Goal: Task Accomplishment & Management: Manage account settings

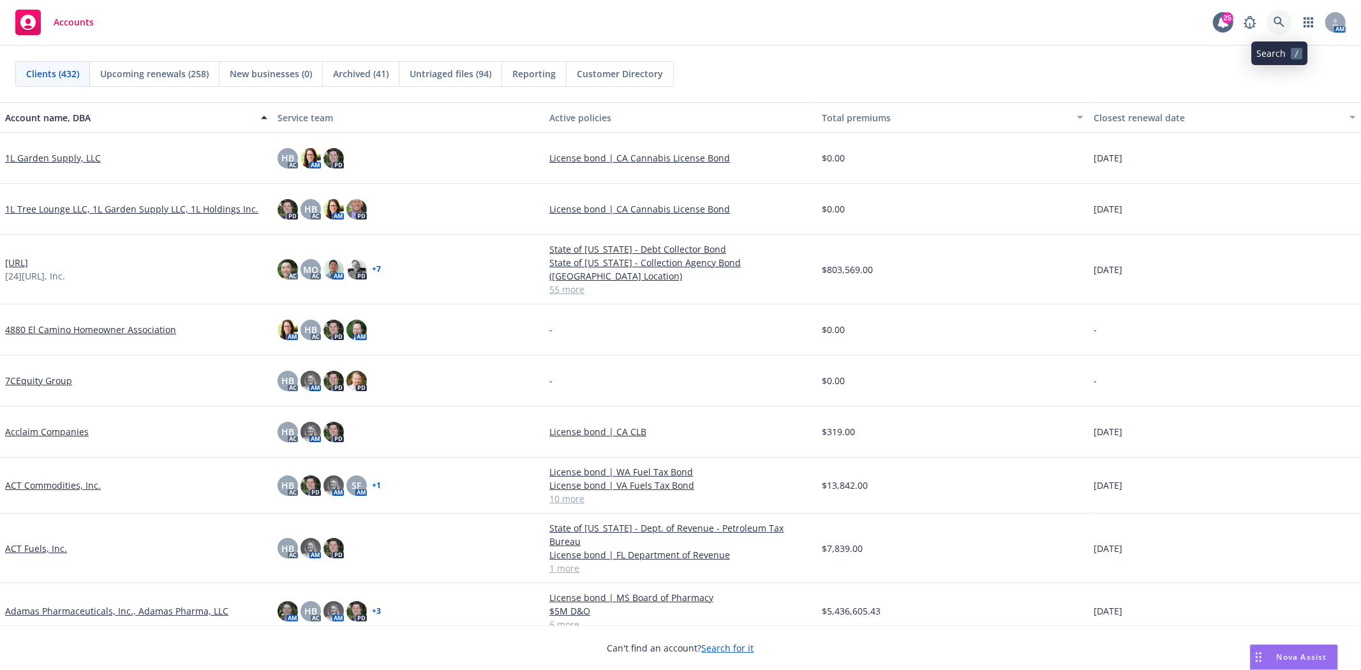
click at [1282, 18] on icon at bounding box center [1278, 22] width 11 height 11
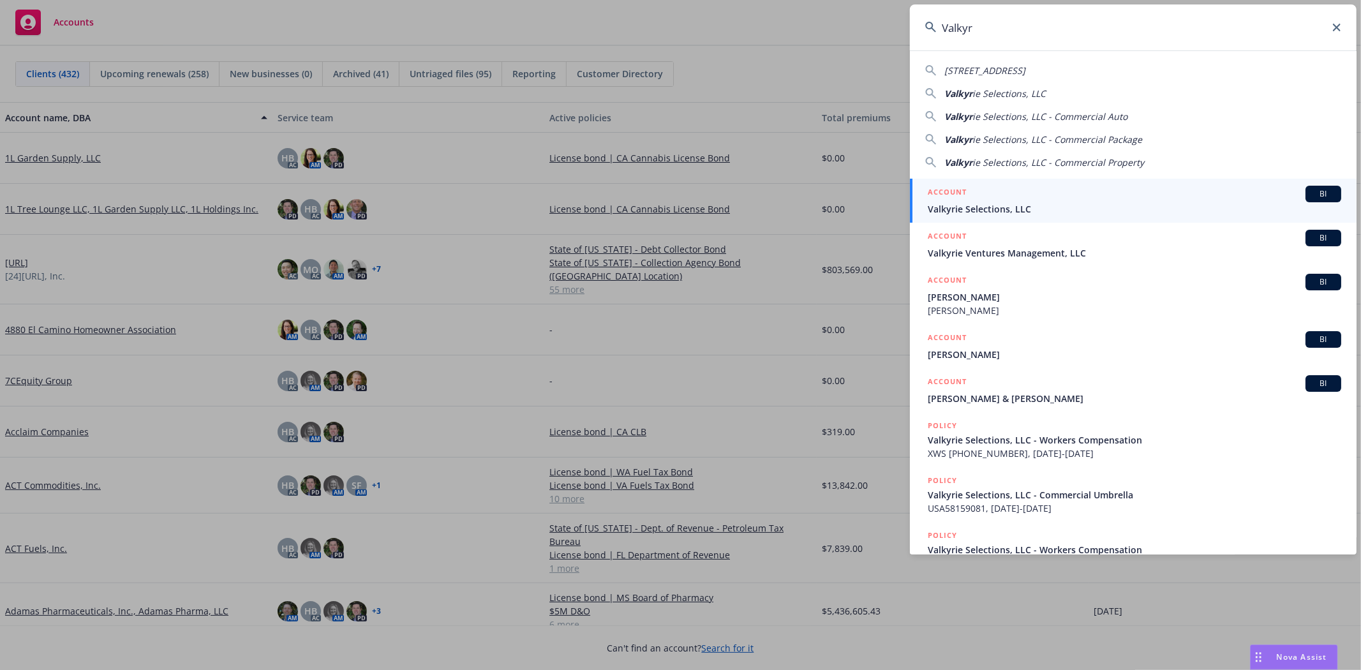
type input "Valkyr"
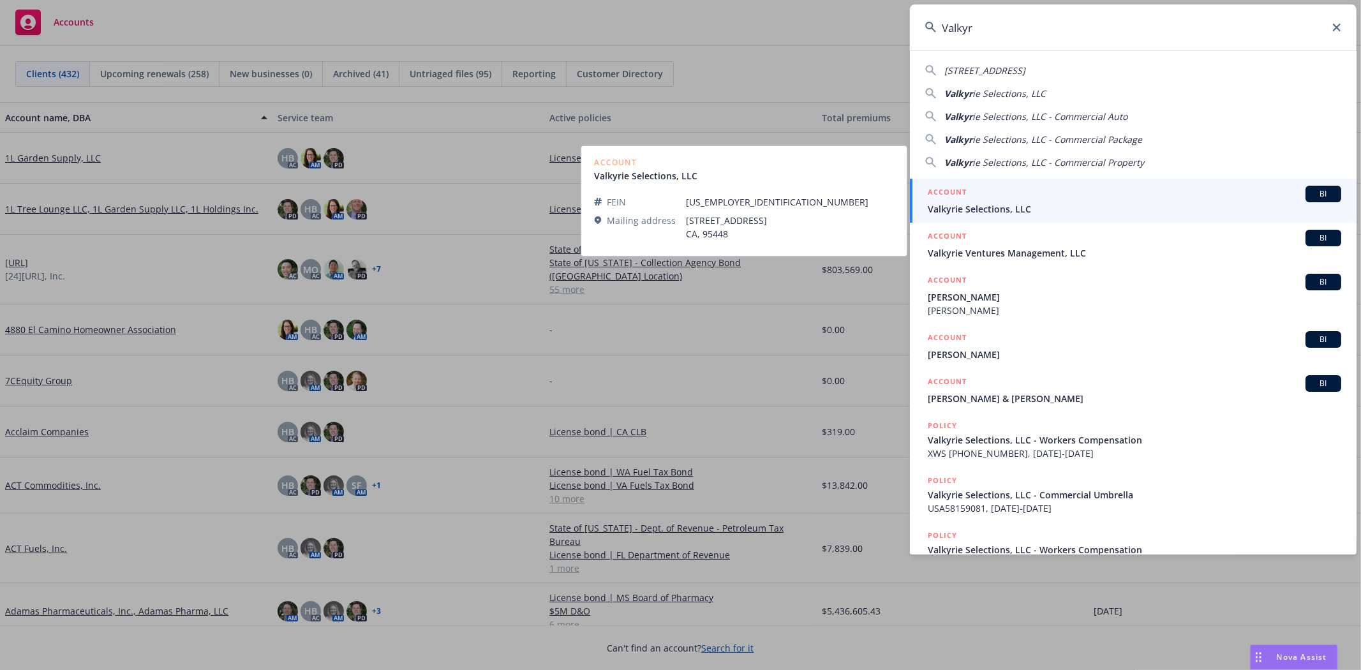
click at [976, 205] on span "Valkyrie Selections, LLC" at bounding box center [1134, 208] width 413 height 13
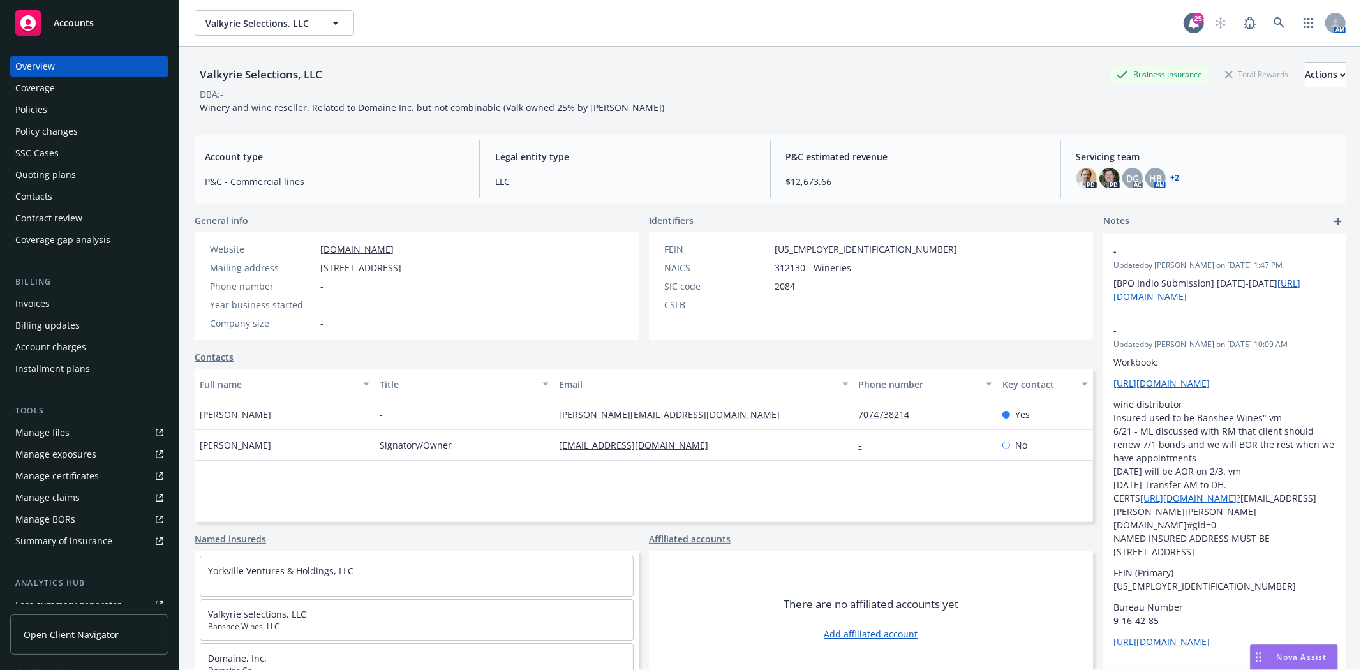
drag, startPoint x: 100, startPoint y: 32, endPoint x: 28, endPoint y: 41, distance: 72.0
click at [100, 31] on div "Accounts" at bounding box center [89, 23] width 148 height 26
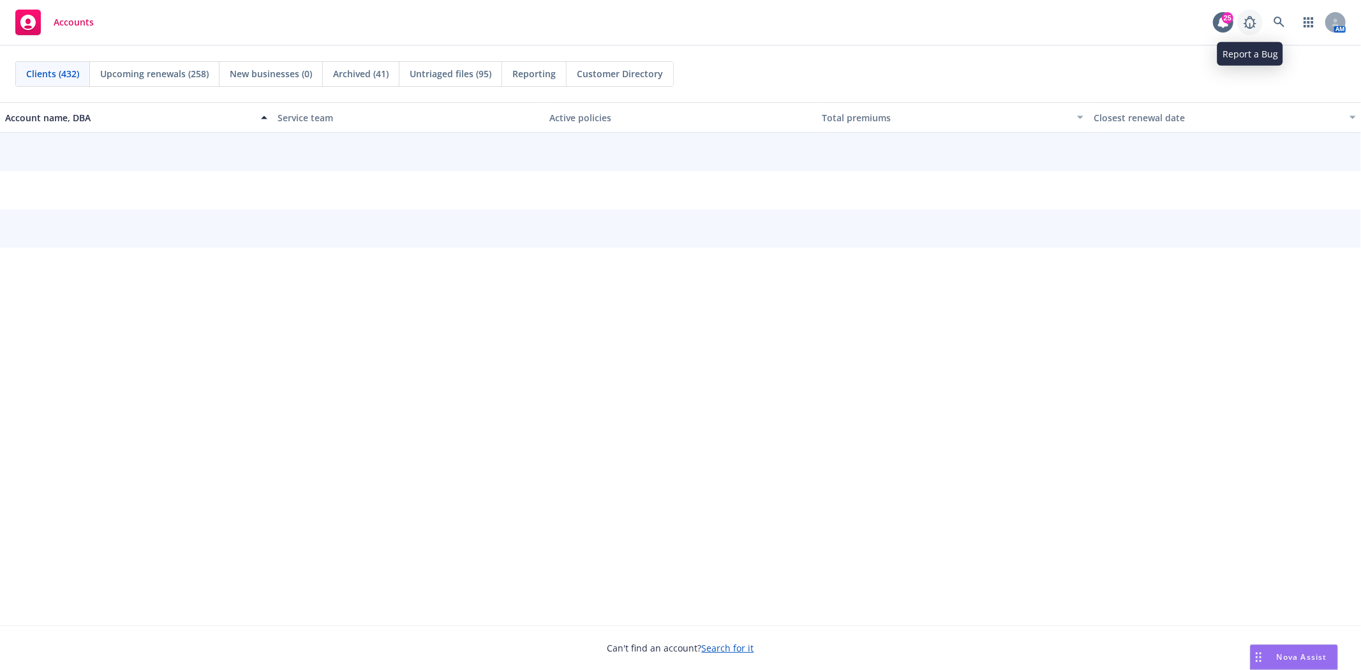
click at [1260, 28] on link at bounding box center [1250, 23] width 26 height 26
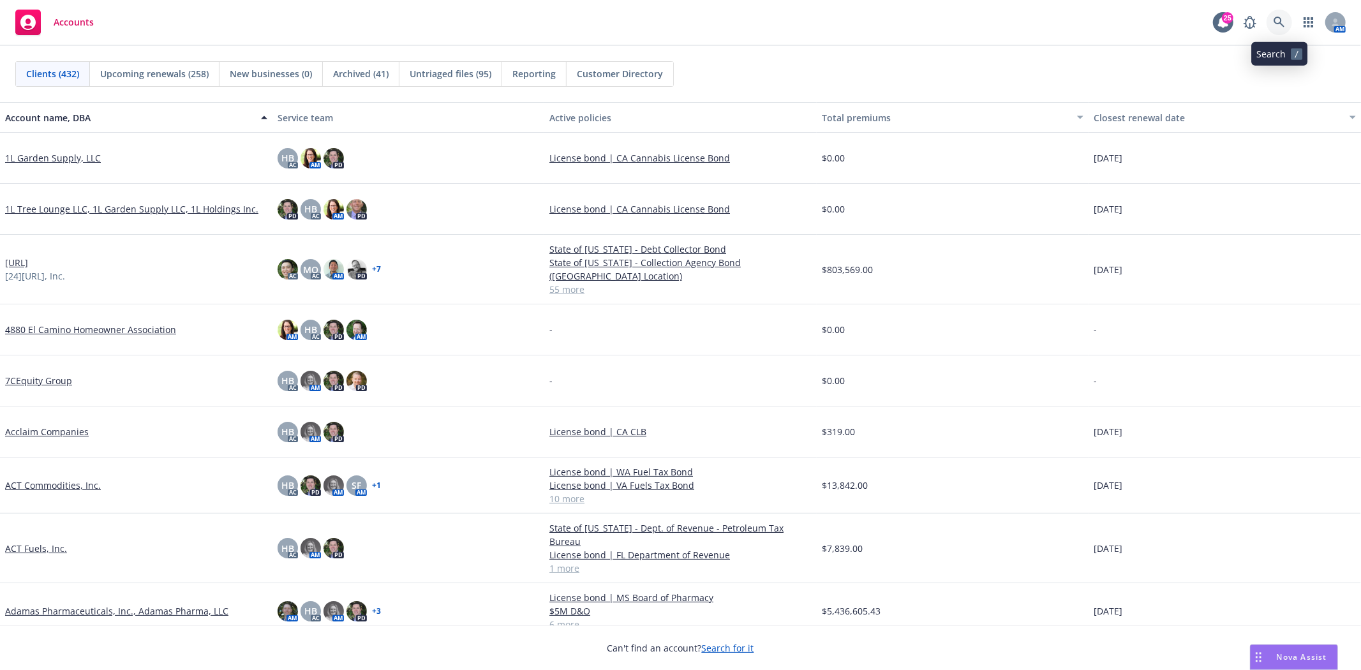
click at [1284, 22] on icon at bounding box center [1278, 22] width 11 height 11
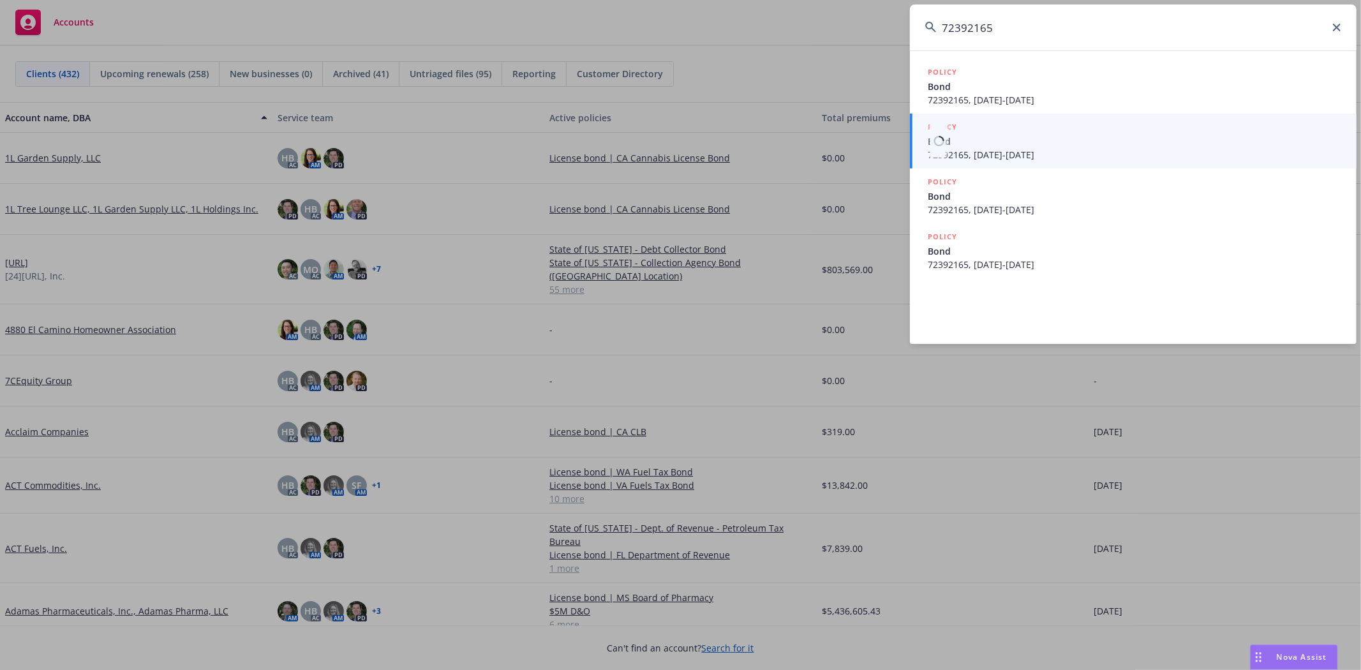
type input "72392165"
click at [1032, 130] on div "POLICY" at bounding box center [1134, 128] width 413 height 14
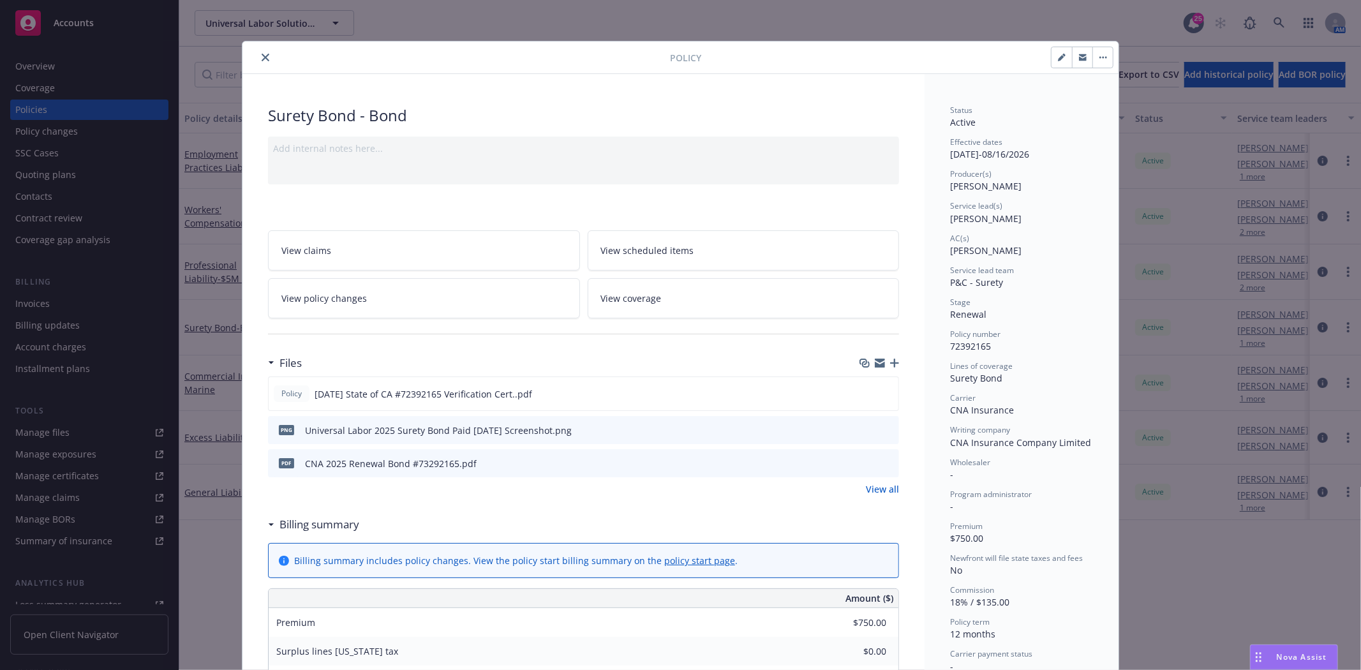
click at [881, 460] on icon "preview file" at bounding box center [886, 462] width 11 height 9
click at [864, 462] on icon "download file" at bounding box center [866, 462] width 10 height 10
click at [263, 56] on icon "close" at bounding box center [266, 58] width 8 height 8
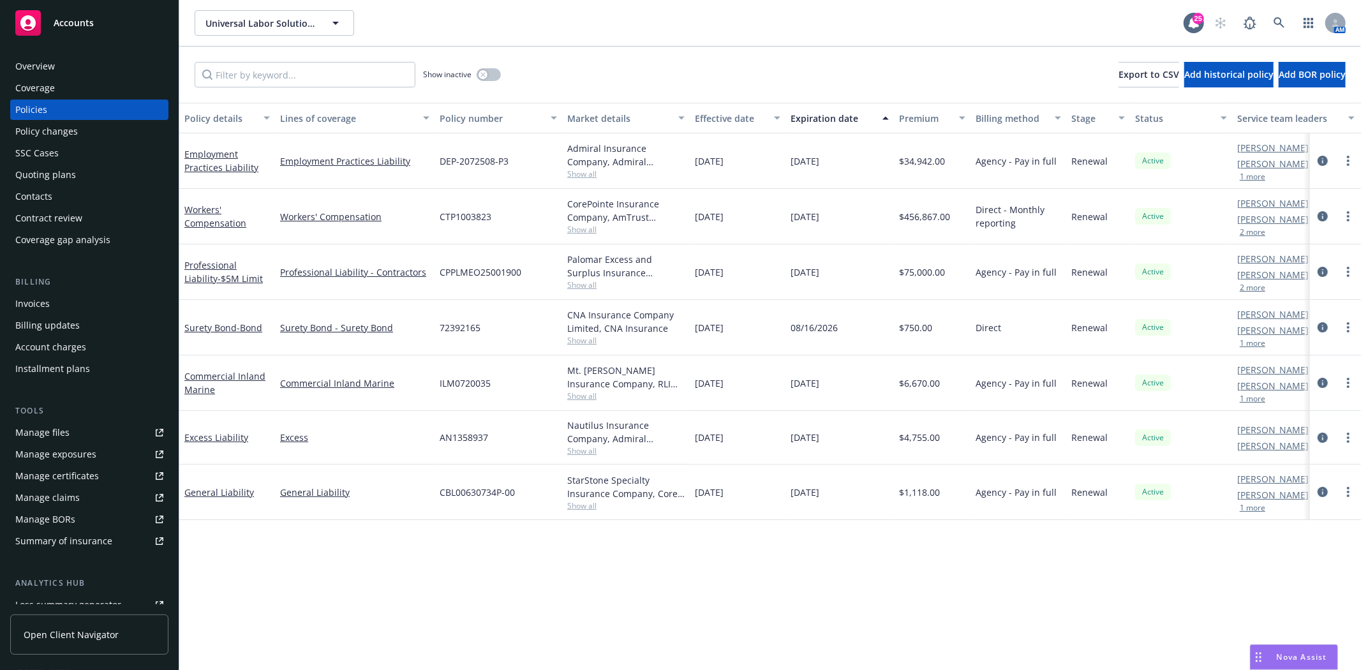
click at [48, 195] on div "Contacts" at bounding box center [33, 196] width 37 height 20
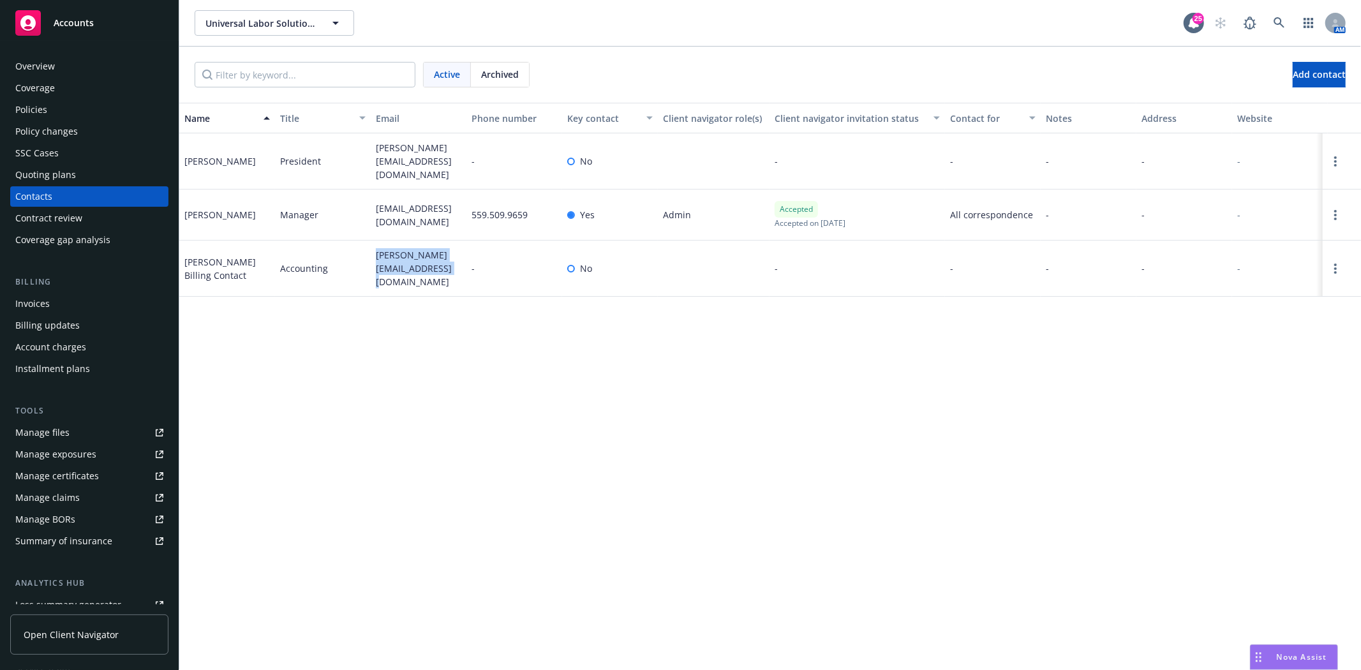
drag, startPoint x: 399, startPoint y: 263, endPoint x: 351, endPoint y: 252, distance: 49.1
click at [351, 252] on div "Yesenia Billing Contact Accounting yesenia.unitedlabor@gmail.com - No - - - - -" at bounding box center [770, 269] width 1182 height 56
copy div "yesenia.unitedlabor@gmail.com"
drag, startPoint x: 387, startPoint y: 217, endPoint x: 326, endPoint y: 207, distance: 62.1
click at [326, 207] on div "Luis Thompson Manager luist.compliance@gmail.com 559.509.9659 Yes Admin Accepte…" at bounding box center [770, 214] width 1182 height 51
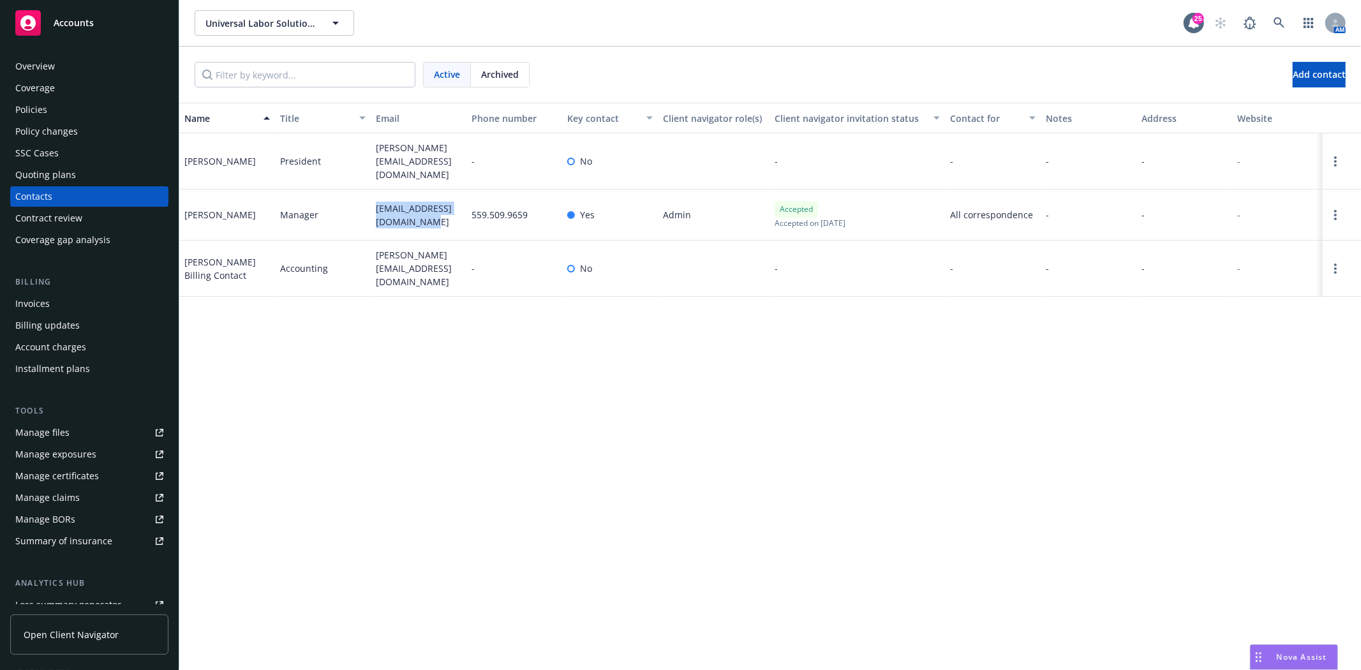
copy div "luist.compliance@gmail.com"
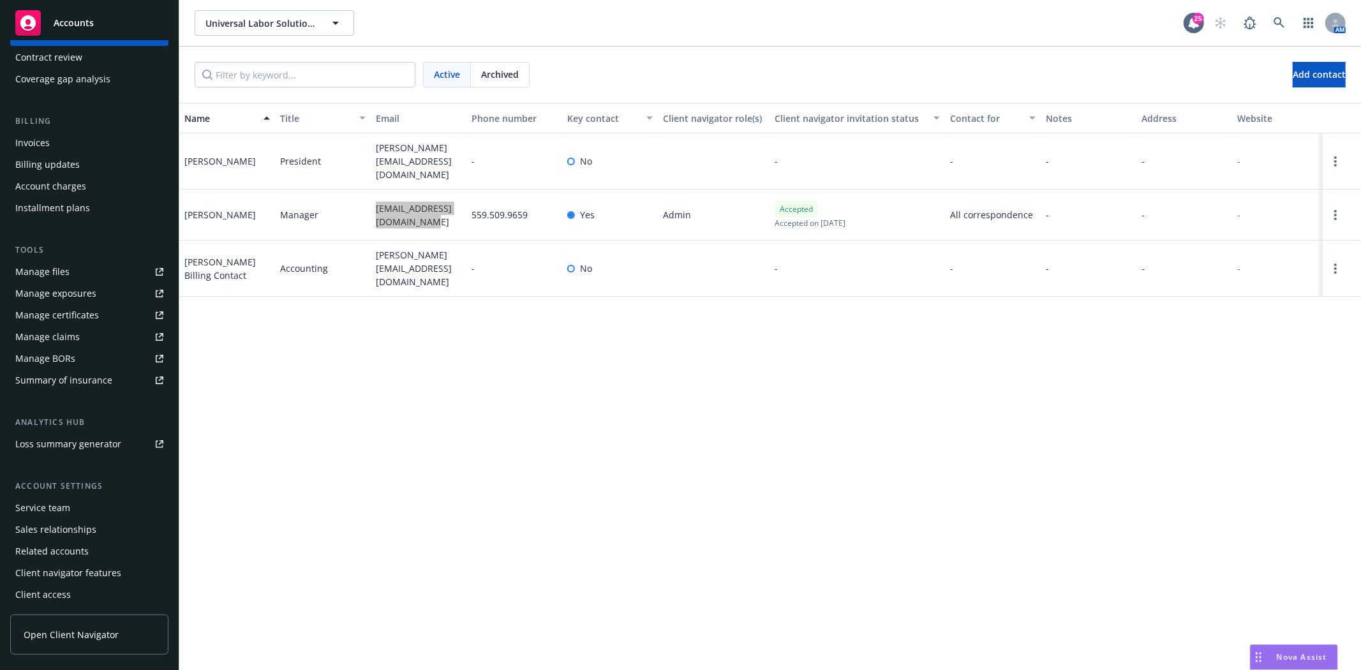
scroll to position [161, 0]
click at [45, 502] on div "Service team" at bounding box center [42, 507] width 55 height 20
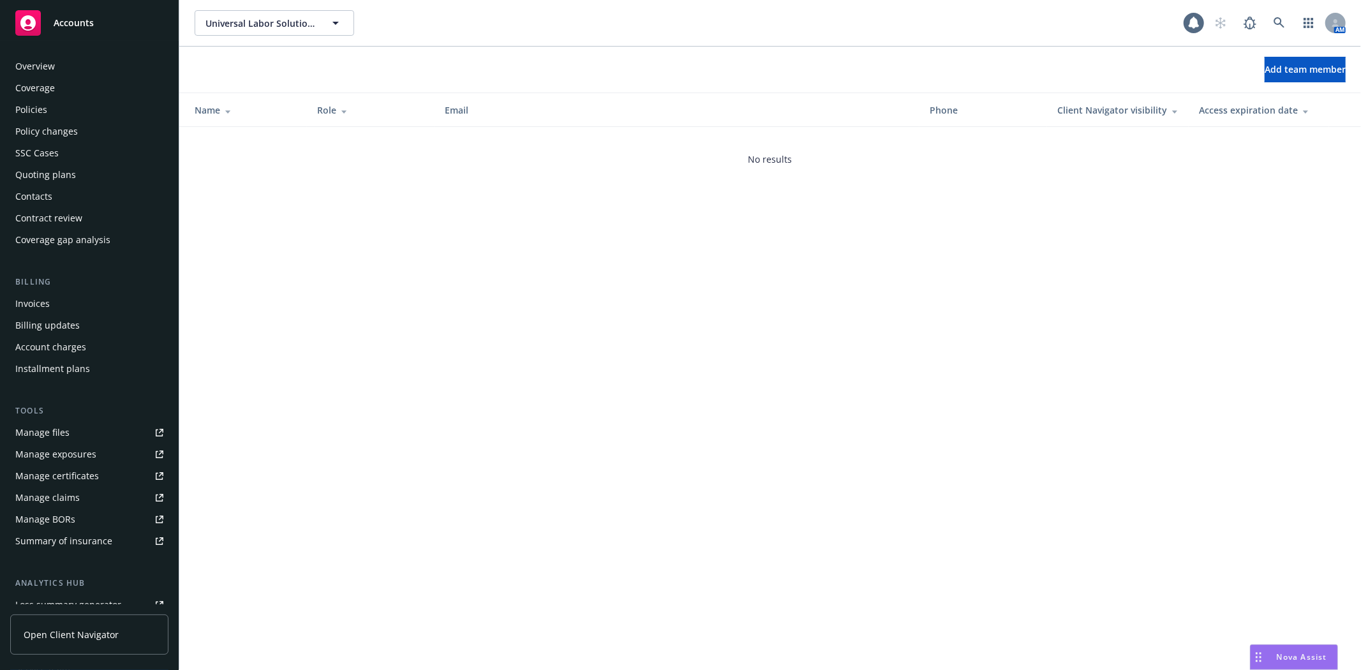
scroll to position [161, 0]
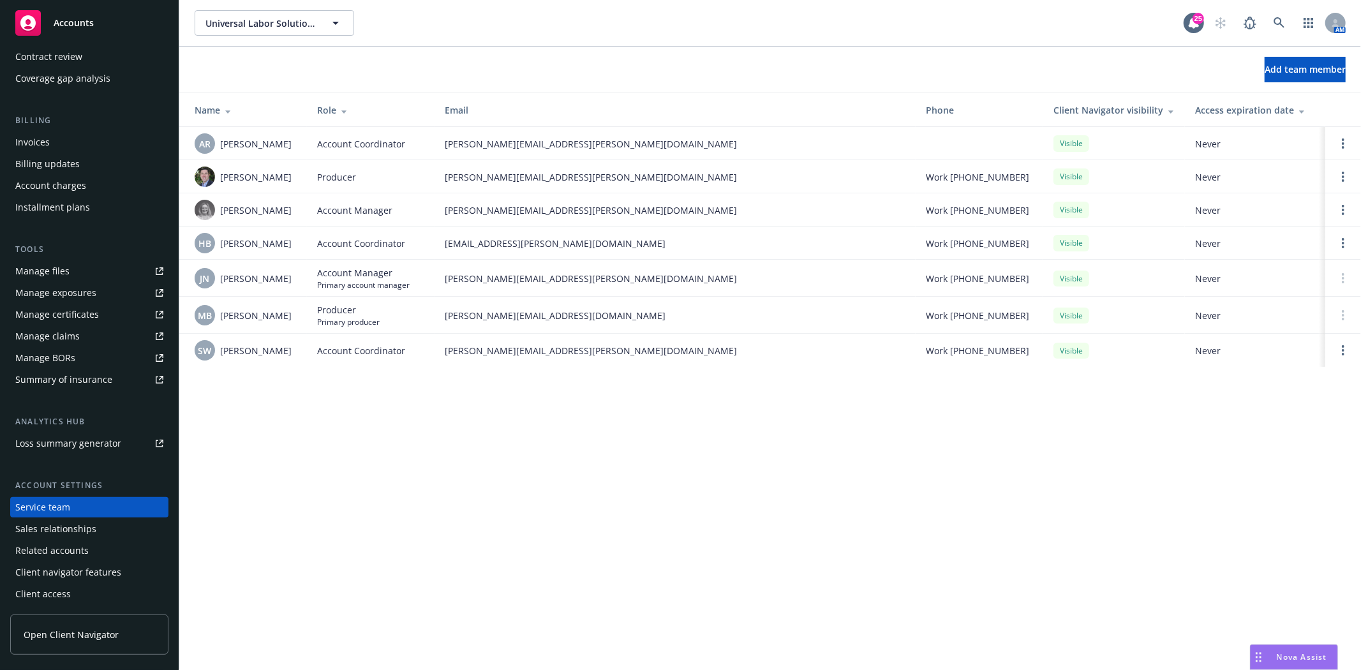
click at [130, 10] on div "Accounts" at bounding box center [89, 23] width 148 height 26
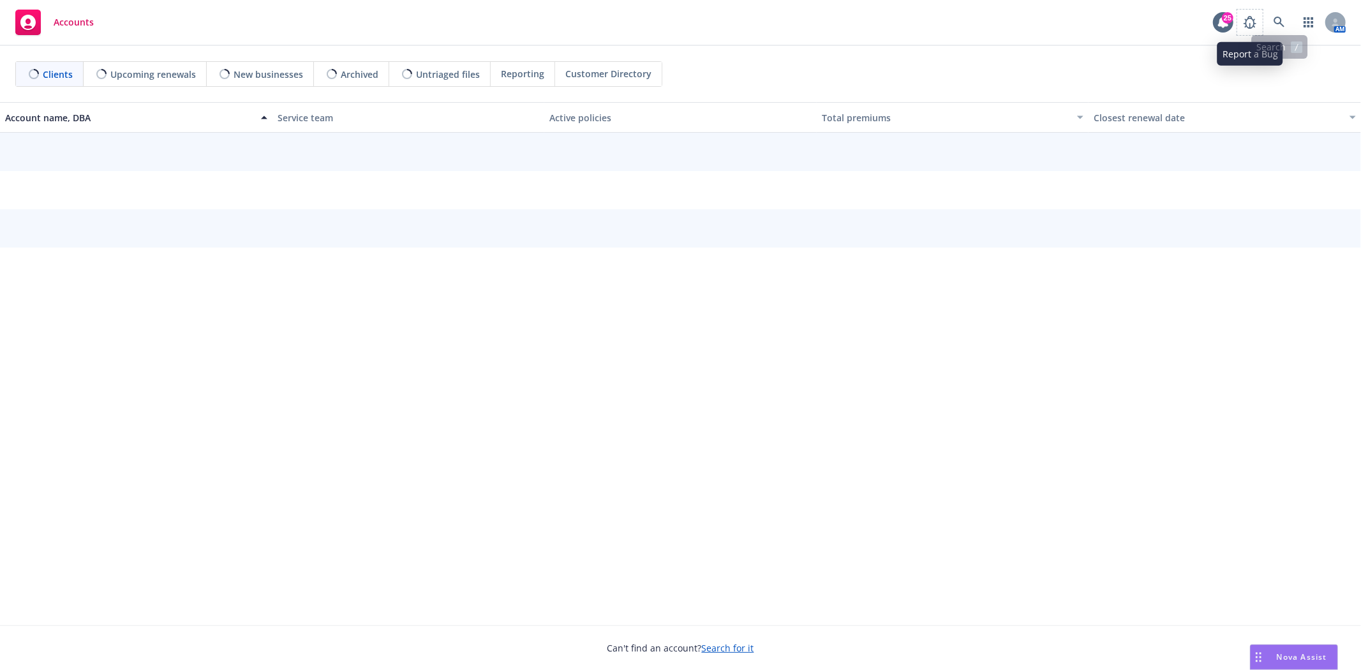
click at [1262, 24] on span at bounding box center [1250, 23] width 26 height 26
click at [1277, 21] on icon at bounding box center [1278, 22] width 11 height 11
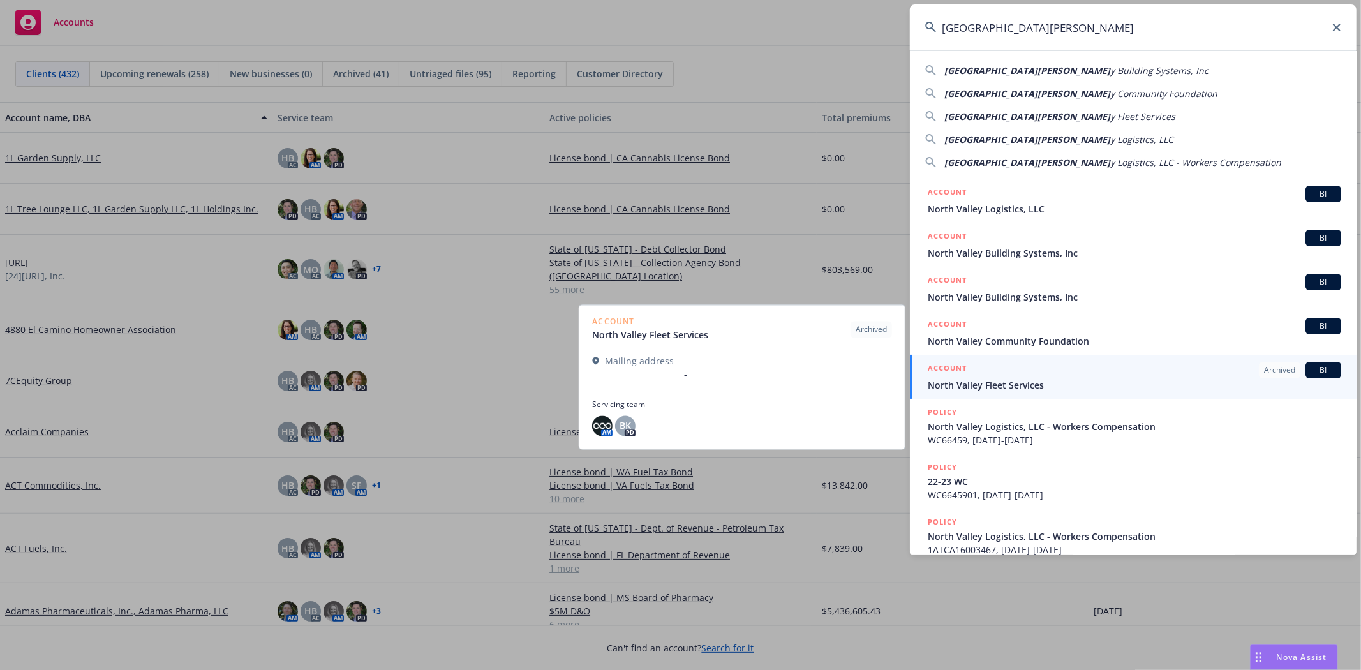
type input "North Valle"
click at [1005, 392] on link "ACCOUNT Archived BI North Valley Fleet Services" at bounding box center [1133, 377] width 447 height 44
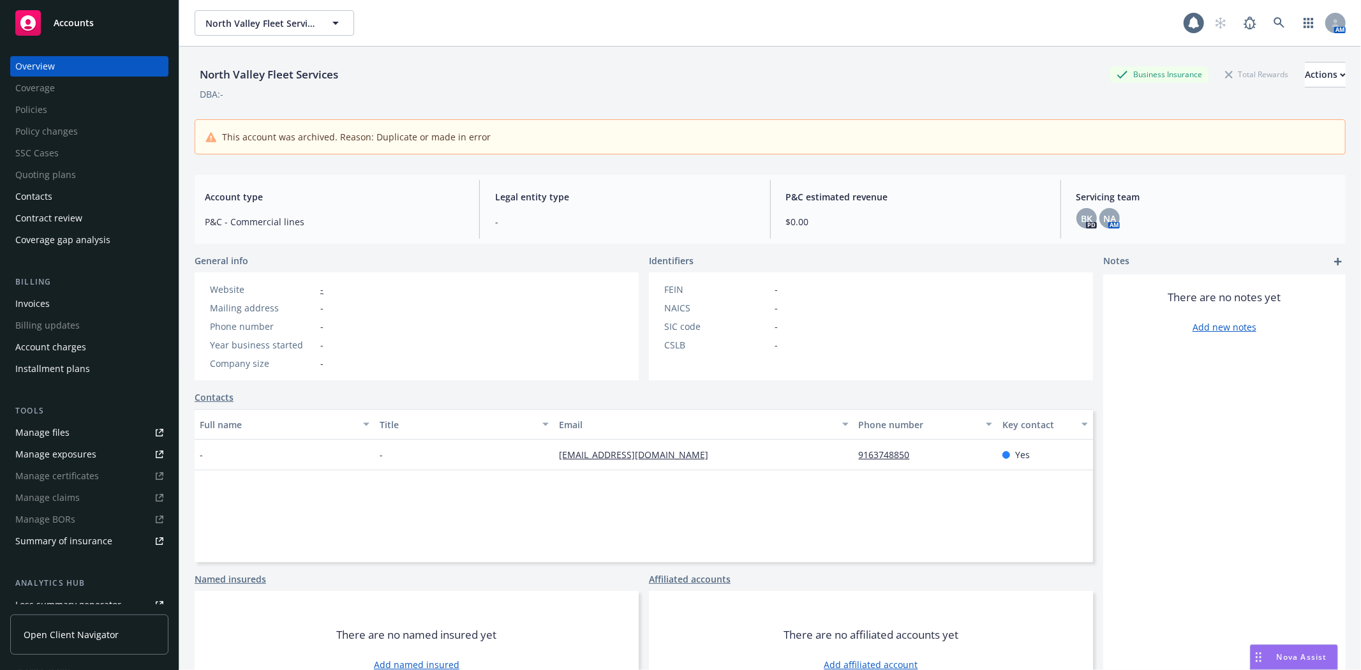
click at [267, 40] on div "North Valley Fleet Services North Valley Fleet Services AM" at bounding box center [770, 23] width 1182 height 46
click at [283, 33] on button "North Valley Fleet Services" at bounding box center [274, 23] width 159 height 26
type input "N"
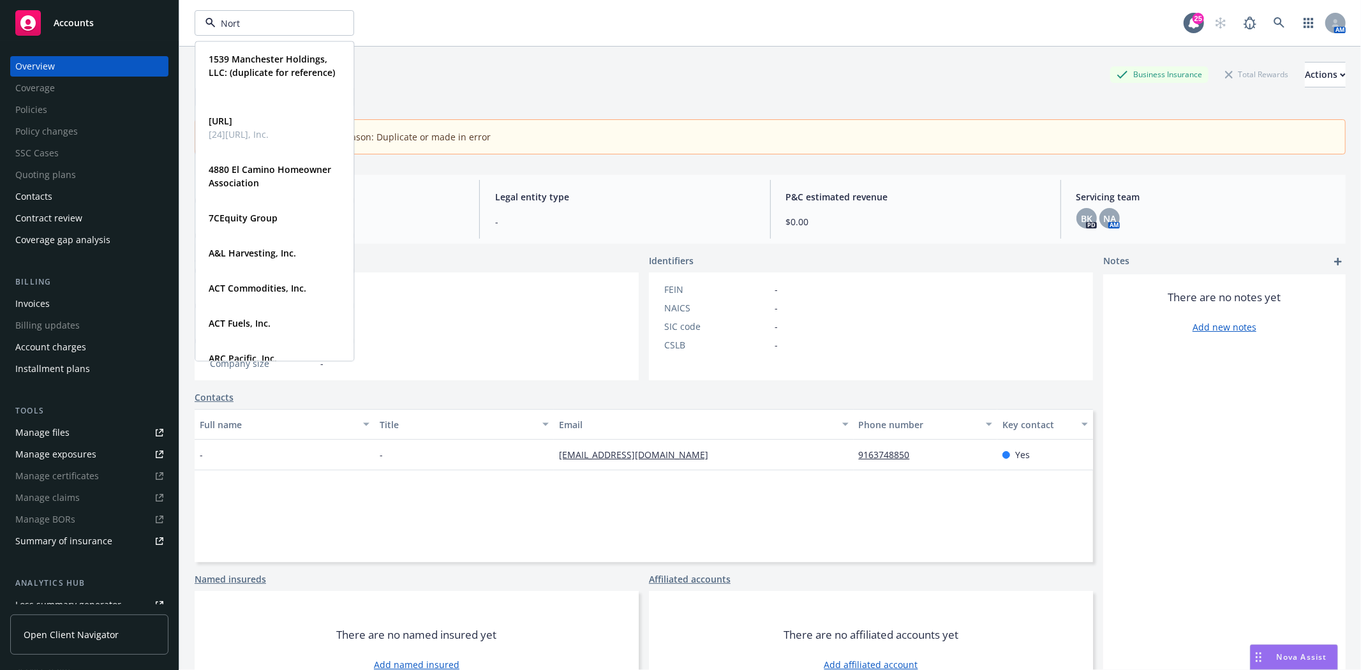
type input "North"
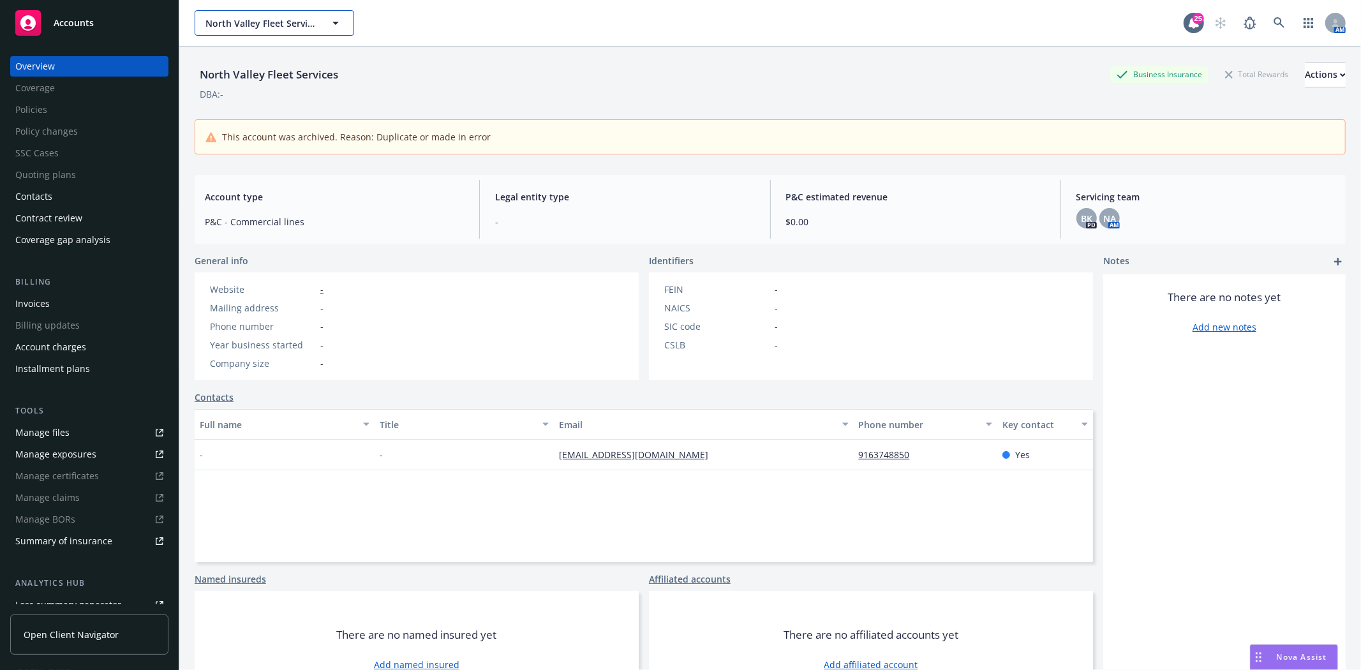
click at [247, 31] on button "North Valley Fleet Services" at bounding box center [274, 23] width 159 height 26
click at [118, 36] on link "Accounts" at bounding box center [89, 23] width 158 height 36
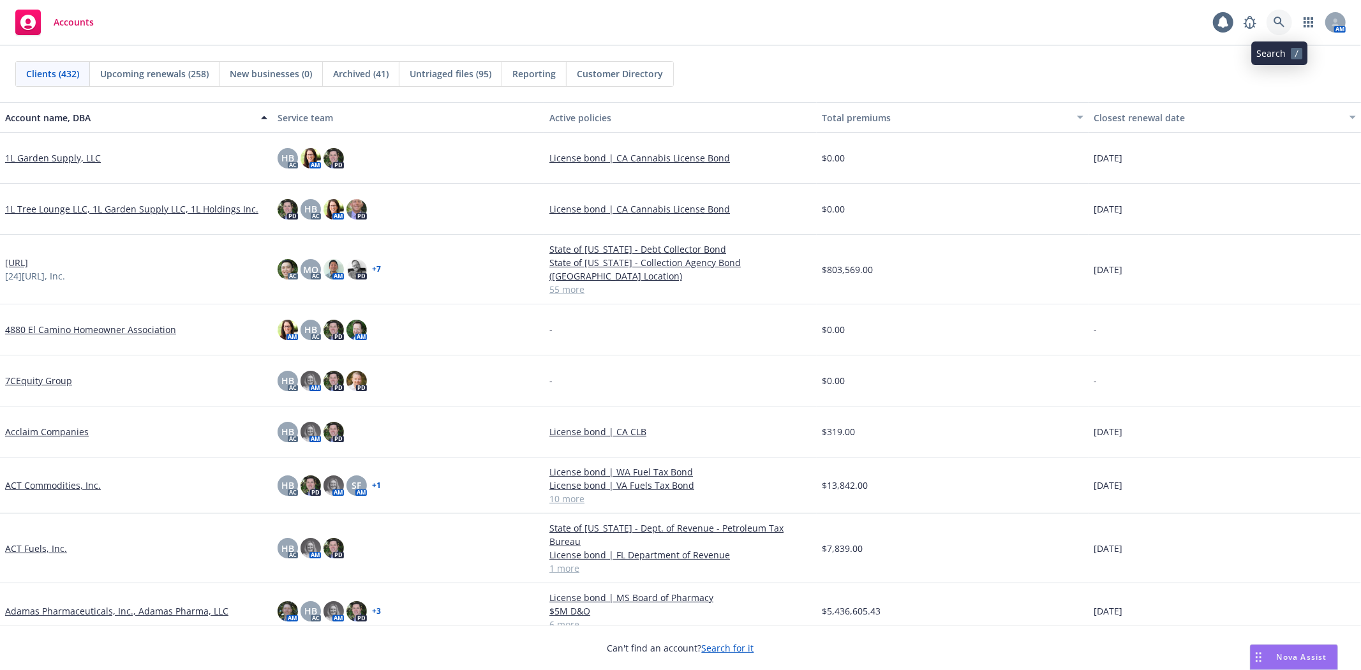
click at [1268, 20] on link at bounding box center [1279, 23] width 26 height 26
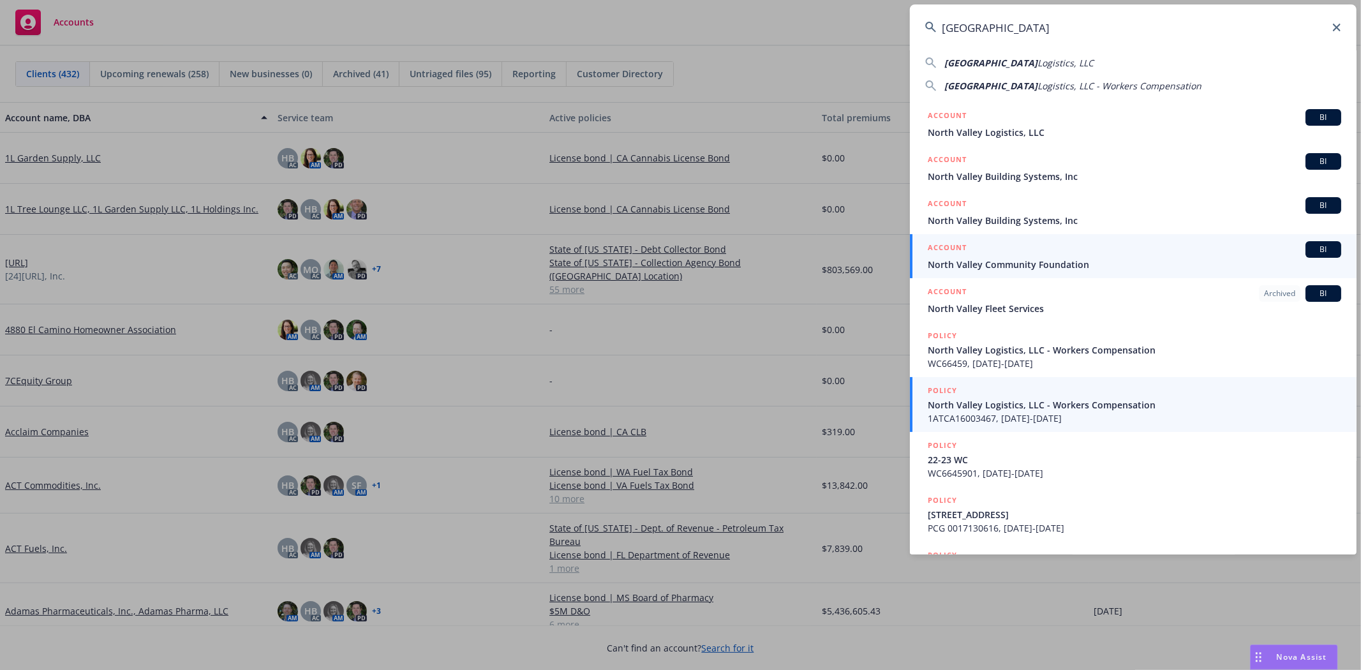
scroll to position [55, 0]
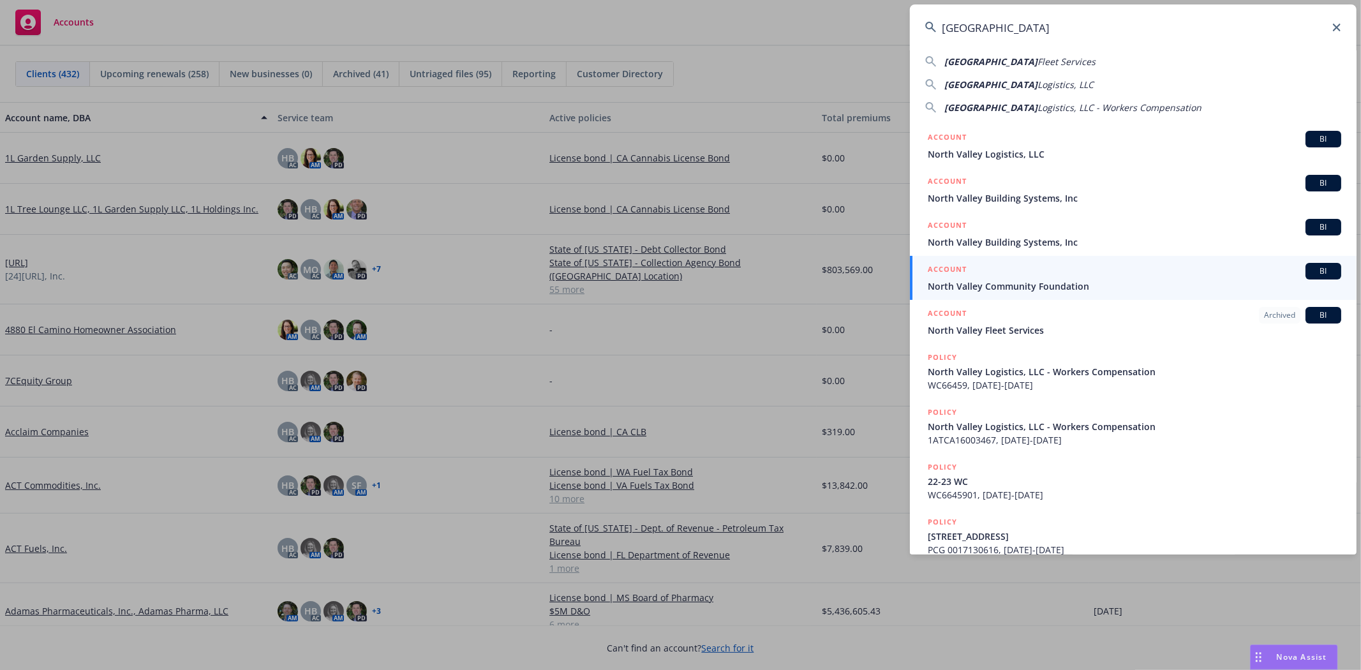
click at [1047, 27] on input "North Valley" at bounding box center [1133, 27] width 447 height 46
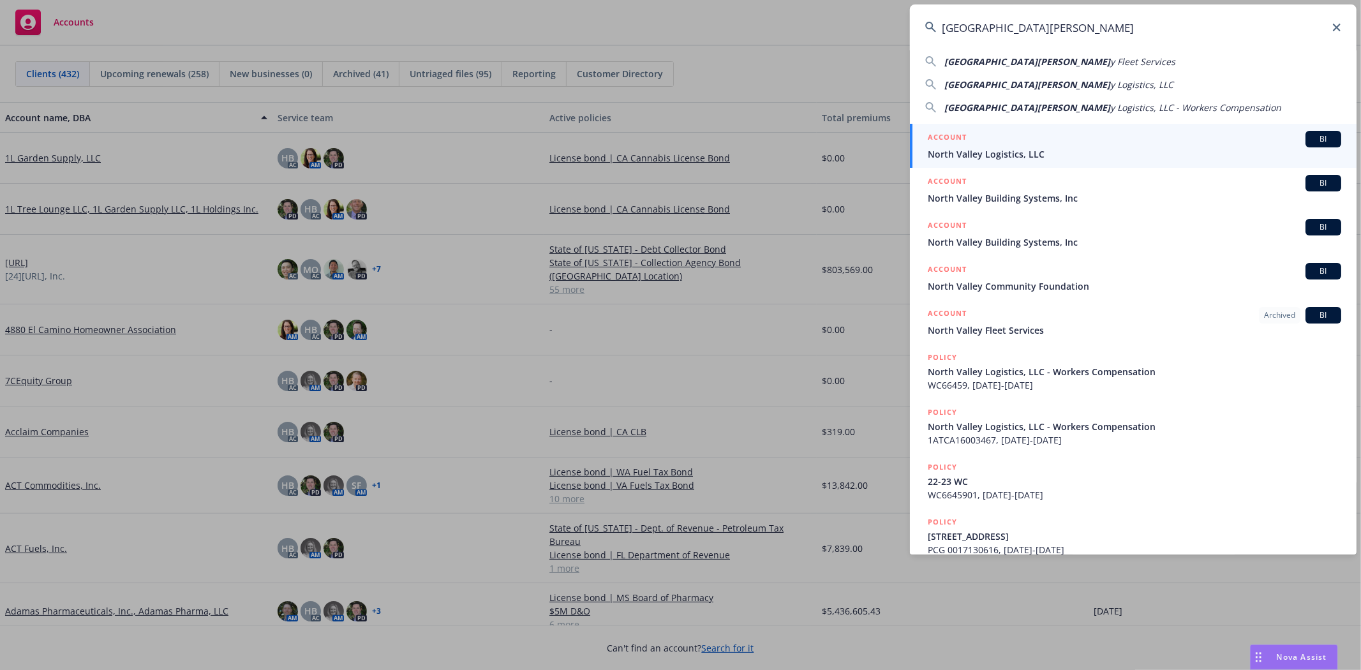
scroll to position [0, 0]
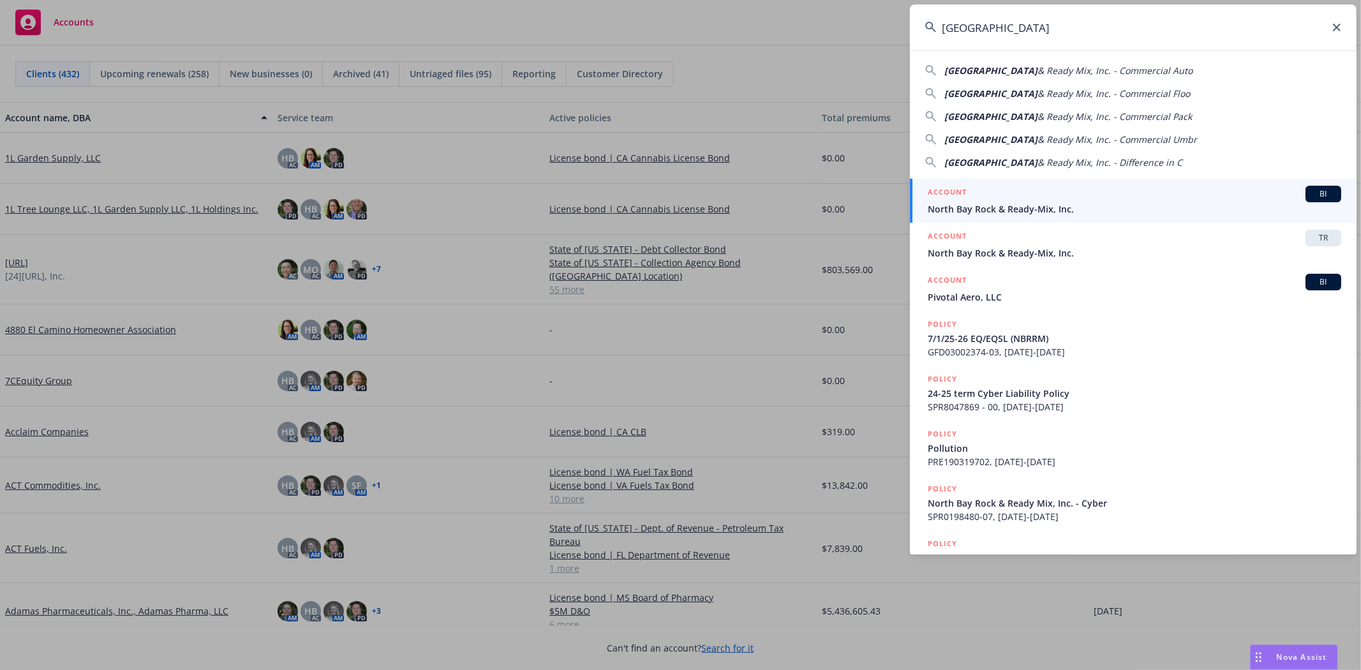
type input "North Bay Rock"
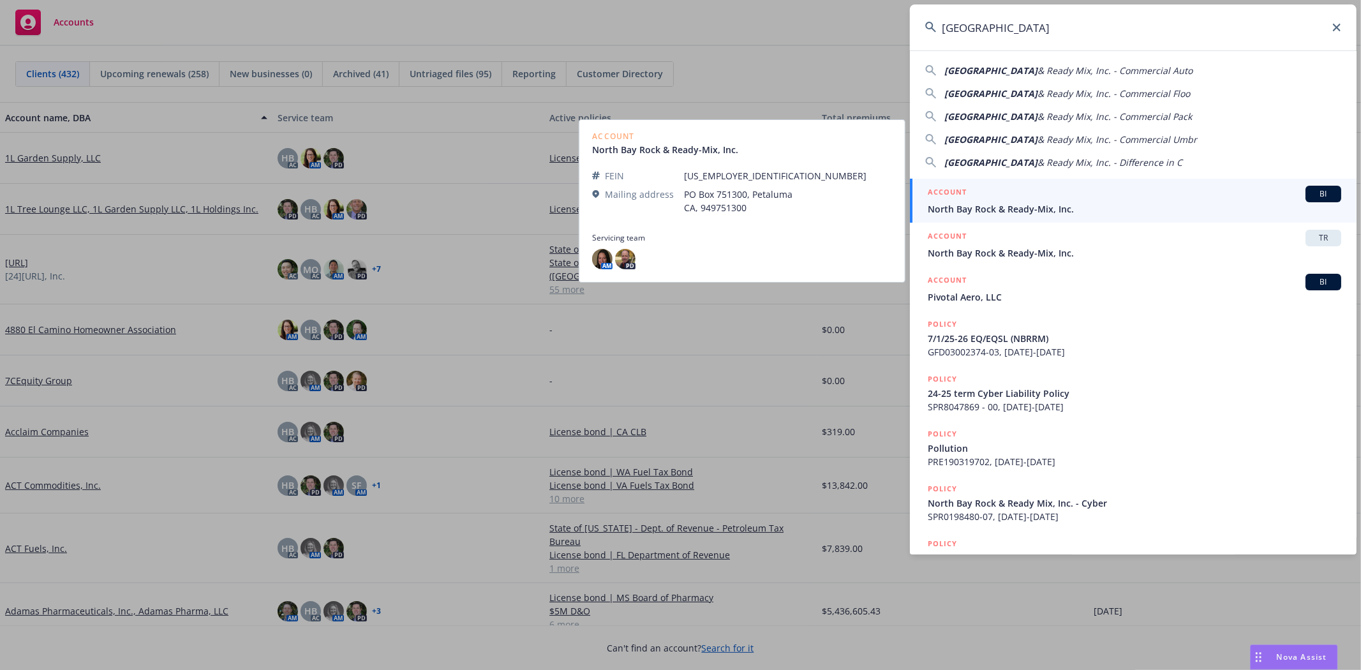
click at [1031, 200] on div "ACCOUNT BI" at bounding box center [1134, 194] width 413 height 17
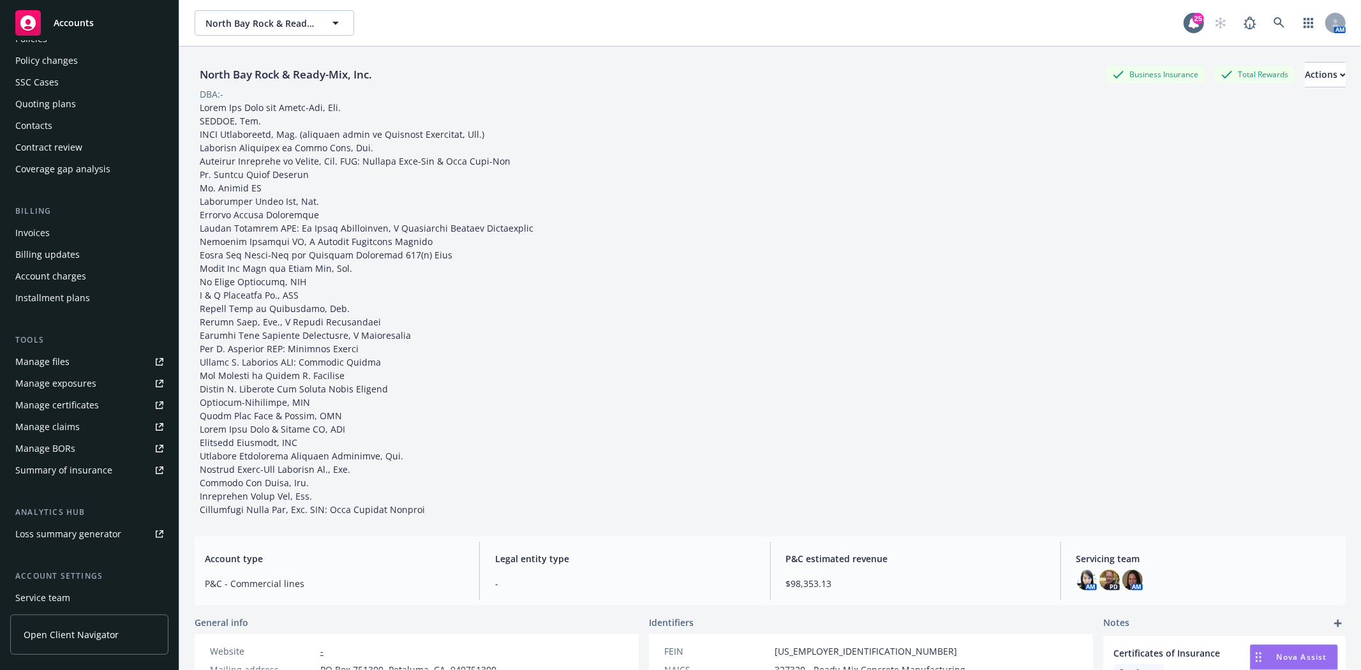
click at [59, 64] on div "Policy changes" at bounding box center [46, 60] width 63 height 20
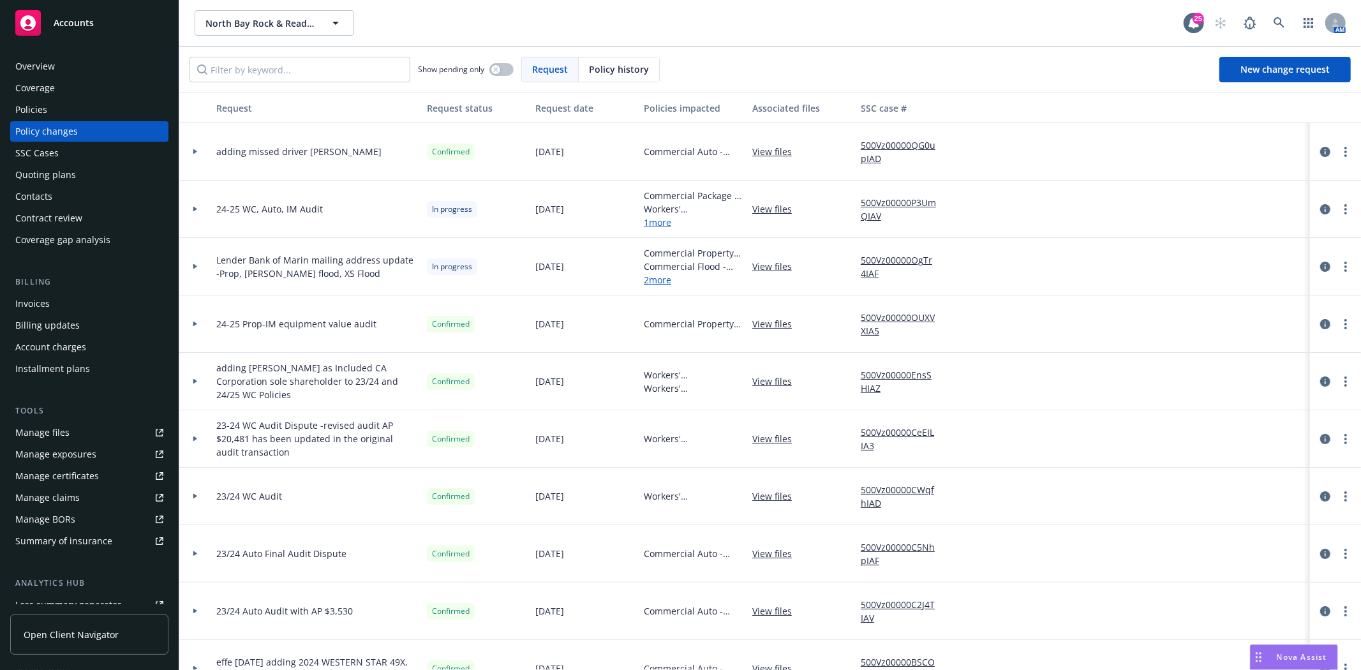
click at [47, 66] on div "Overview" at bounding box center [35, 66] width 40 height 20
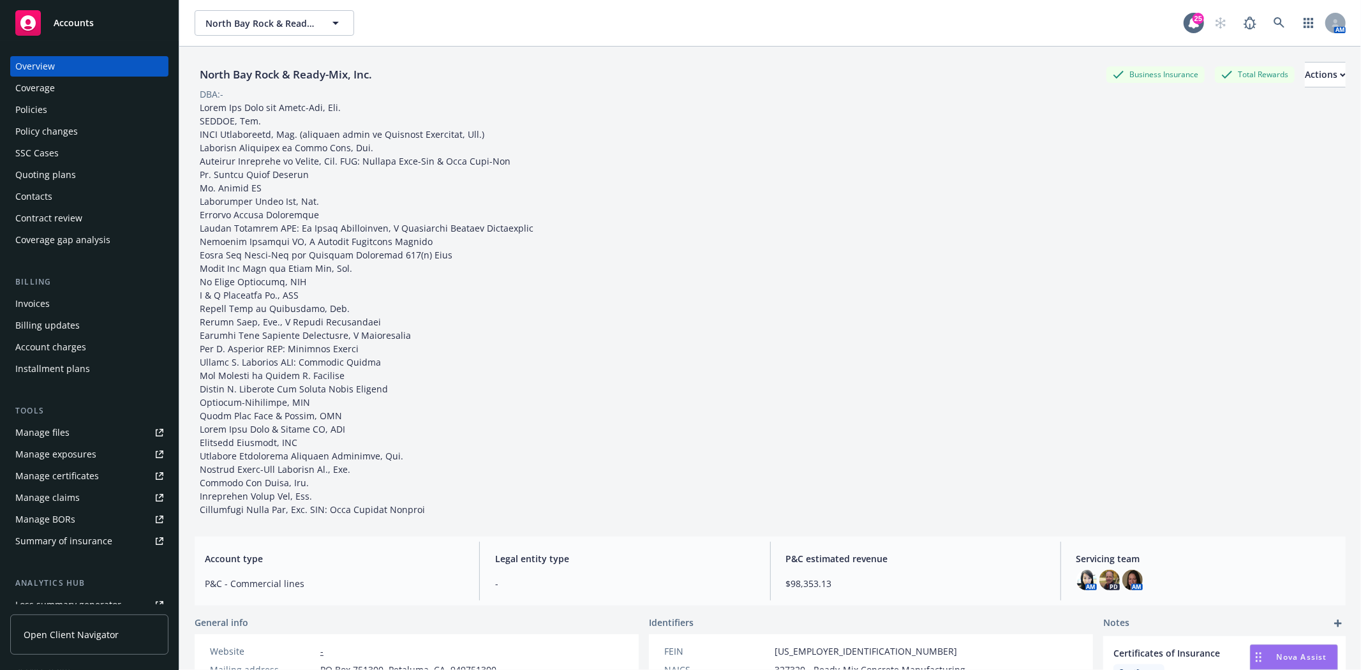
click at [94, 20] on div "Accounts" at bounding box center [89, 23] width 148 height 26
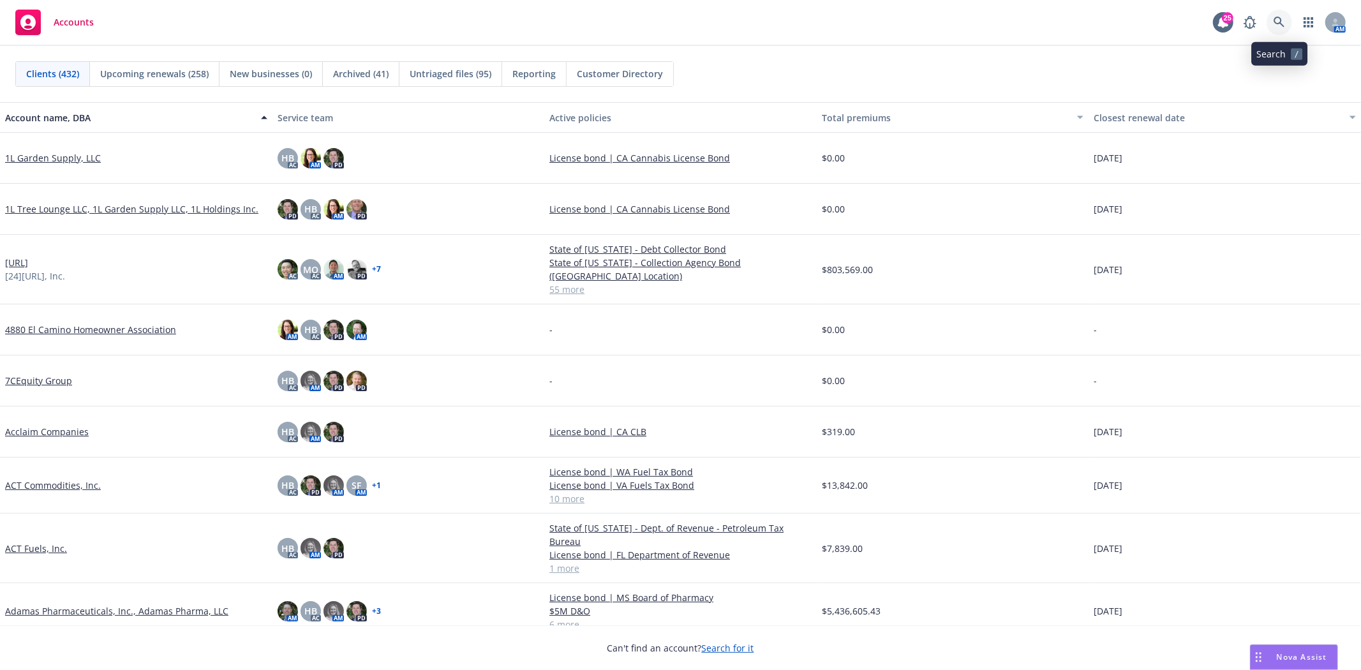
click at [1277, 17] on icon at bounding box center [1278, 22] width 11 height 11
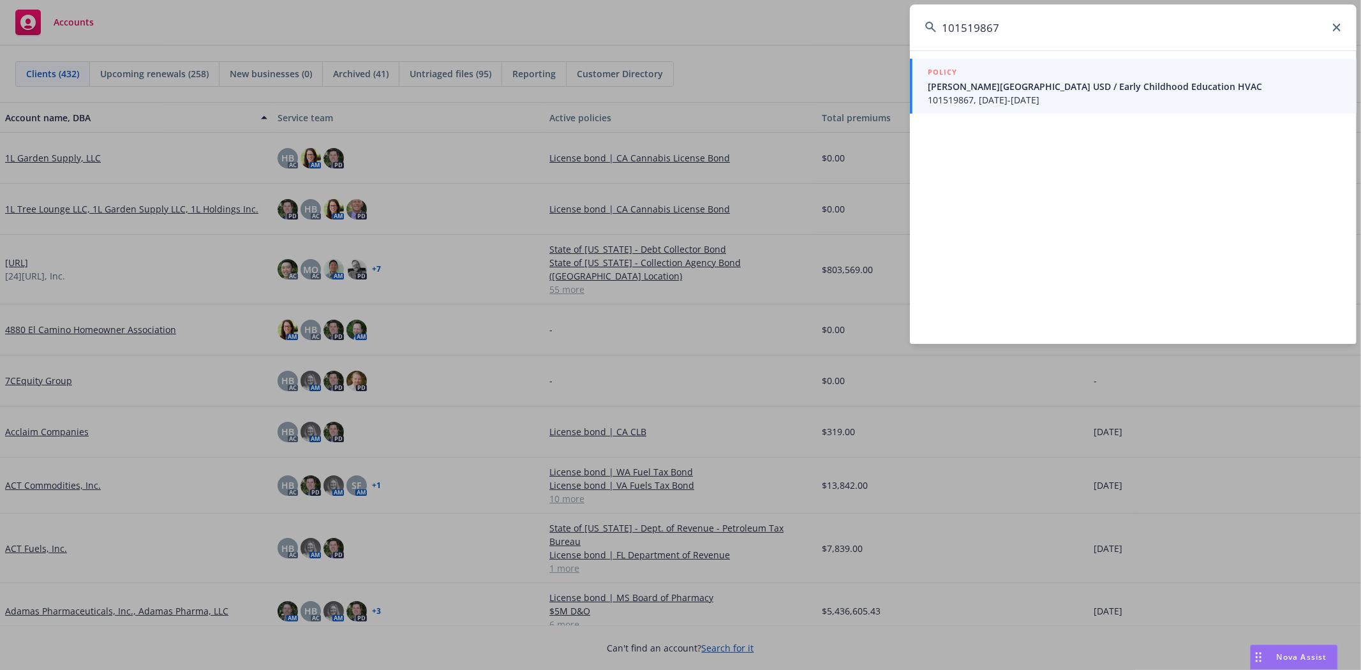
type input "101519867"
click at [1046, 81] on span "Baldwin Park USD / Early Childhood Education HVAC" at bounding box center [1134, 86] width 413 height 13
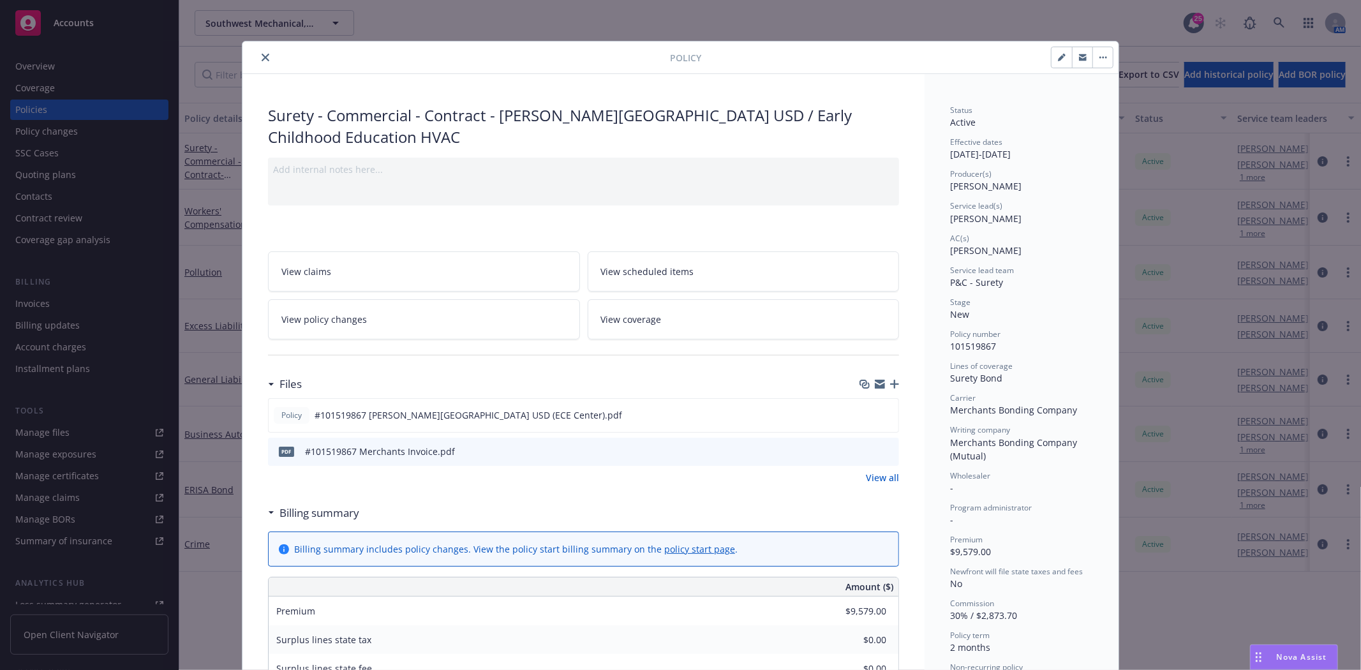
click at [262, 57] on icon "close" at bounding box center [266, 58] width 8 height 8
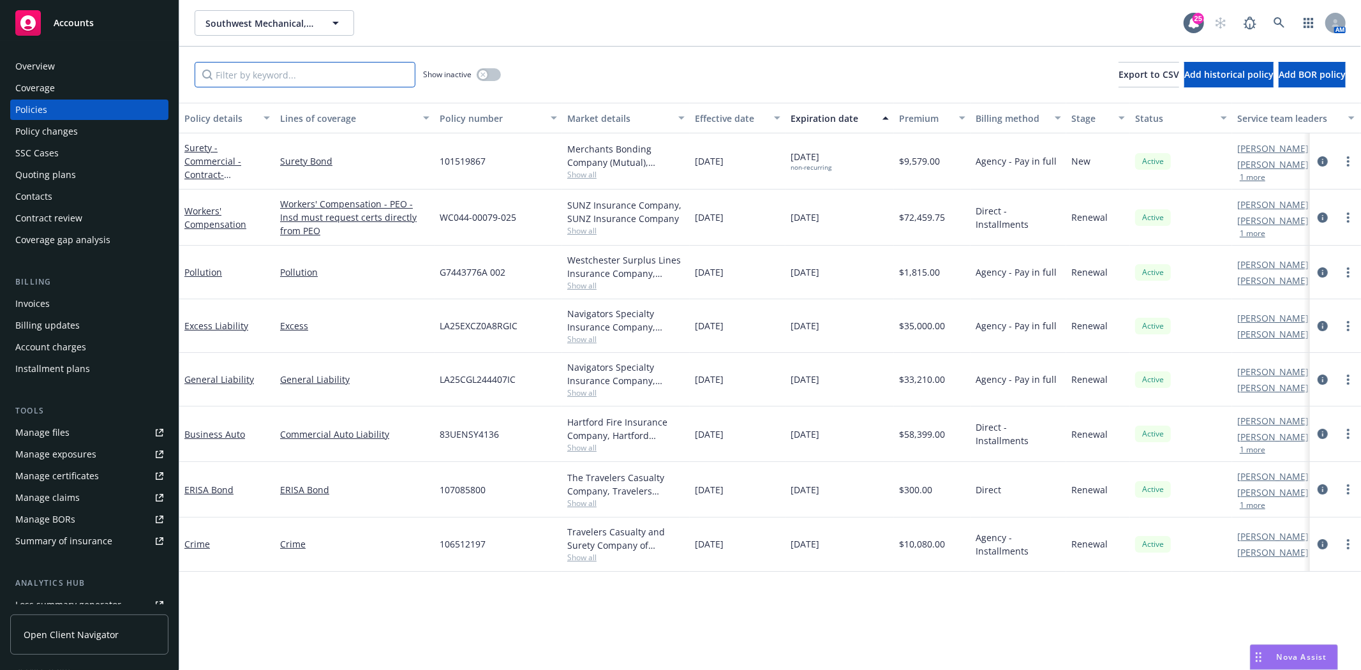
click at [258, 64] on input "Filter by keyword..." at bounding box center [305, 75] width 221 height 26
paste input "101519867"
type input "101519867"
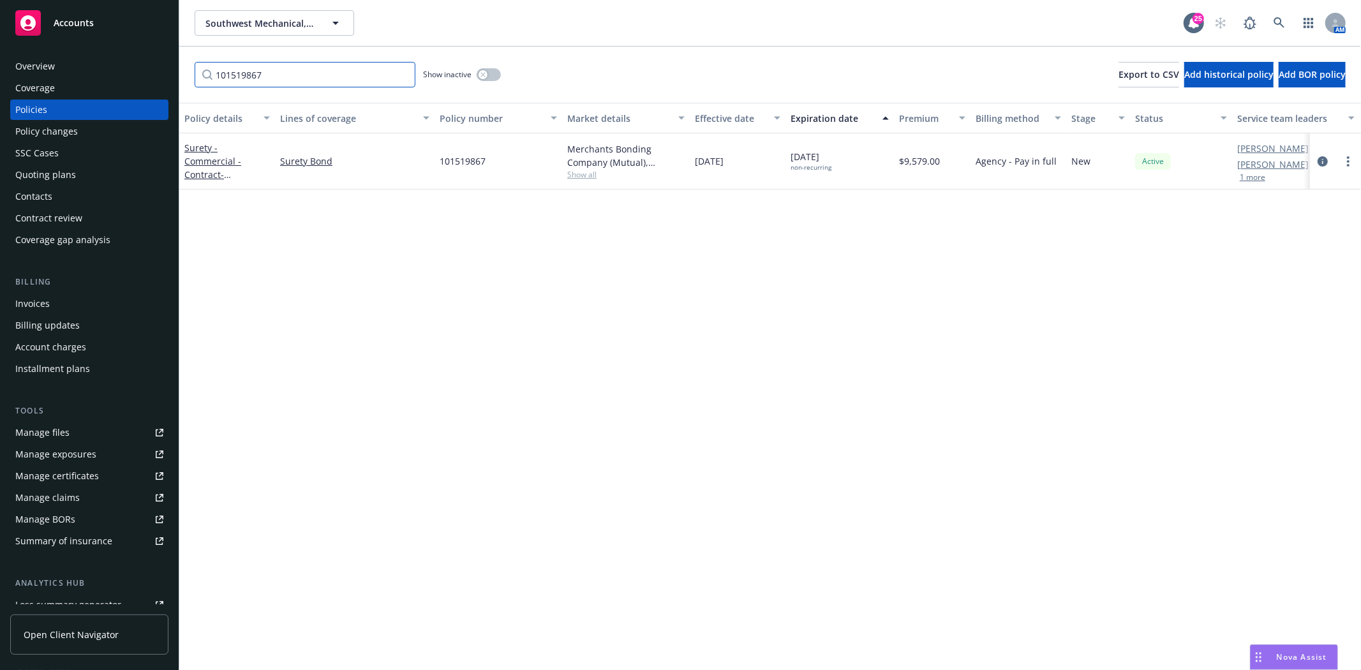
click at [402, 78] on input "101519867" at bounding box center [305, 75] width 221 height 26
click at [403, 77] on input "101519867" at bounding box center [305, 75] width 221 height 26
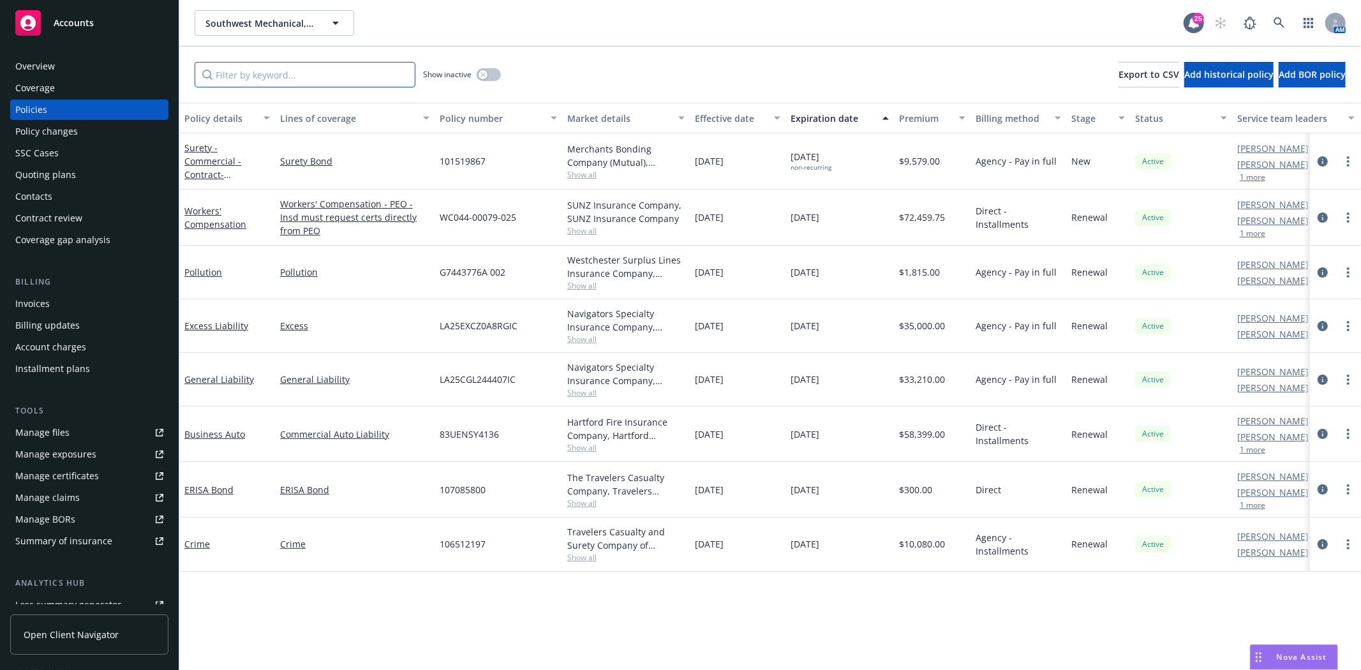
click at [362, 78] on input "Filter by keyword..." at bounding box center [305, 75] width 221 height 26
type input "surety"
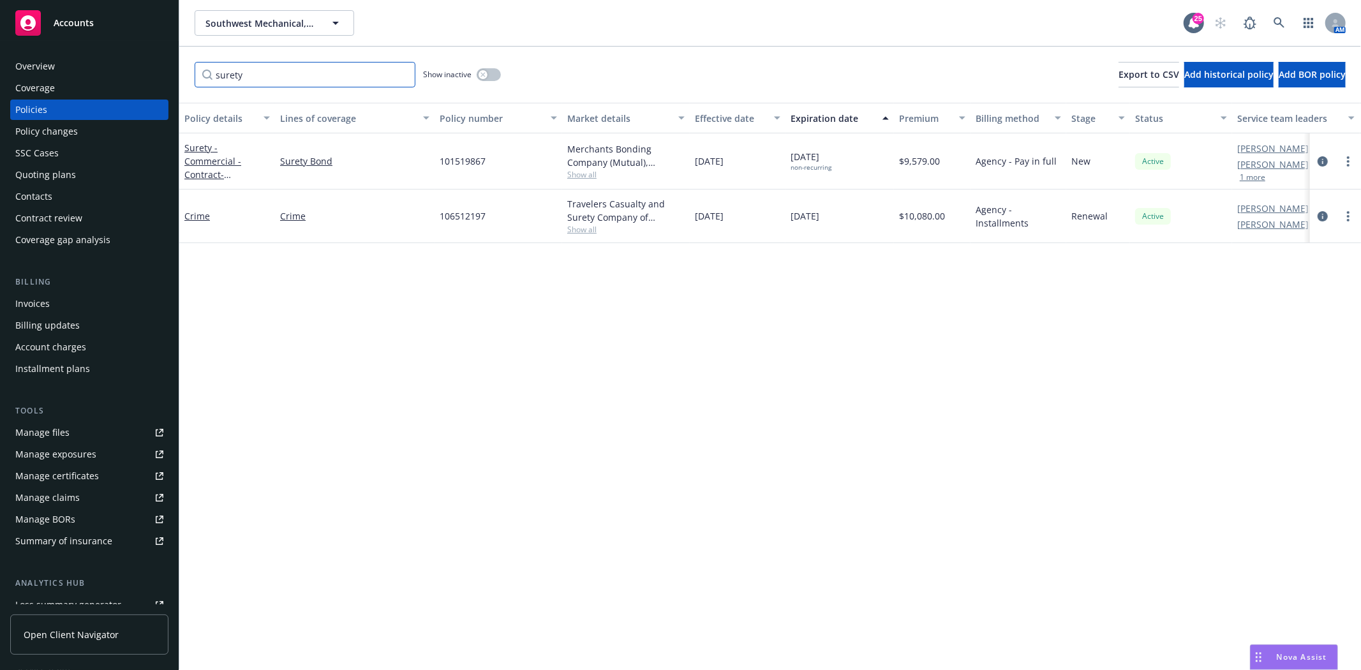
click at [400, 74] on input "surety" at bounding box center [305, 75] width 221 height 26
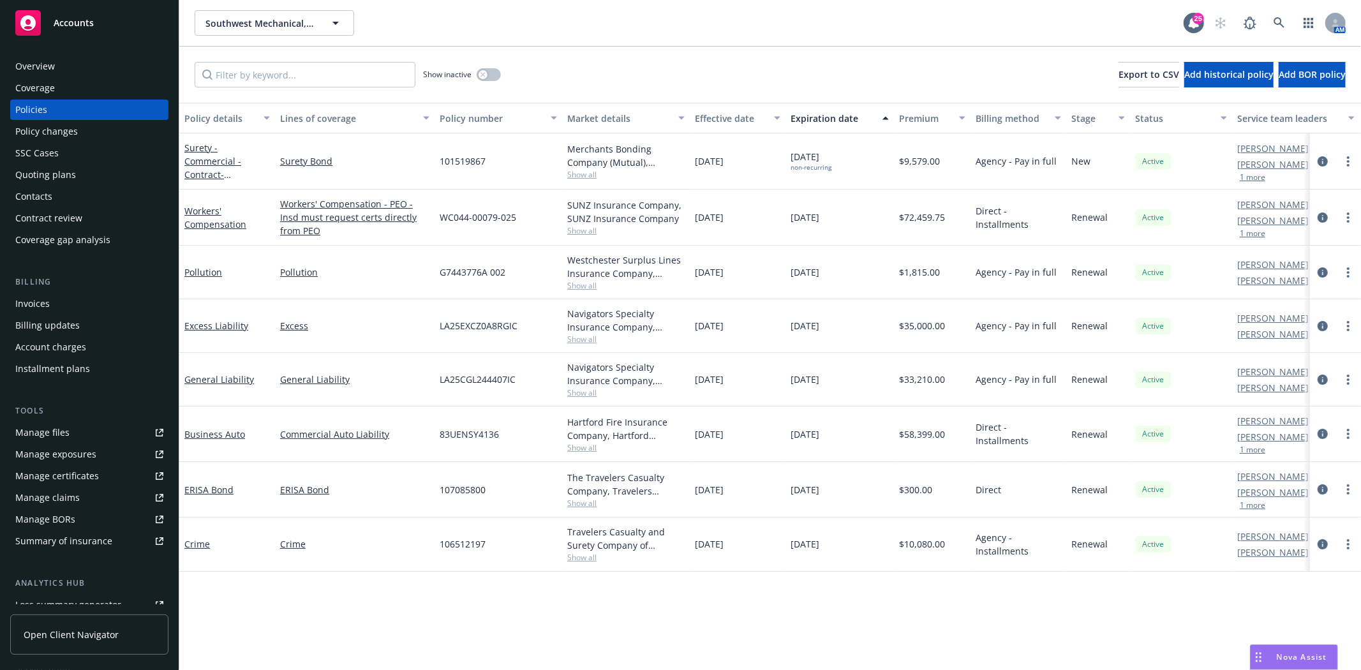
click at [78, 135] on div "Policy changes" at bounding box center [89, 131] width 148 height 20
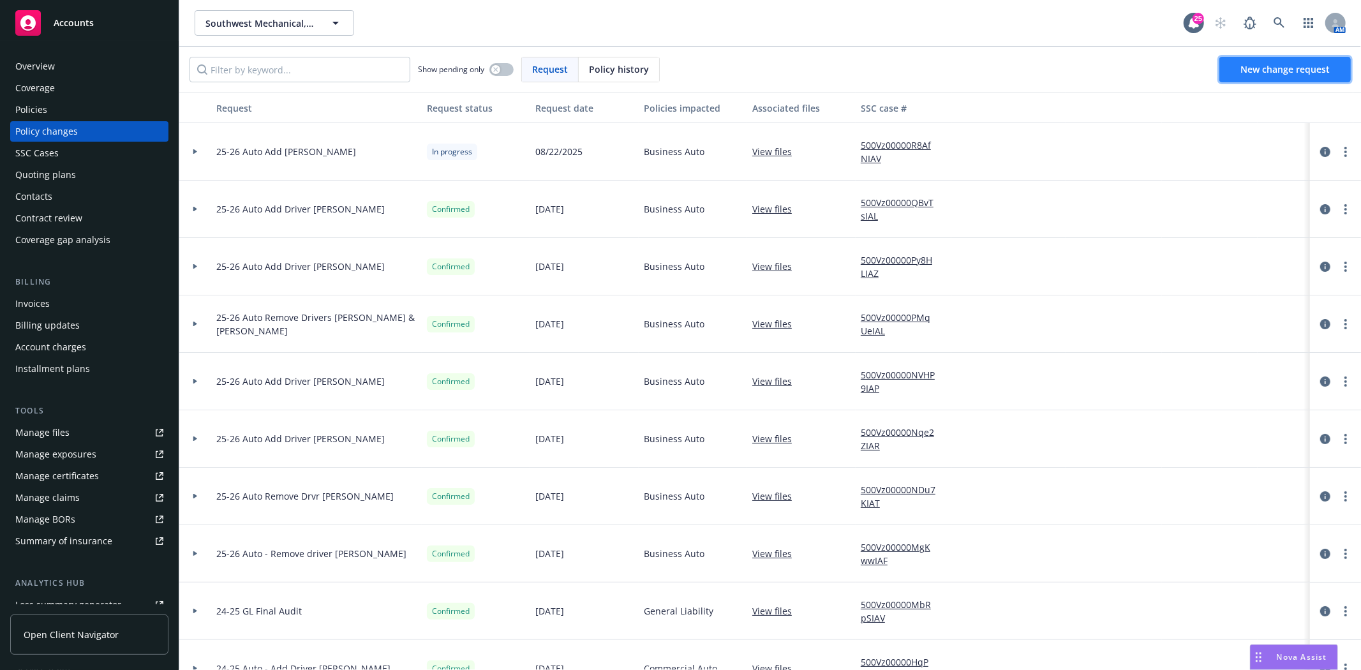
click at [1264, 69] on span "New change request" at bounding box center [1284, 69] width 89 height 12
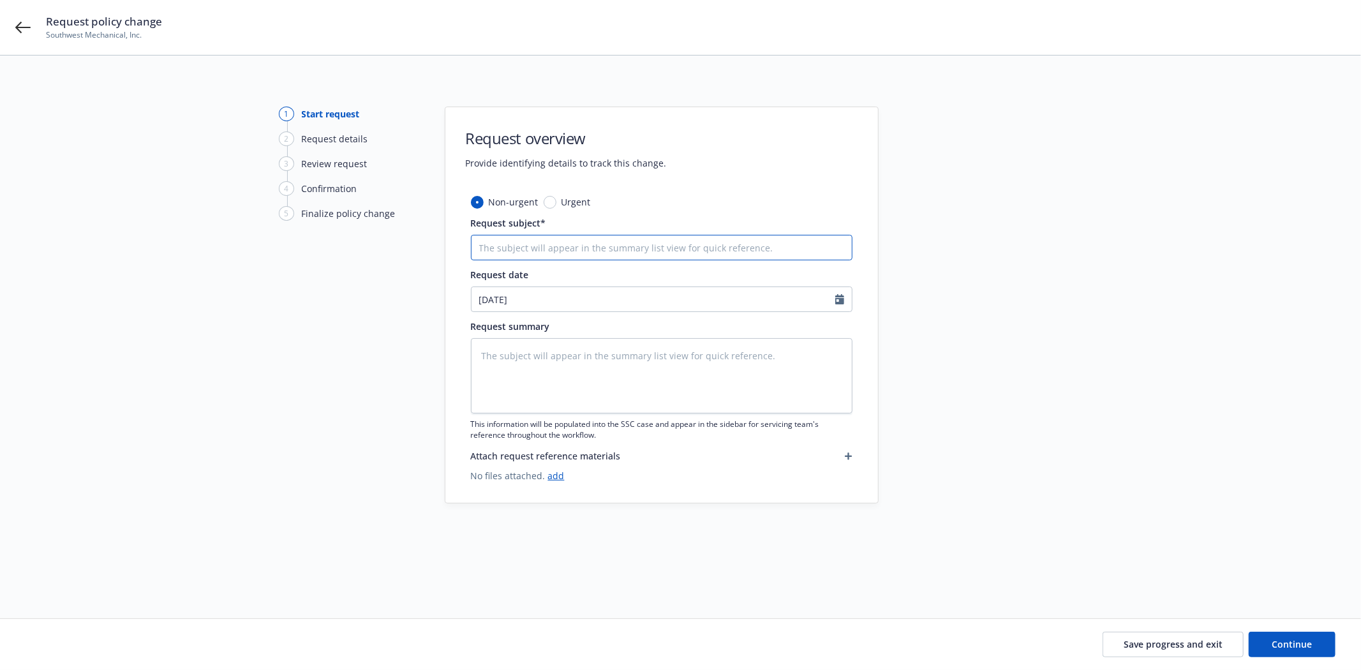
click at [551, 244] on input "Request subject*" at bounding box center [662, 248] width 382 height 26
type textarea "x"
type input "I"
type textarea "x"
type input "In"
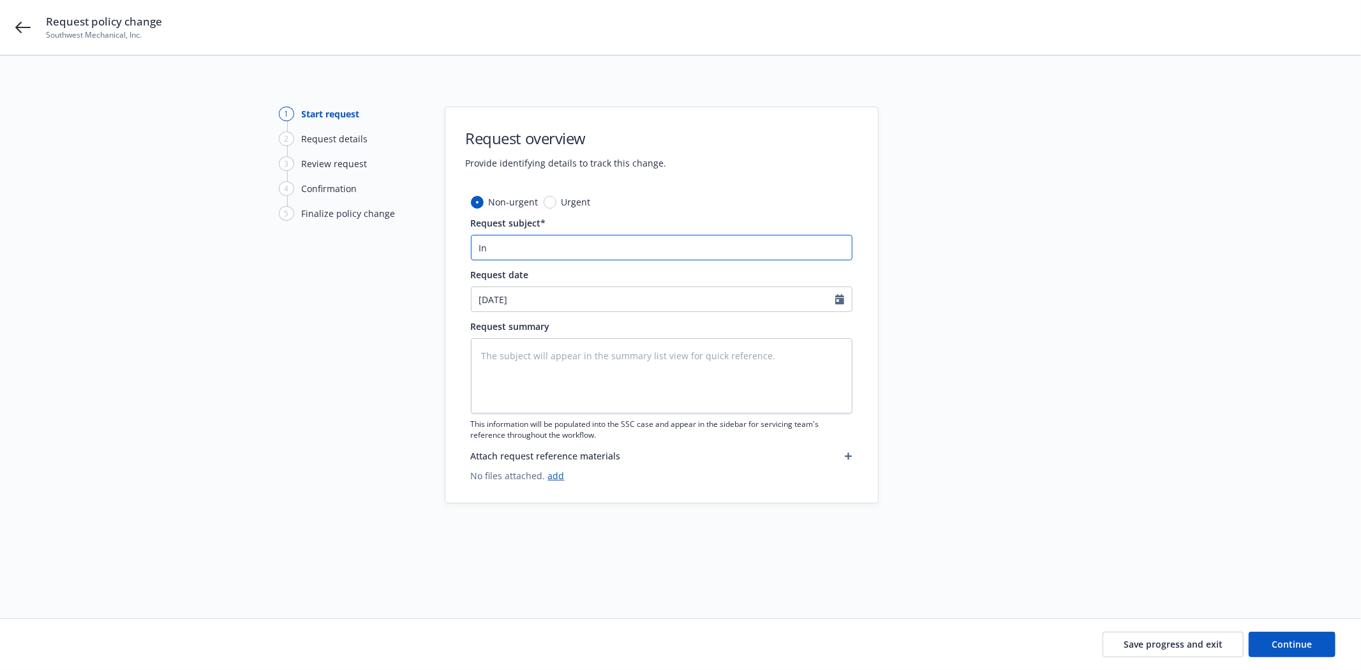
type textarea "x"
type input "Inc"
type textarea "x"
type input "Incr"
type textarea "x"
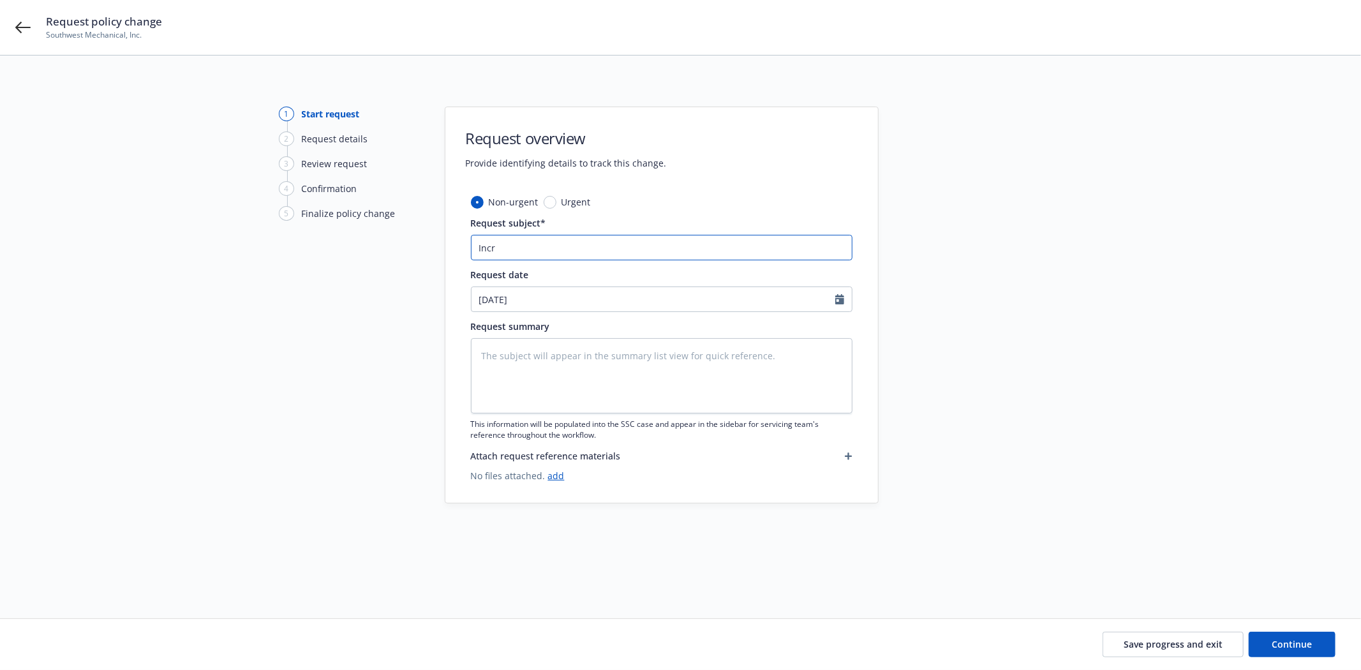
type input "Incr"
type textarea "x"
type input "Incr B"
type textarea "x"
type input "Incr Bo"
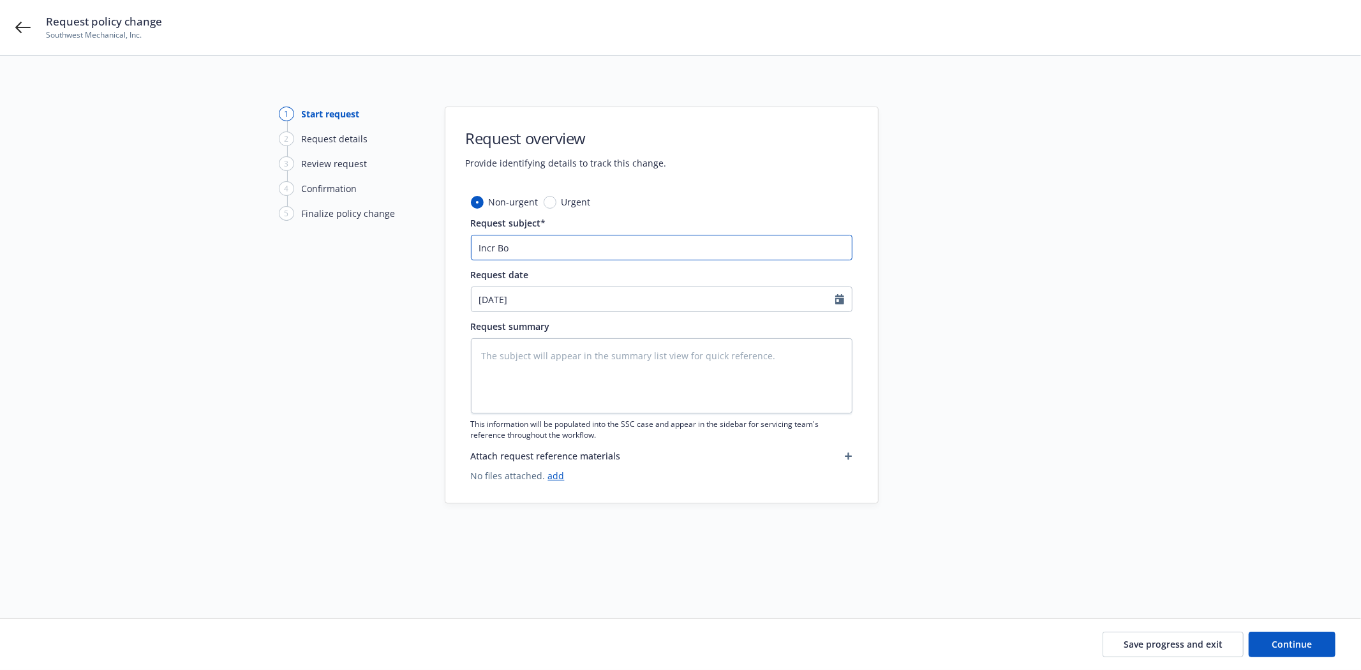
type textarea "x"
type input "Incr Bon"
type textarea "x"
type input "Incr Bon"
type textarea "x"
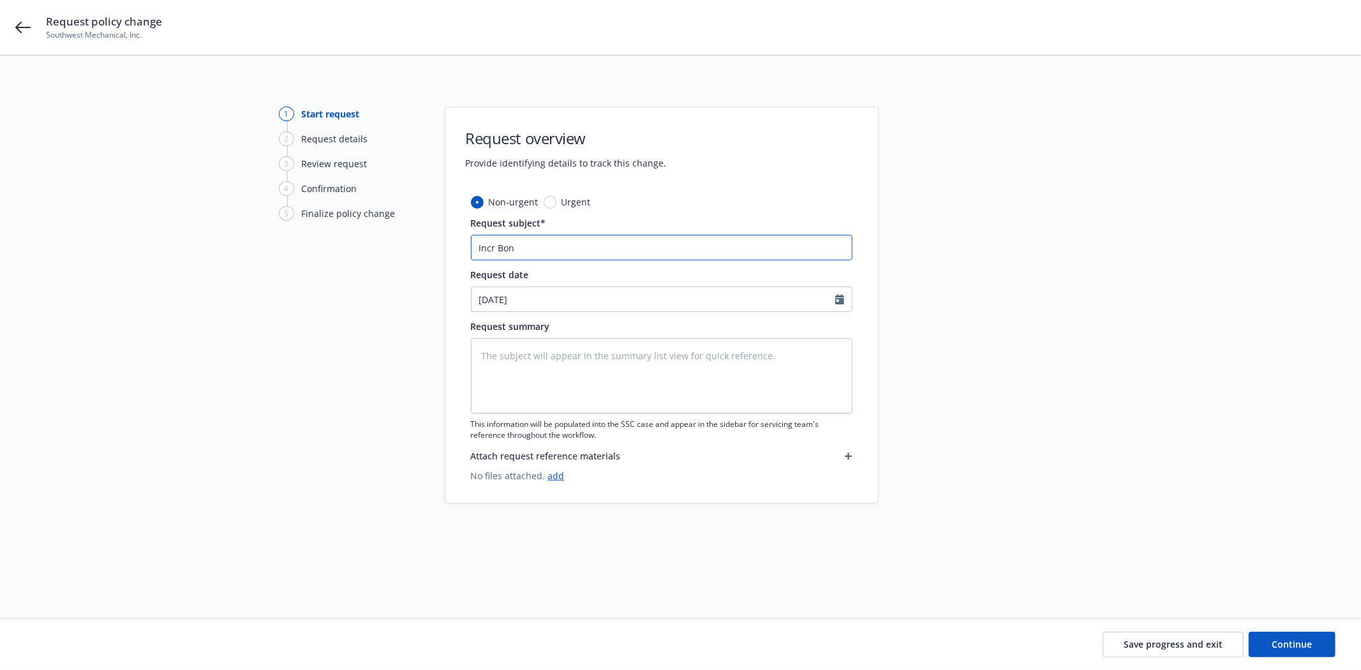
type input "Incr Bon"
type textarea "x"
type input "Incr Bonf"
type textarea "x"
type input "Incr Bonf"
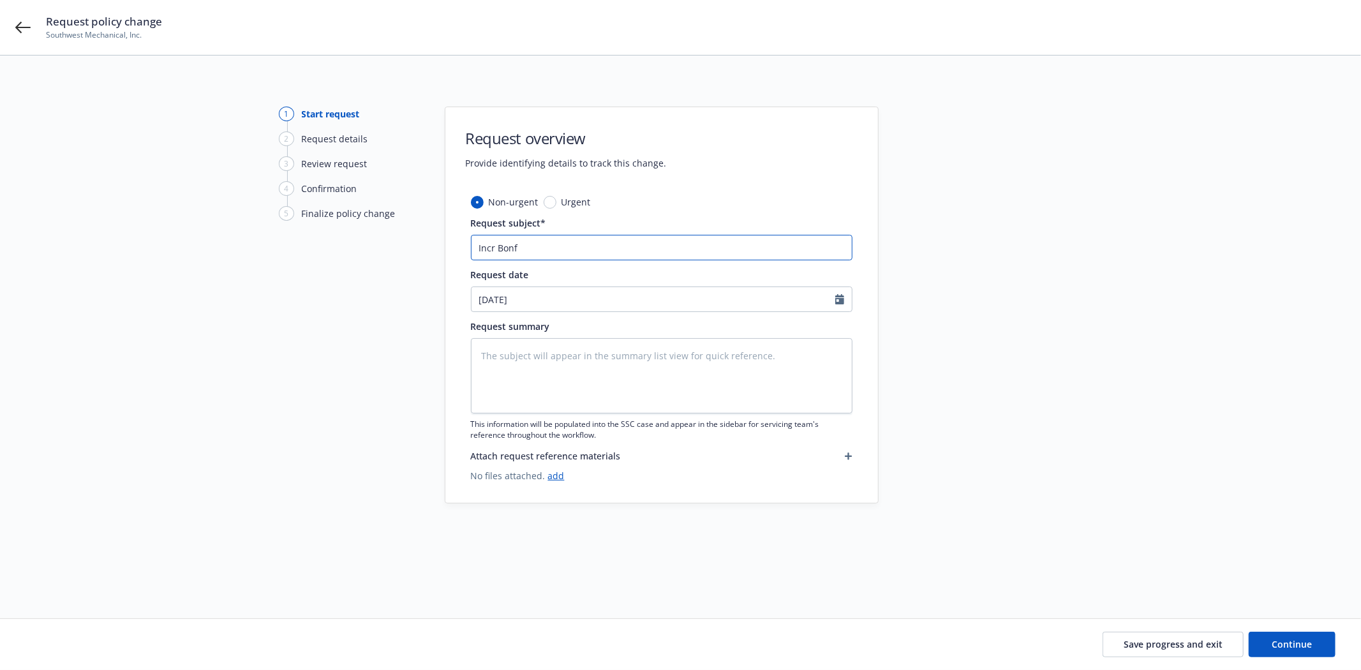
type textarea "x"
type input "Incr Bonf"
type textarea "x"
type input "Incr Bon"
type textarea "x"
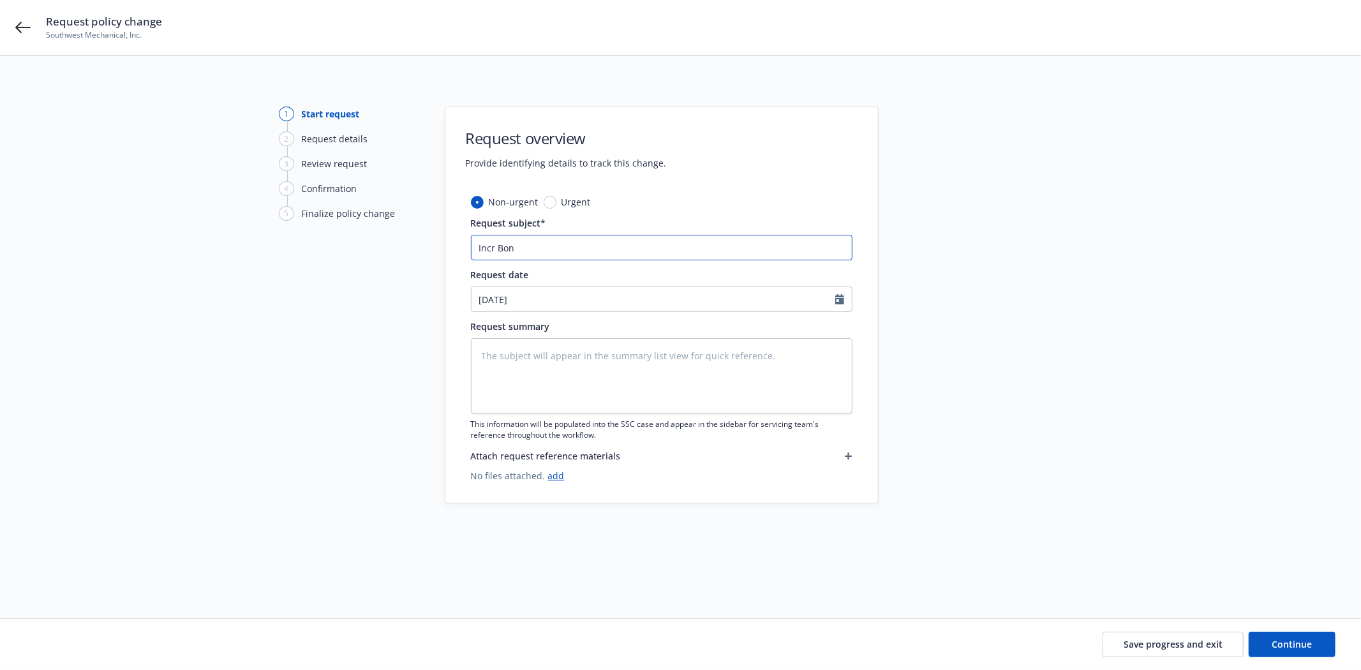
type input "Incr Bond"
type textarea "x"
type input "Incr Bond"
type textarea "x"
type input "Incr Bond B"
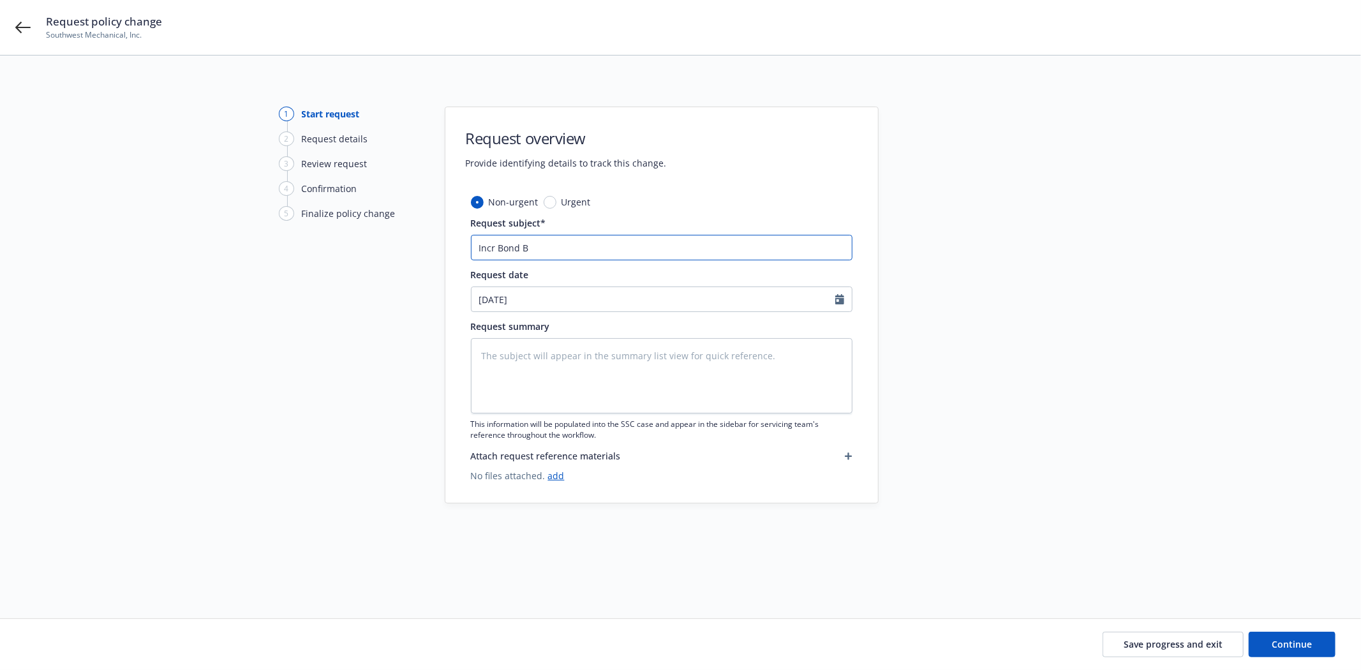
type textarea "x"
type input "Incr Bond By"
type textarea "x"
type input "Incr Bond By"
type textarea "x"
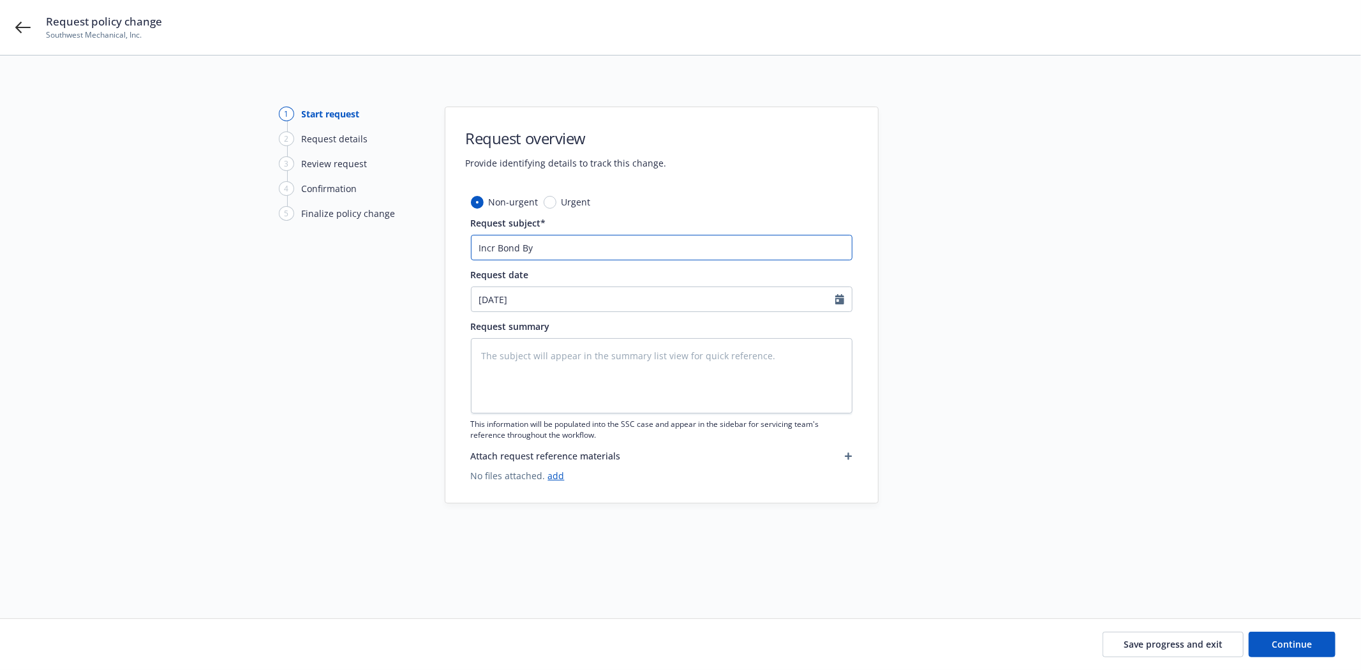
type input "Incr Bond By $"
type textarea "x"
type input "Incr Bond By $1"
type textarea "x"
type input "Incr Bond By $10"
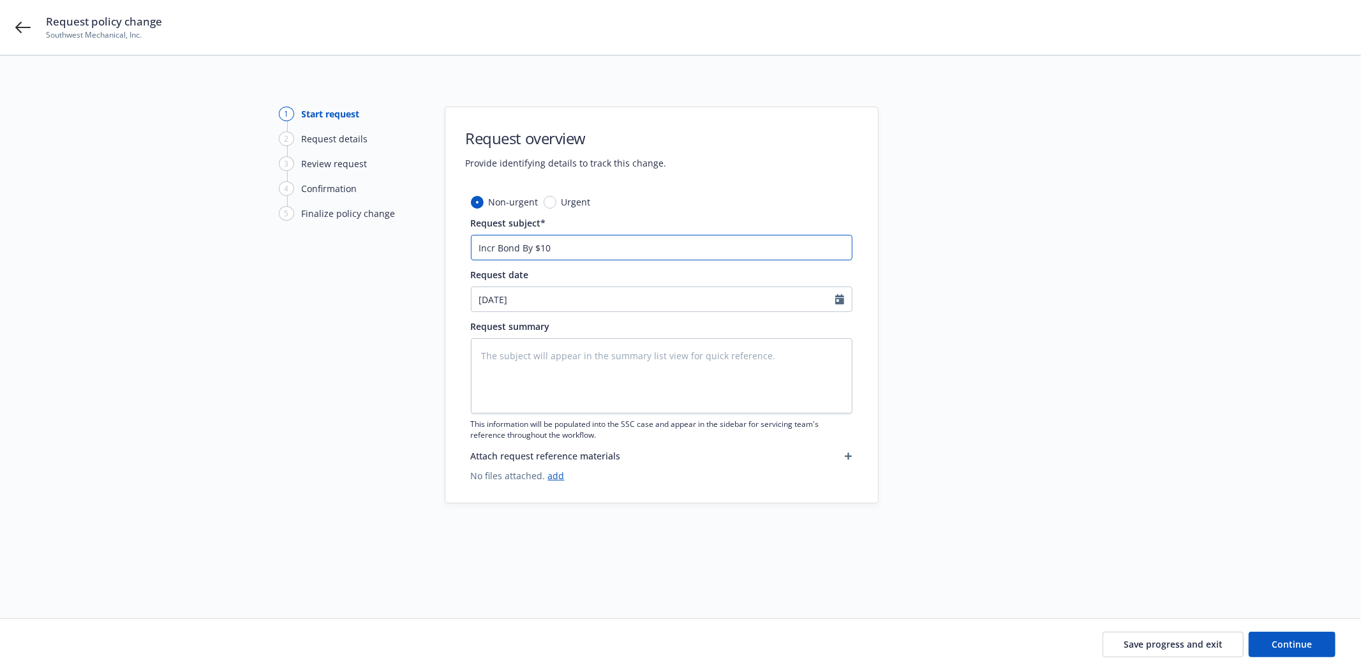
type textarea "x"
type input "Incr Bond By $104"
type textarea "x"
type input "Incr Bond By $104,"
type textarea "x"
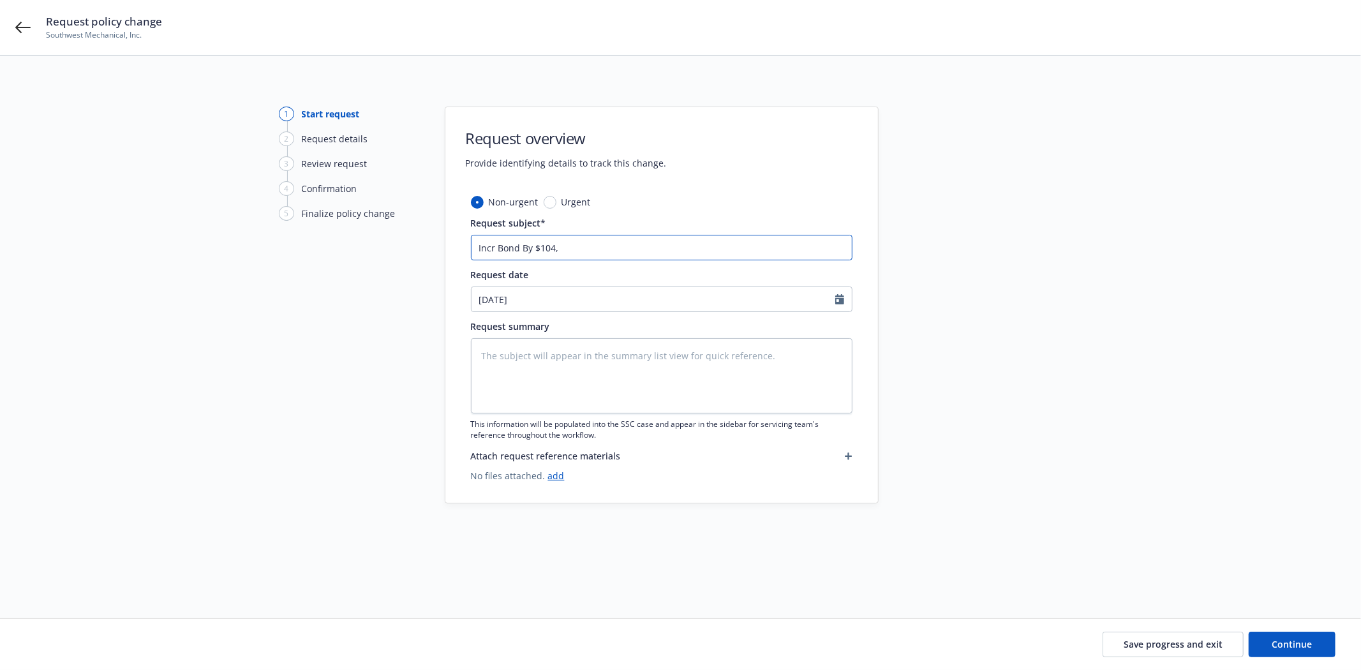
type input "Incr Bond By $104,4"
type textarea "x"
type input "Incr Bond By $104,40"
type textarea "x"
type input "Incr Bond By $104,400"
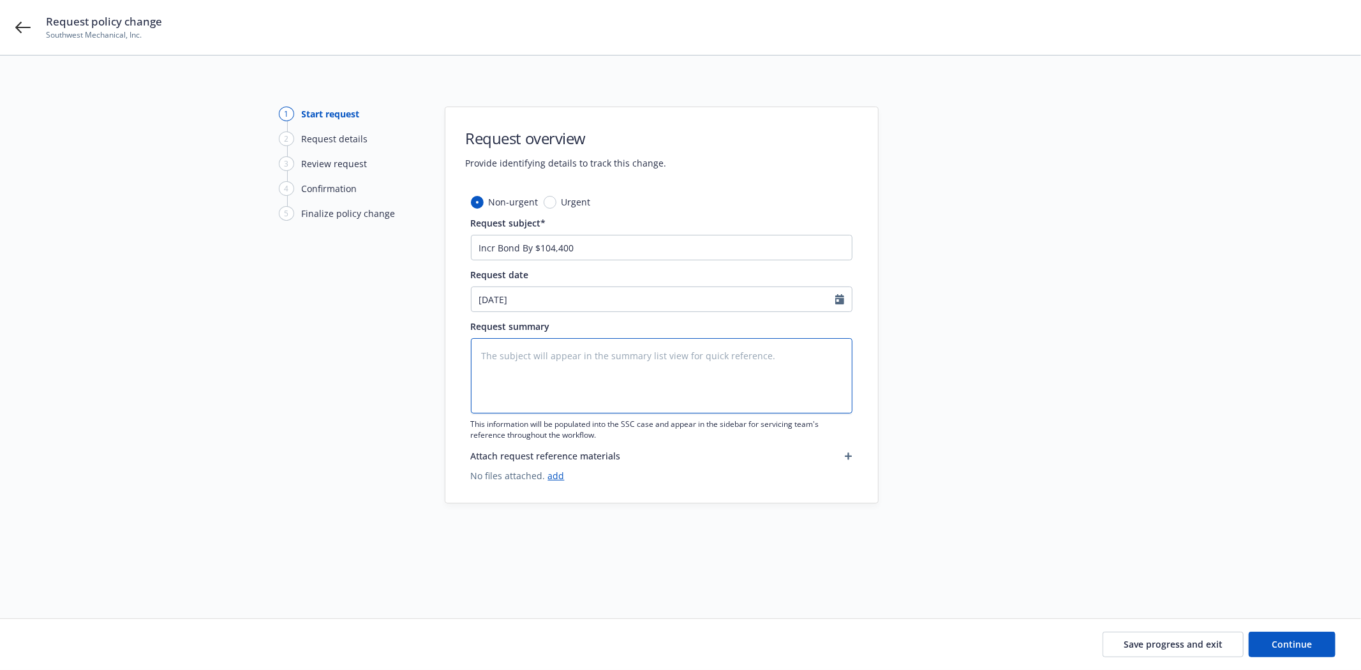
click at [624, 371] on textarea at bounding box center [662, 375] width 382 height 75
type textarea "x"
type textarea "I"
type textarea "x"
type textarea "In"
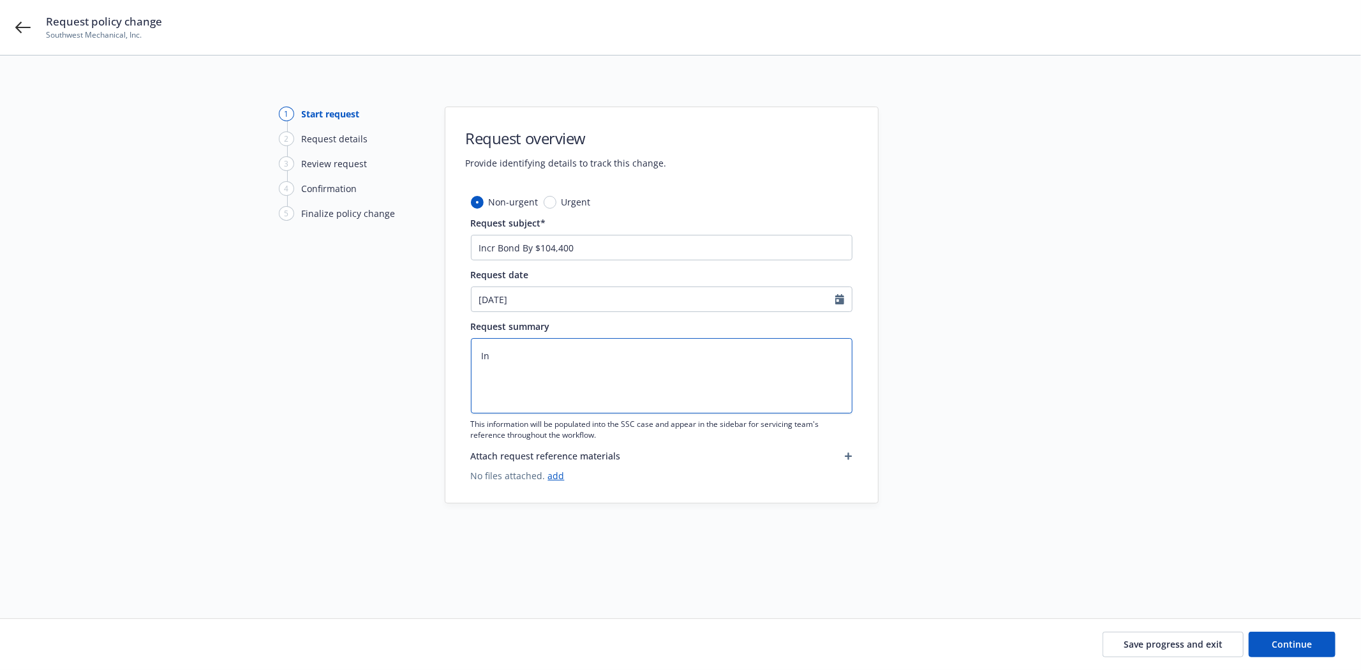
type textarea "x"
type textarea "Inc"
type textarea "x"
type textarea "Incr"
type textarea "x"
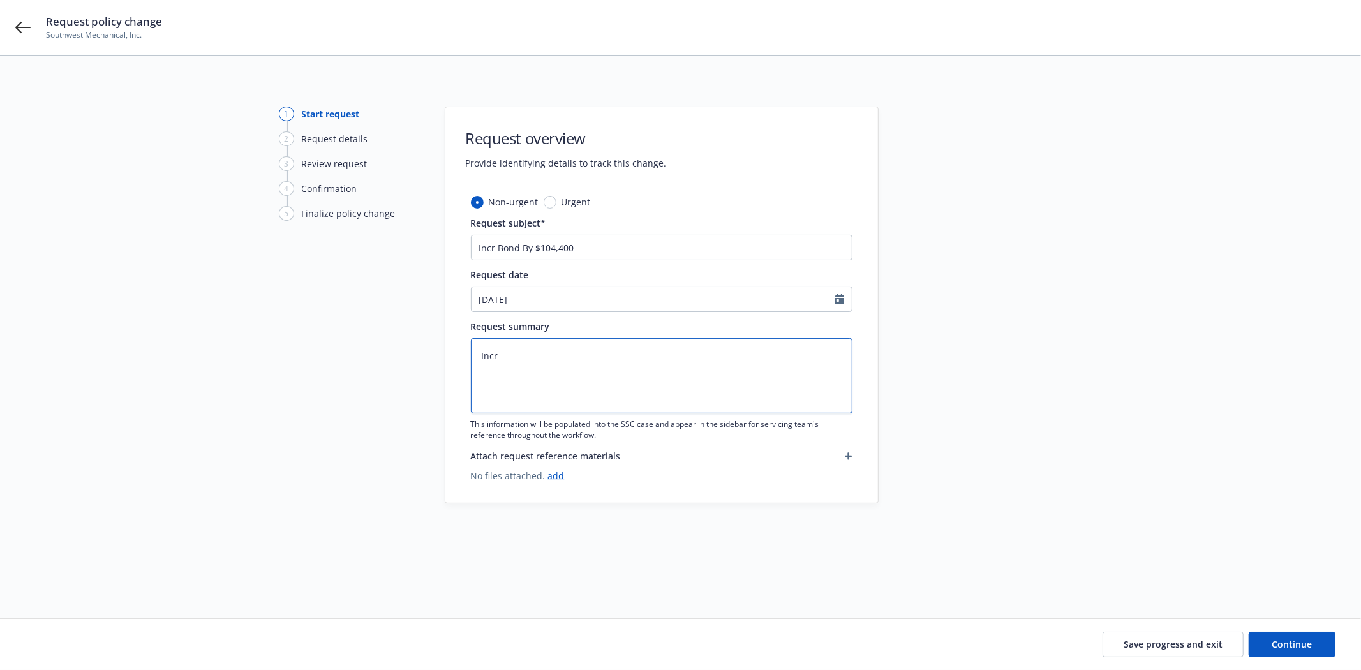
type textarea "Incre"
type textarea "x"
type textarea "Increa"
type textarea "x"
type textarea "Increas"
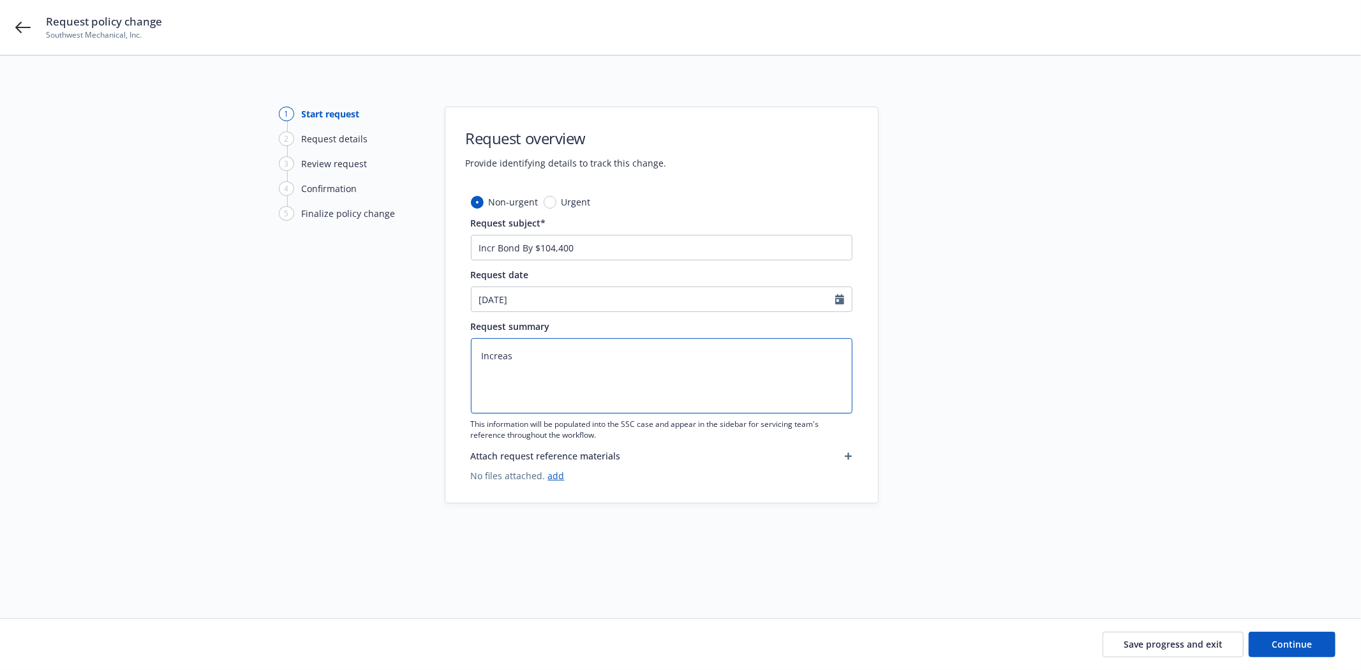
type textarea "x"
type textarea "Increasi"
type textarea "x"
type textarea "Increasin"
type textarea "x"
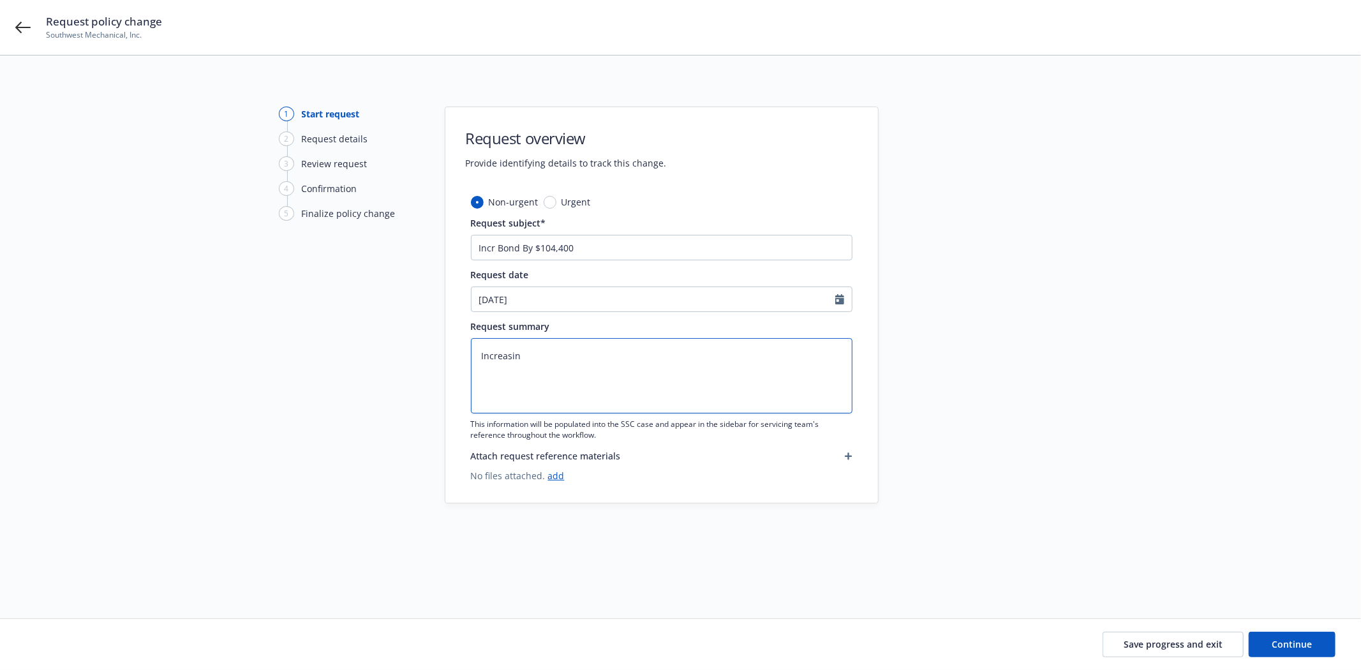
type textarea "Increasing"
type textarea "x"
type textarea "Increasing"
type textarea "x"
type textarea "Increasing B"
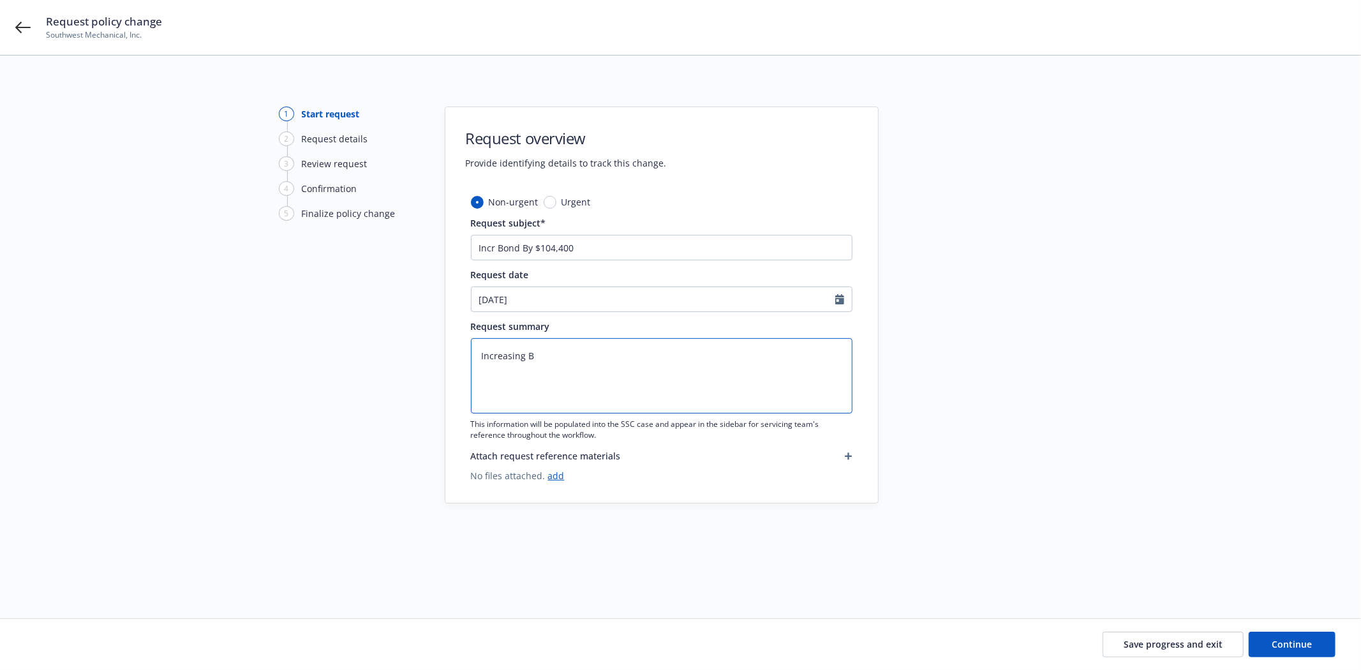
type textarea "x"
type textarea "Increasing Bo"
type textarea "x"
type textarea "Increasing Bon"
type textarea "x"
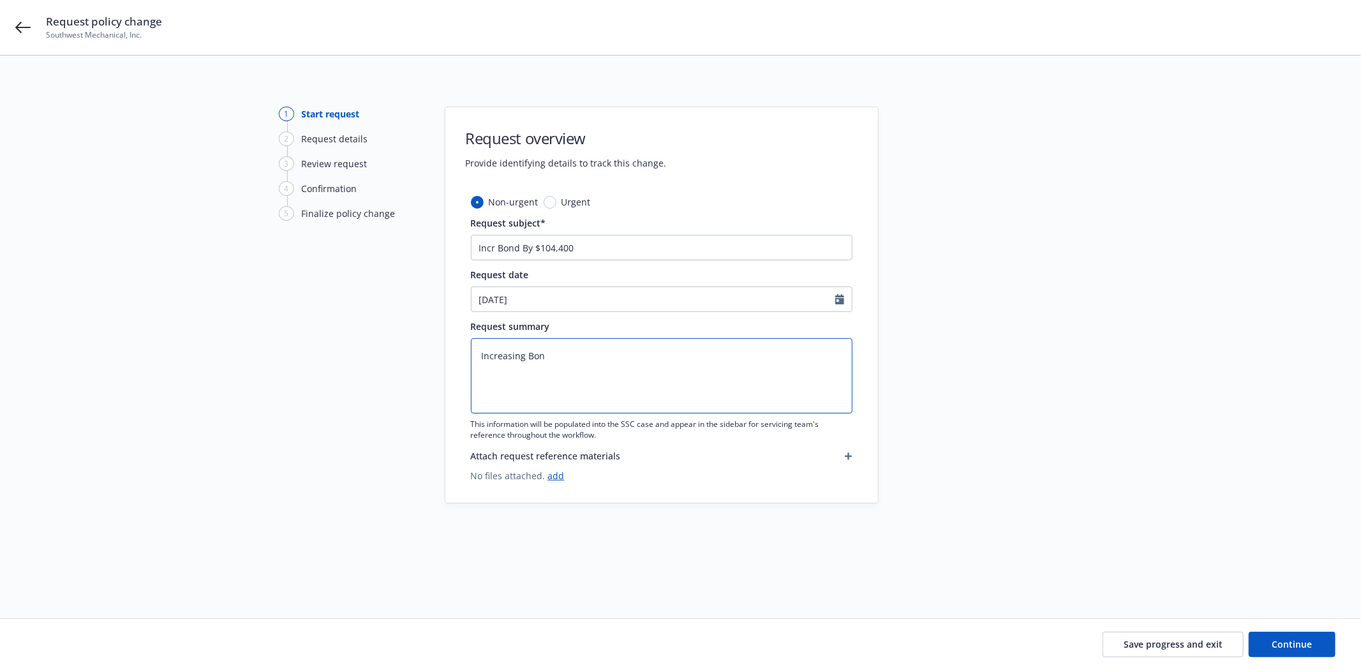
type textarea "Increasing Bond"
type textarea "x"
type textarea "Increasing Bond"
type textarea "x"
type textarea "Increasing Bond f"
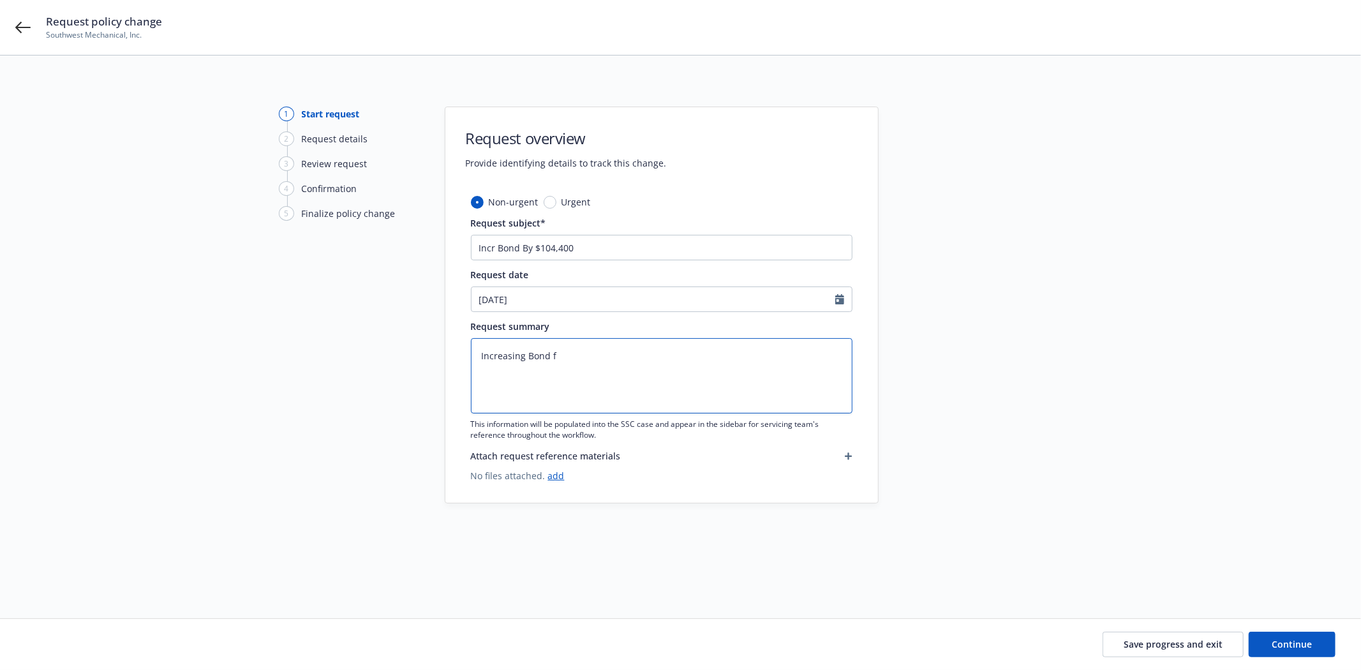
type textarea "x"
type textarea "Increasing Bond fr"
type textarea "x"
type textarea "Increasing Bond fro"
type textarea "x"
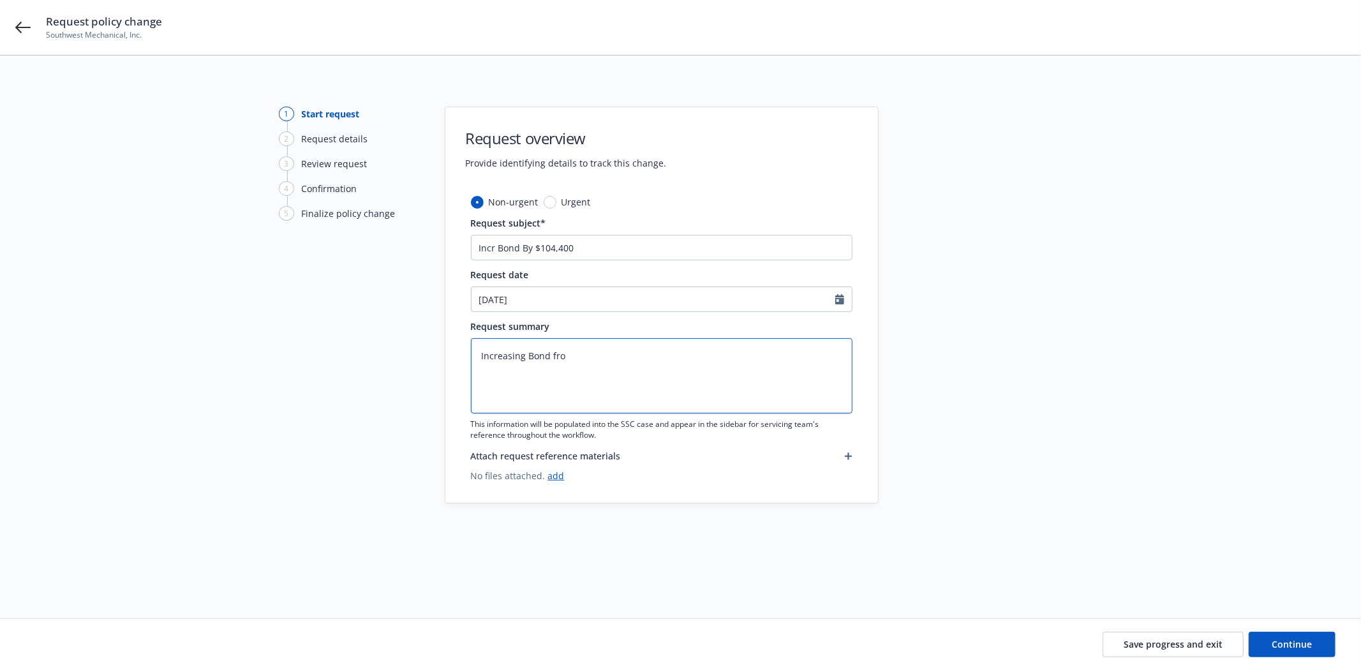
type textarea "Increasing Bond from"
type textarea "x"
type textarea "Increasing Bond from"
type textarea "x"
type textarea "Increasing Bond from $"
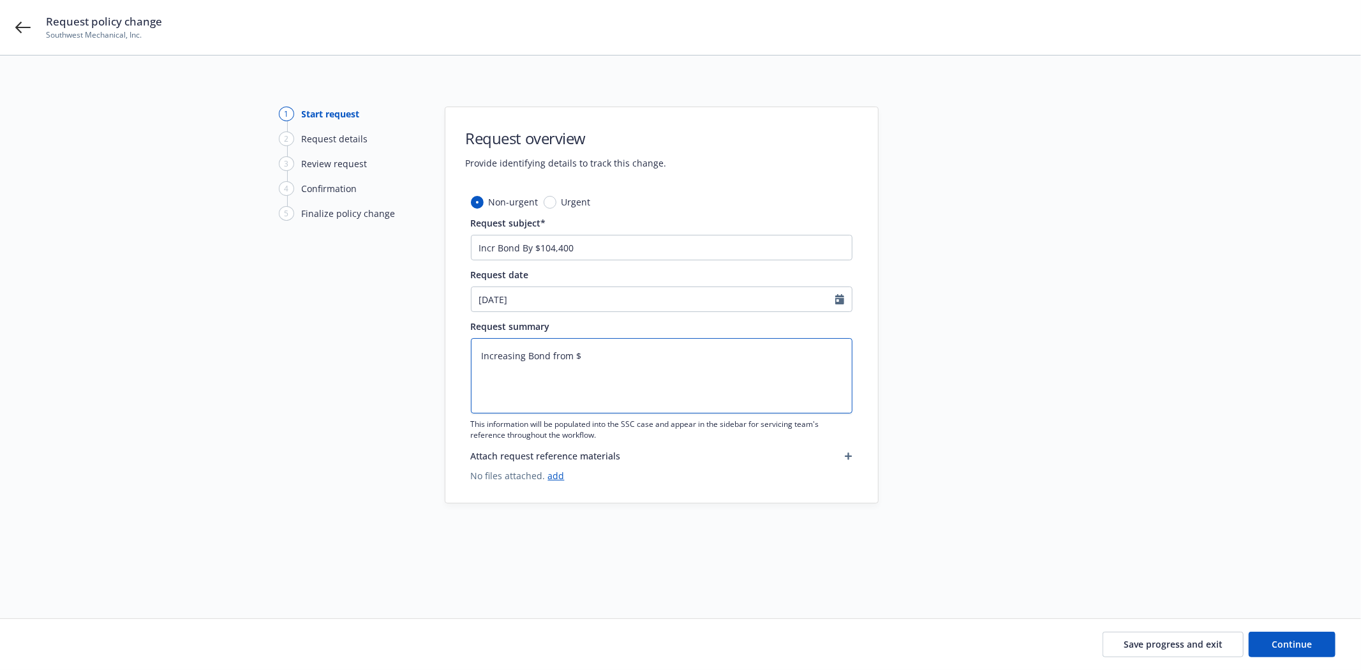
type textarea "x"
type textarea "Increasing Bond from $3"
type textarea "x"
type textarea "Increasing Bond from $31"
type textarea "x"
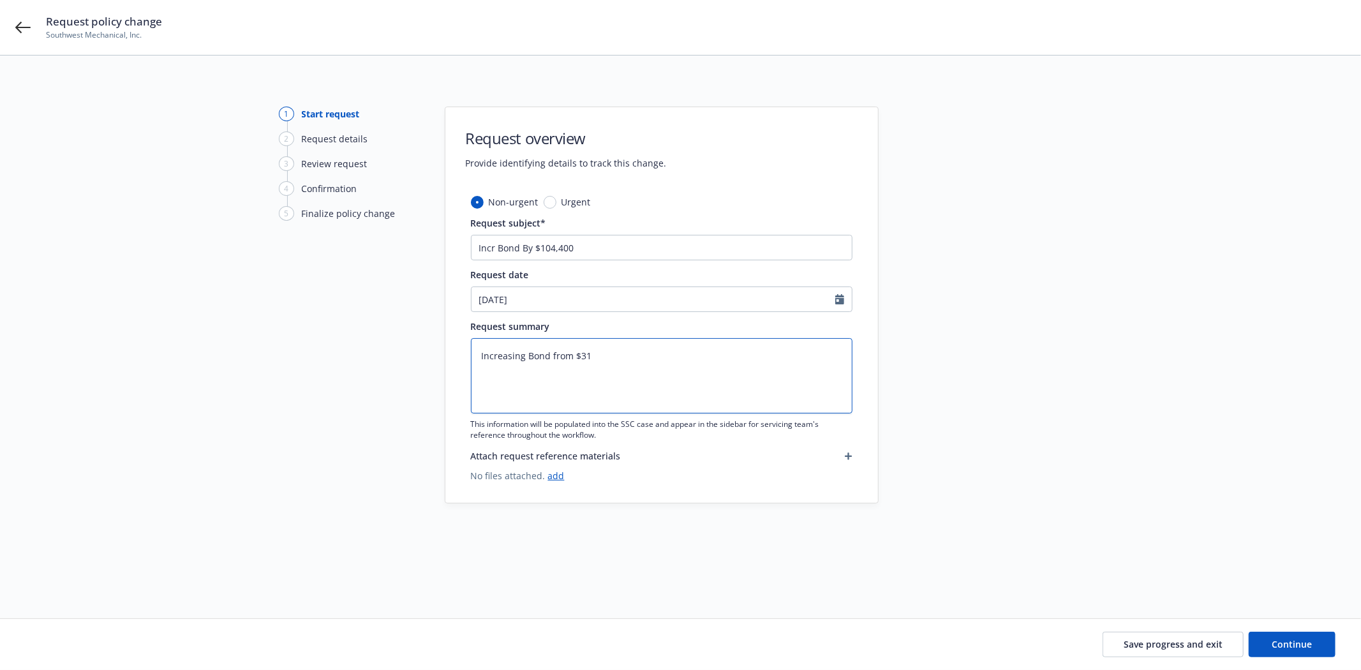
type textarea "Increasing Bond from $319"
type textarea "x"
type textarea "Increasing Bond from $319,"
type textarea "x"
type textarea "Increasing Bond from $319,3"
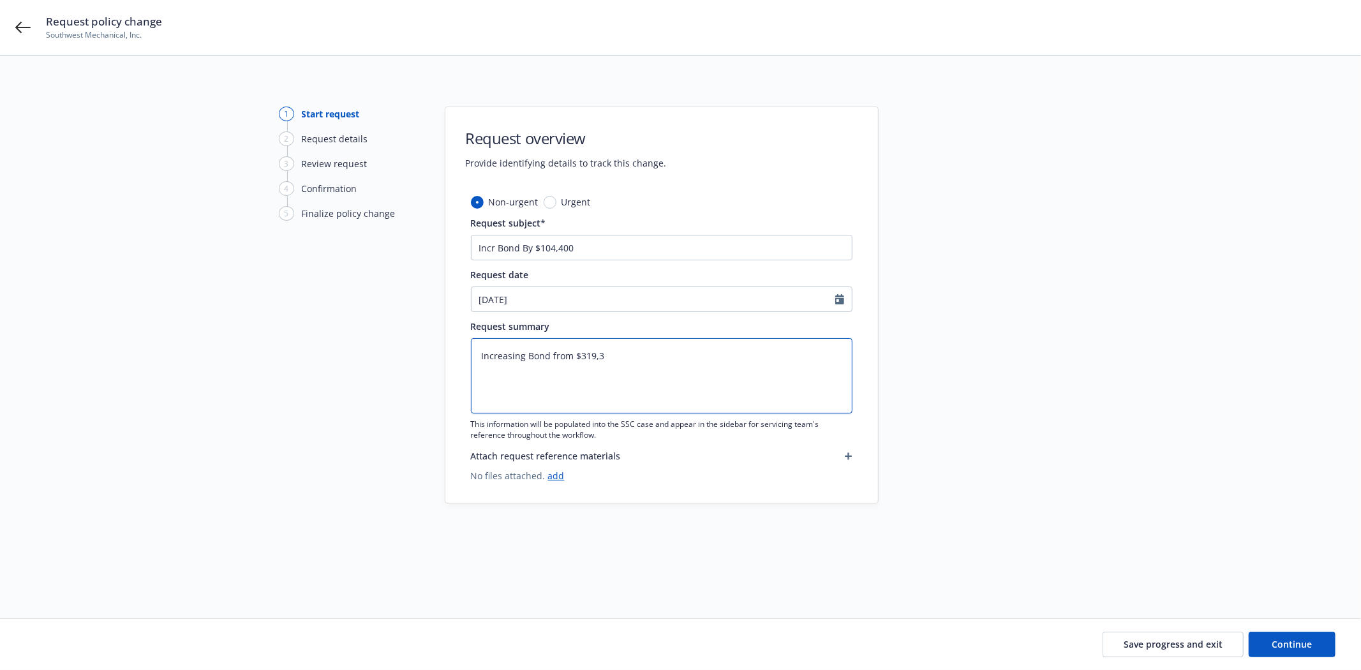
type textarea "x"
type textarea "Increasing Bond from $319,30"
type textarea "x"
type textarea "Increasing Bond from $319,300"
type textarea "x"
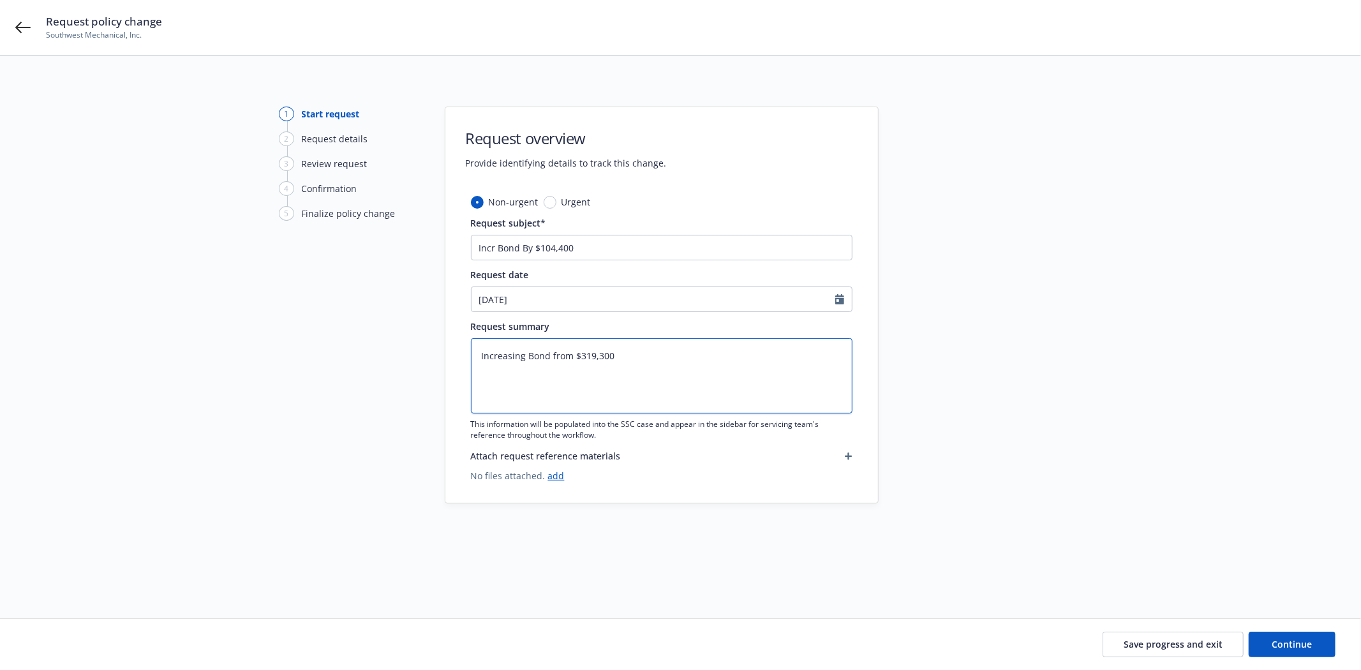
type textarea "Increasing Bond from $319,300"
type textarea "x"
type textarea "Increasing Bond from $319,300 t"
type textarea "x"
type textarea "Increasing Bond from $319,300 to"
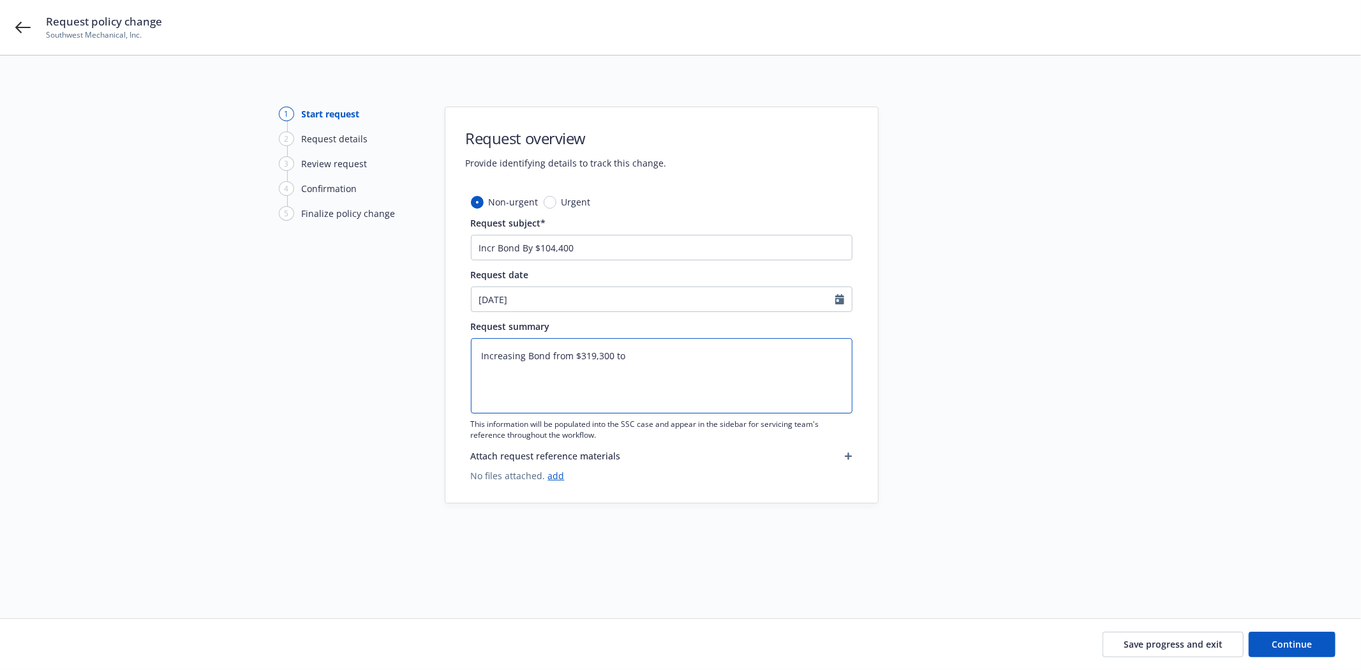
type textarea "x"
type textarea "Increasing Bond from $319,300 to"
type textarea "x"
type textarea "Increasing Bond from $319,300 to $"
type textarea "x"
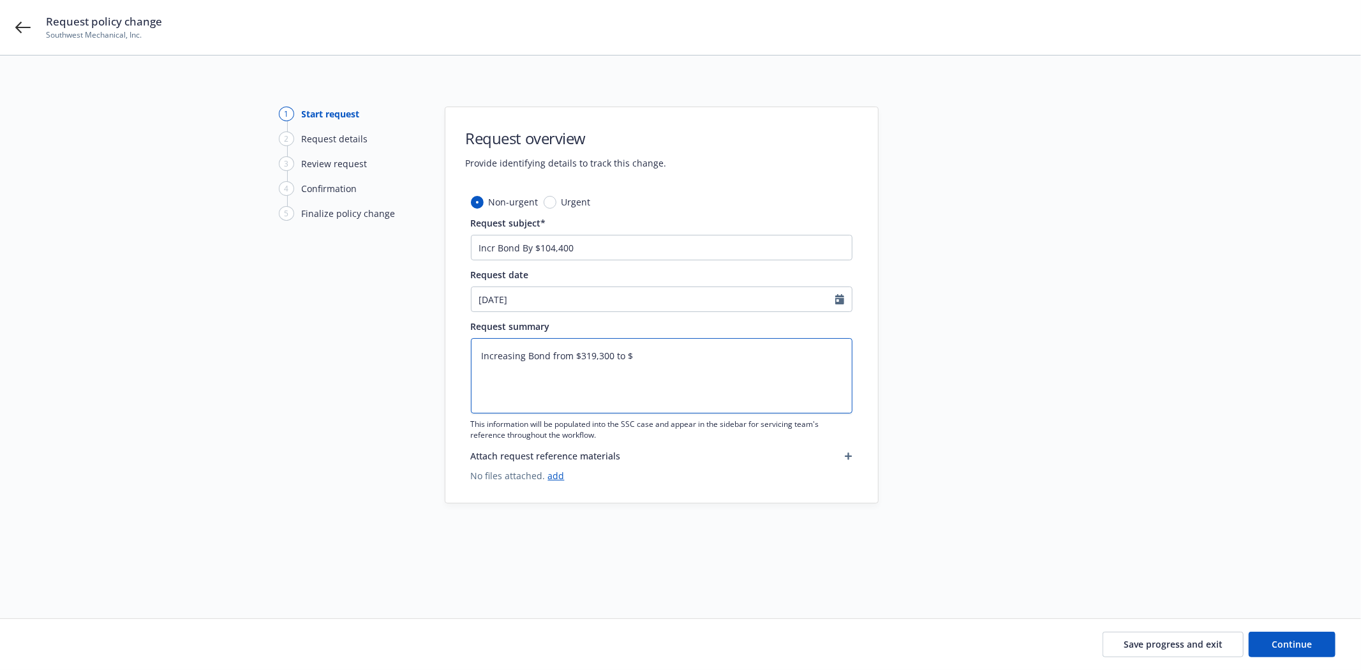
type textarea "Increasing Bond from $319,300 to $4"
type textarea "x"
type textarea "Increasing Bond from $319,300 to $42"
type textarea "x"
type textarea "Increasing Bond from $319,300 to $423"
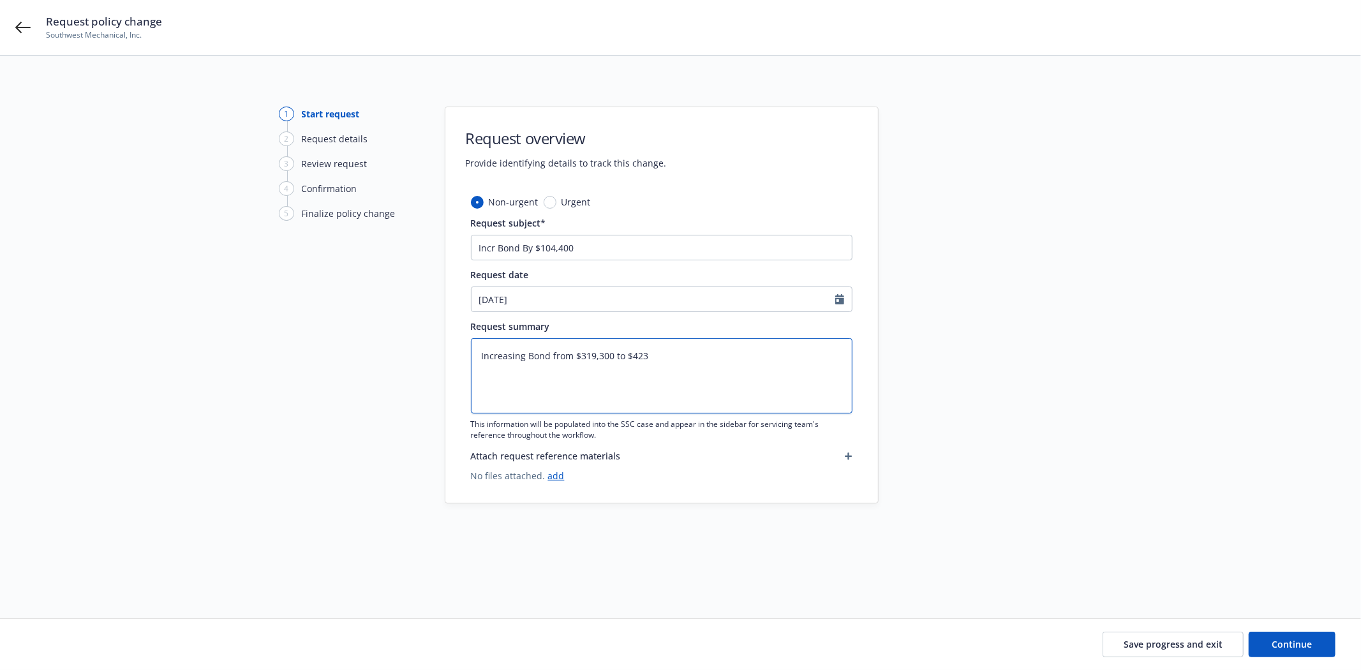
type textarea "x"
type textarea "Increasing Bond from $319,300 to $423,"
type textarea "x"
type textarea "Increasing Bond from $319,300 to $423,7"
type textarea "x"
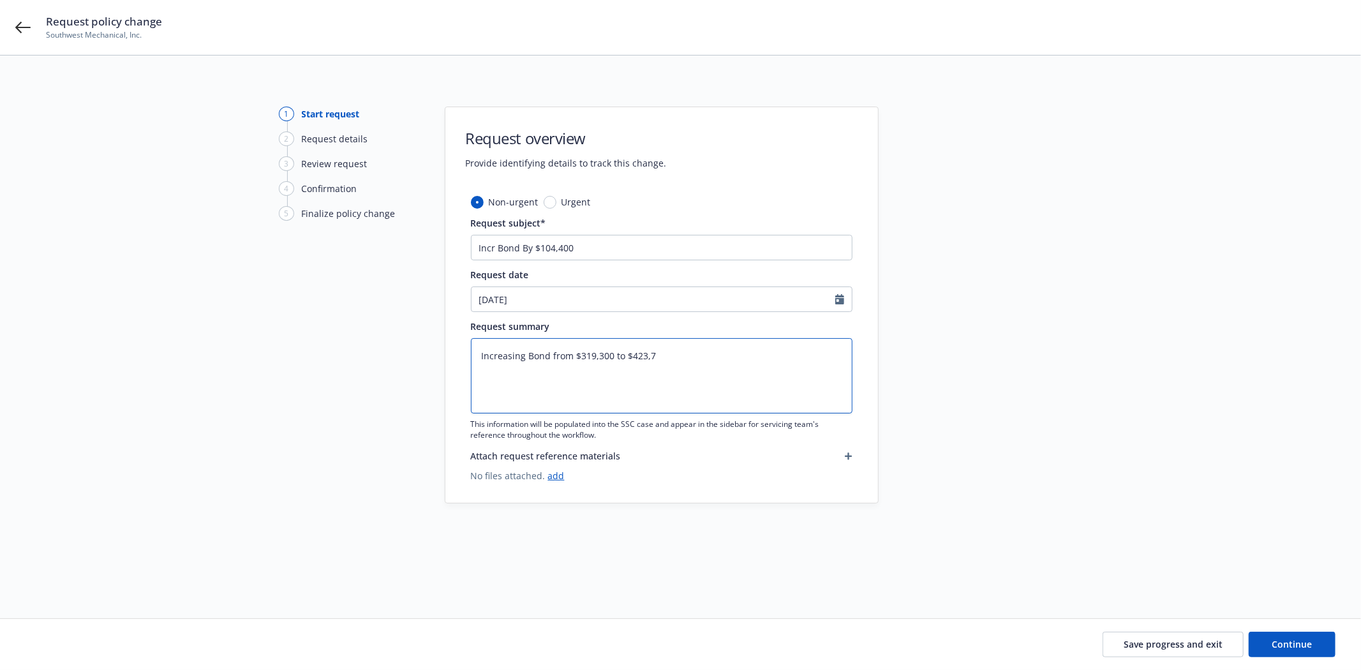
type textarea "Increasing Bond from $319,300 to $423,70"
type textarea "x"
type textarea "Increasing Bond from $319,300 to $423,700"
click at [1290, 641] on span "Continue" at bounding box center [1292, 644] width 40 height 12
type textarea "x"
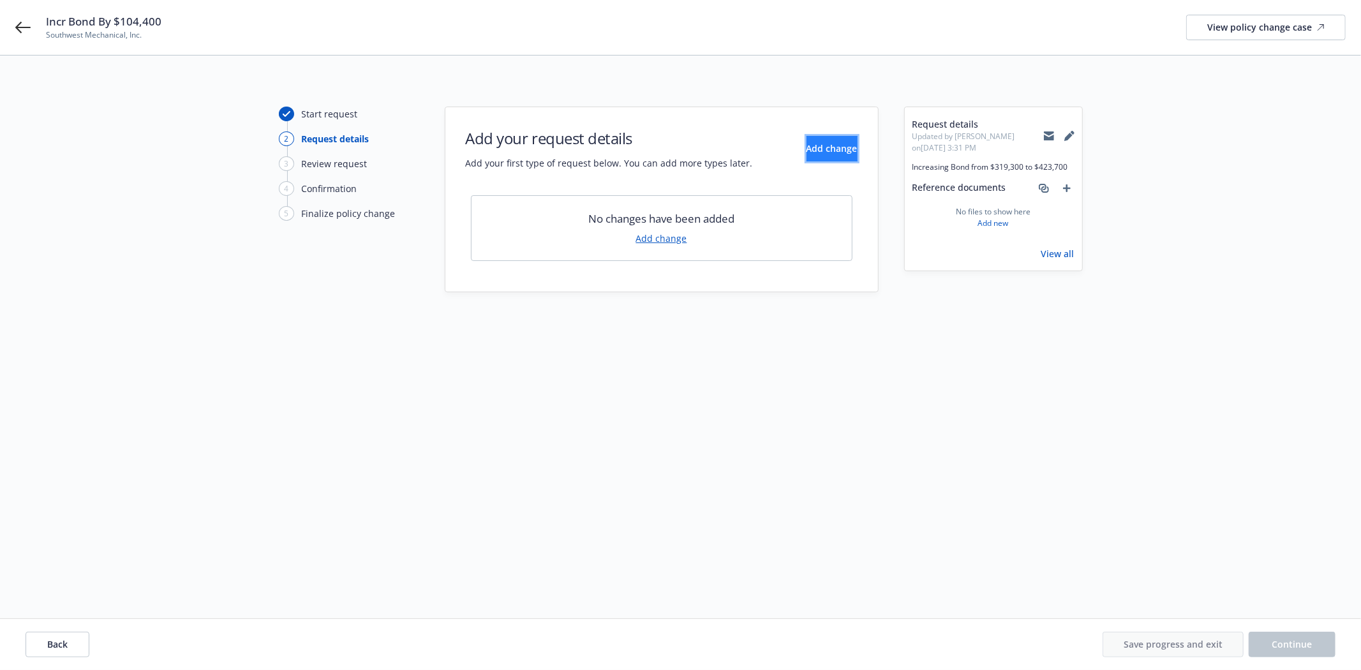
click at [812, 147] on span "Add change" at bounding box center [831, 148] width 51 height 12
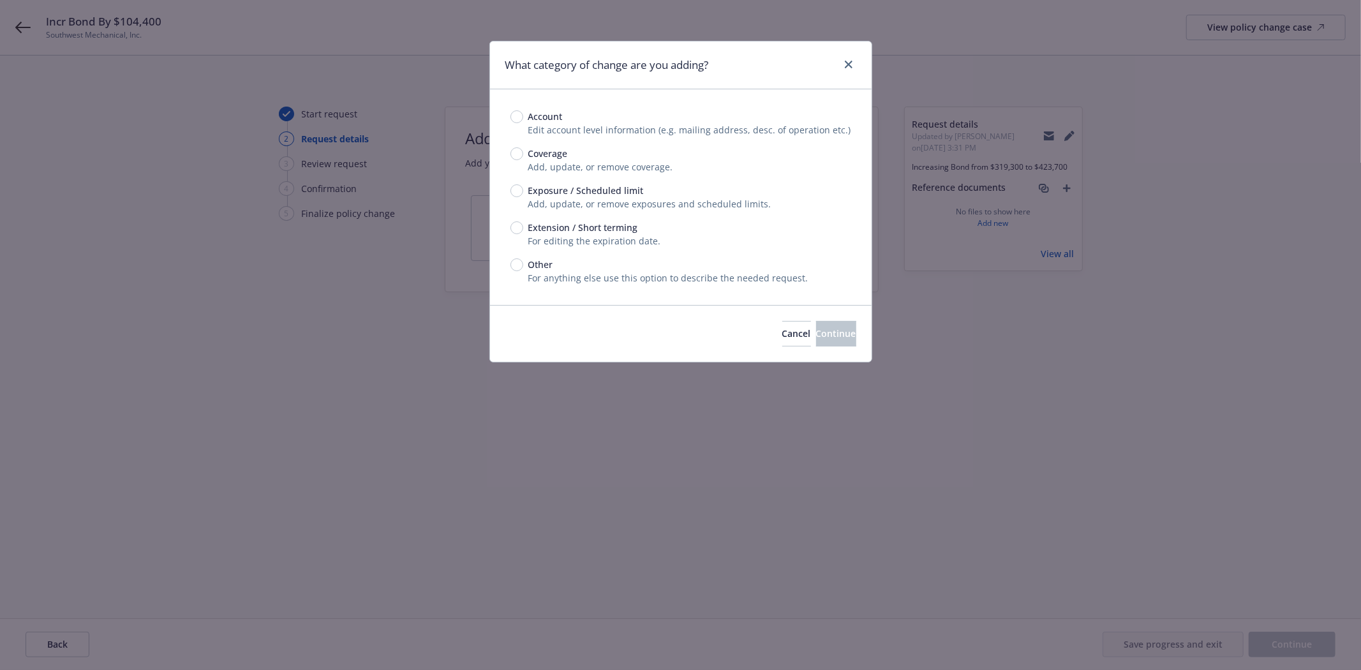
click at [518, 182] on div "Account Edit account level information (e.g. mailing address, desc. of operatio…" at bounding box center [680, 197] width 341 height 175
click at [510, 190] on input "Exposure / Scheduled limit" at bounding box center [516, 190] width 13 height 13
radio input "true"
click at [816, 329] on span "Continue" at bounding box center [836, 333] width 40 height 12
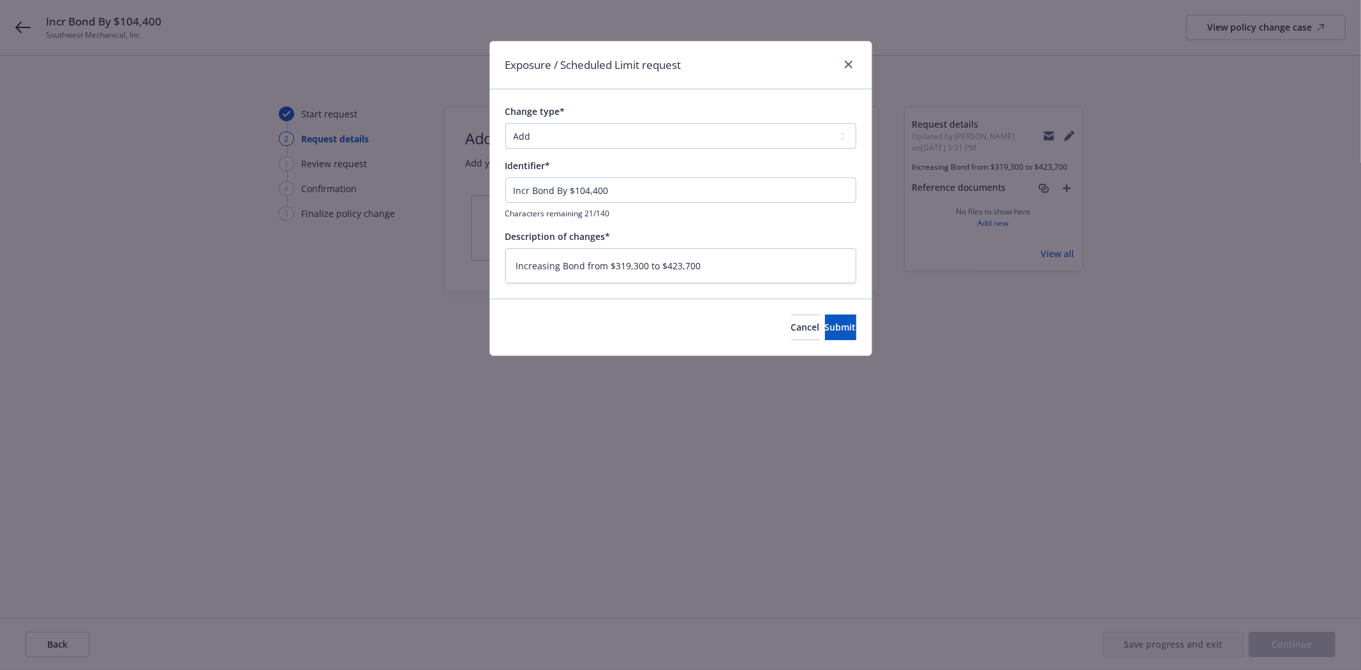
click at [815, 311] on div "Cancel Submit" at bounding box center [681, 327] width 382 height 57
click at [825, 321] on span "Submit" at bounding box center [840, 327] width 31 height 12
type textarea "x"
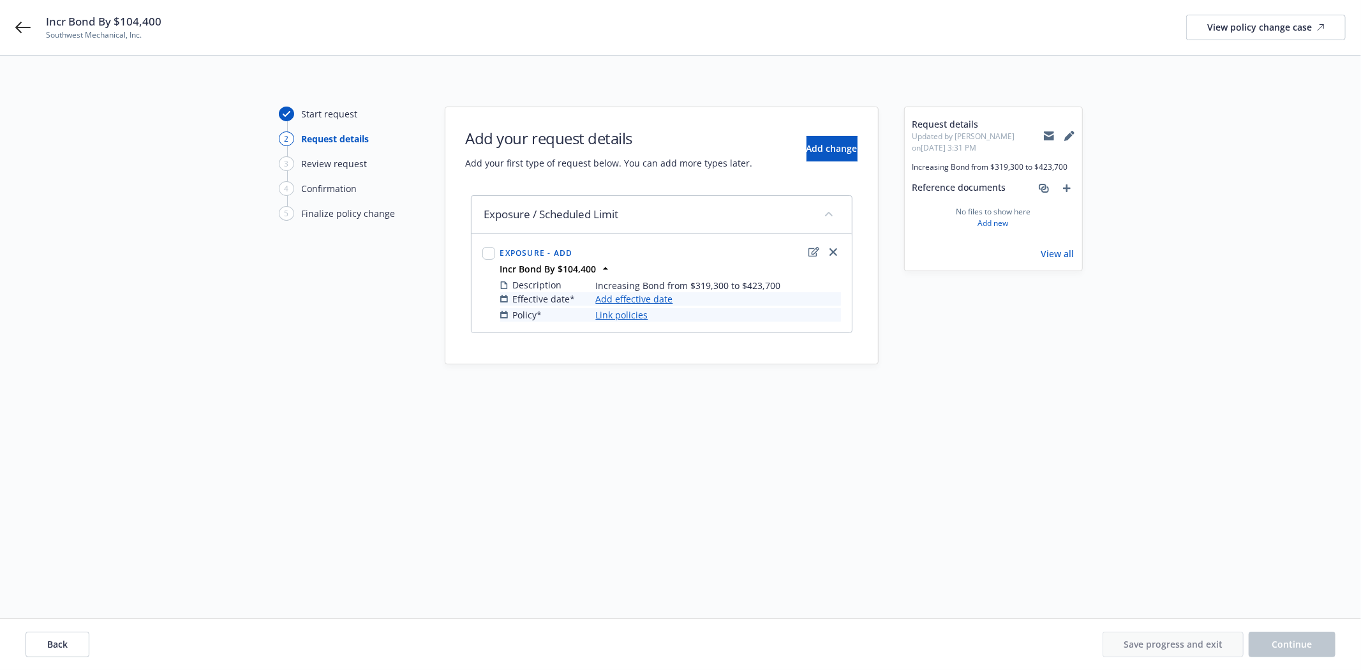
click at [630, 297] on link "Add effective date" at bounding box center [634, 298] width 77 height 13
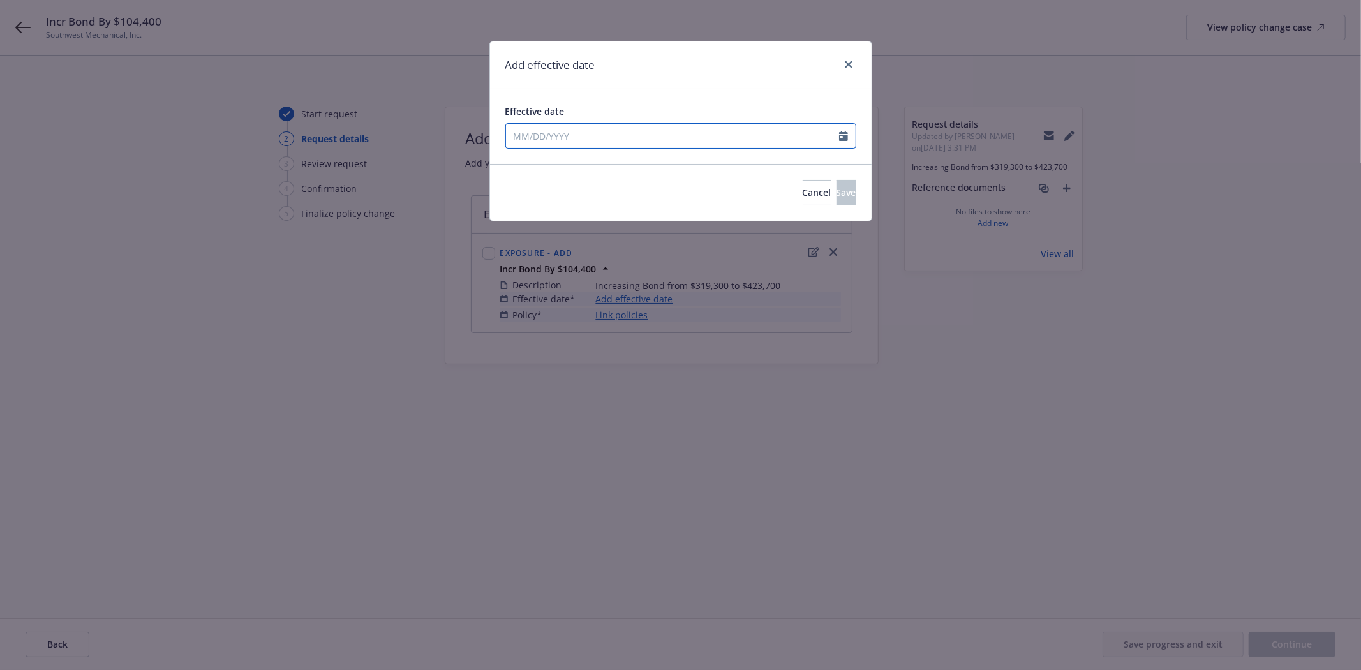
click at [524, 135] on input "Effective date" at bounding box center [672, 136] width 333 height 24
select select "8"
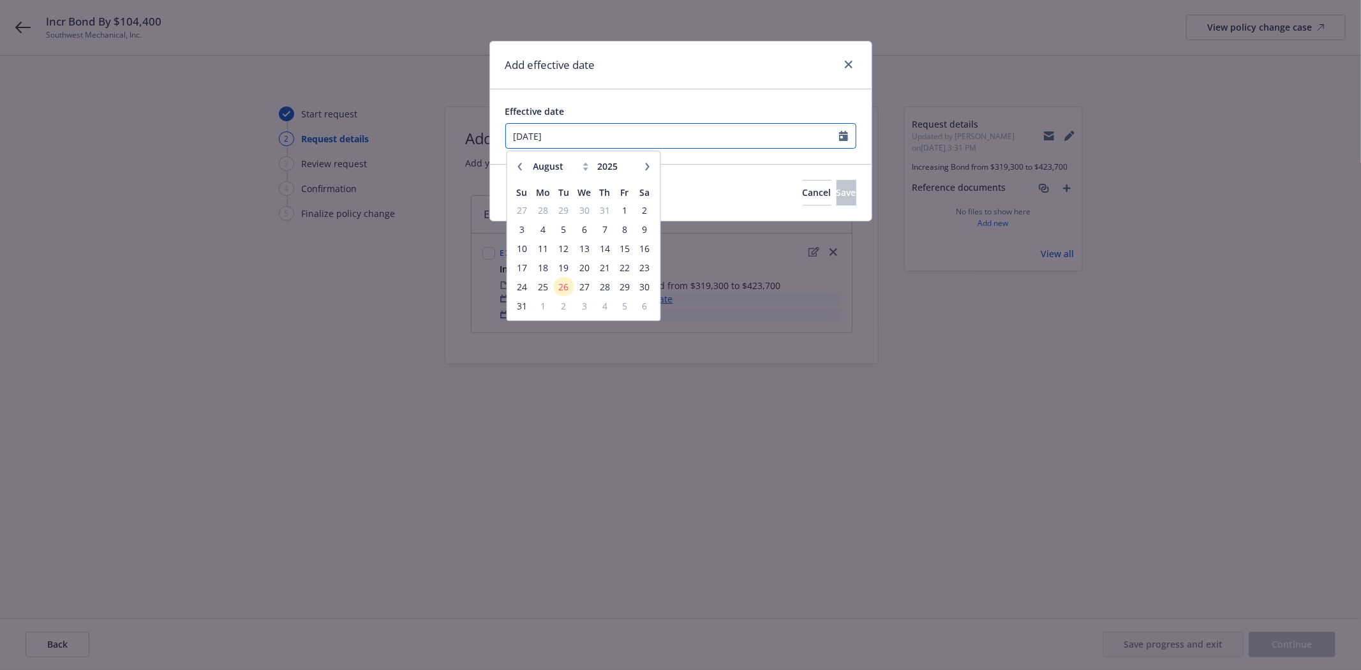
type input "07/02/2025"
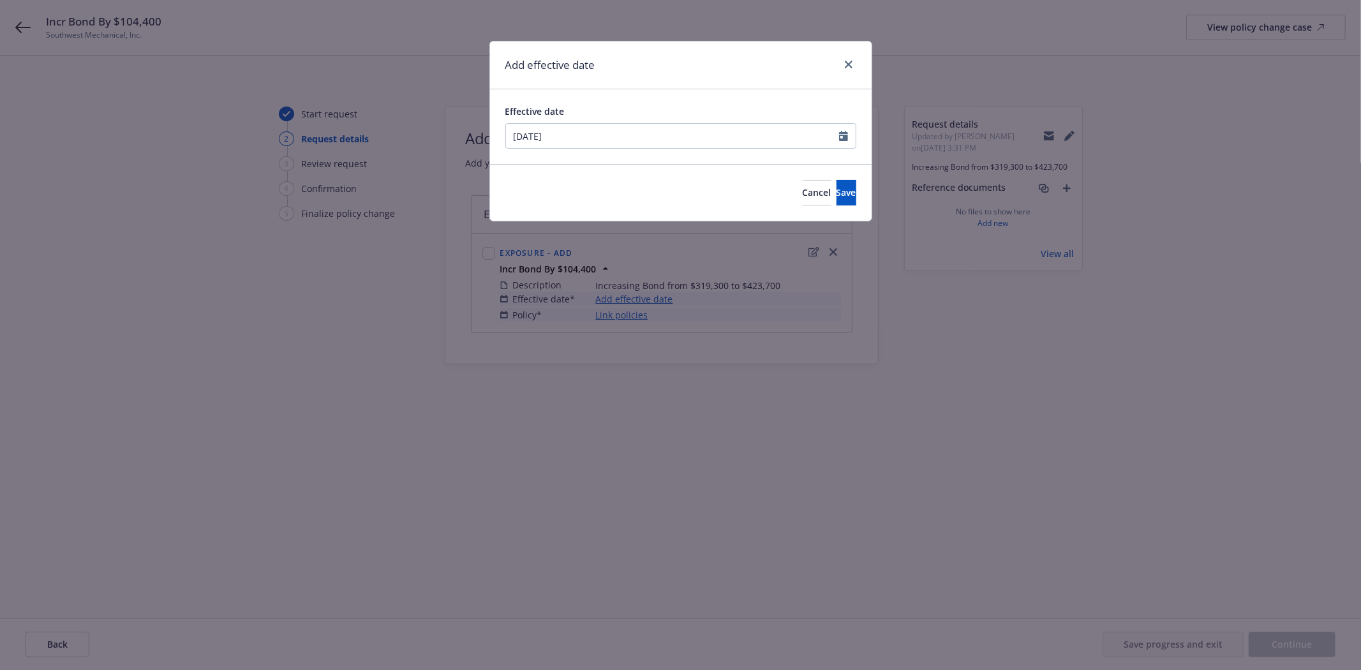
click at [803, 114] on div "Effective date" at bounding box center [680, 111] width 351 height 13
click at [843, 203] on button "Save" at bounding box center [846, 193] width 20 height 26
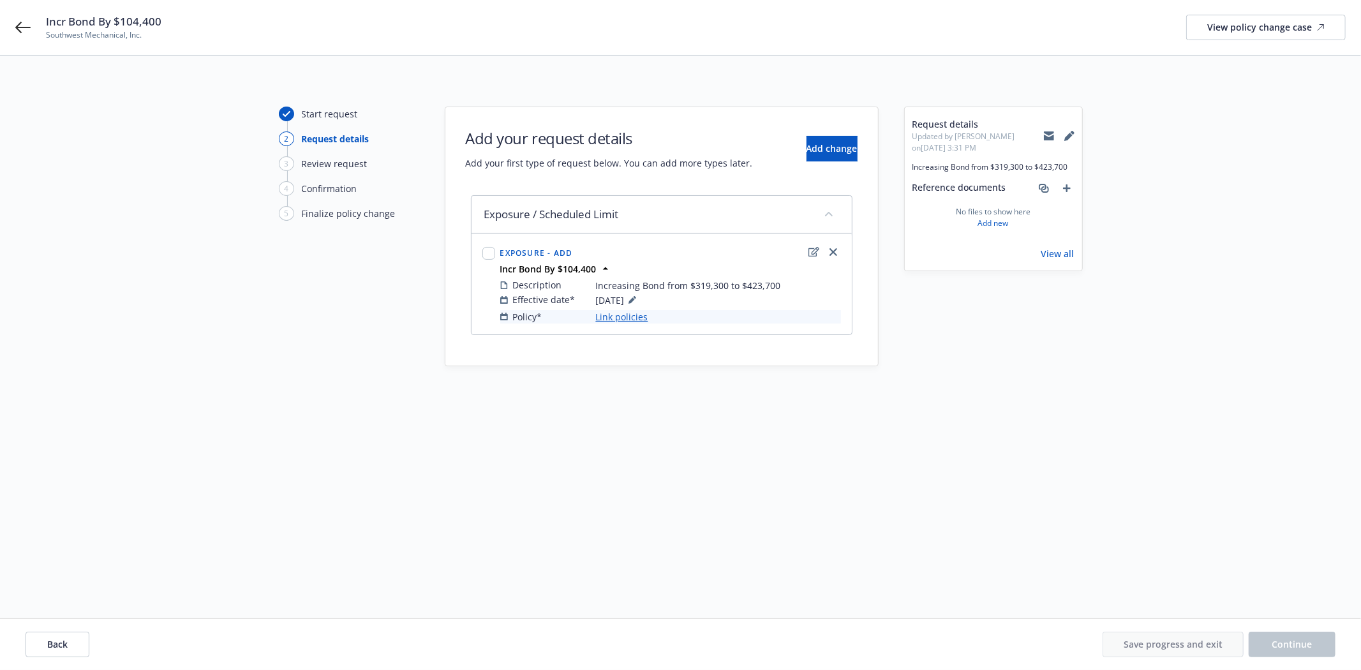
click at [627, 319] on link "Link policies" at bounding box center [622, 316] width 52 height 13
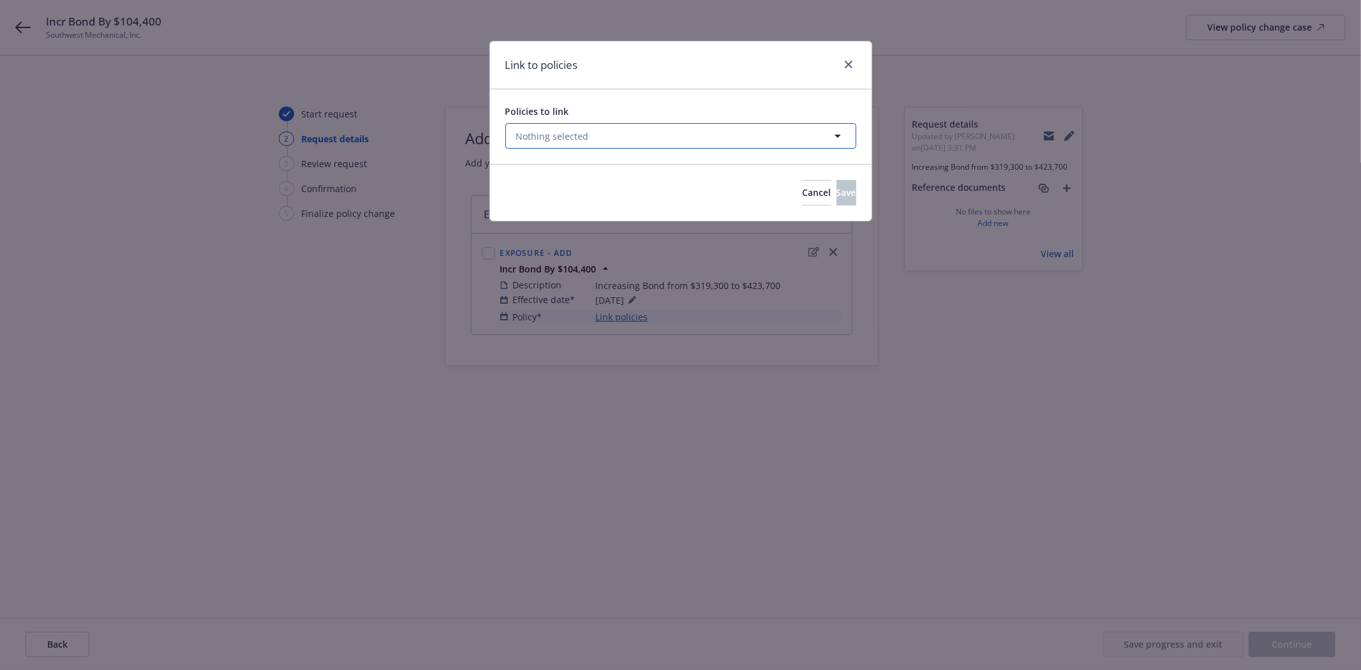
click at [557, 135] on span "Nothing selected" at bounding box center [552, 136] width 73 height 13
select select "ACTIVE"
type input "1015"
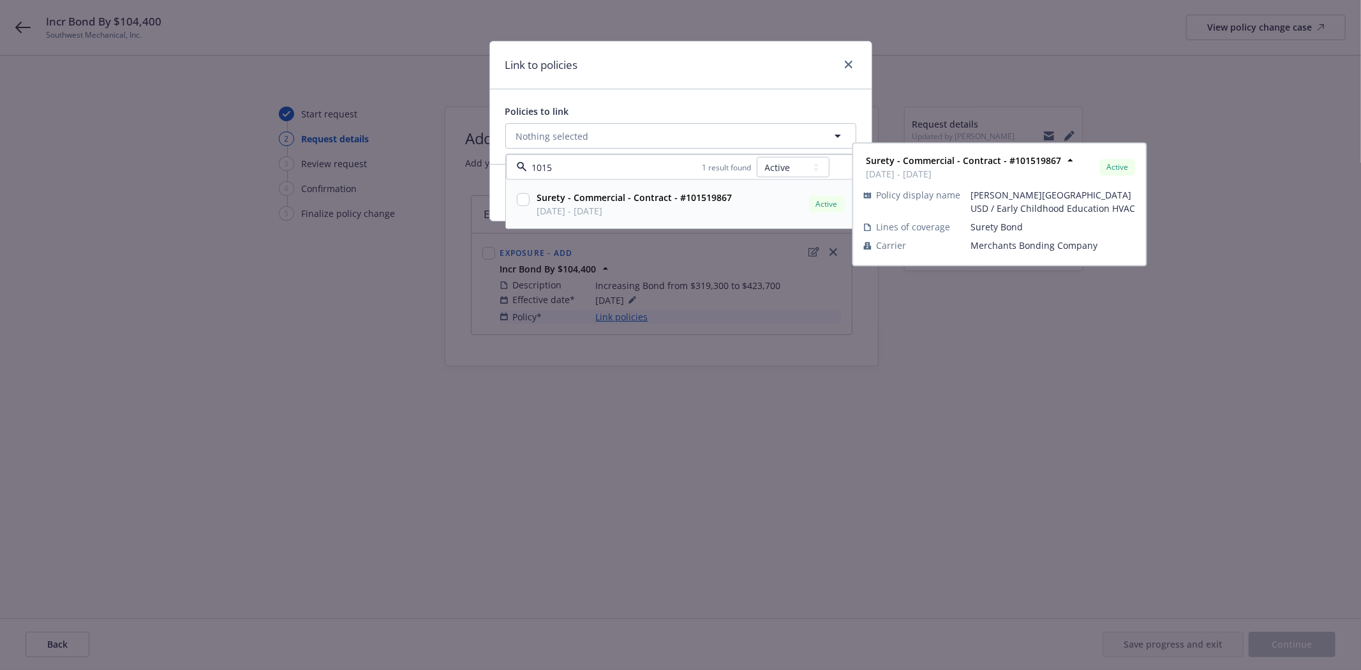
click at [527, 196] on input "checkbox" at bounding box center [523, 199] width 13 height 13
checkbox input "true"
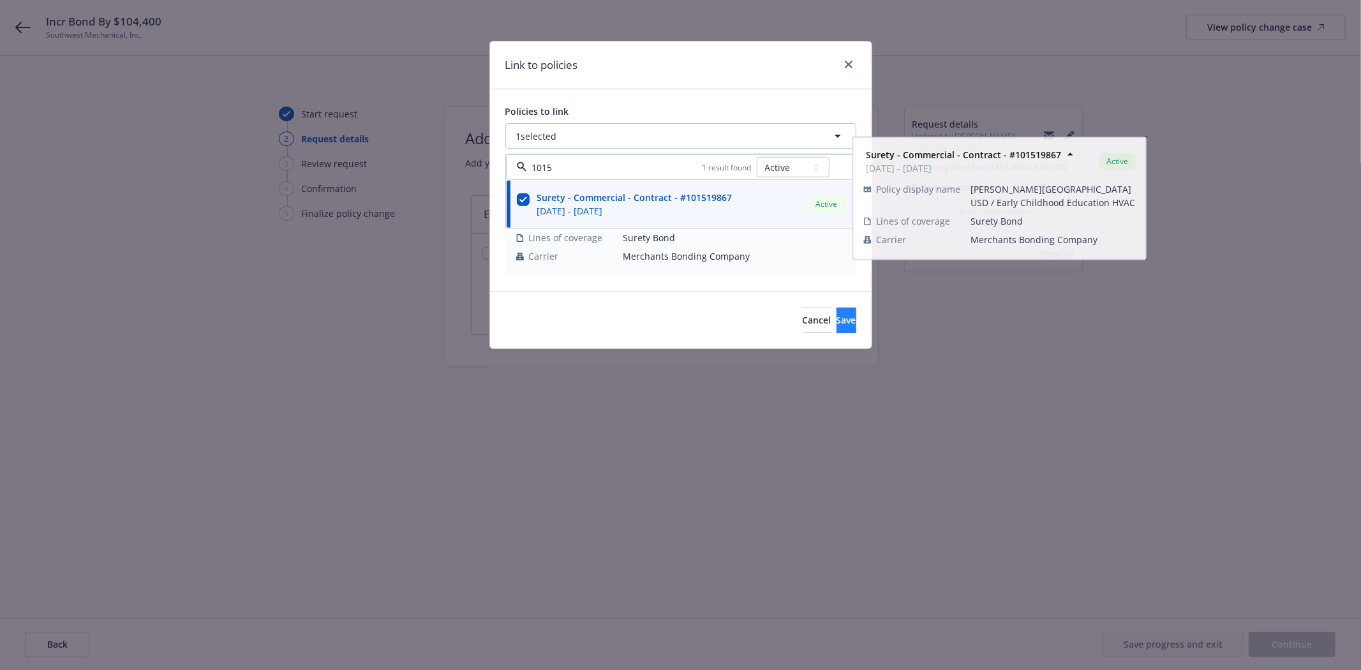
type input "1015"
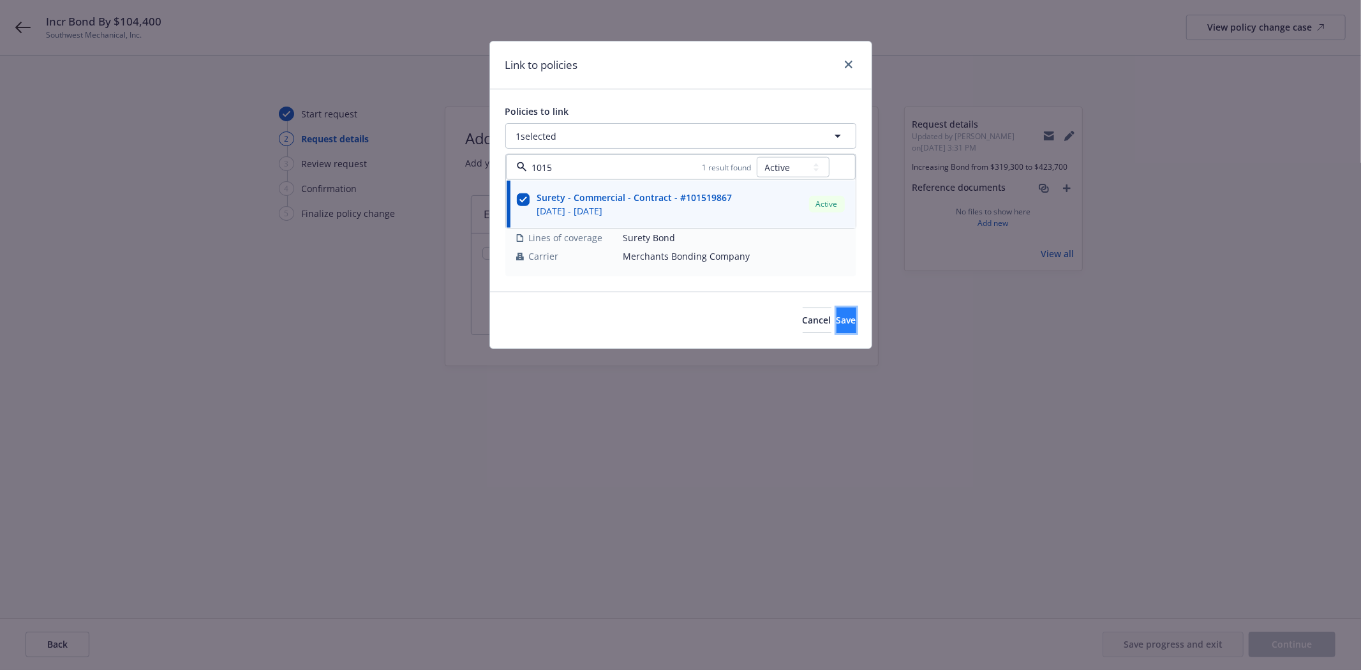
click at [851, 307] on button "Save" at bounding box center [846, 320] width 20 height 26
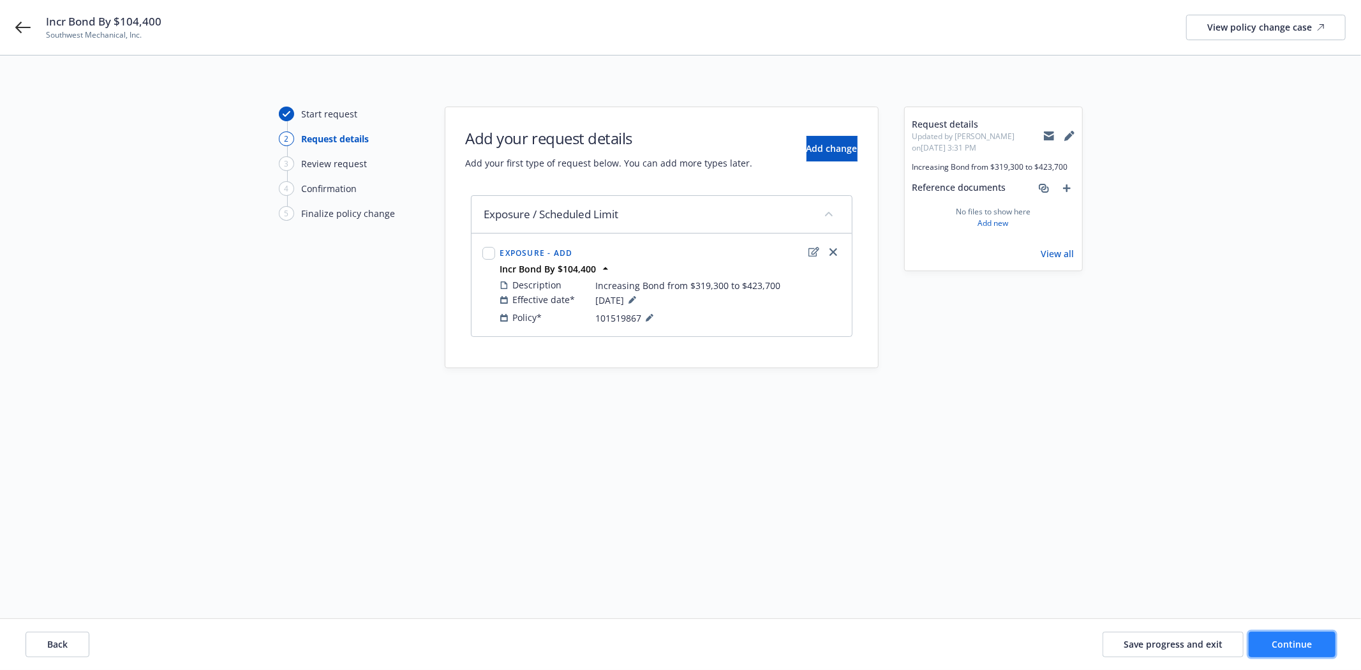
click at [1270, 635] on button "Continue" at bounding box center [1291, 645] width 87 height 26
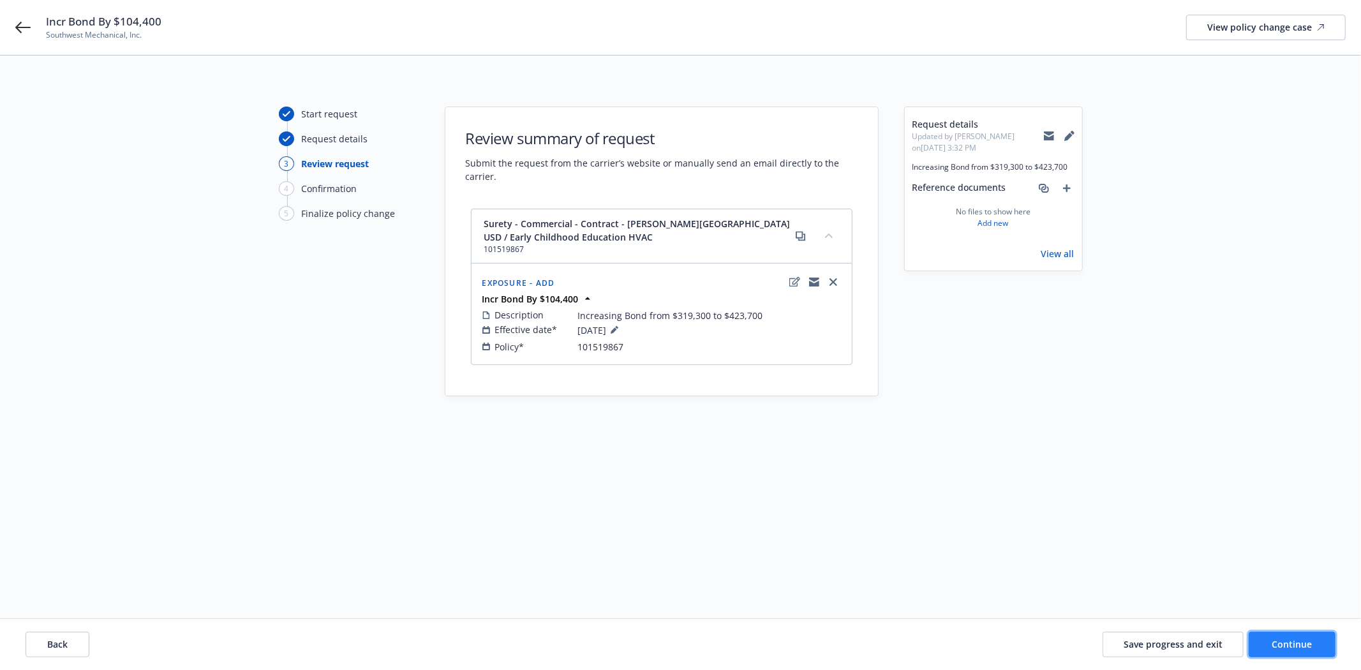
click at [1290, 636] on button "Continue" at bounding box center [1291, 645] width 87 height 26
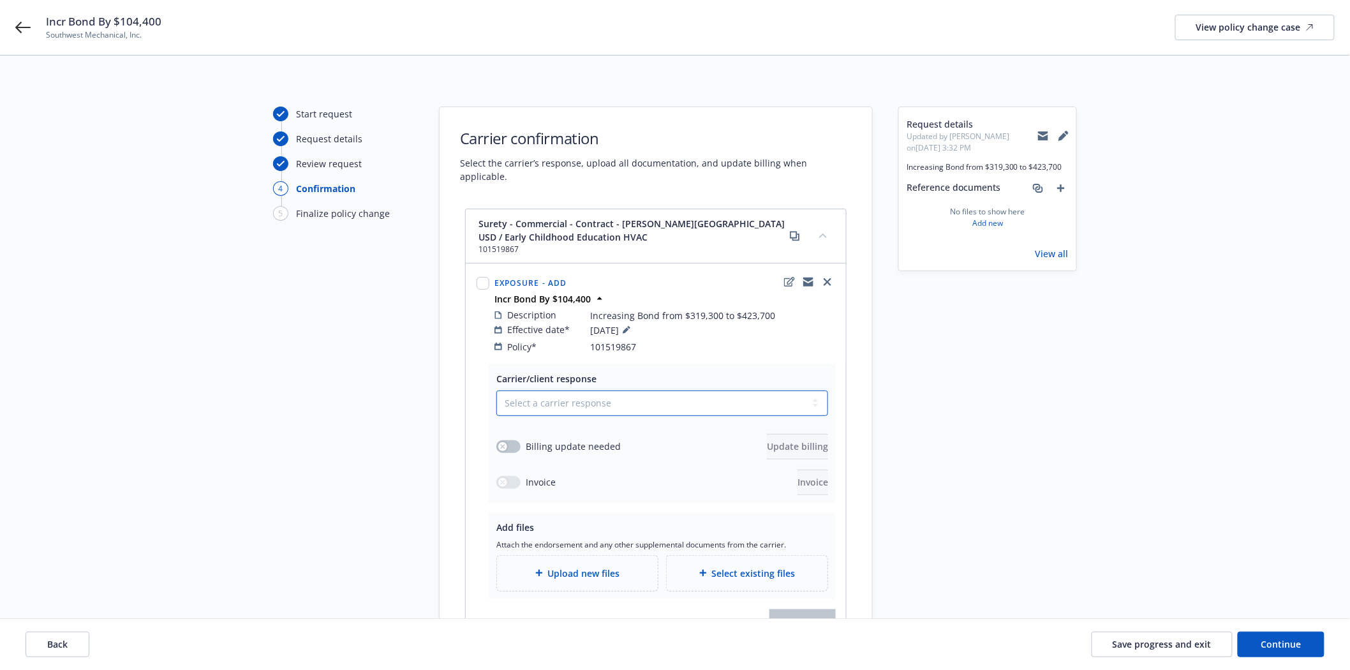
click at [563, 390] on select "Select a carrier response Accepted Accepted with revision No endorsement needed…" at bounding box center [662, 403] width 332 height 26
select select "ACCEPTED"
click at [496, 390] on select "Select a carrier response Accepted Accepted with revision No endorsement needed…" at bounding box center [662, 403] width 332 height 26
click at [514, 440] on button "button" at bounding box center [508, 446] width 24 height 13
click at [807, 440] on button "Update billing" at bounding box center [797, 447] width 61 height 26
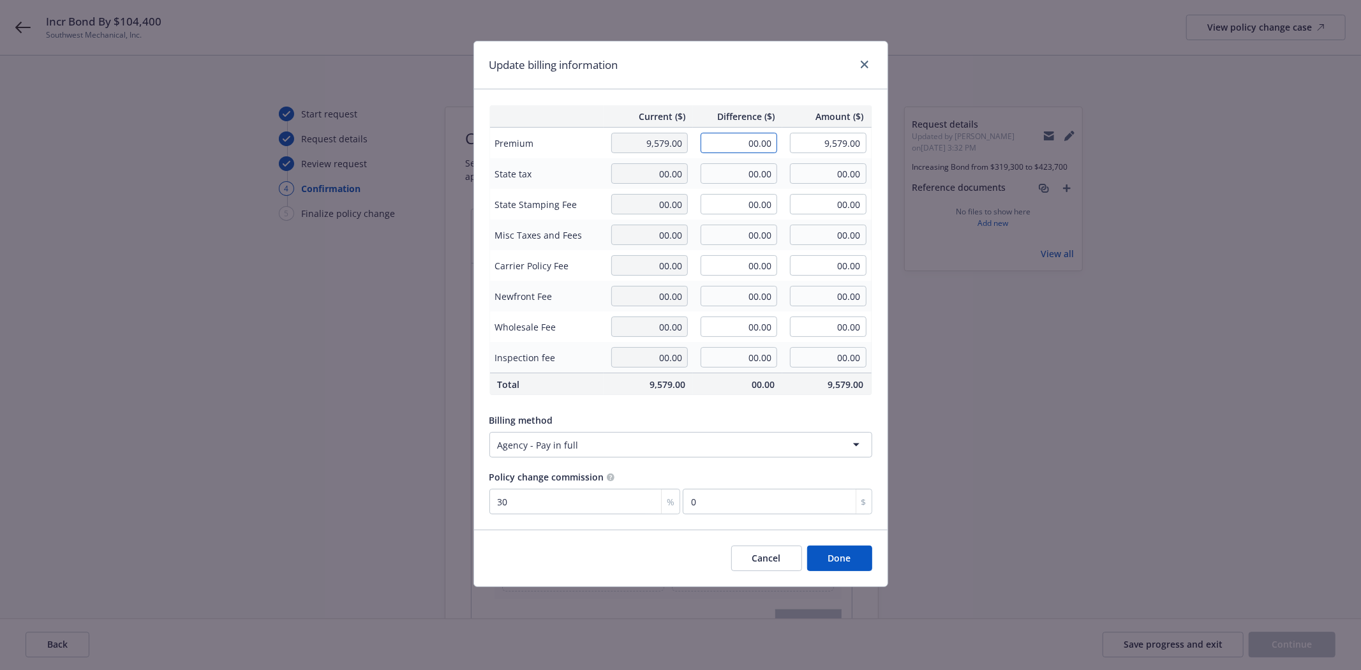
click at [745, 149] on input "00.00" at bounding box center [738, 143] width 77 height 20
type input "3,132.00"
type input "12,711.00"
type input "939.6"
click at [851, 558] on button "Done" at bounding box center [839, 558] width 65 height 26
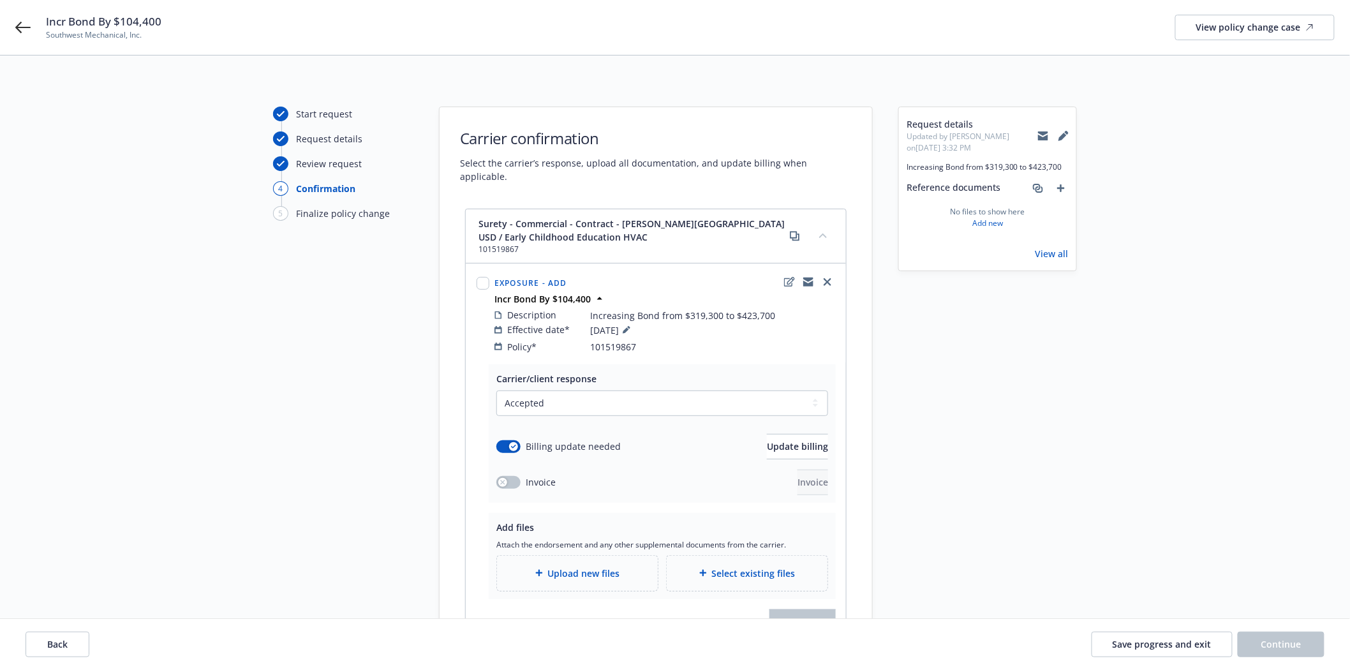
click at [564, 570] on div "Upload new files" at bounding box center [577, 573] width 161 height 35
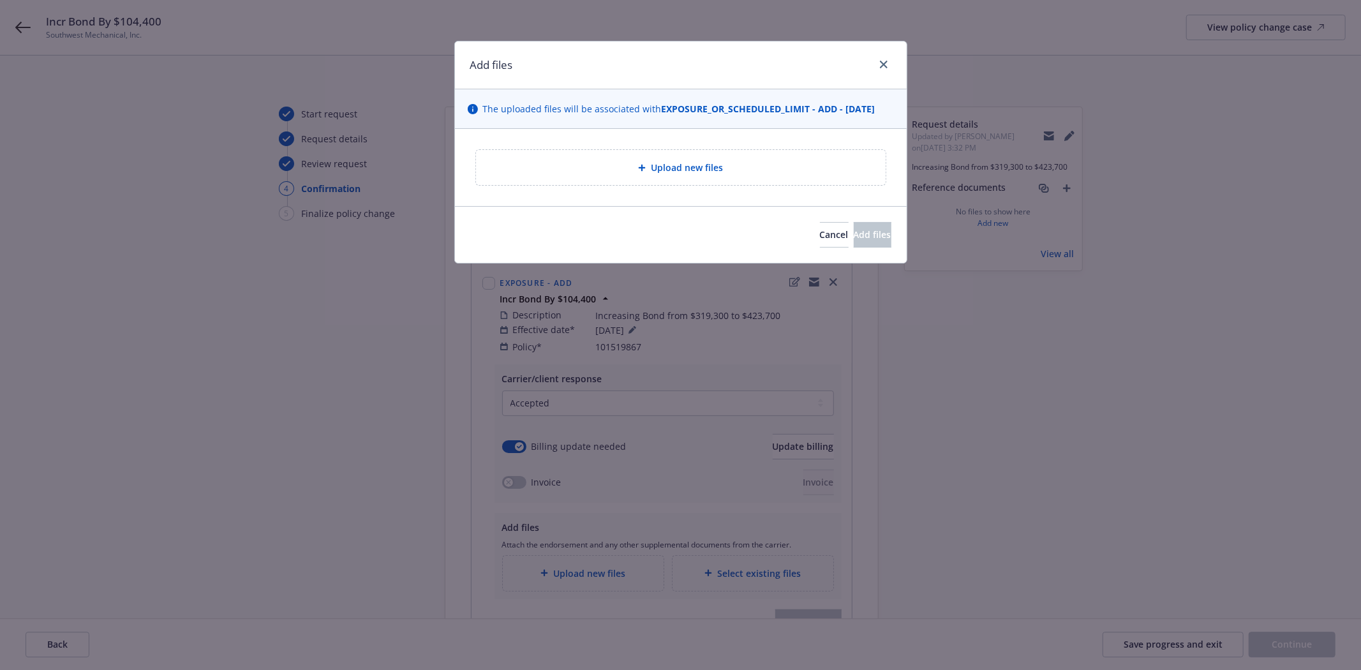
type textarea "x"
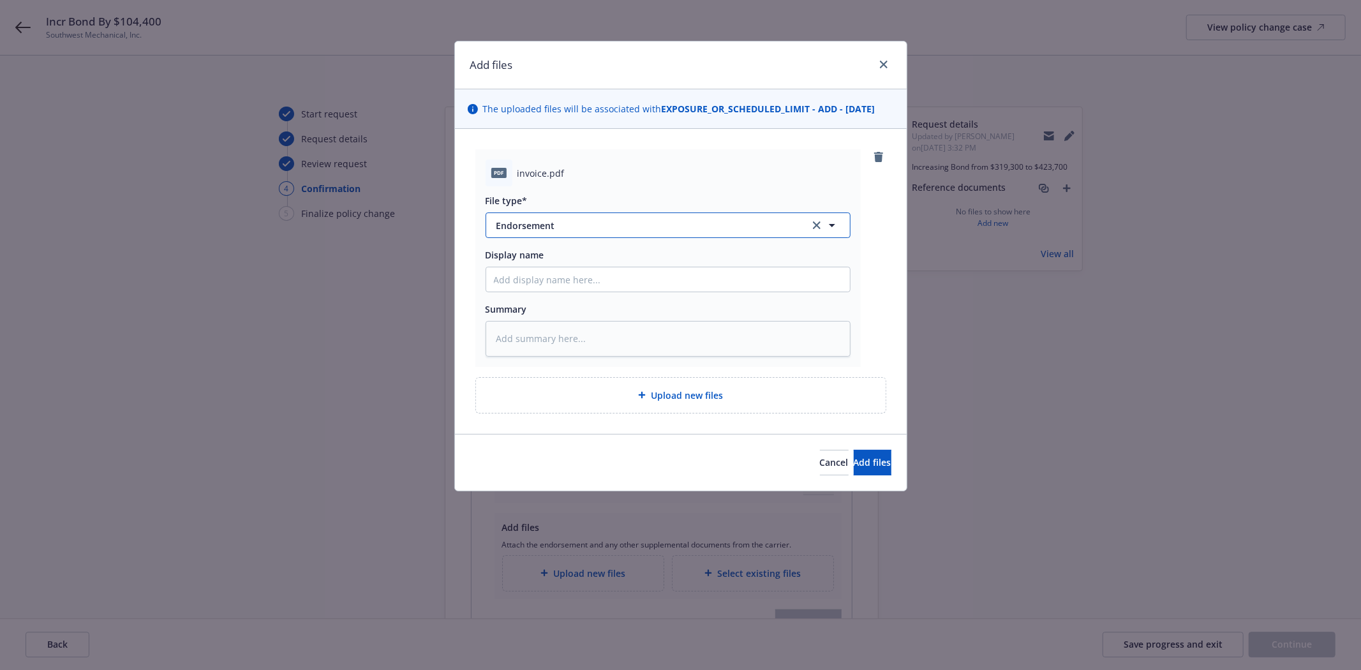
click at [521, 224] on span "Endorsement" at bounding box center [643, 225] width 295 height 13
type input "Invoi"
click at [507, 286] on div "Invoice - Third Party" at bounding box center [542, 294] width 96 height 19
click at [525, 272] on input "Display name" at bounding box center [668, 279] width 364 height 24
type textarea "x"
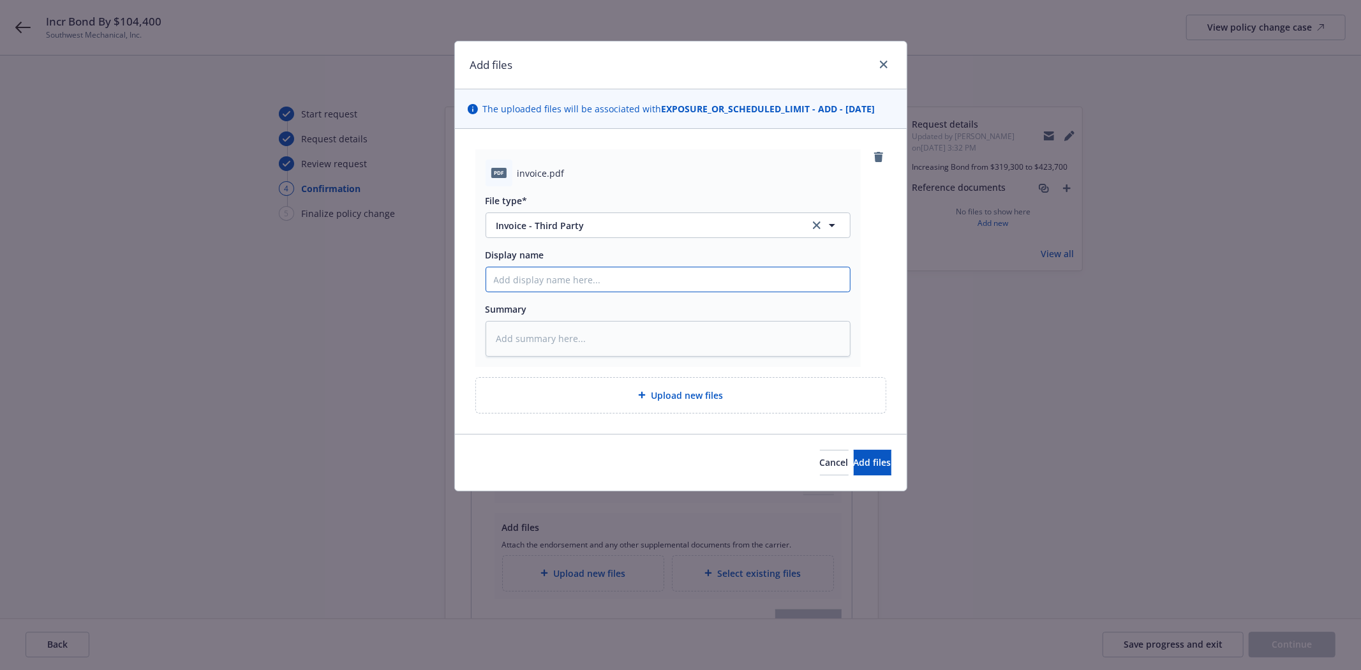
type input "M"
type textarea "x"
type input "Me"
type textarea "x"
type input "Mer"
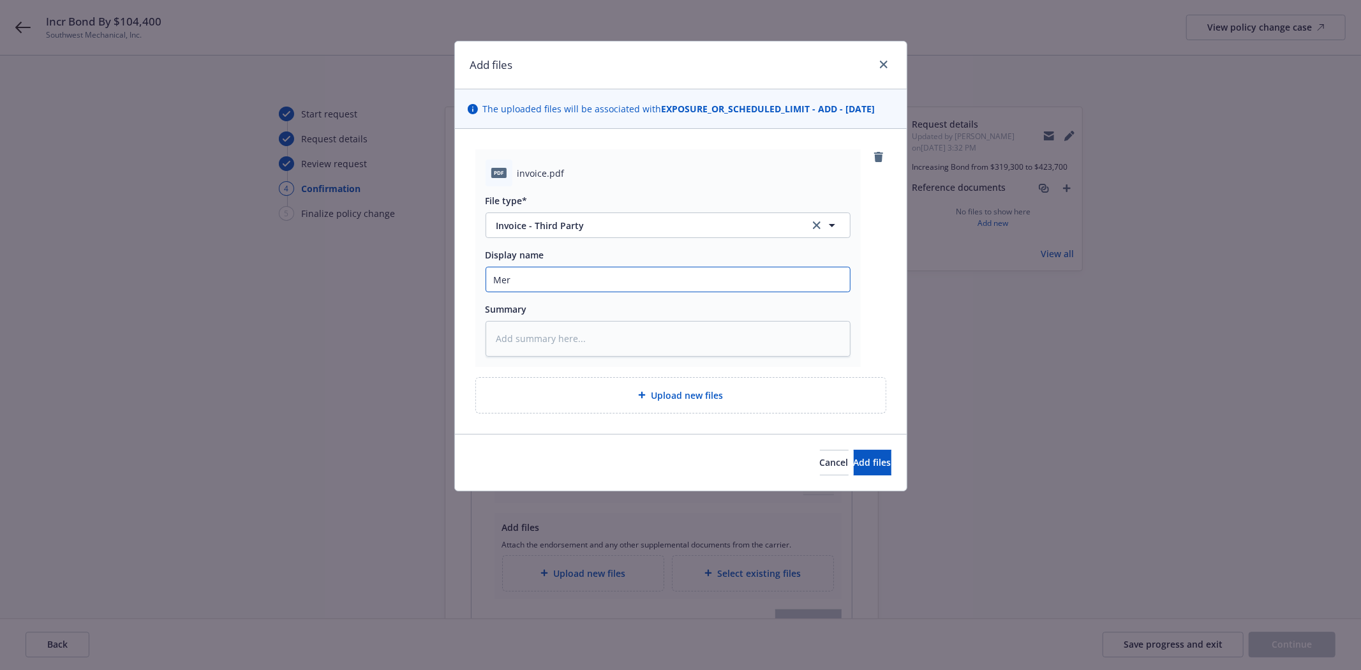
type textarea "x"
type input "Merch"
type textarea "x"
type input "Mercha"
type textarea "x"
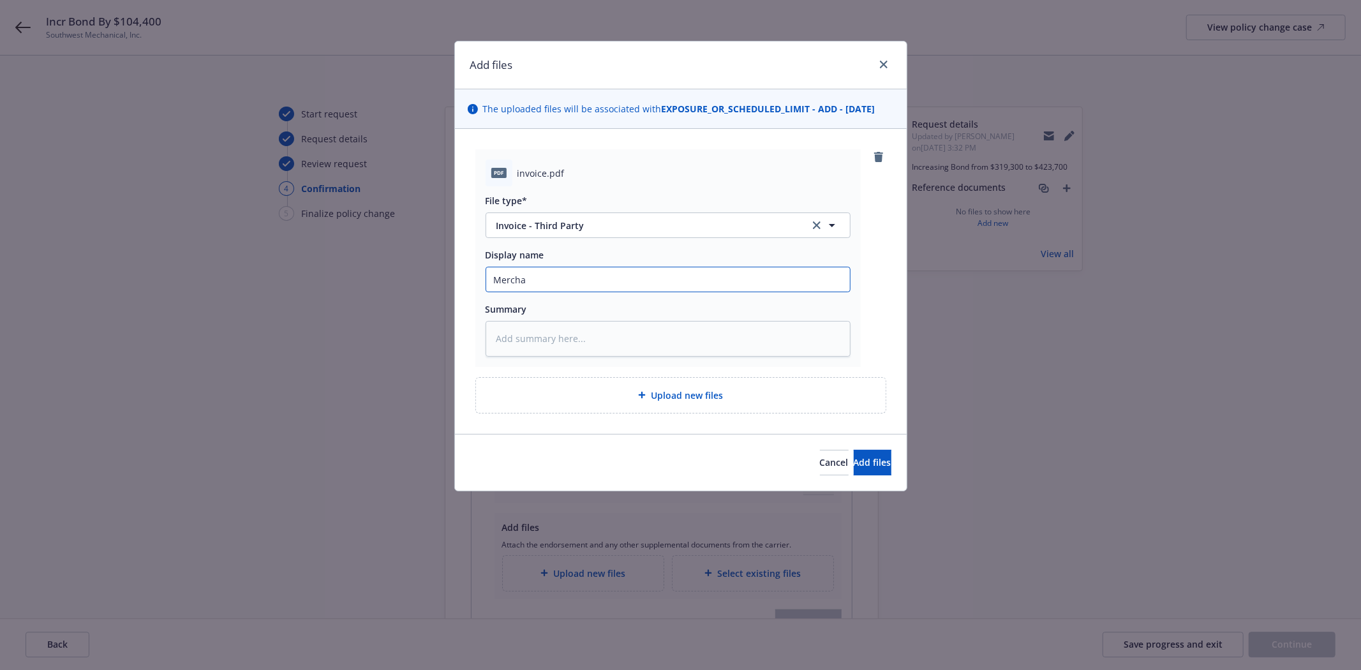
type input "Merchan"
type textarea "x"
type input "Merchant"
type textarea "x"
type input "Merchants"
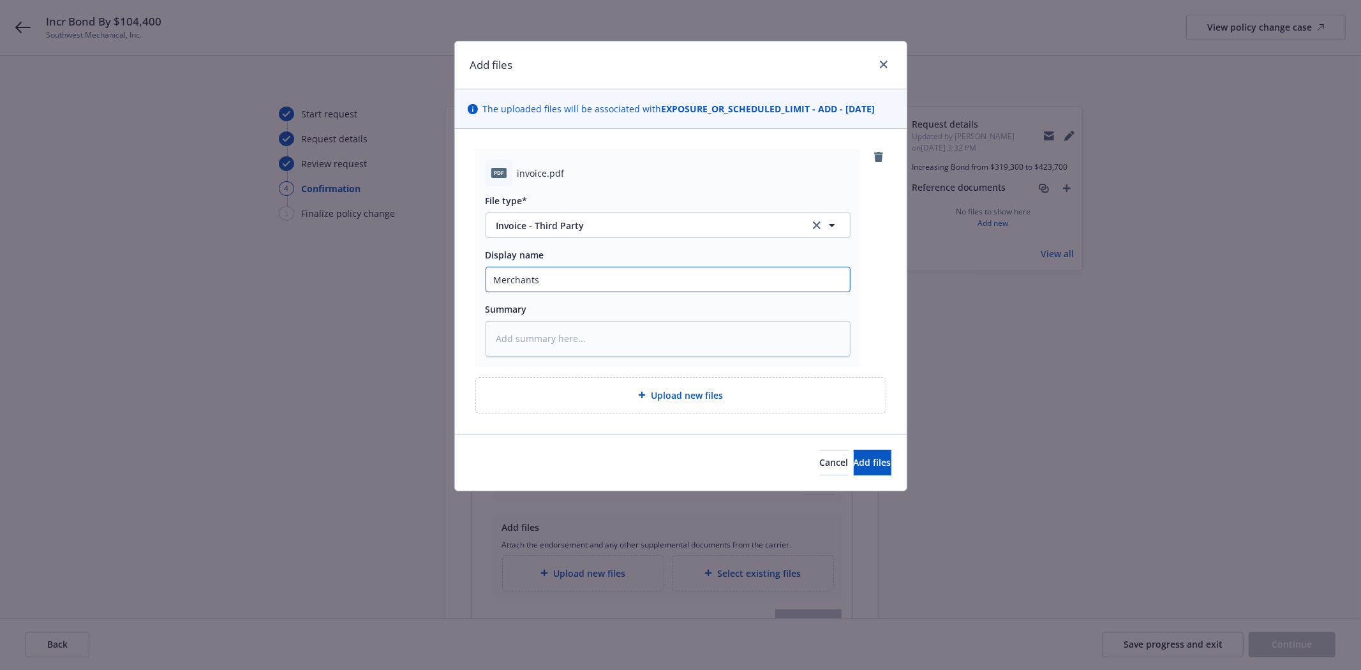
type textarea "x"
type input "Merchants"
type textarea "x"
type input "Merchants I"
type textarea "x"
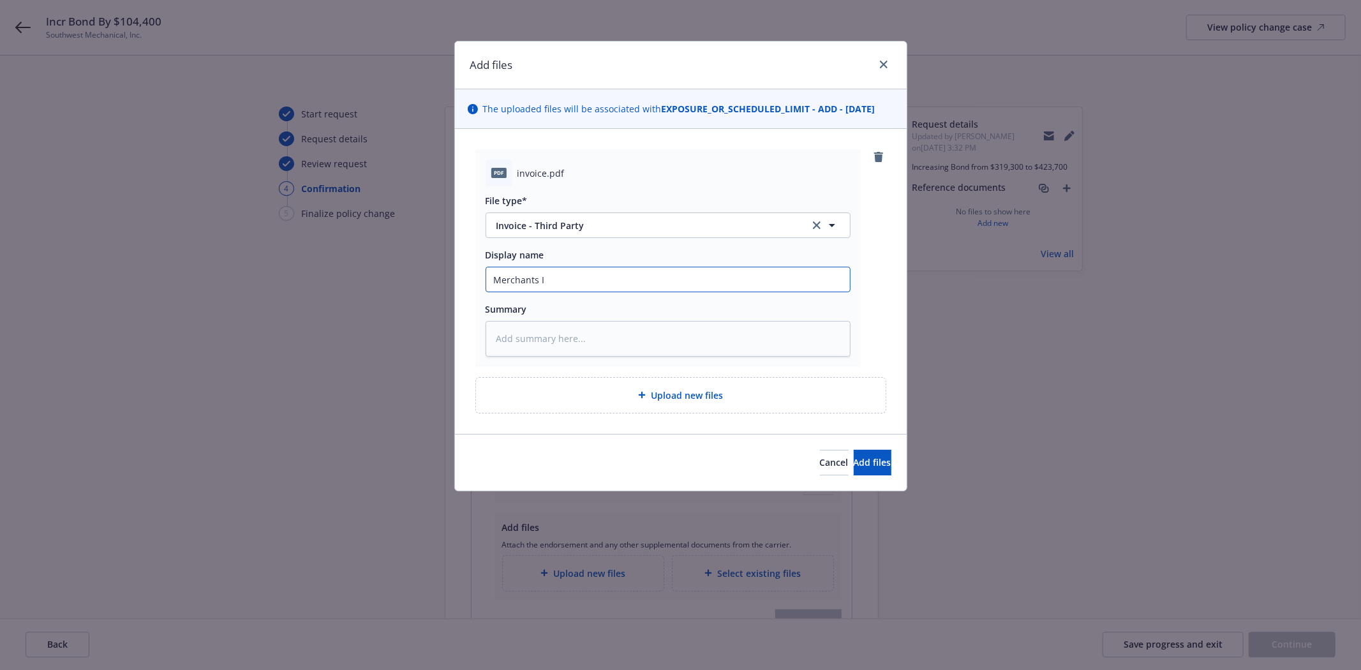
type input "Merchants In"
type textarea "x"
type input "Merchants Inv"
type textarea "x"
type input "Merchants Invo"
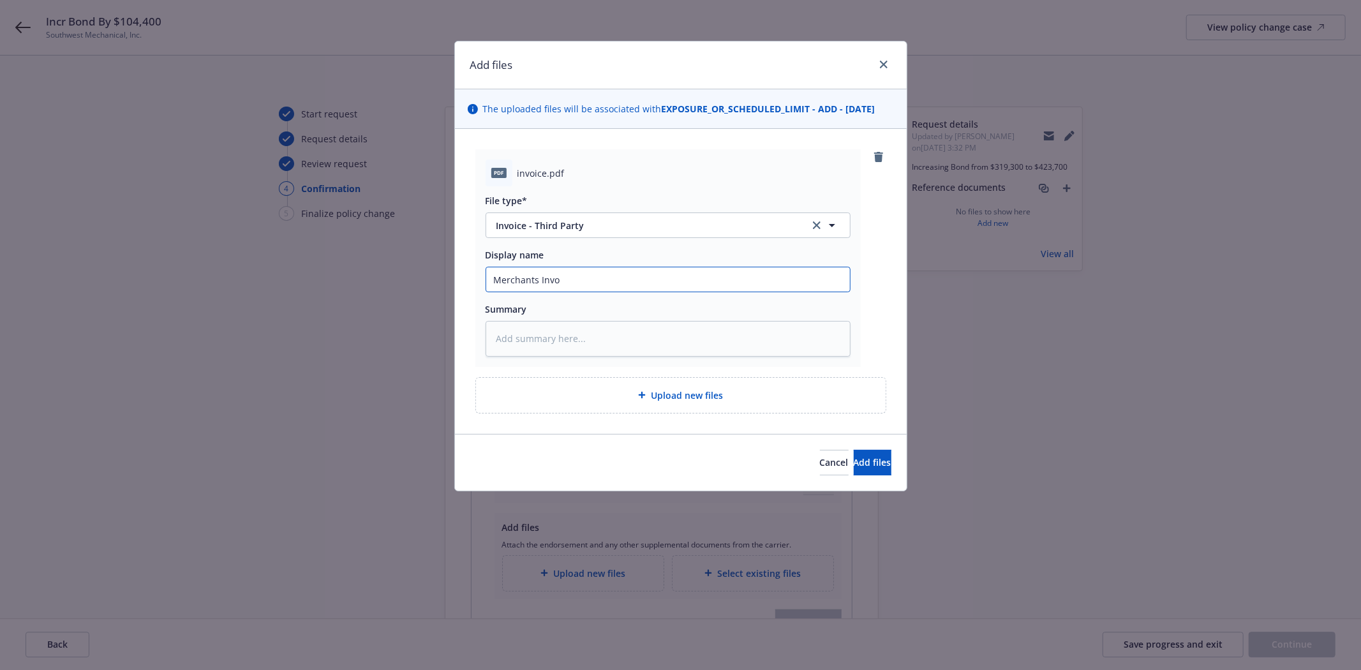
type textarea "x"
type input "Merchants Invoi"
type textarea "x"
type input "Merchants Invoic"
type textarea "x"
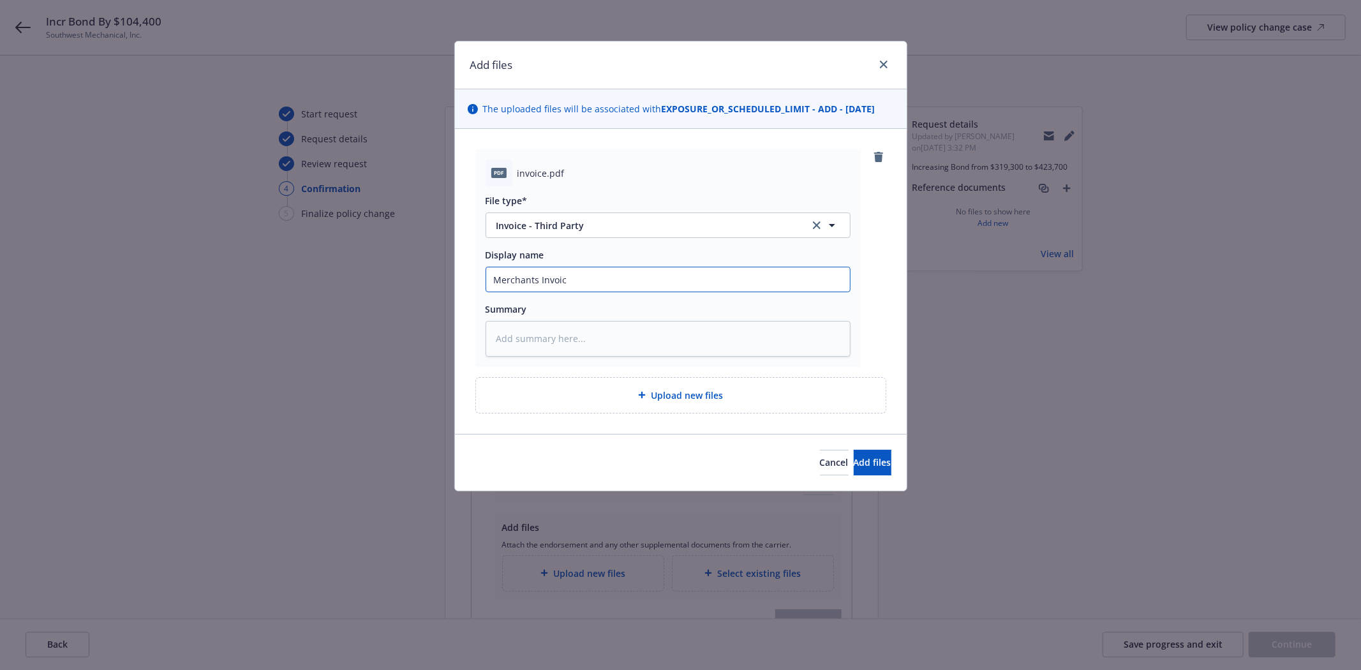
type input "Merchants Invoice"
type textarea "x"
type input "Merchants Invoice"
type textarea "x"
type input "Merchants Invoice -"
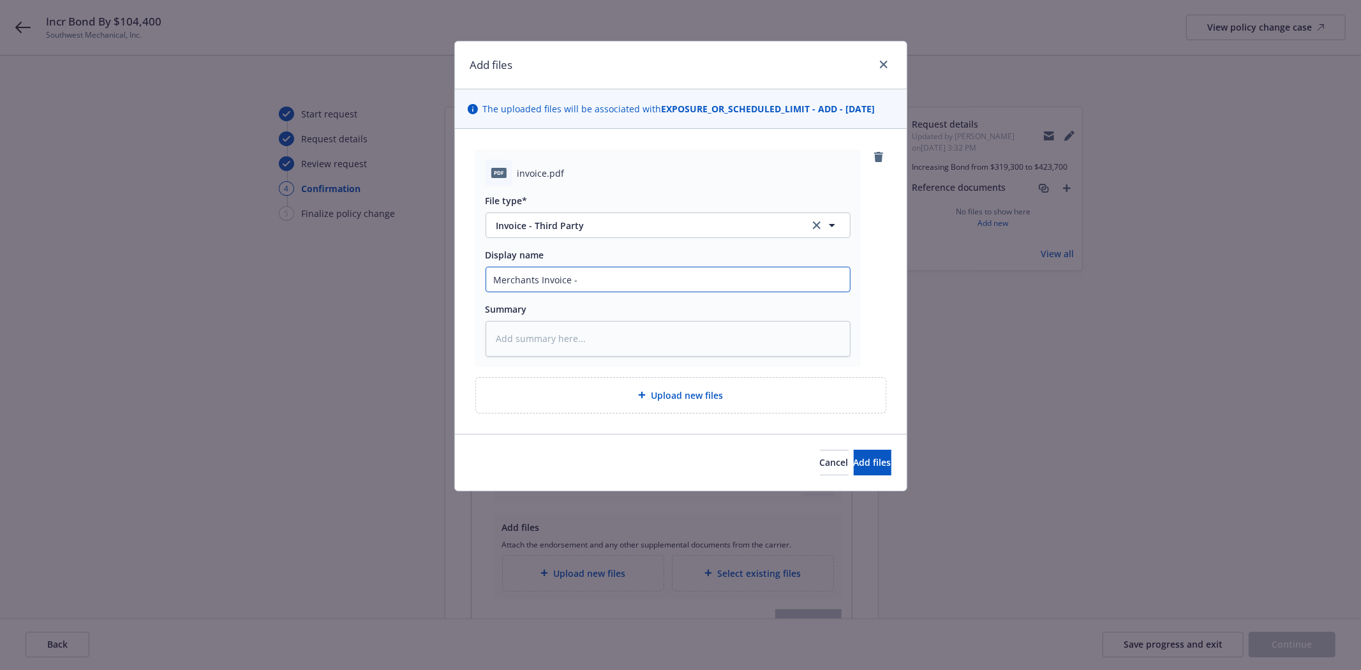
type textarea "x"
type input "Merchants Invoice -"
click at [854, 470] on button "Add files" at bounding box center [873, 463] width 38 height 26
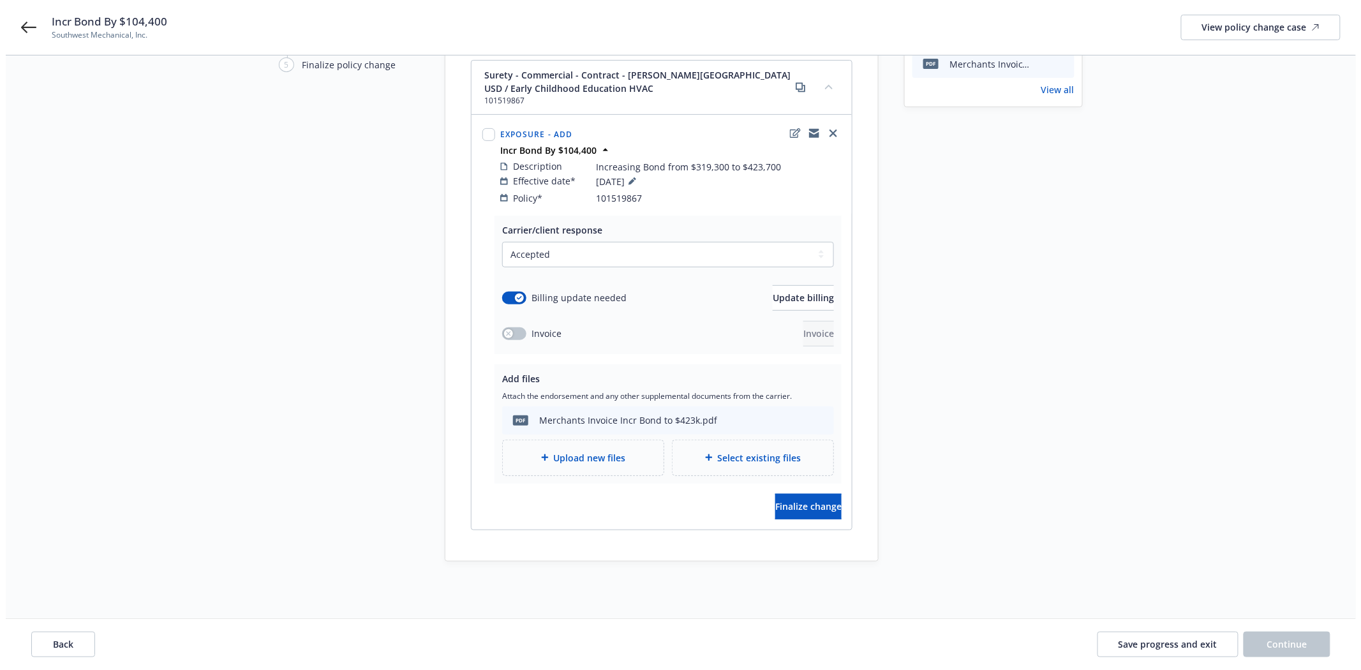
scroll to position [161, 0]
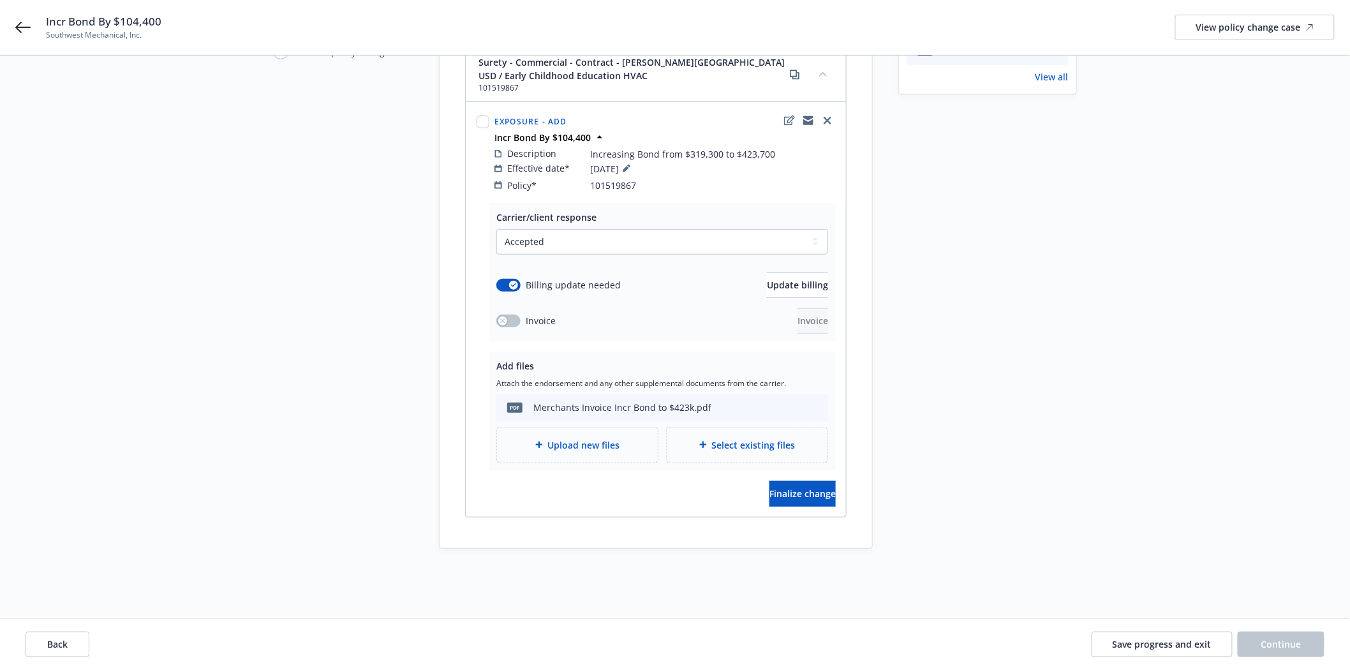
click at [585, 438] on span "Upload new files" at bounding box center [584, 444] width 72 height 13
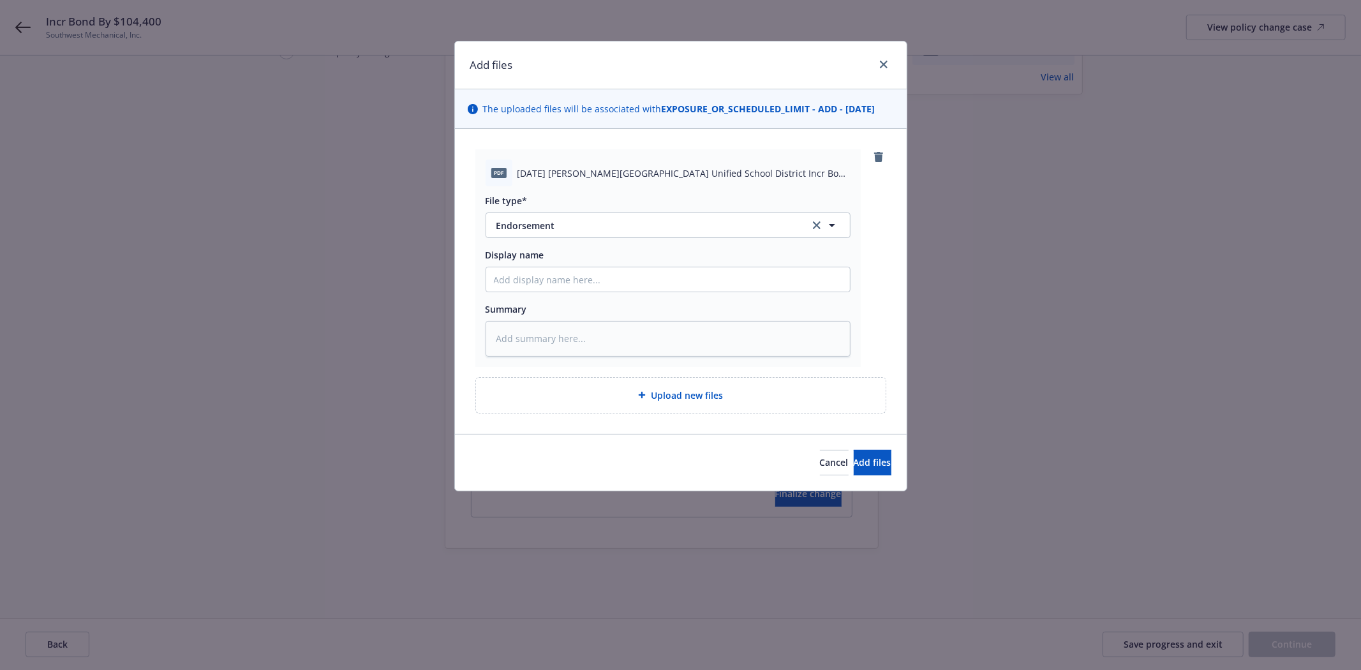
click at [579, 168] on span "2025 08 08 Baldwin Park Unified School District Incr Bond to $423,700 Bond #101…" at bounding box center [683, 173] width 333 height 13
copy span "2025 08 08 Baldwin Park Unified School District Incr Bond to $423,700 Bond #101…"
click at [585, 289] on input "Display name" at bounding box center [668, 279] width 364 height 24
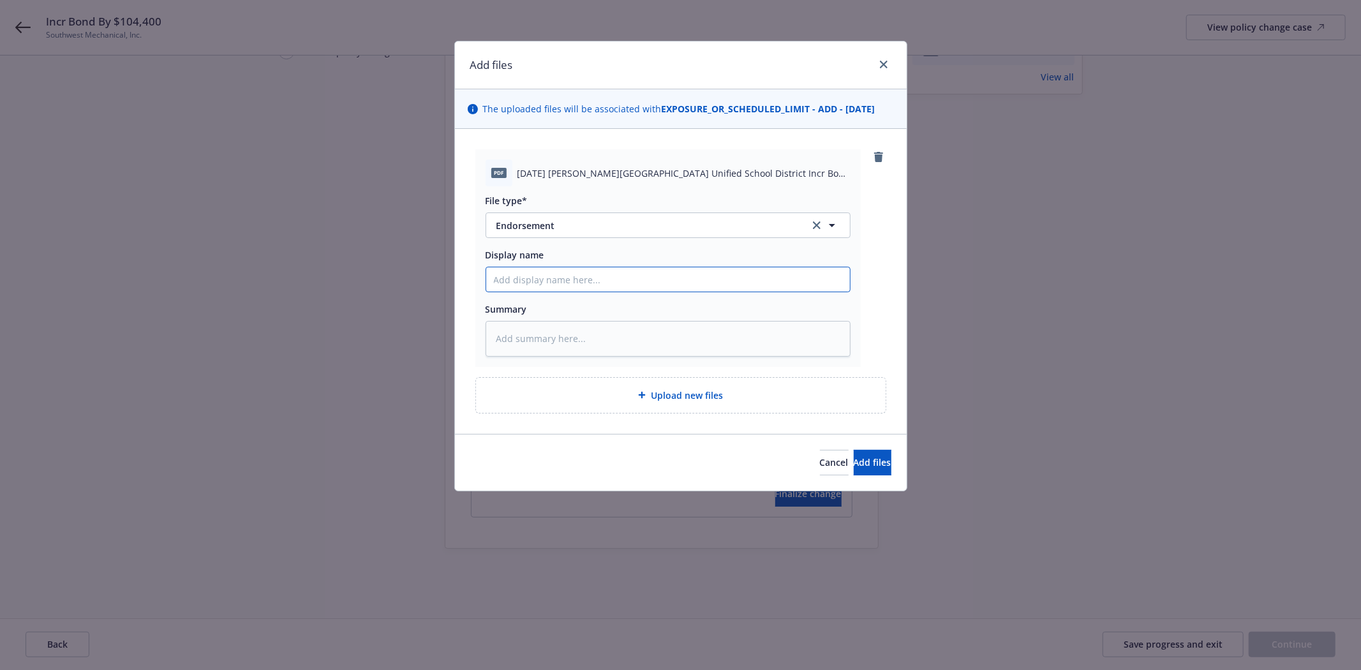
paste input "2025 08 08 Baldwin Park Unified School District Incr Bond to $423,700 Bond #101…"
click at [856, 464] on span "Add files" at bounding box center [873, 462] width 38 height 12
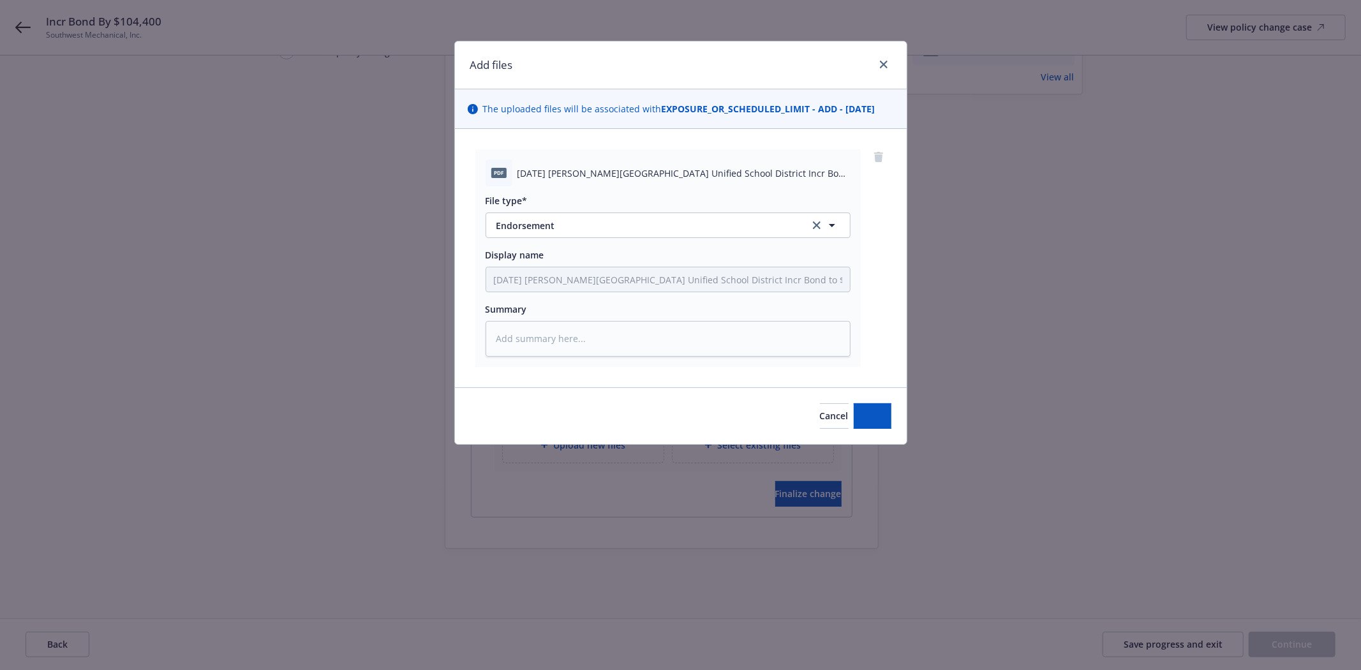
scroll to position [161, 0]
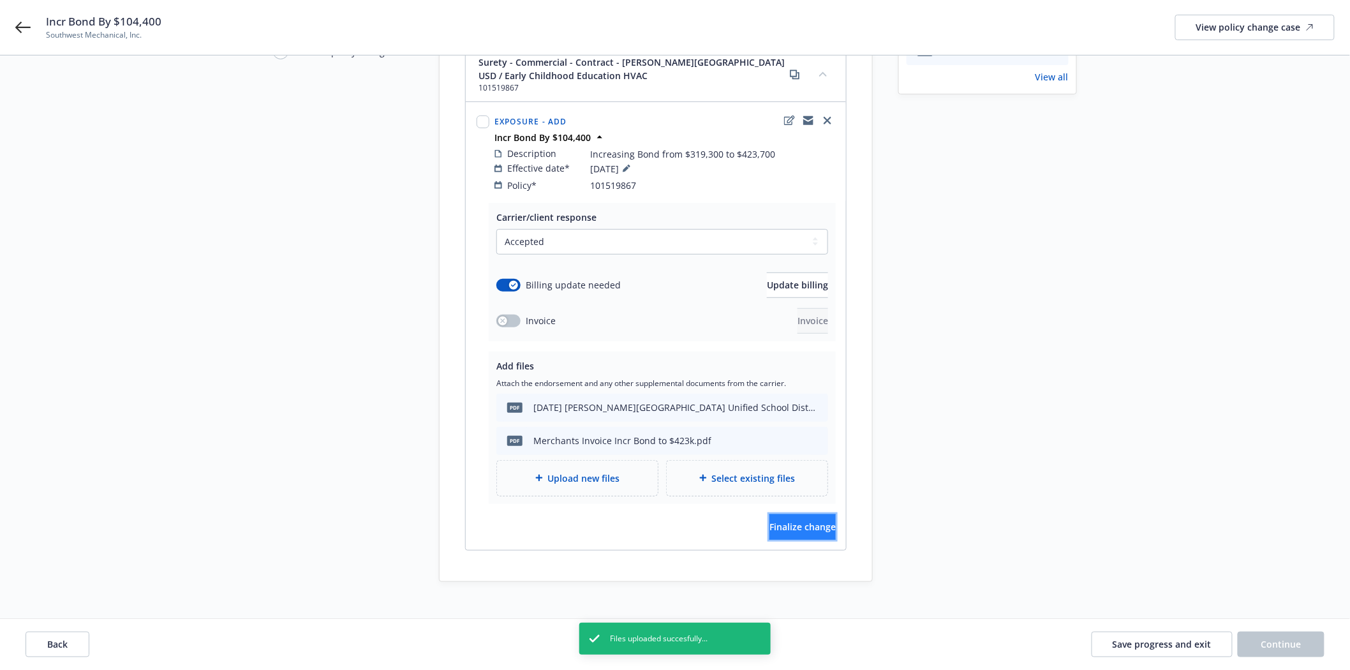
click at [774, 521] on span "Finalize change" at bounding box center [802, 527] width 66 height 12
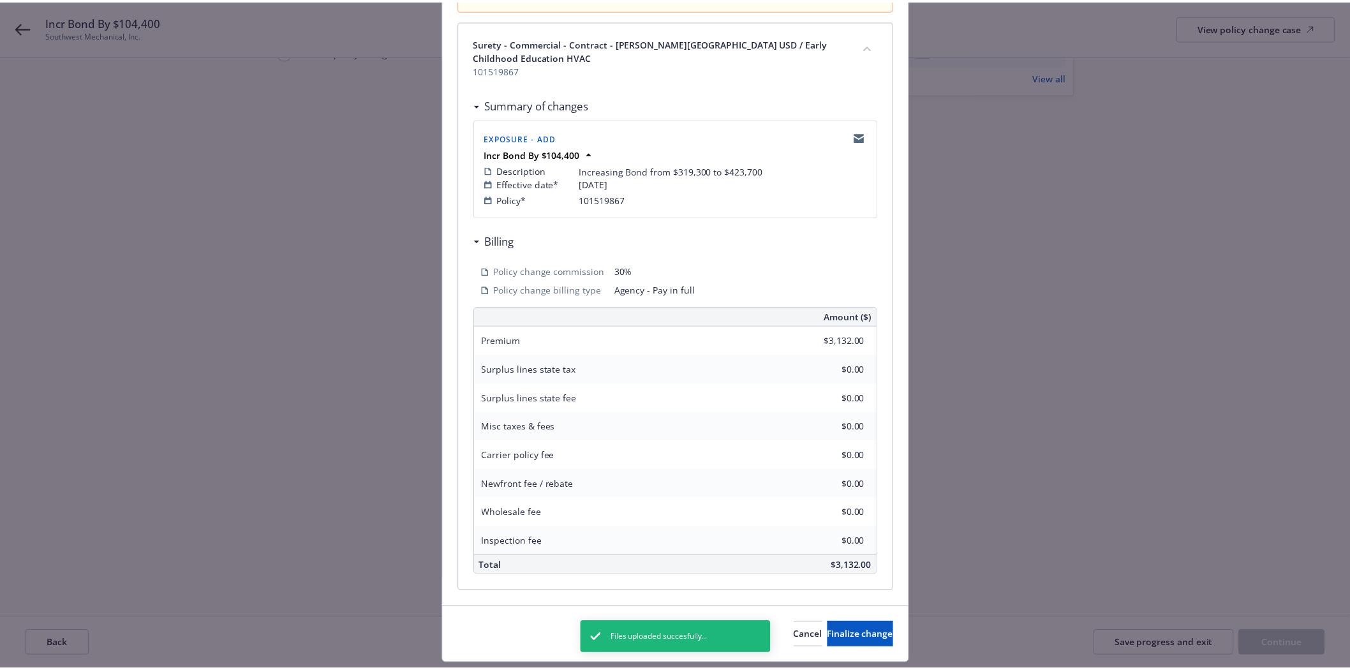
scroll to position [194, 0]
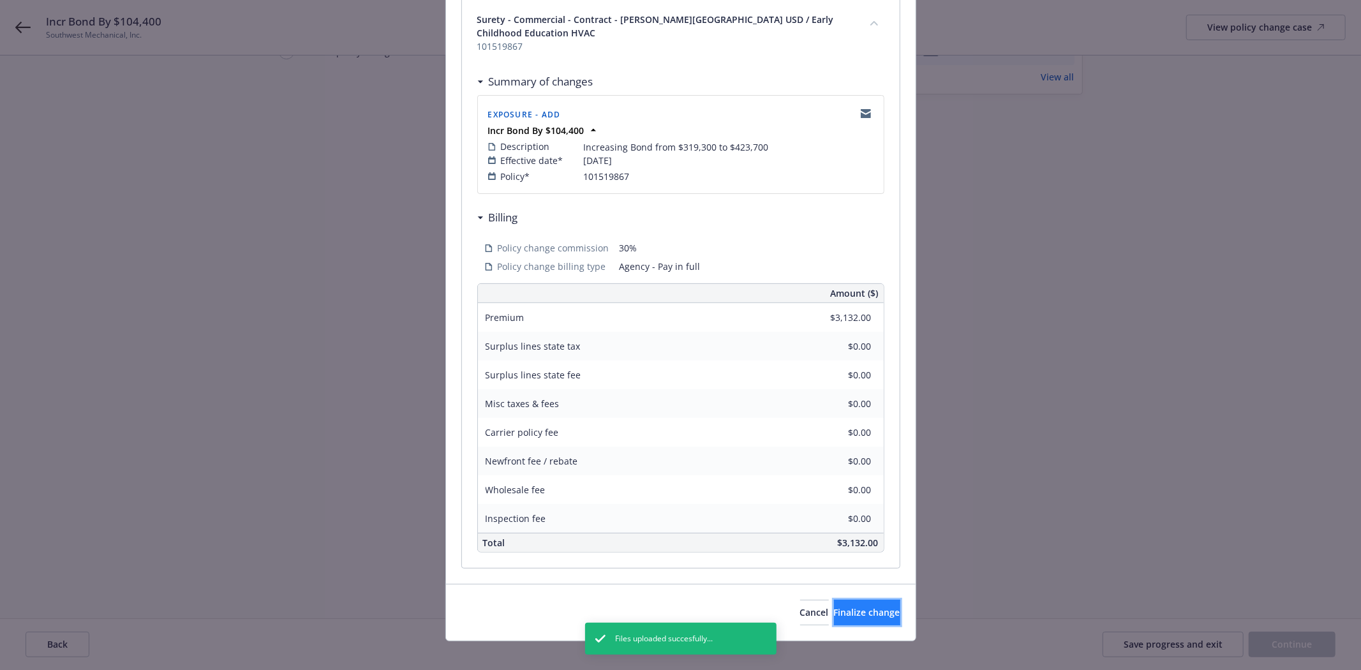
click at [834, 600] on button "Finalize change" at bounding box center [867, 613] width 66 height 26
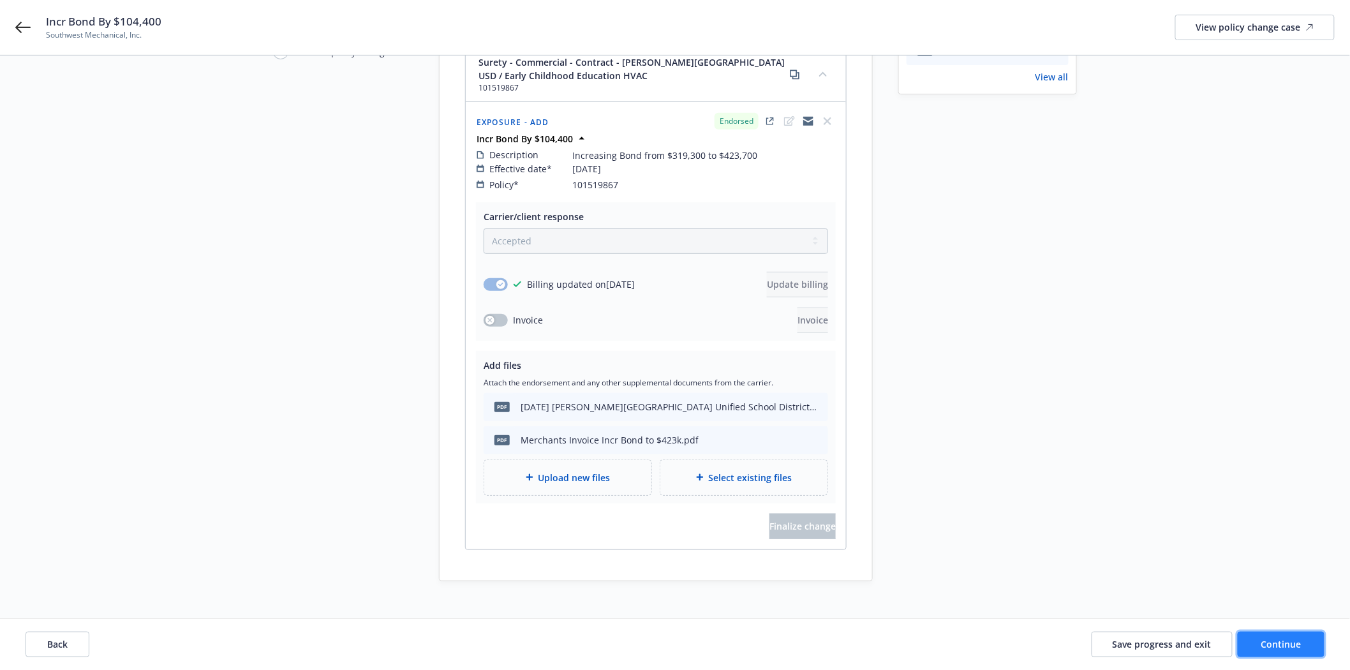
click at [1273, 642] on span "Continue" at bounding box center [1281, 644] width 40 height 12
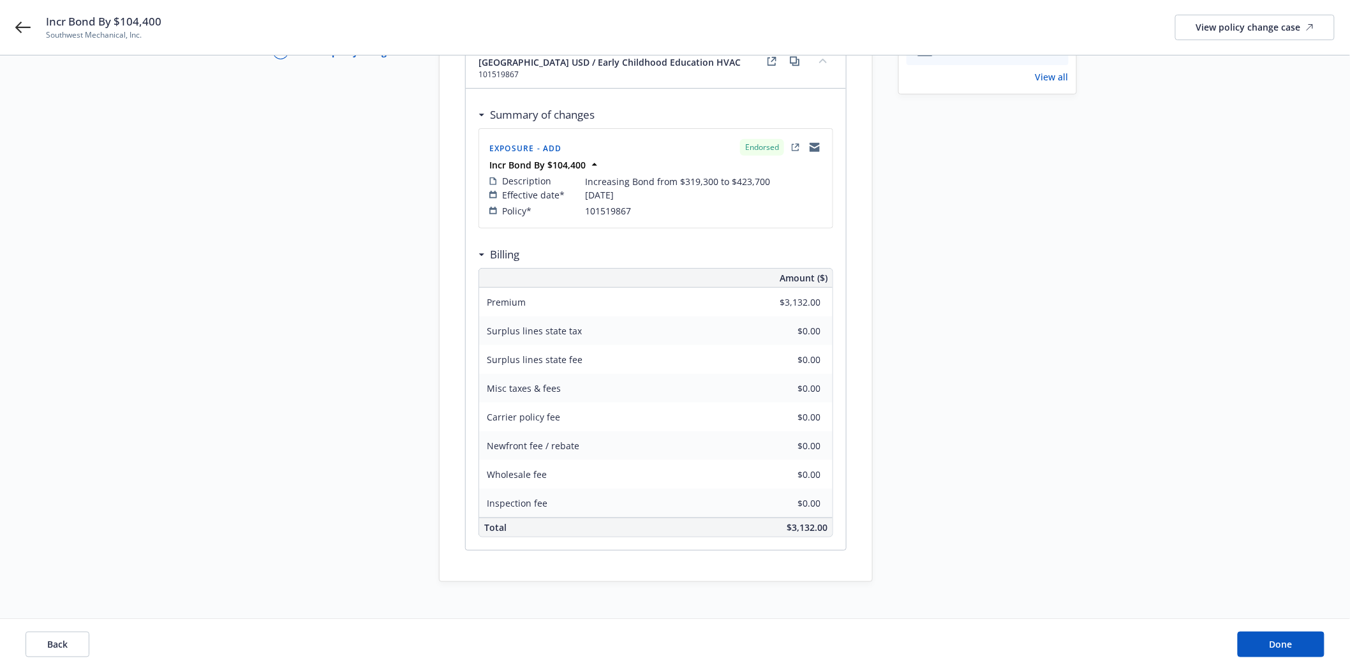
click at [1264, 630] on div "Back Done" at bounding box center [675, 644] width 1350 height 51
click at [1272, 640] on span "Done" at bounding box center [1281, 644] width 23 height 12
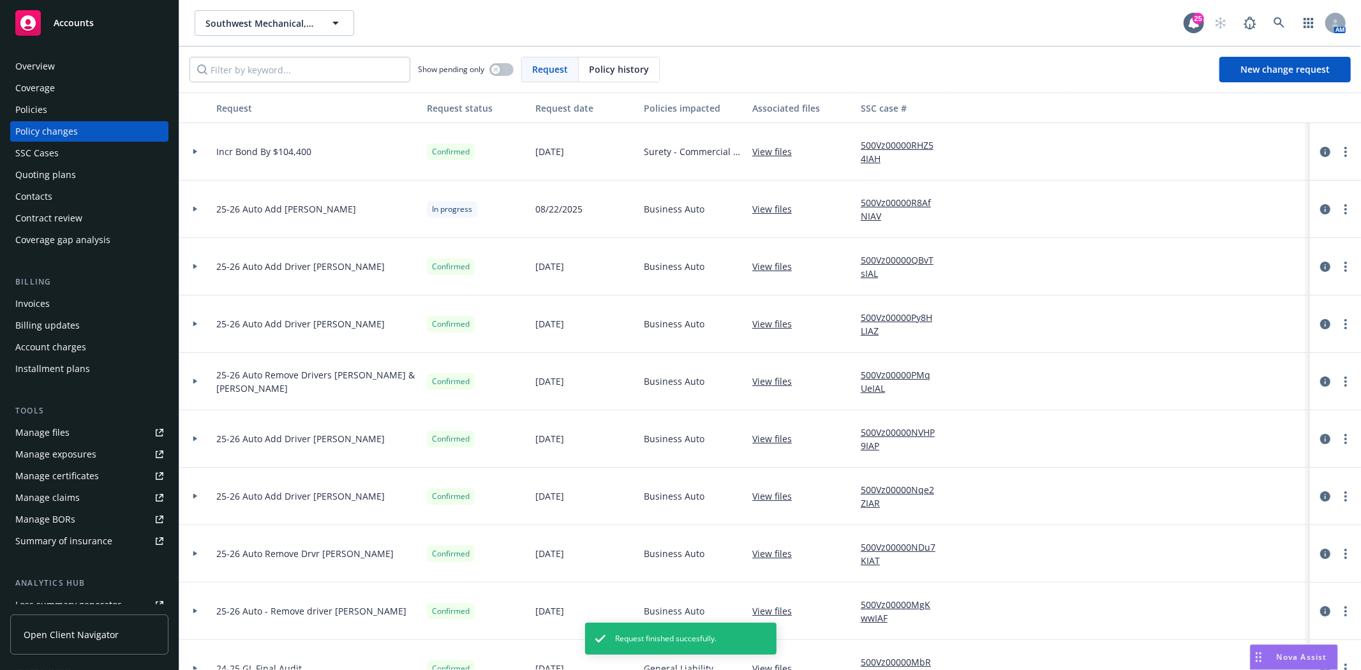
drag, startPoint x: 38, startPoint y: 309, endPoint x: 64, endPoint y: 310, distance: 26.2
click at [38, 309] on div "Invoices" at bounding box center [32, 303] width 34 height 20
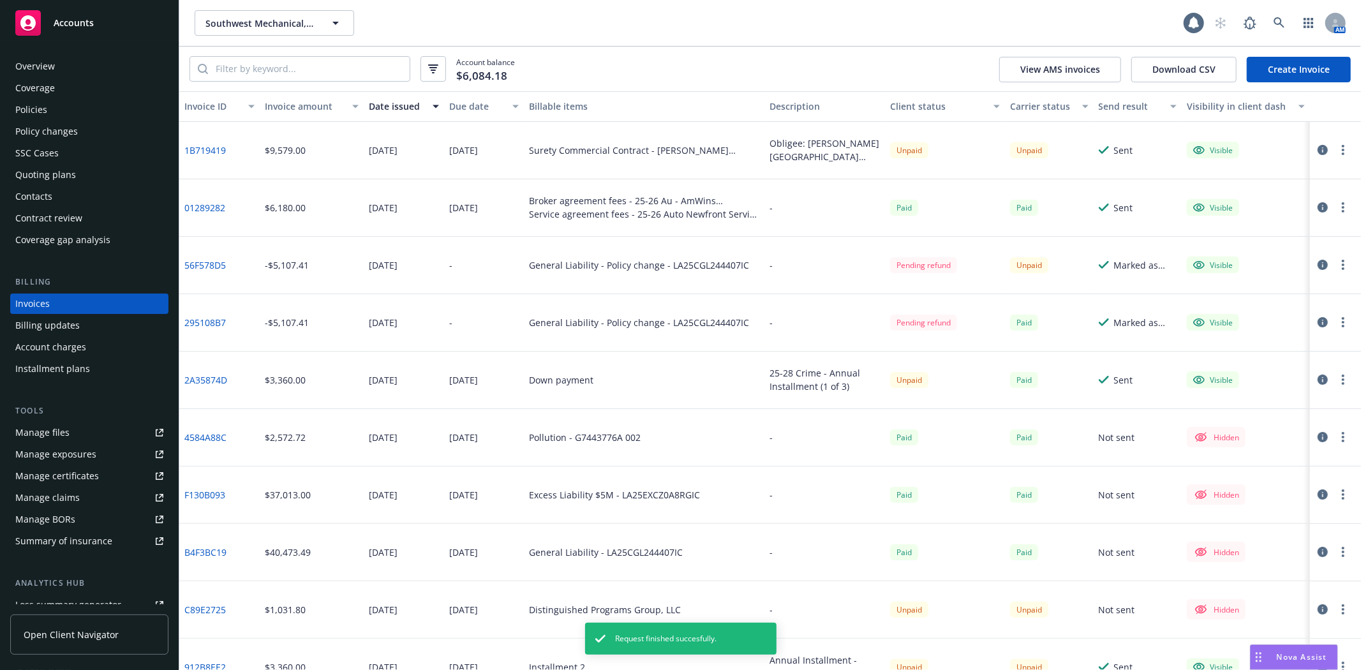
click at [1290, 61] on link "Create Invoice" at bounding box center [1299, 70] width 104 height 26
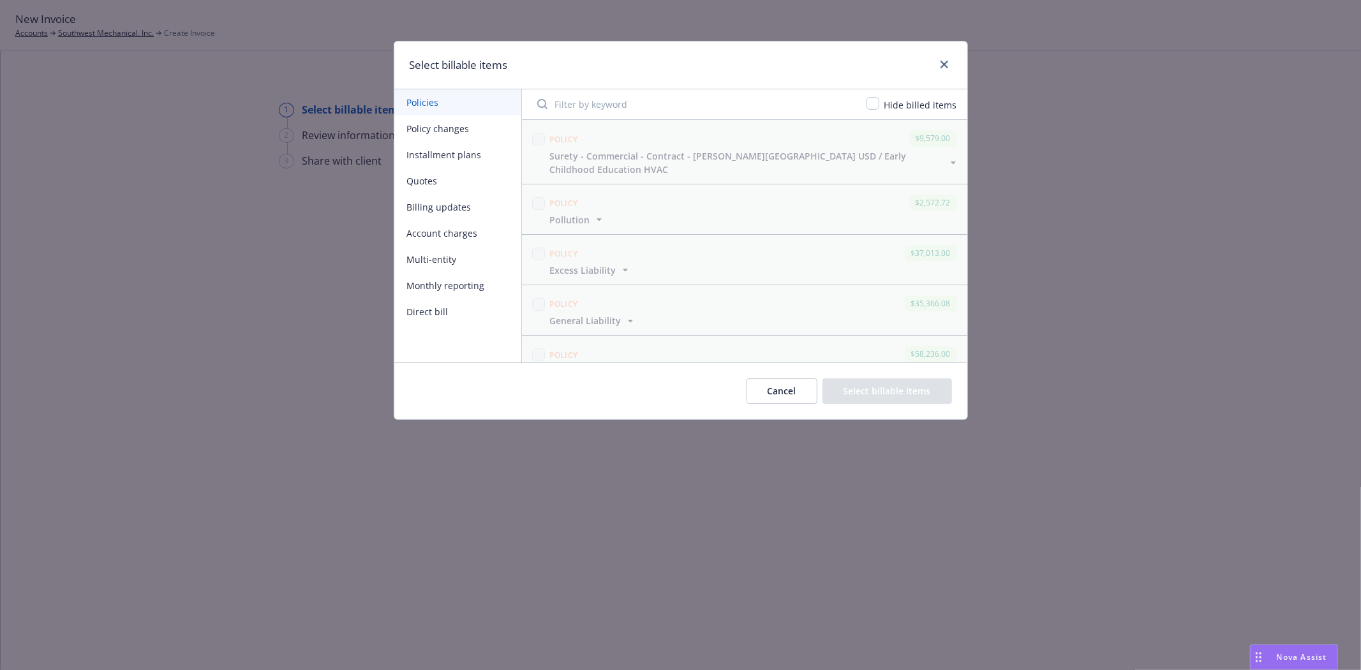
drag, startPoint x: 454, startPoint y: 134, endPoint x: 461, endPoint y: 135, distance: 7.0
click at [454, 133] on button "Policy changes" at bounding box center [457, 128] width 127 height 26
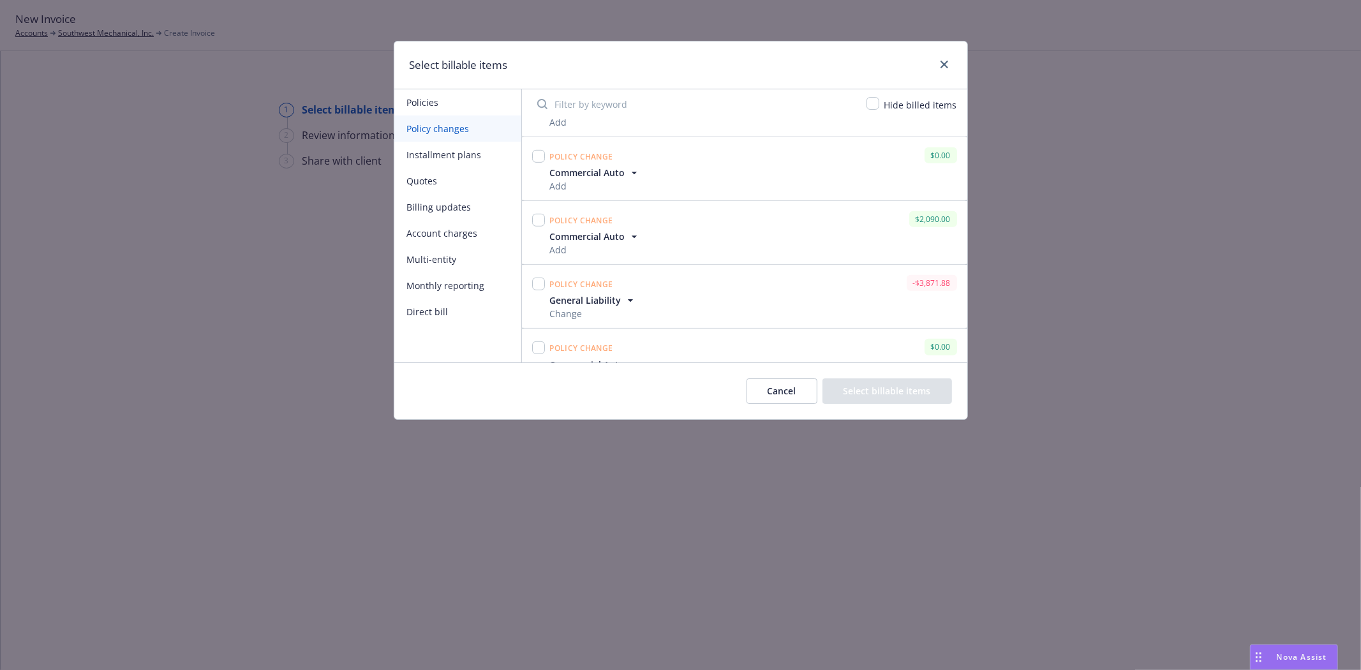
scroll to position [709, 0]
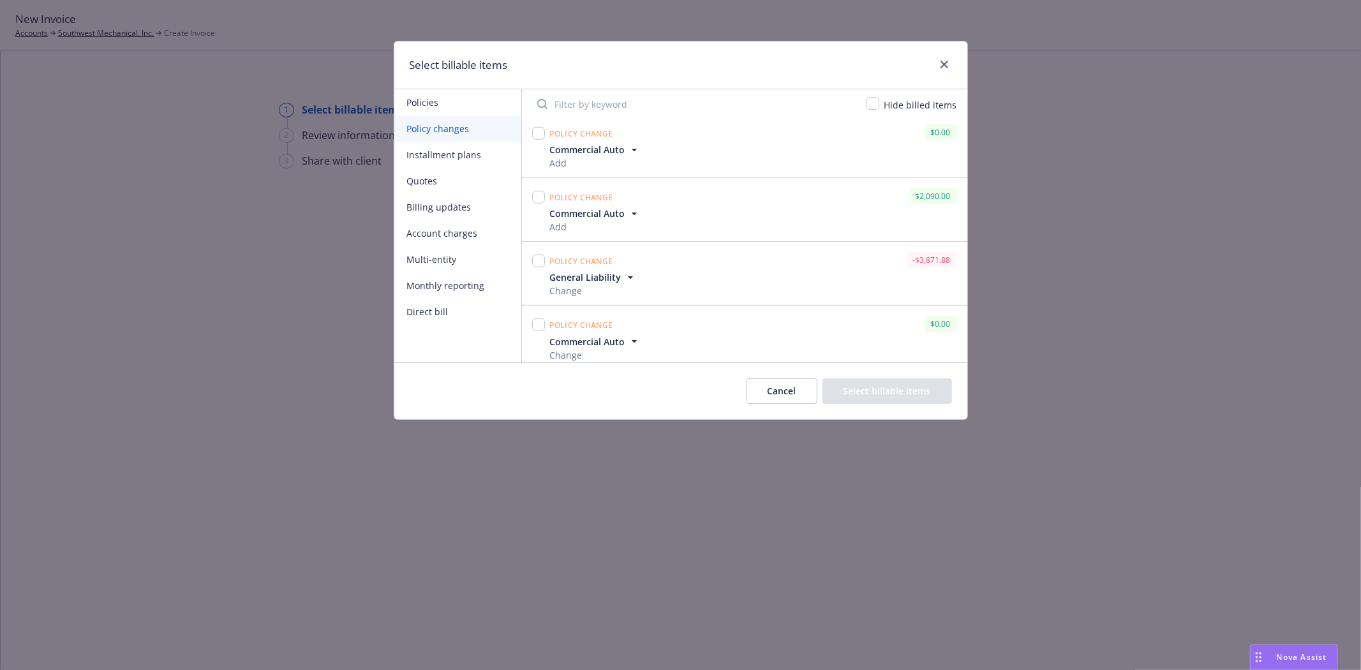
click at [581, 109] on input "Filter by keyword" at bounding box center [694, 104] width 329 height 26
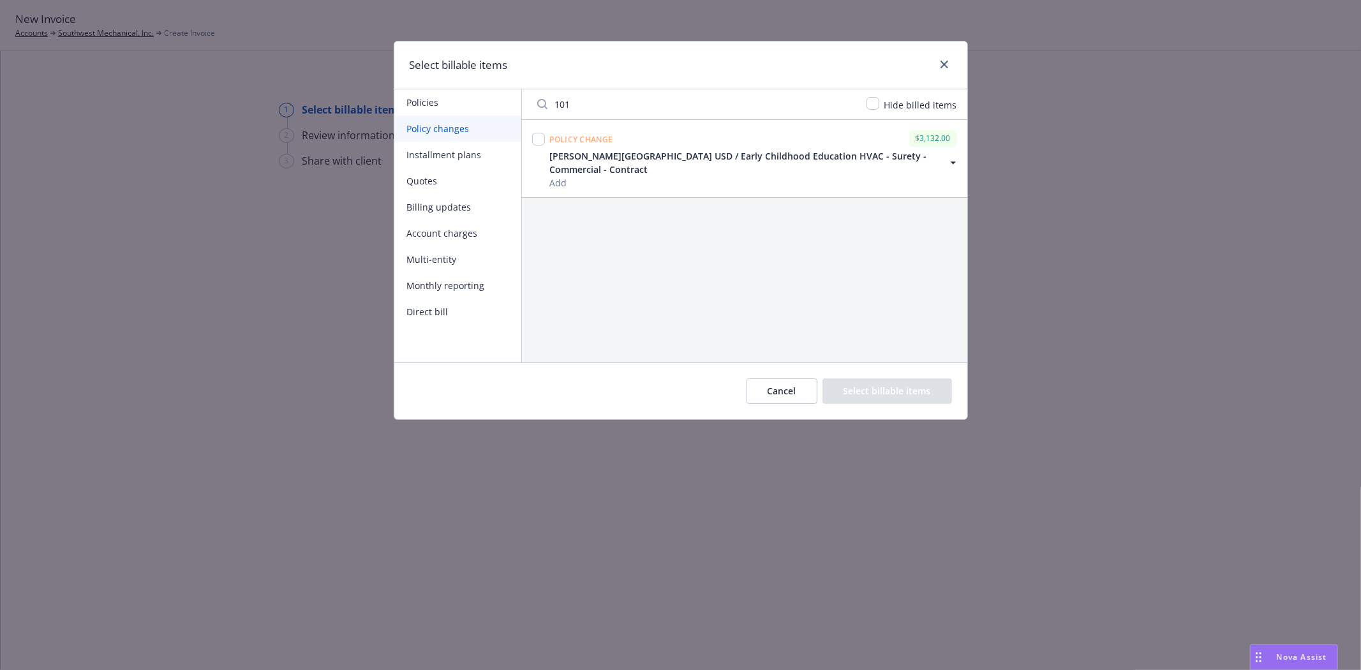
type input "101"
click at [542, 144] on input "checkbox" at bounding box center [538, 139] width 13 height 13
checkbox input "true"
click at [917, 385] on button "Select billable items" at bounding box center [887, 391] width 130 height 26
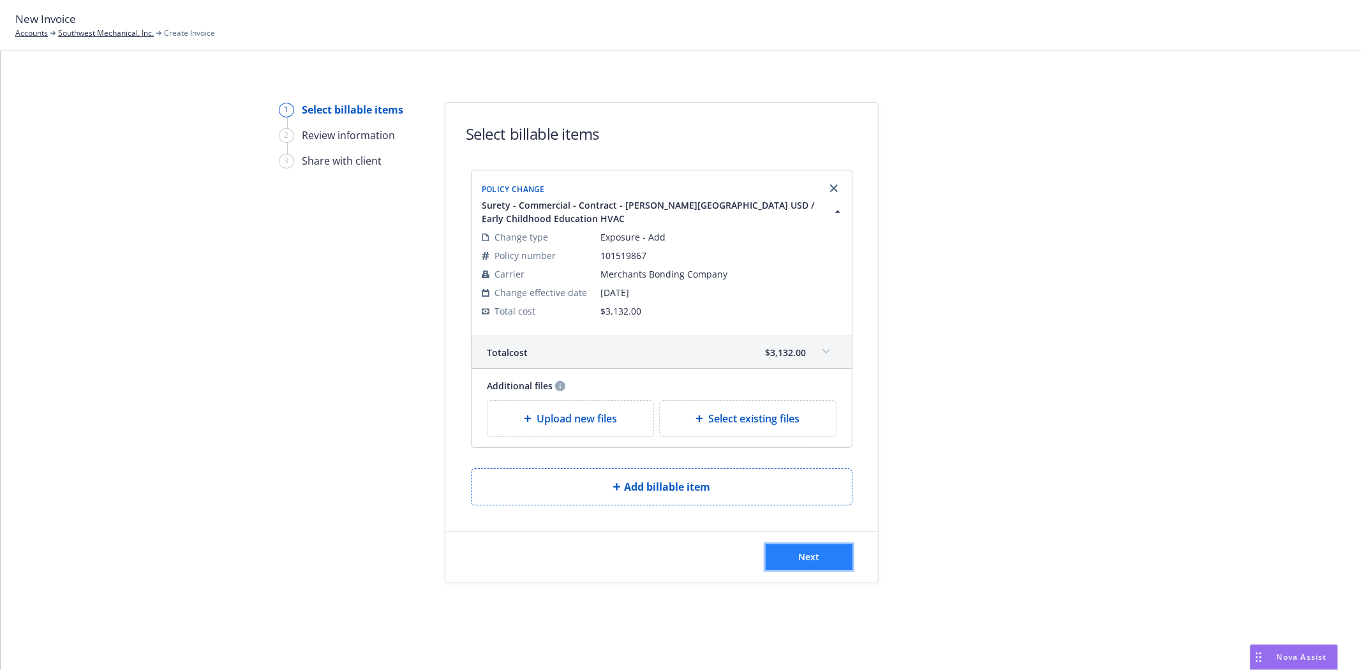
click at [797, 555] on button "Next" at bounding box center [809, 557] width 87 height 26
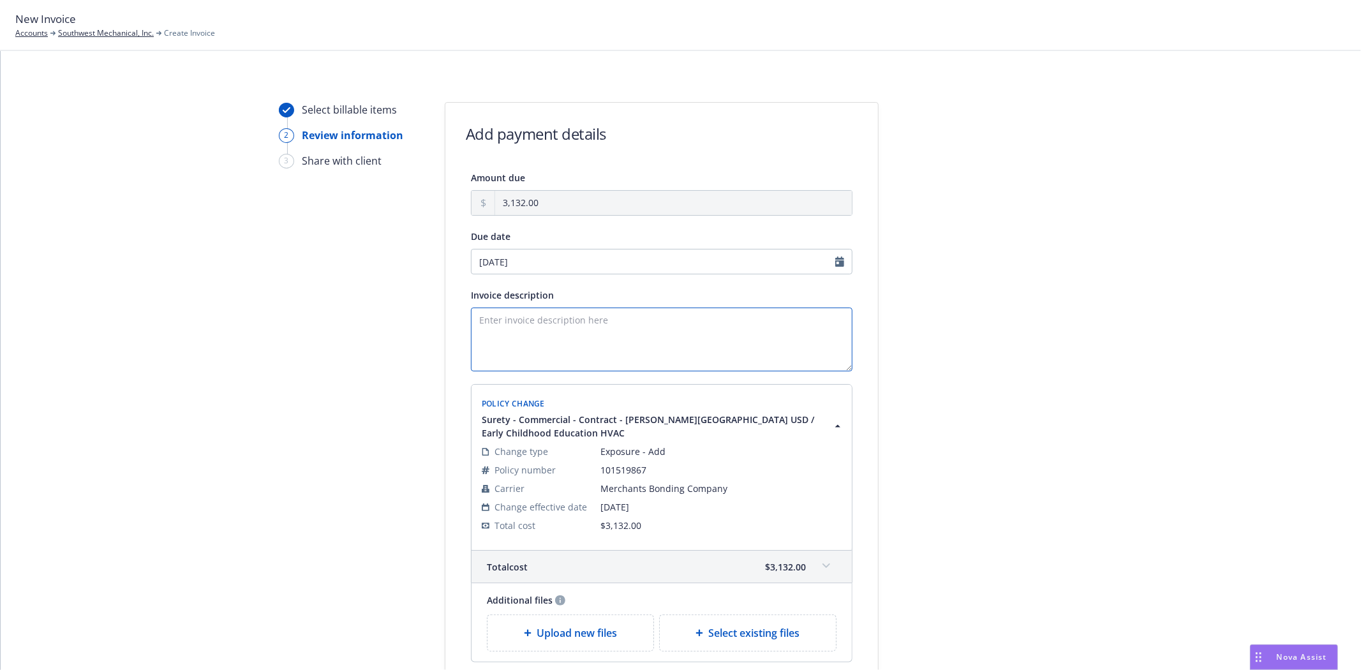
click at [517, 327] on textarea "Invoice description" at bounding box center [662, 339] width 382 height 64
paste textarea "Obligee: Baldwin Park Uni"
type textarea "Obligee: Baldwin Park Uni"
drag, startPoint x: 598, startPoint y: 320, endPoint x: 322, endPoint y: 297, distance: 277.2
click at [322, 297] on div "Select billable items 2 Review information 3 Share with client Add payment deta…" at bounding box center [681, 421] width 1330 height 638
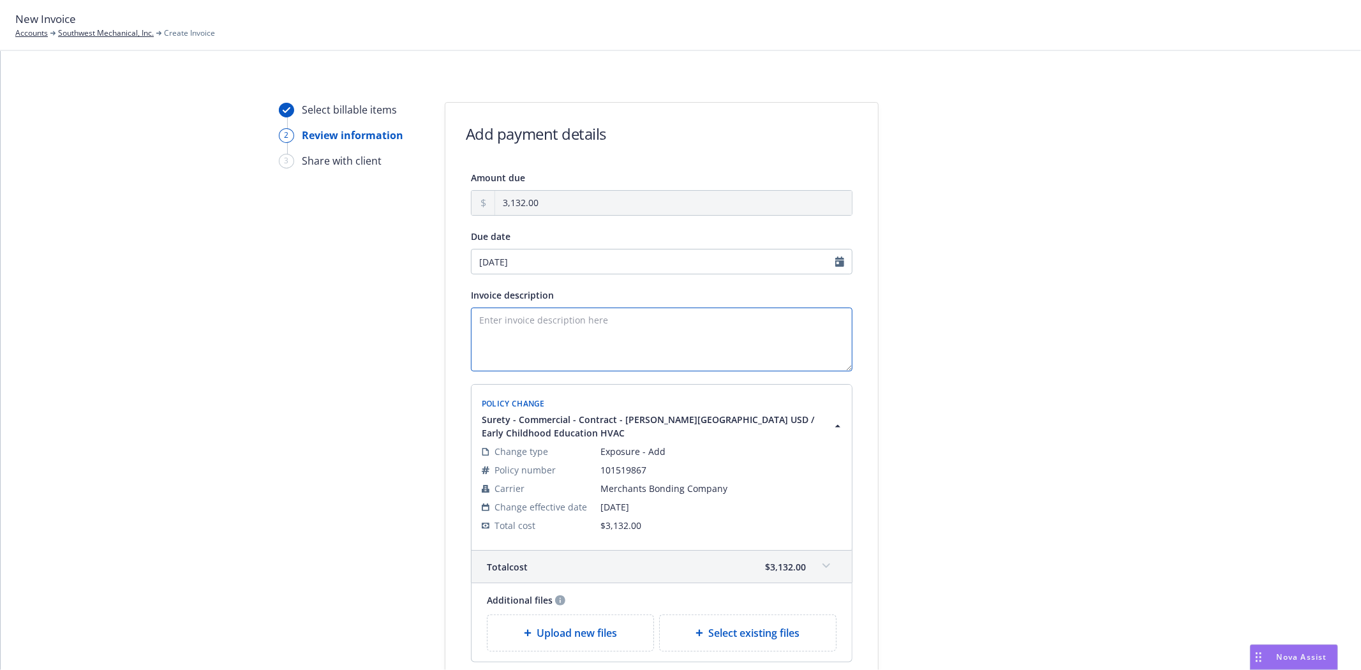
paste textarea "Obligee: Baldwin Park Uni"
drag, startPoint x: 571, startPoint y: 323, endPoint x: 176, endPoint y: 260, distance: 399.9
click at [189, 274] on div "Select billable items 2 Review information 3 Share with client Add payment deta…" at bounding box center [681, 421] width 1330 height 638
drag, startPoint x: 609, startPoint y: 327, endPoint x: 304, endPoint y: 295, distance: 306.7
click at [307, 296] on div "Select billable items 2 Review information 3 Share with client Add payment deta…" at bounding box center [681, 421] width 1330 height 638
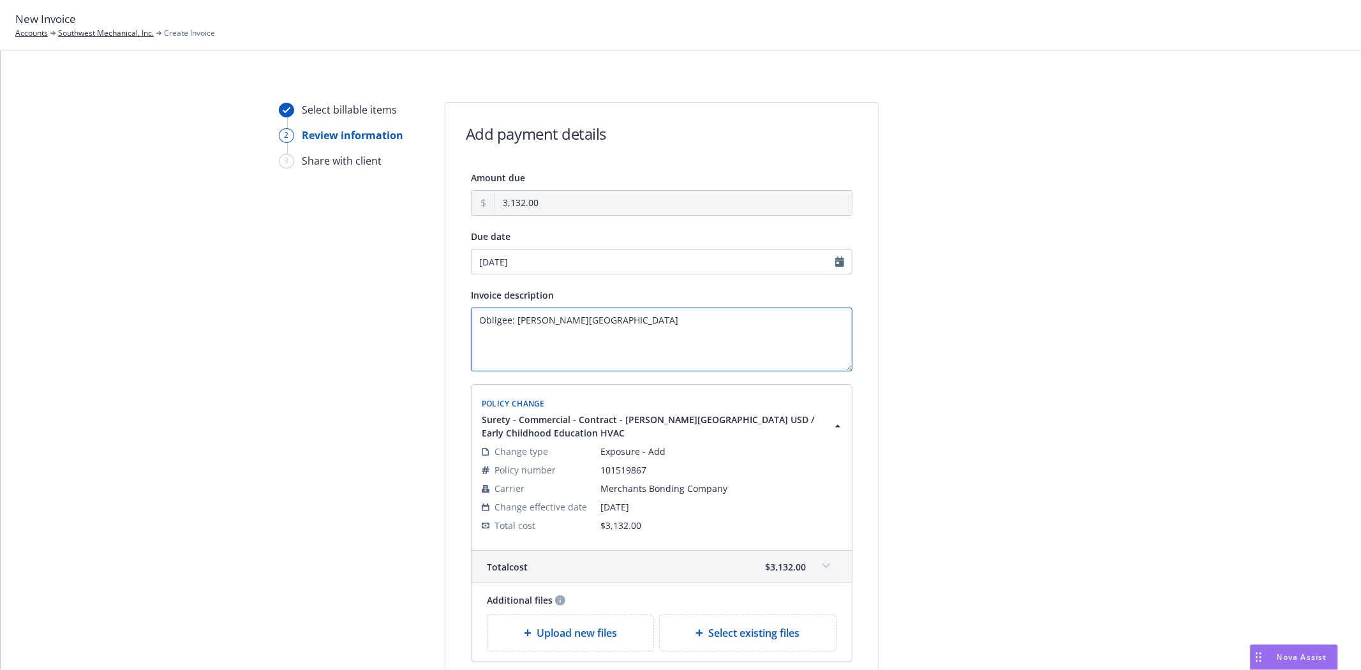
drag, startPoint x: 595, startPoint y: 324, endPoint x: 269, endPoint y: 291, distance: 327.7
click at [269, 291] on div "Select billable items 2 Review information 3 Share with client Add payment deta…" at bounding box center [681, 421] width 1330 height 638
paste textarea "fied School District Contract/Bond Amount: $319,300.00 Desc: Early Childhood Ed…"
click at [637, 320] on textarea "Obligee: [PERSON_NAME][GEOGRAPHIC_DATA] Contract/Bond Amount: $319,300.00 Desc:…" at bounding box center [662, 339] width 382 height 64
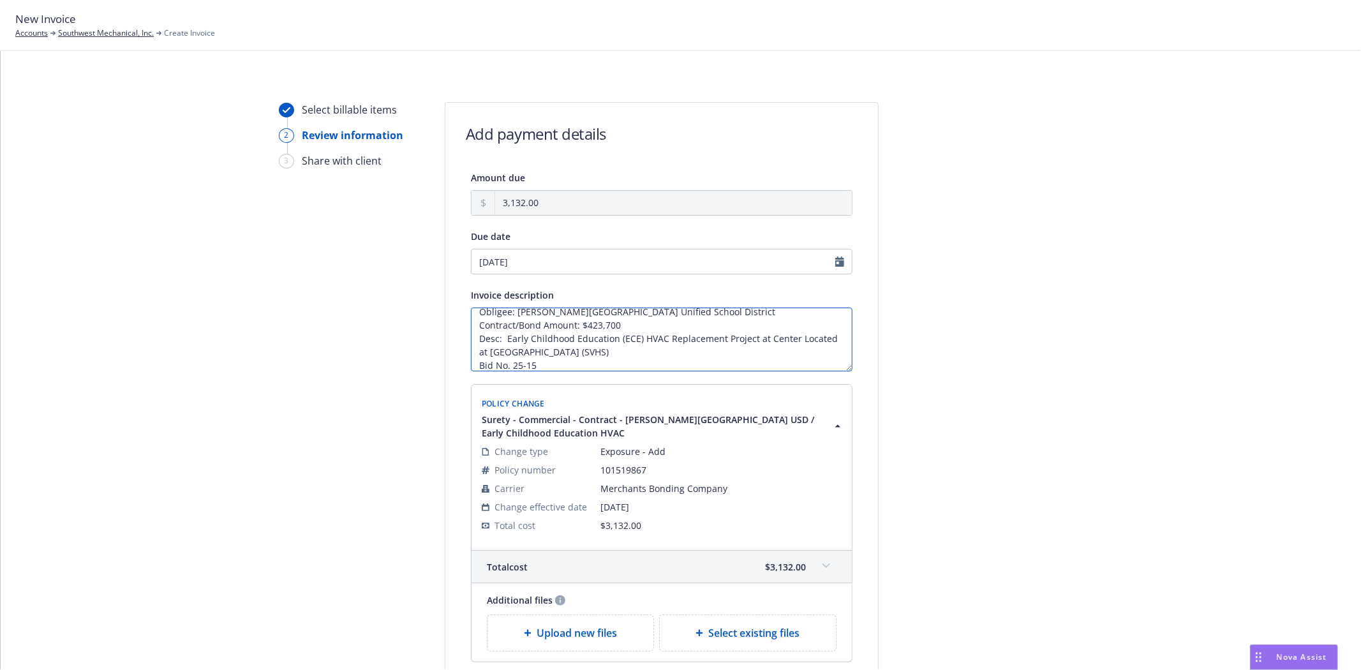
click at [572, 359] on textarea "Obligee: Baldwin Park Unified School District Contract/Bond Amount: $423,700 De…" at bounding box center [662, 339] width 382 height 64
type textarea "Obligee: [PERSON_NAME][GEOGRAPHIC_DATA] Unified School District Contract/Bond A…"
click at [1123, 520] on div "Select billable items 2 Review information 3 Share with client Add payment deta…" at bounding box center [681, 421] width 1330 height 638
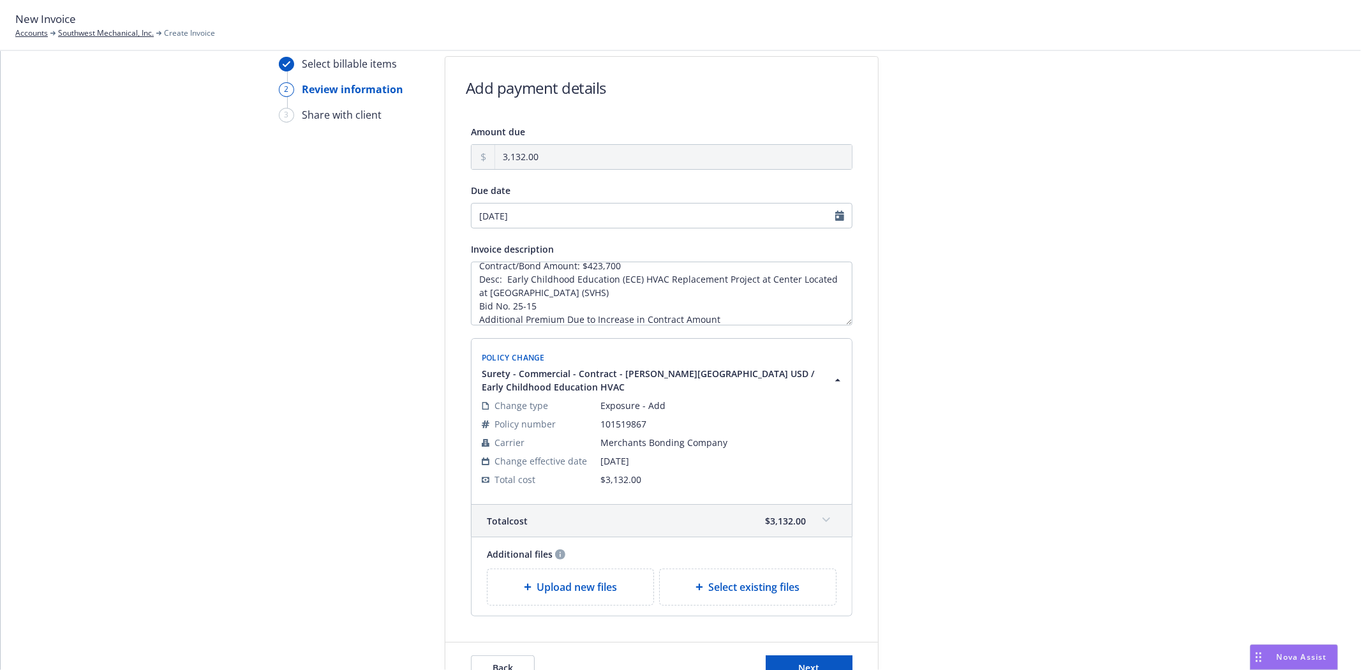
scroll to position [71, 0]
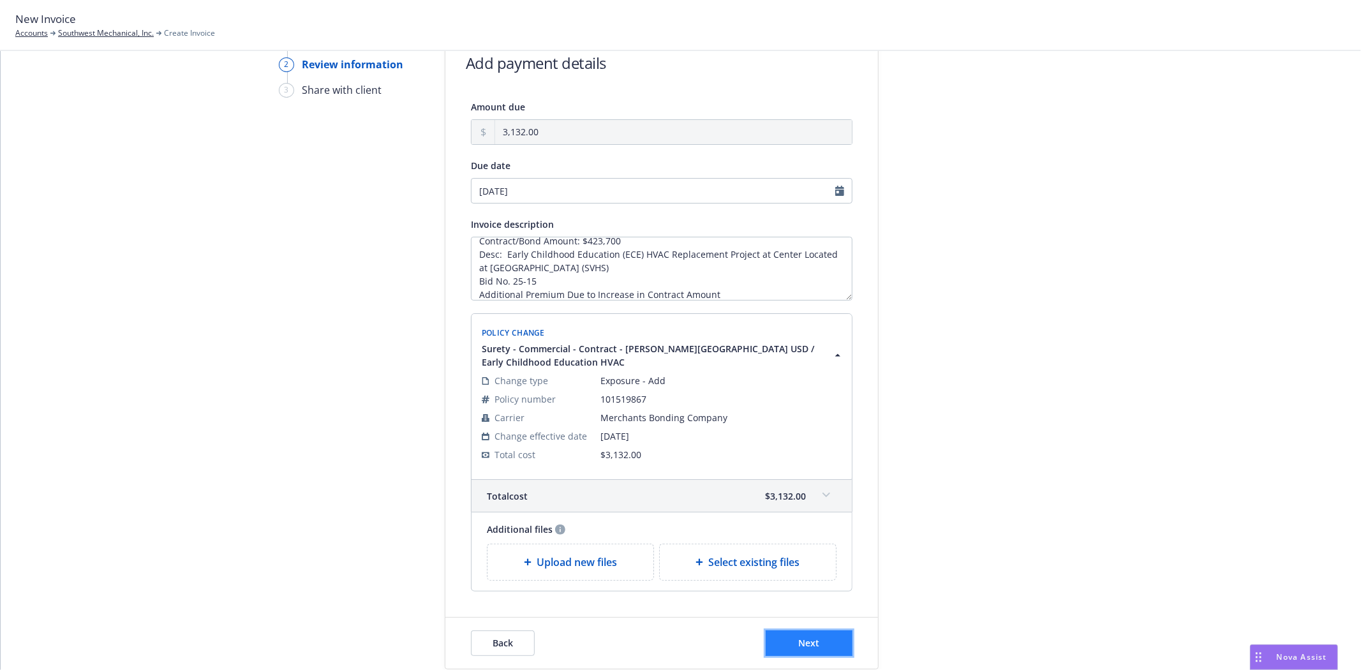
click at [817, 643] on button "Next" at bounding box center [809, 643] width 87 height 26
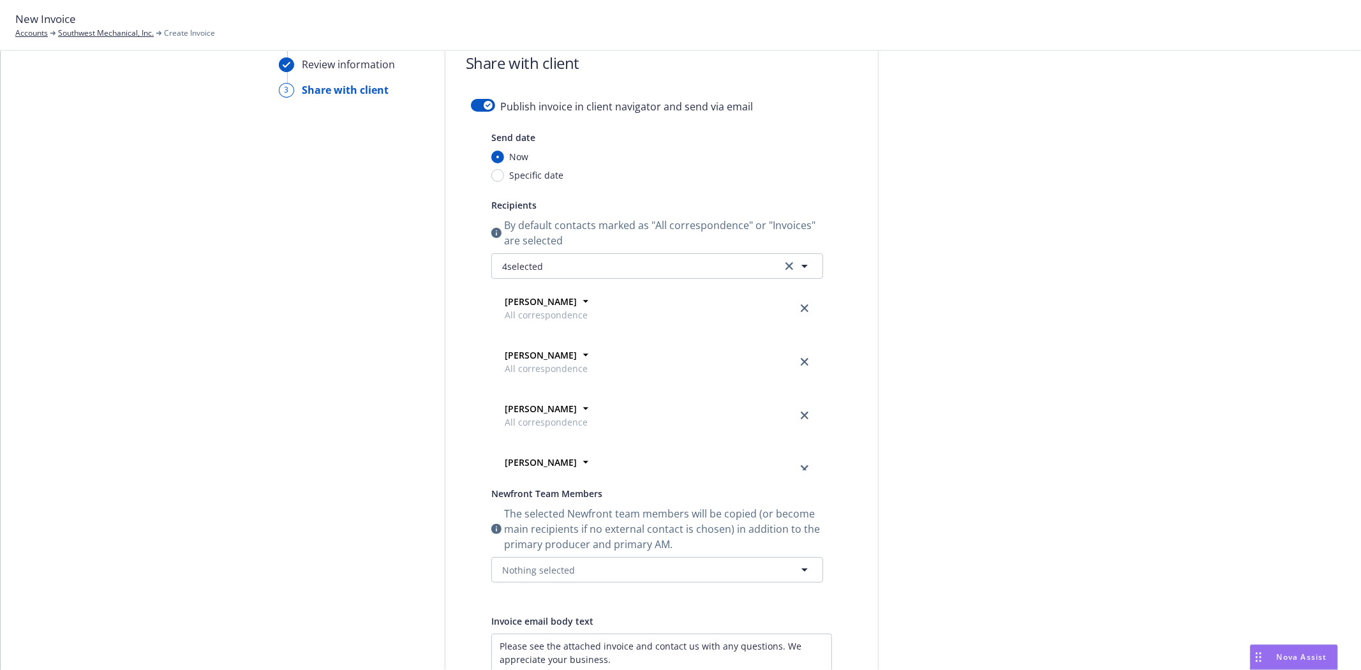
click at [602, 248] on span "By default contacts marked as "All correspondence" or "Invoices" are selected" at bounding box center [663, 233] width 319 height 31
click at [591, 258] on button "4 selected" at bounding box center [657, 266] width 332 height 26
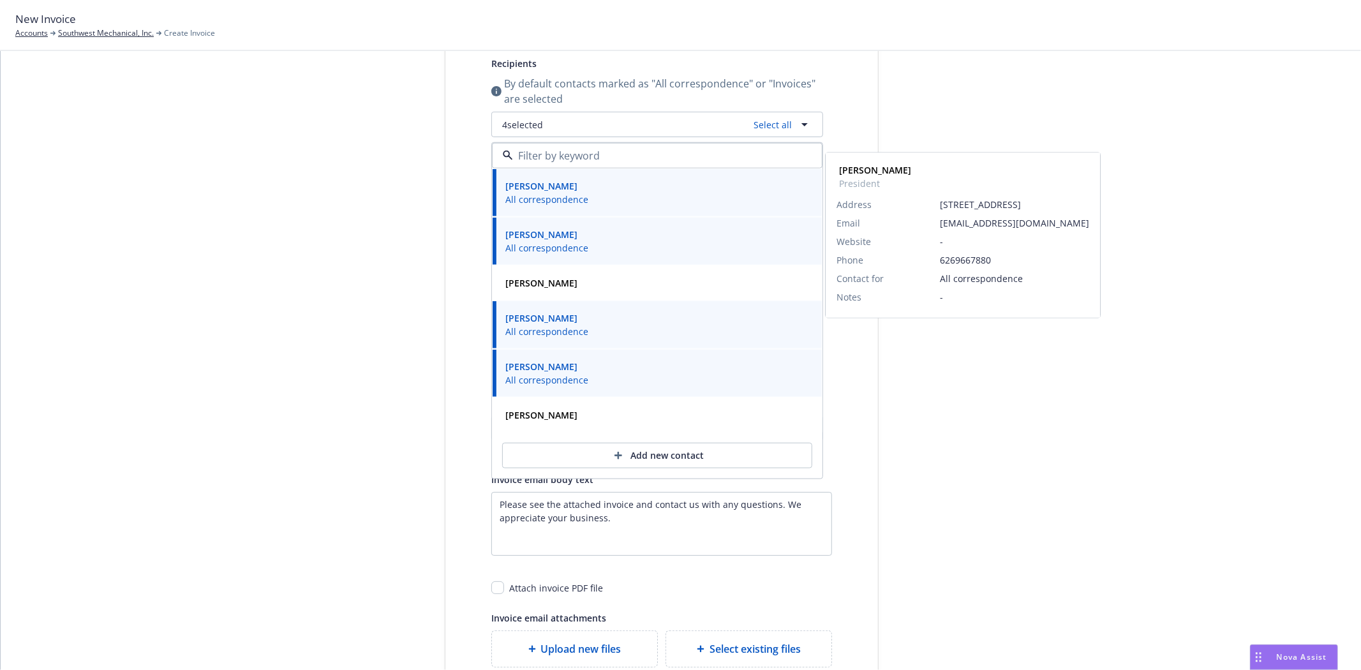
click at [265, 400] on div "Select billable items Review information 3 Share with client Share with client …" at bounding box center [681, 318] width 1330 height 856
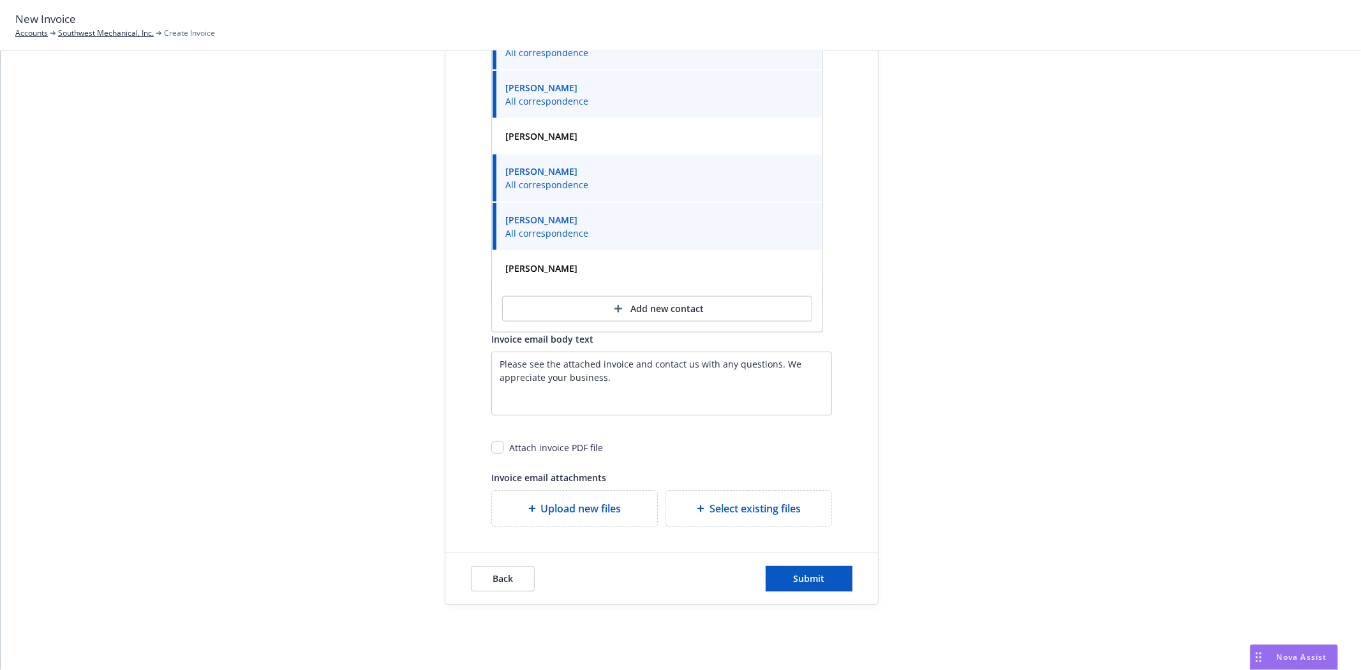
scroll to position [354, 0]
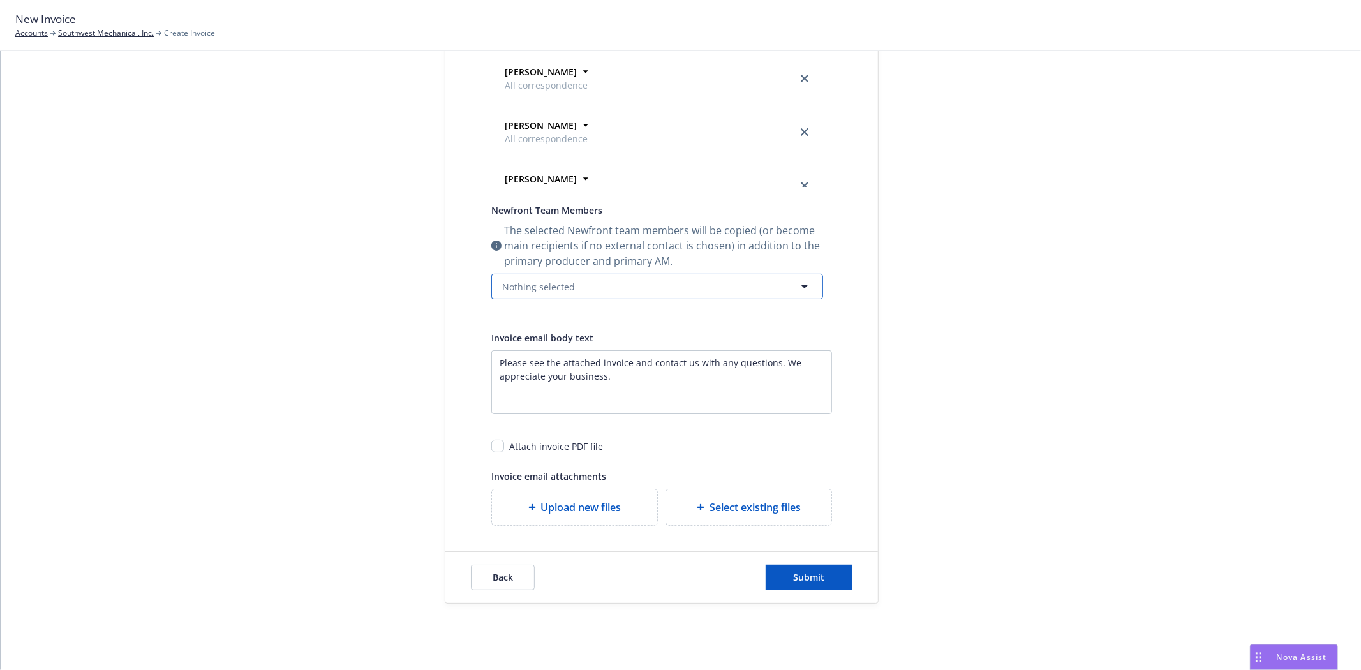
click at [509, 292] on span "Nothing selected" at bounding box center [538, 286] width 73 height 13
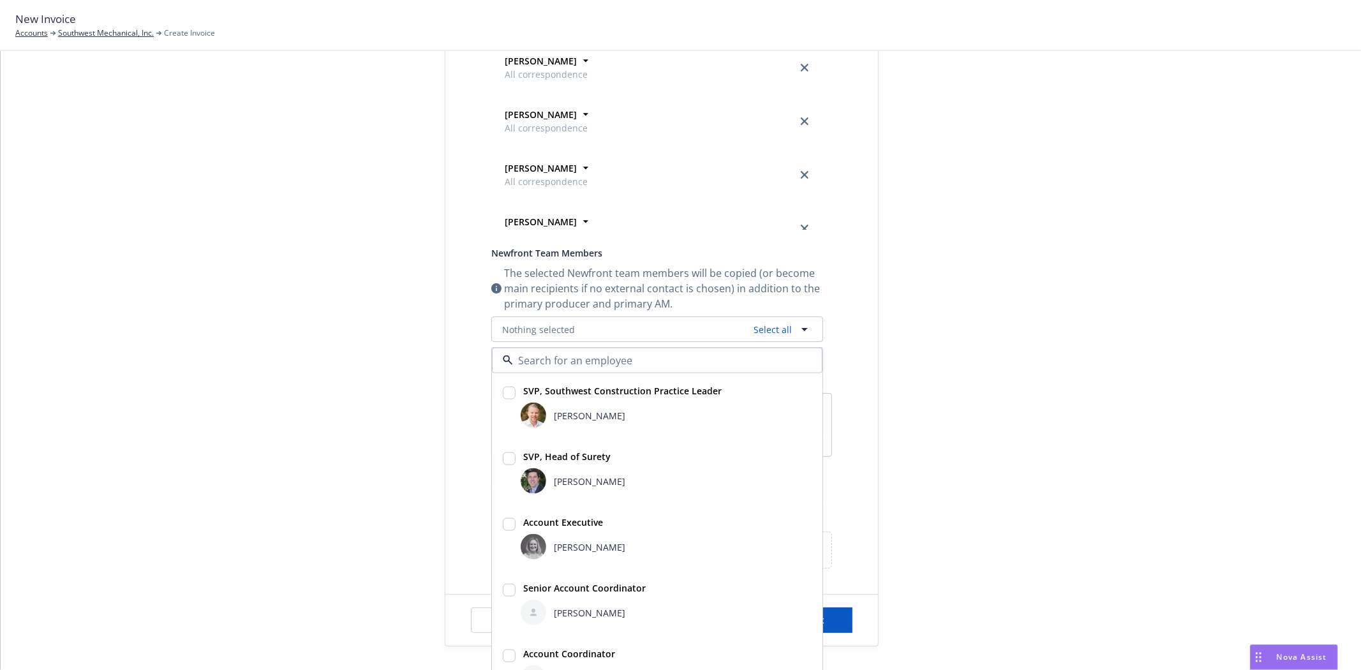
scroll to position [371, 0]
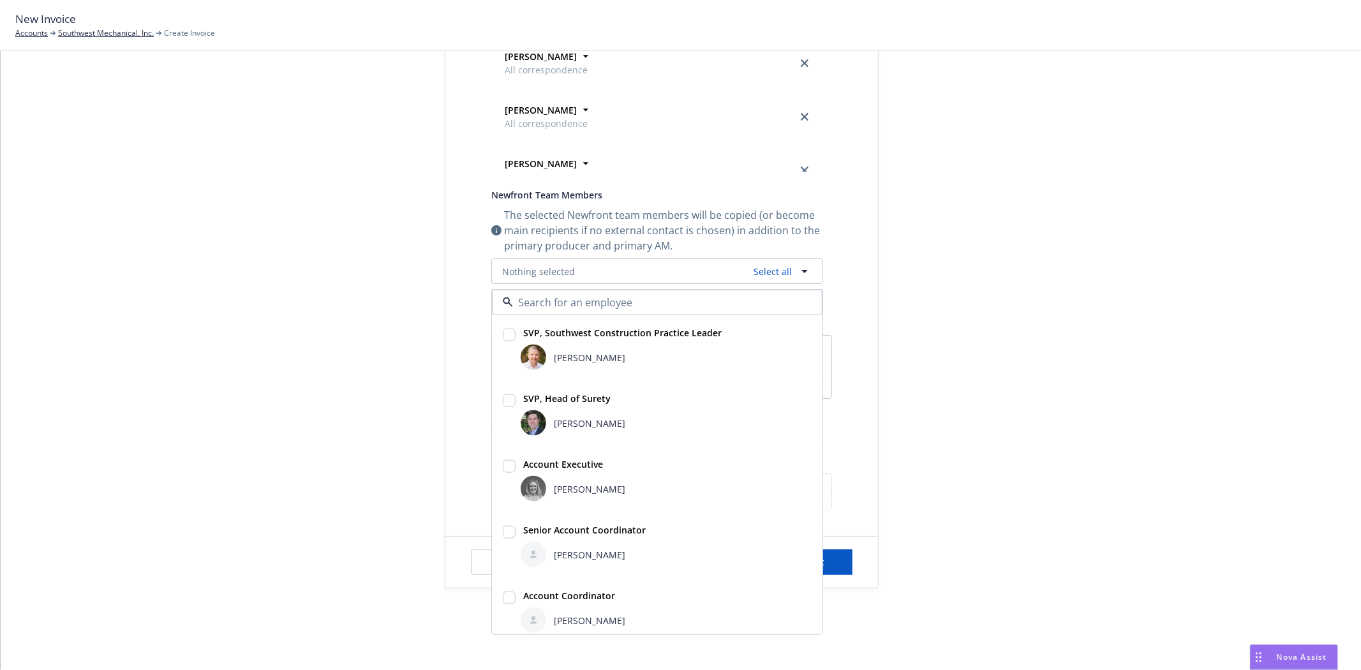
click at [1169, 352] on div "Select billable items Review information 3 Share with client Share with client …" at bounding box center [681, 161] width 1330 height 856
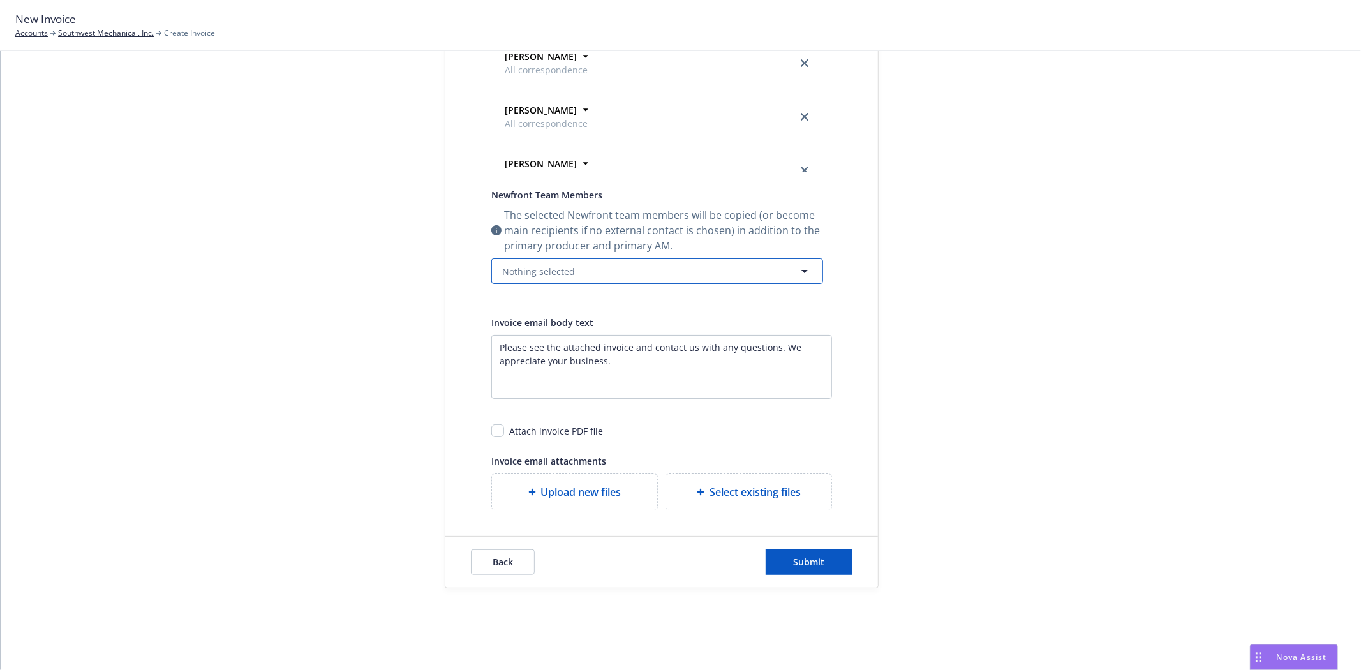
click at [533, 283] on button "Nothing selected" at bounding box center [657, 271] width 332 height 26
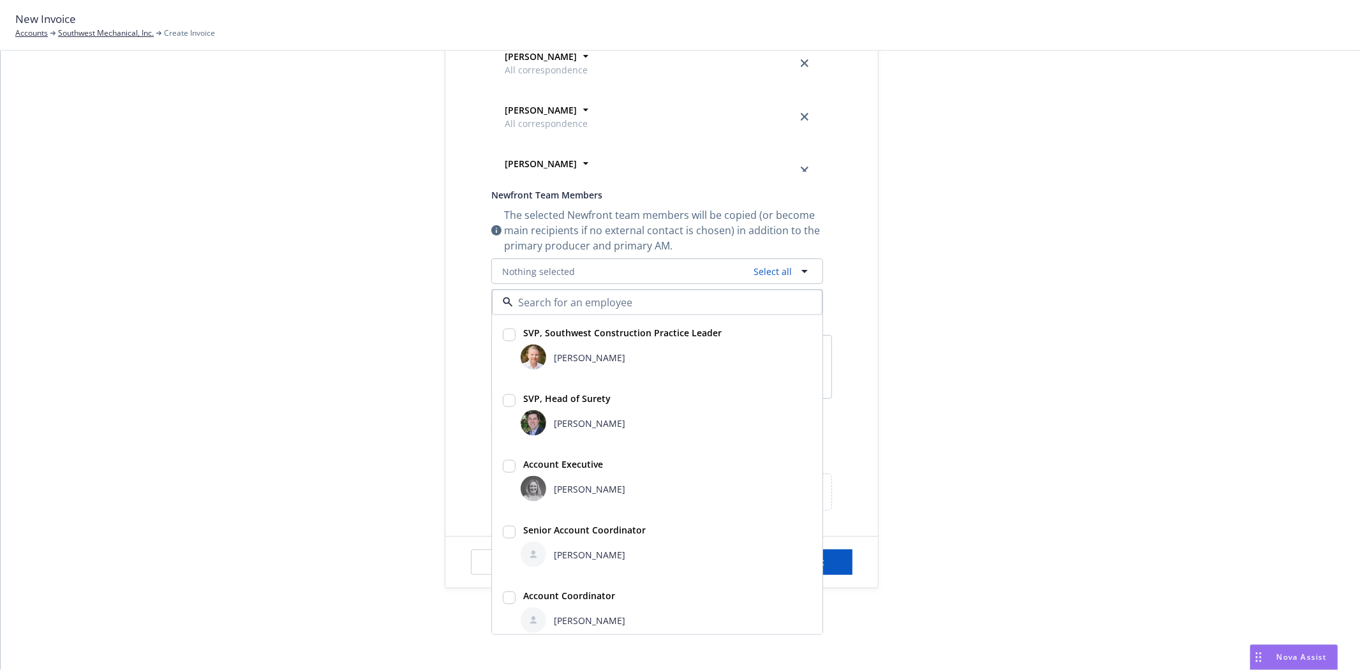
drag, startPoint x: 545, startPoint y: 411, endPoint x: 547, endPoint y: 458, distance: 47.2
click at [545, 413] on div "Bryan Martin" at bounding box center [666, 423] width 291 height 26
checkbox input "true"
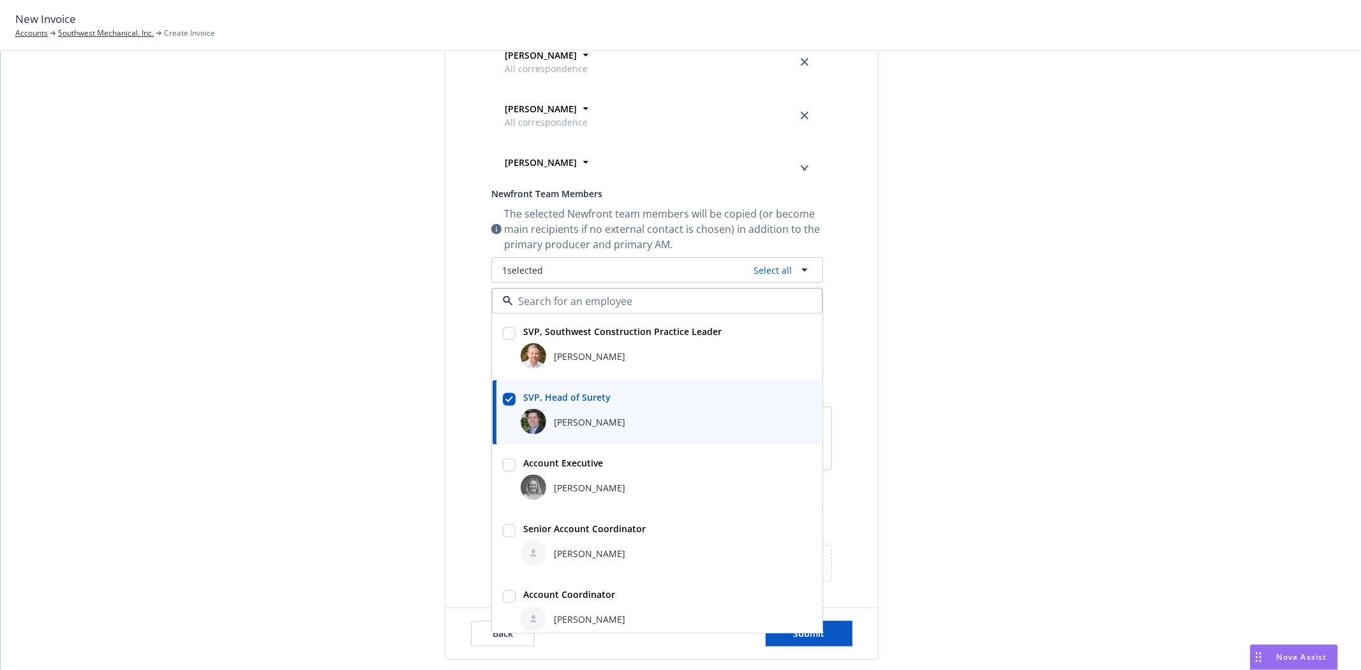
drag, startPoint x: 549, startPoint y: 481, endPoint x: 563, endPoint y: 521, distance: 42.4
click at [554, 485] on span "Erin Bautista" at bounding box center [589, 486] width 71 height 13
checkbox input "true"
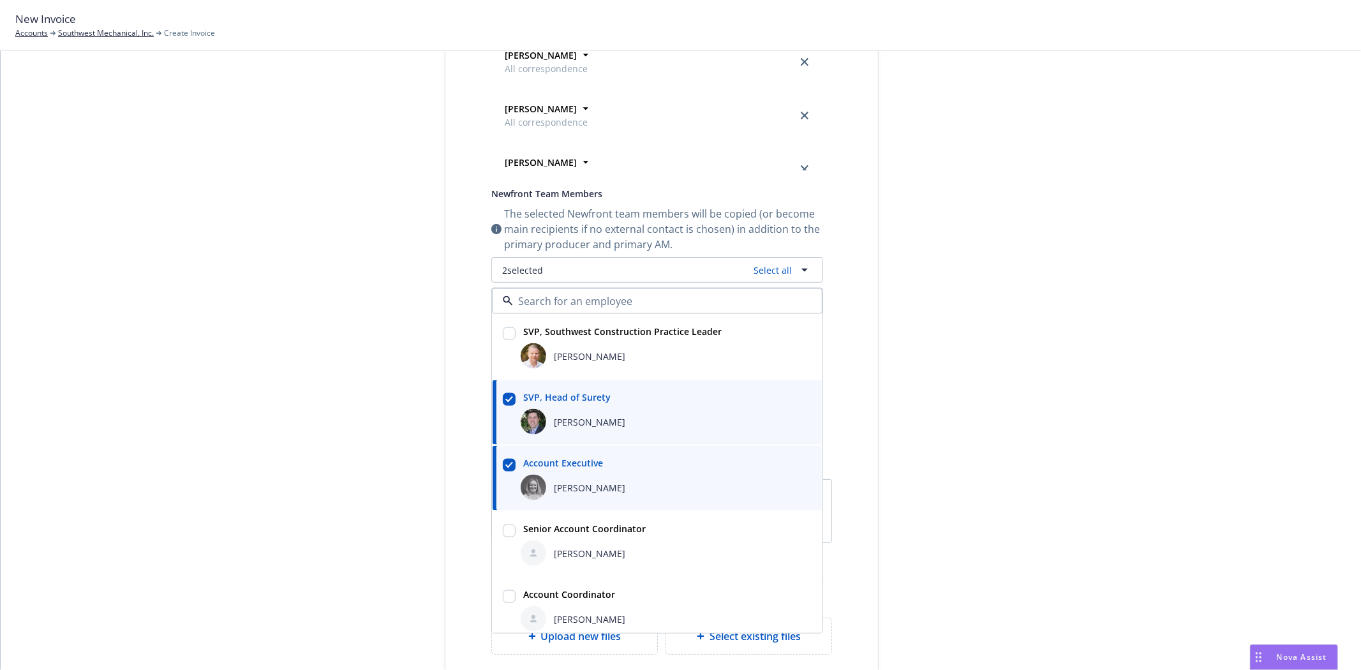
click at [568, 531] on strong "Senior Account Coordinator" at bounding box center [584, 528] width 122 height 12
checkbox input "true"
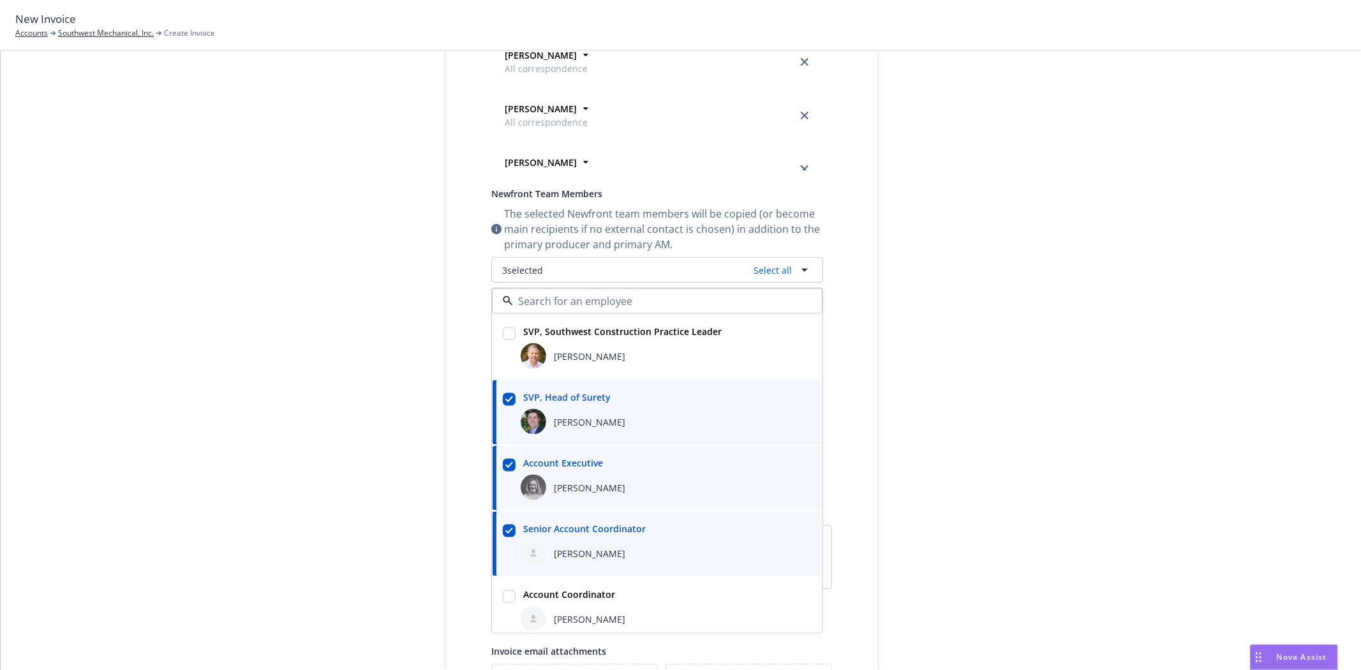
click at [334, 479] on div "Select billable items Review information 3 Share with client" at bounding box center [349, 254] width 140 height 1047
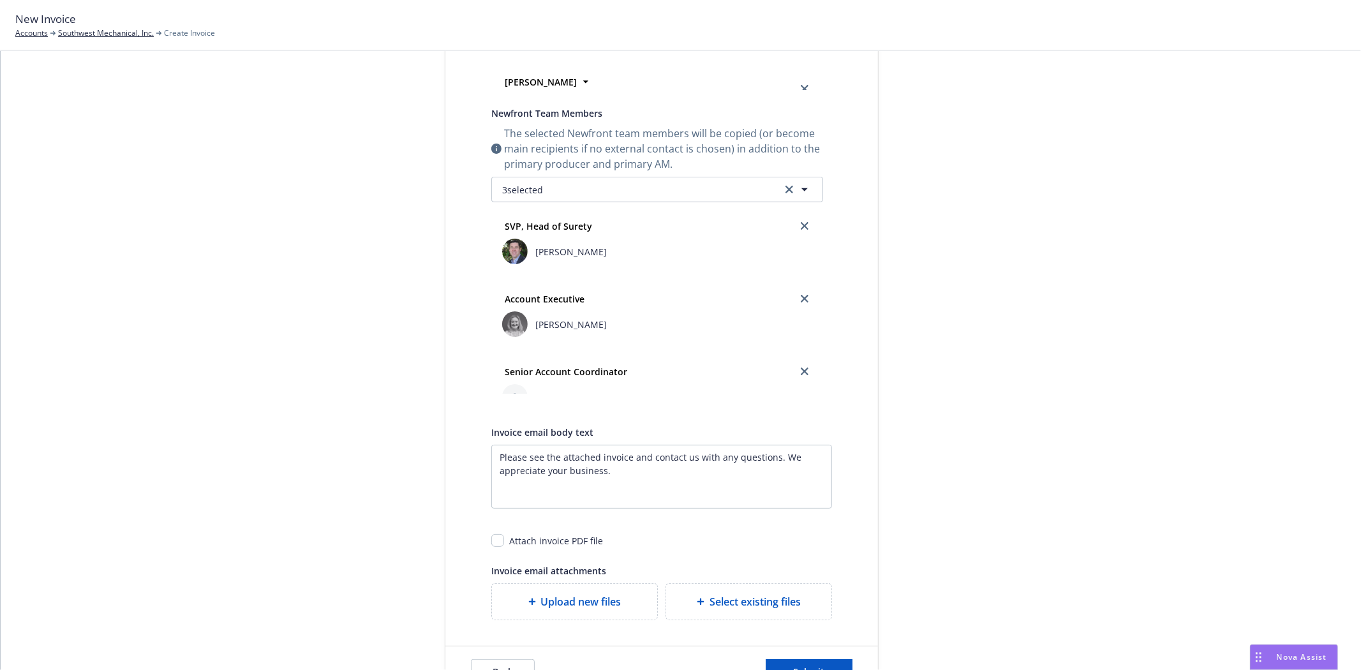
scroll to position [562, 0]
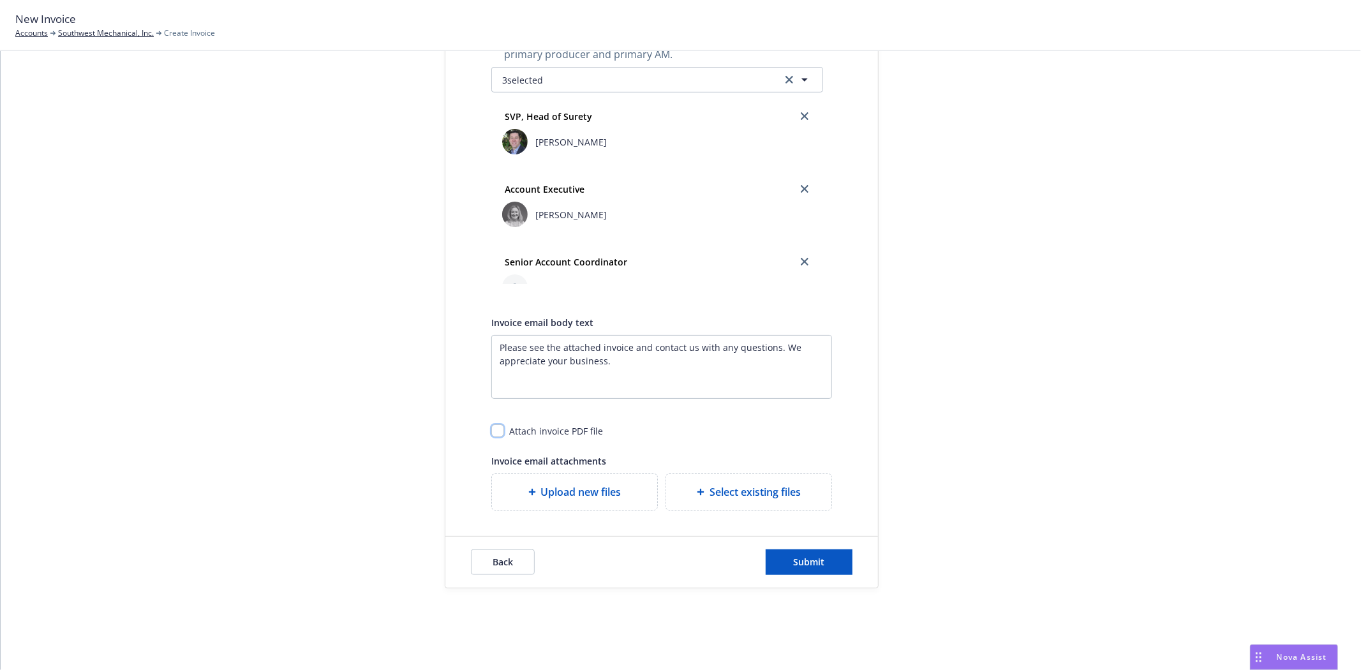
drag, startPoint x: 494, startPoint y: 424, endPoint x: 565, endPoint y: 453, distance: 77.0
click at [496, 426] on input "checkbox" at bounding box center [497, 430] width 13 height 13
checkbox input "true"
click at [818, 551] on button "Submit" at bounding box center [809, 562] width 87 height 26
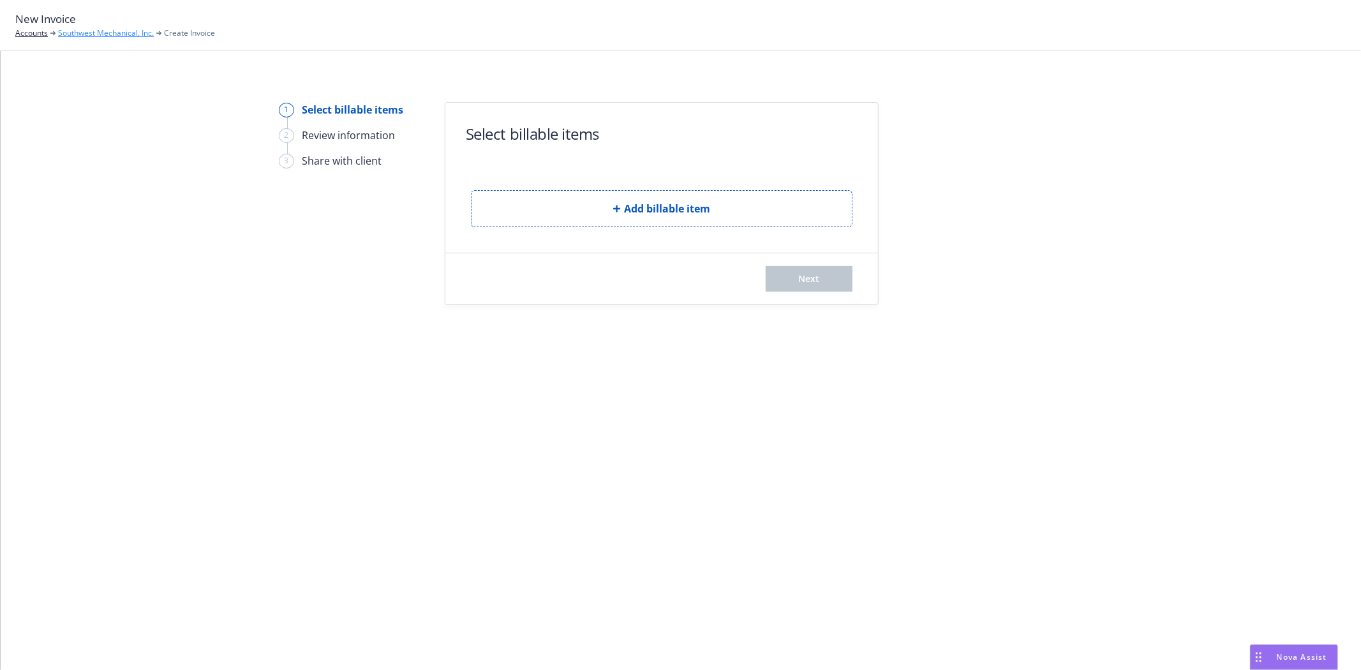
drag, startPoint x: 142, startPoint y: 34, endPoint x: 150, endPoint y: 35, distance: 8.4
click at [142, 34] on link "Southwest Mechanical, Inc." at bounding box center [106, 32] width 96 height 11
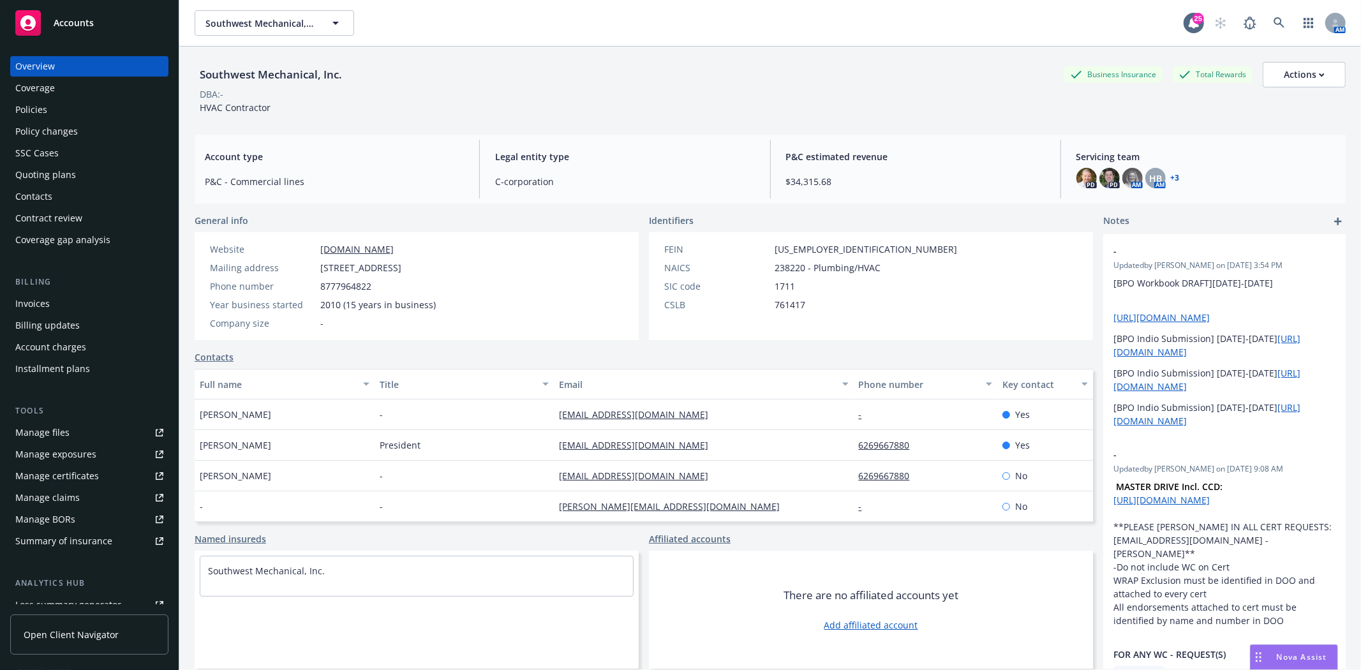
click at [47, 107] on div "Policies" at bounding box center [89, 110] width 148 height 20
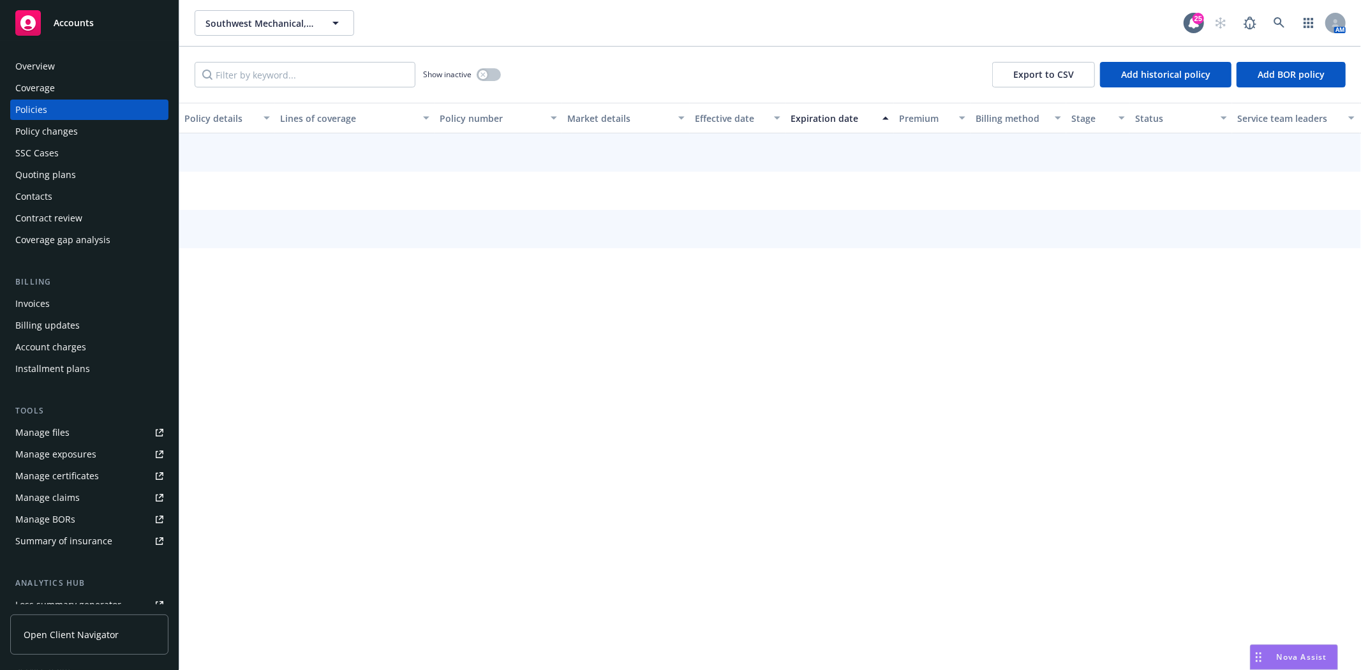
click at [65, 306] on div "Invoices" at bounding box center [89, 303] width 148 height 20
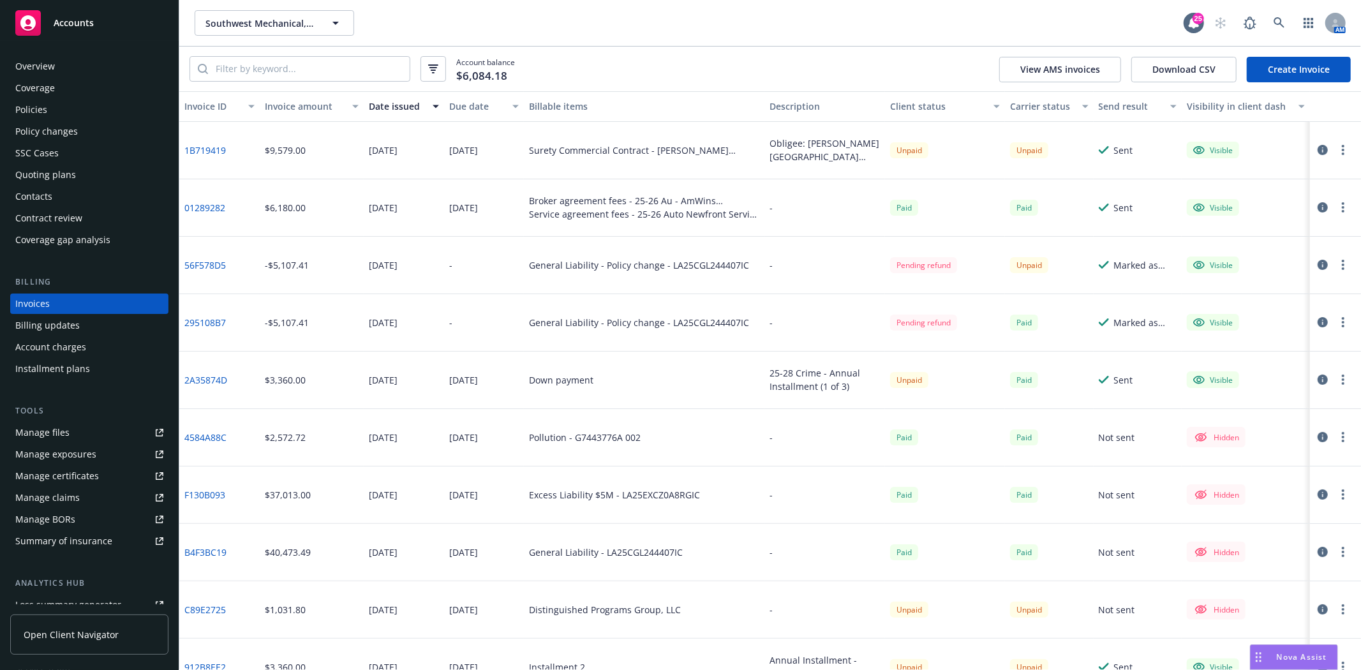
click at [209, 144] on link "1B719419" at bounding box center [204, 150] width 41 height 13
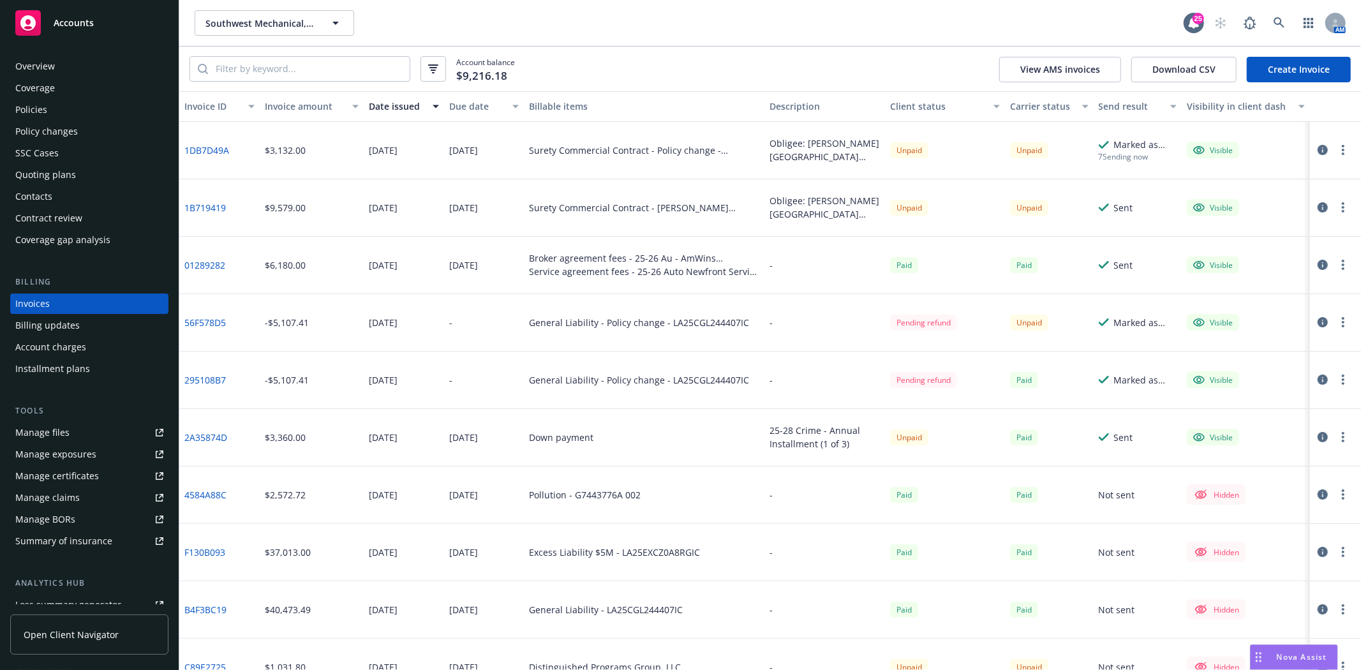
click at [1337, 149] on button "button" at bounding box center [1342, 149] width 15 height 15
click at [1243, 297] on link "Download invoice PDF" at bounding box center [1258, 305] width 163 height 26
click at [1279, 23] on icon at bounding box center [1278, 22] width 11 height 11
click at [70, 18] on span "Accounts" at bounding box center [74, 23] width 40 height 10
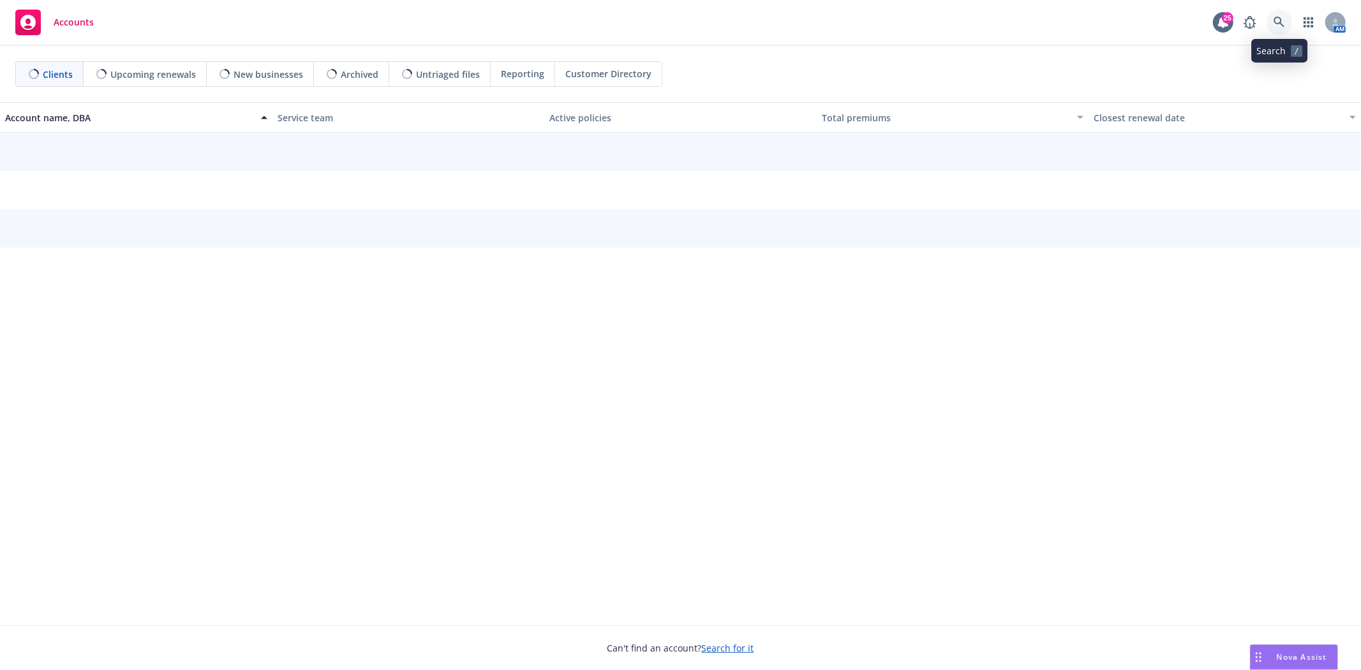
click at [1280, 26] on icon at bounding box center [1278, 22] width 11 height 11
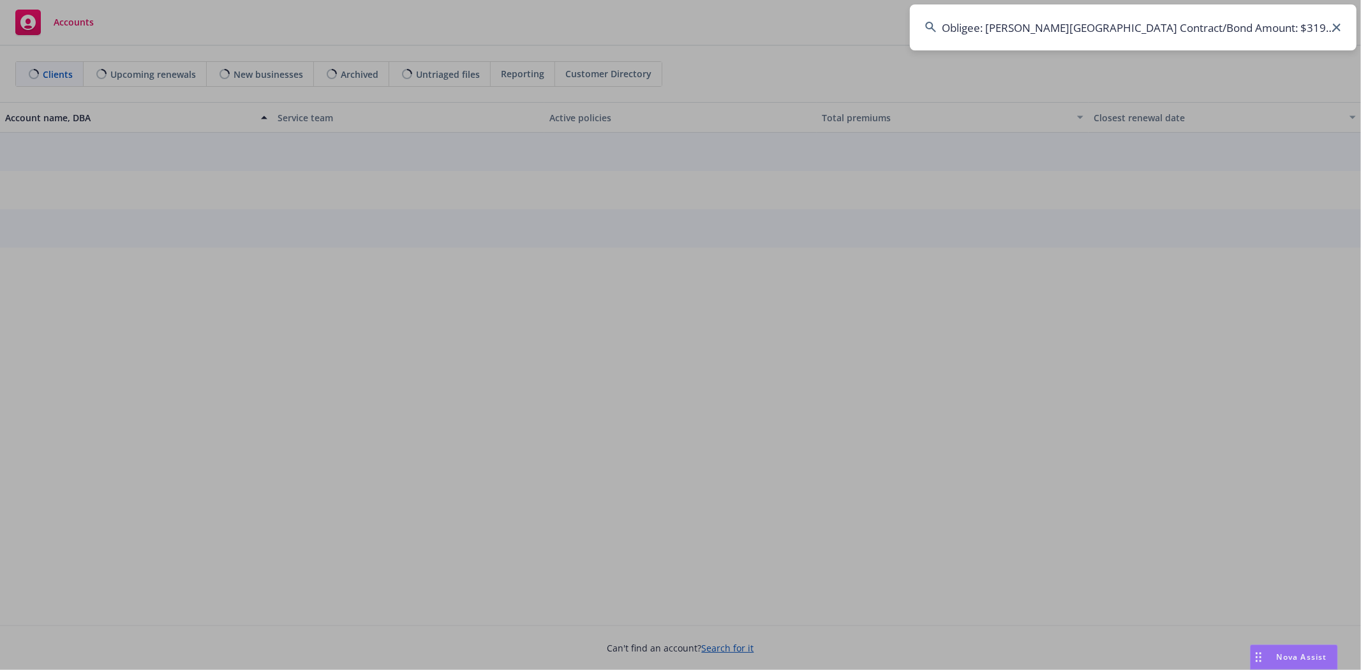
scroll to position [0, 684]
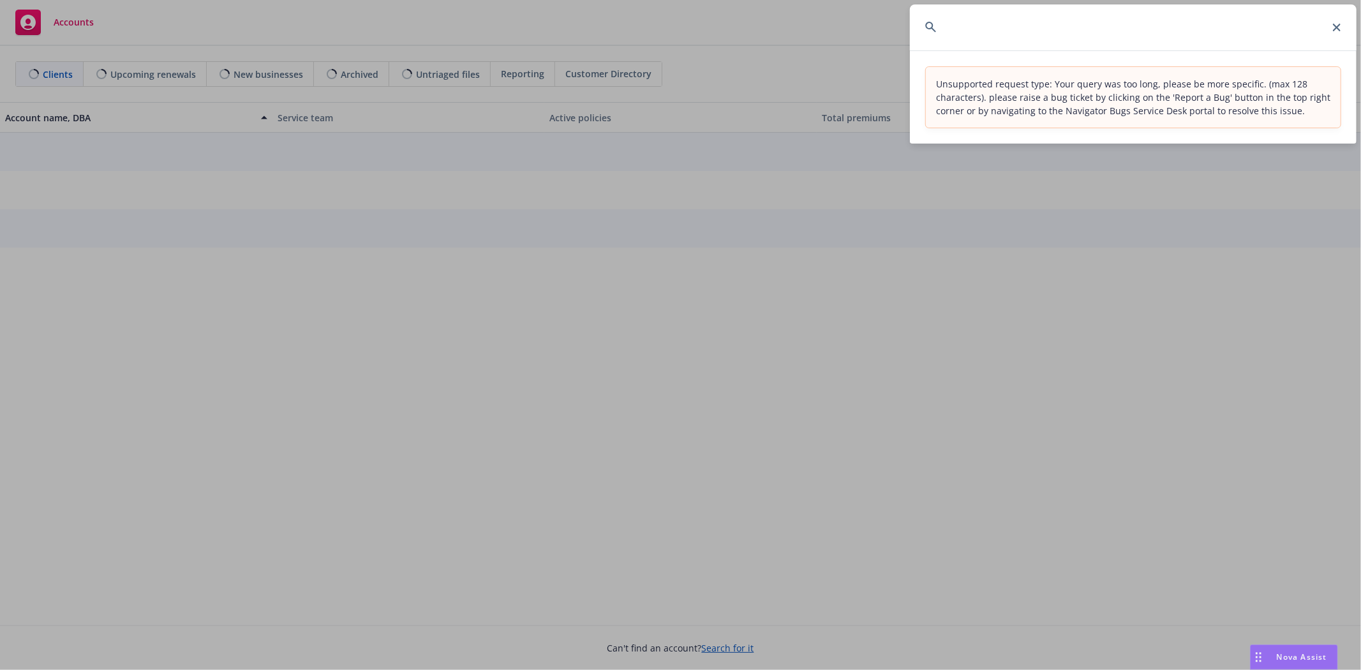
click at [1160, 36] on input "Obligee: Baldwin Park Unified School District Contract/Bond Amount: $319,300.00…" at bounding box center [1133, 27] width 447 height 46
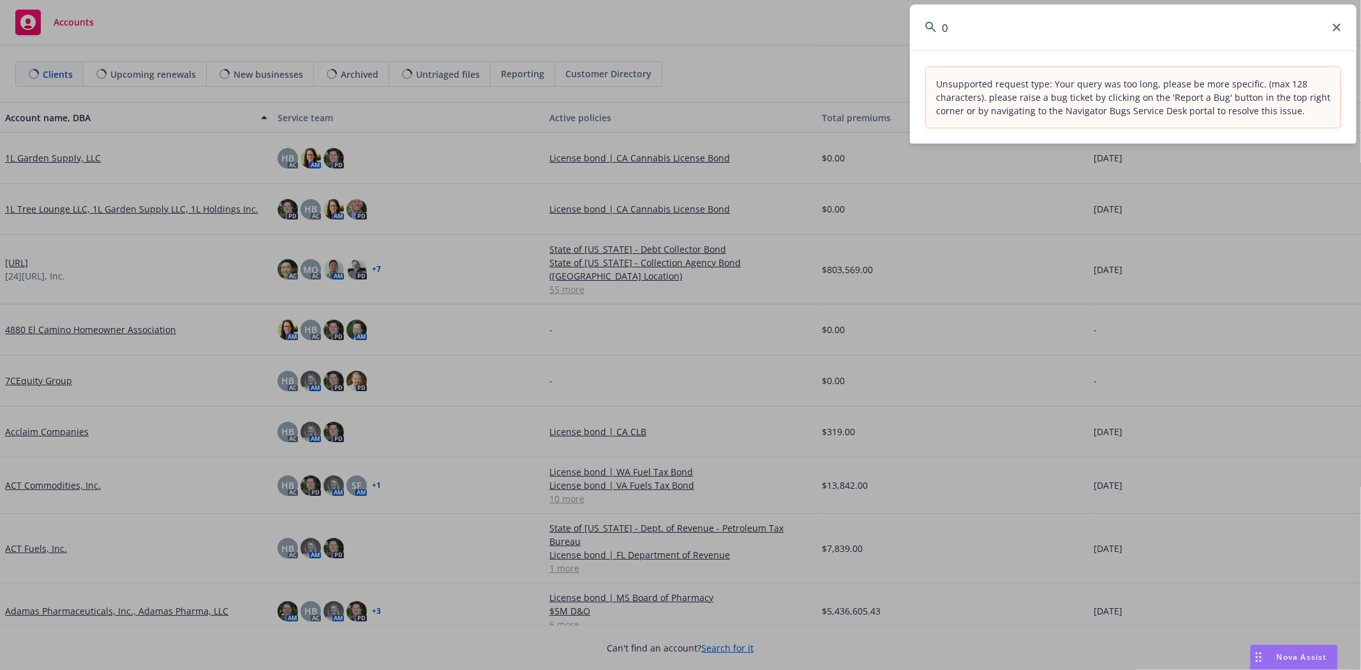
scroll to position [0, 0]
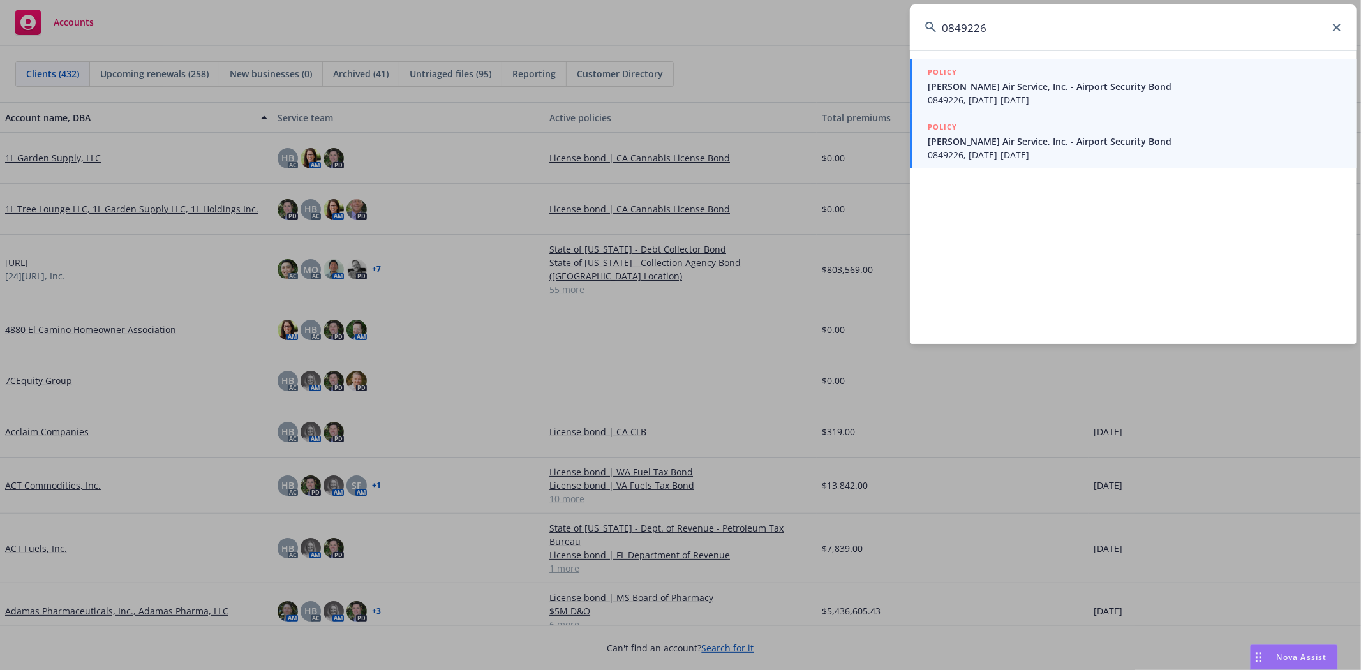
type input "0849226"
click at [1009, 139] on span "Brady Air Service, Inc. - Airport Security Bond" at bounding box center [1134, 141] width 413 height 13
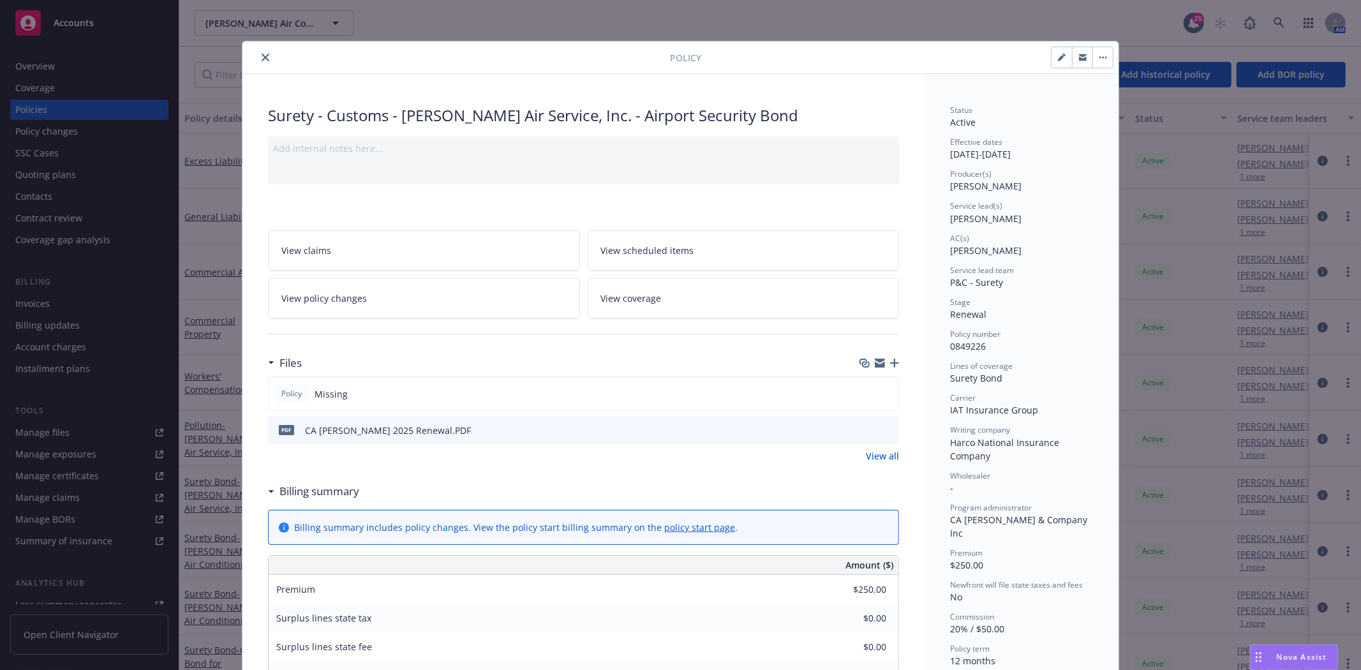
click at [258, 52] on button "close" at bounding box center [265, 57] width 15 height 15
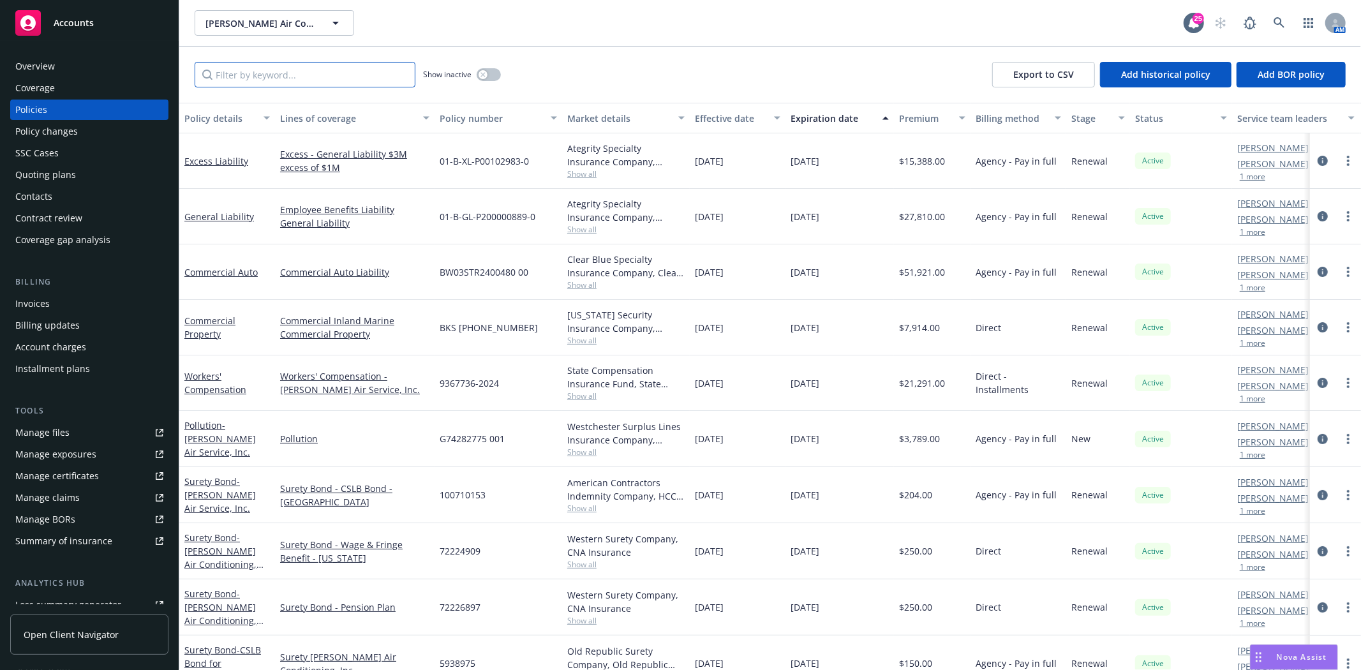
click at [258, 68] on input "Filter by keyword..." at bounding box center [305, 75] width 221 height 26
type input "Surety"
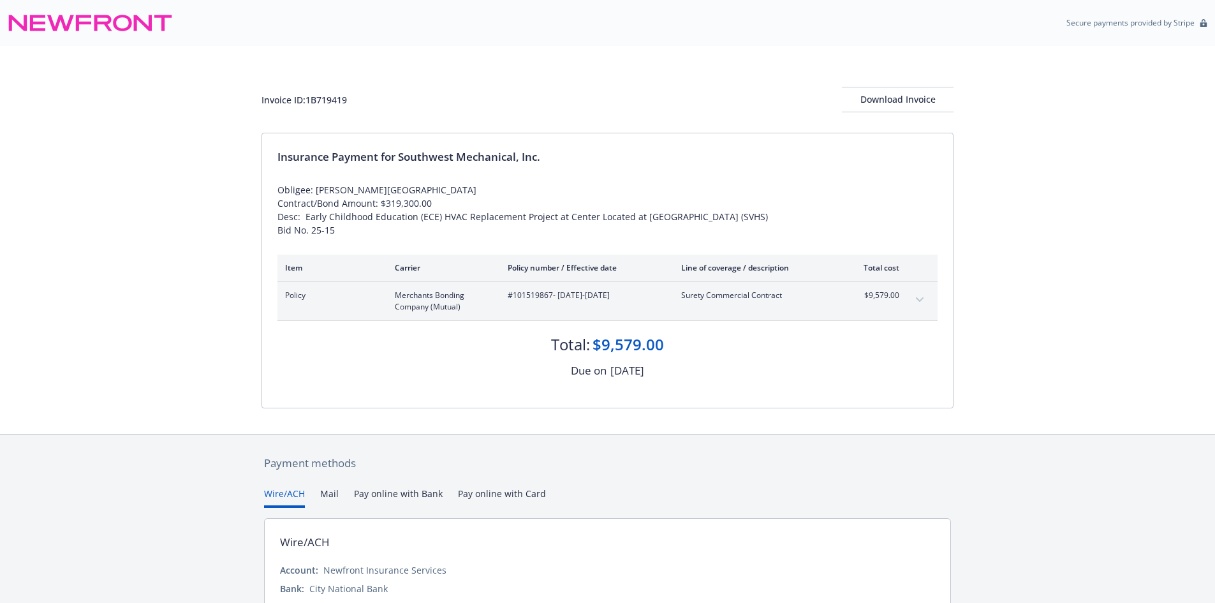
drag, startPoint x: 339, startPoint y: 233, endPoint x: 261, endPoint y: 192, distance: 87.9
click at [261, 192] on div "Invoice ID: 1B719419 Download Invoice Insurance Payment for Southwest Mechanica…" at bounding box center [607, 240] width 1215 height 388
copy div "Obligee: [PERSON_NAME][GEOGRAPHIC_DATA] Contract/Bond Amount: $319,300.00 Desc:…"
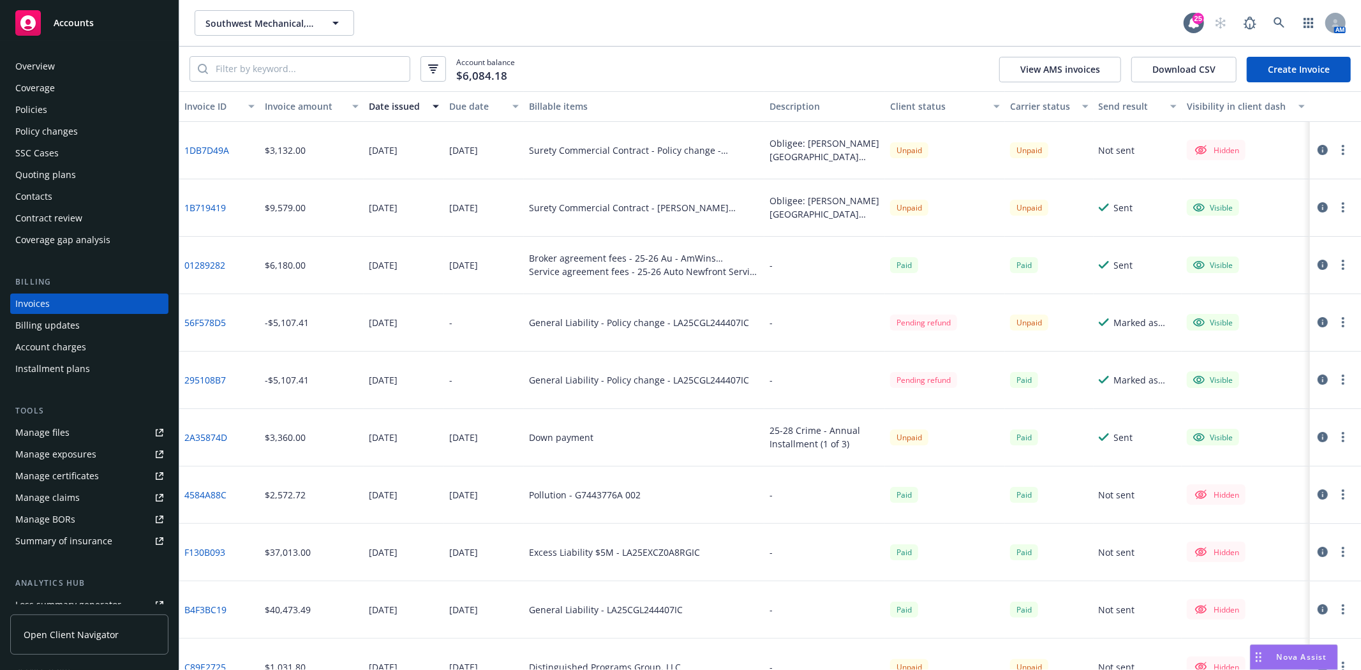
click at [1323, 149] on div at bounding box center [1333, 149] width 36 height 15
click at [1335, 149] on button "button" at bounding box center [1342, 149] width 15 height 15
click at [1247, 250] on link "Make it visible in client dash" at bounding box center [1258, 254] width 163 height 26
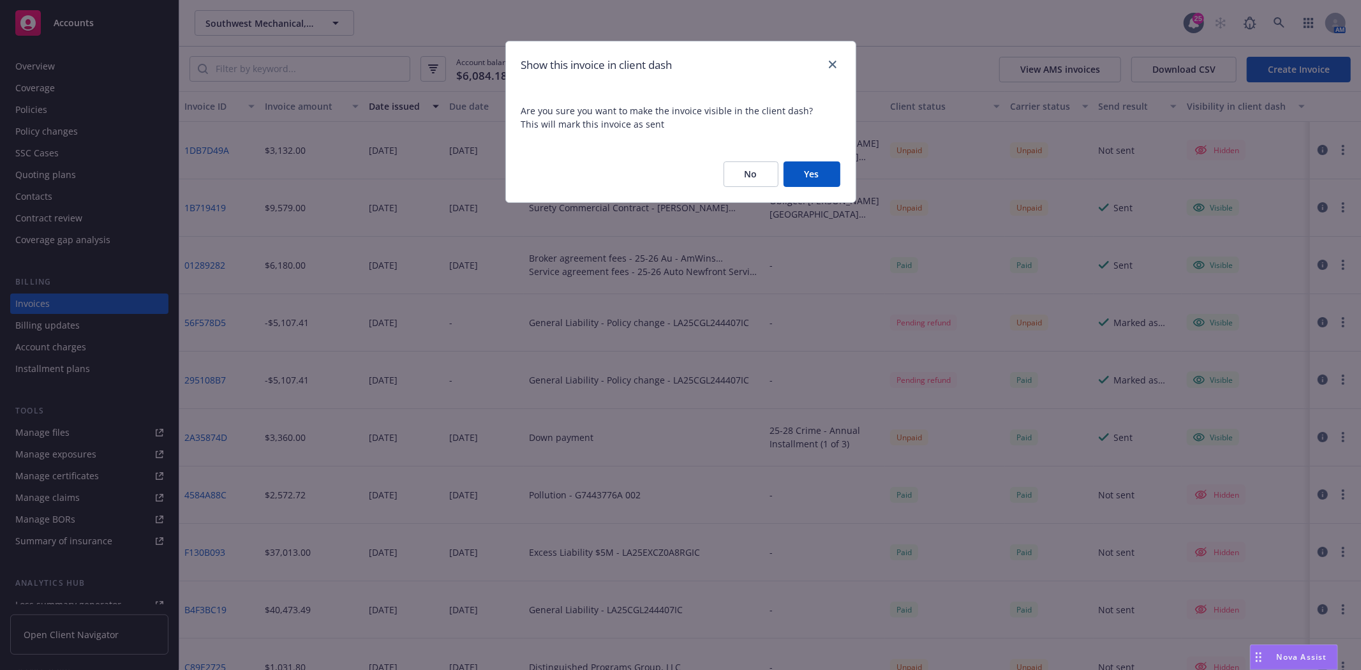
click at [836, 181] on button "Yes" at bounding box center [811, 174] width 57 height 26
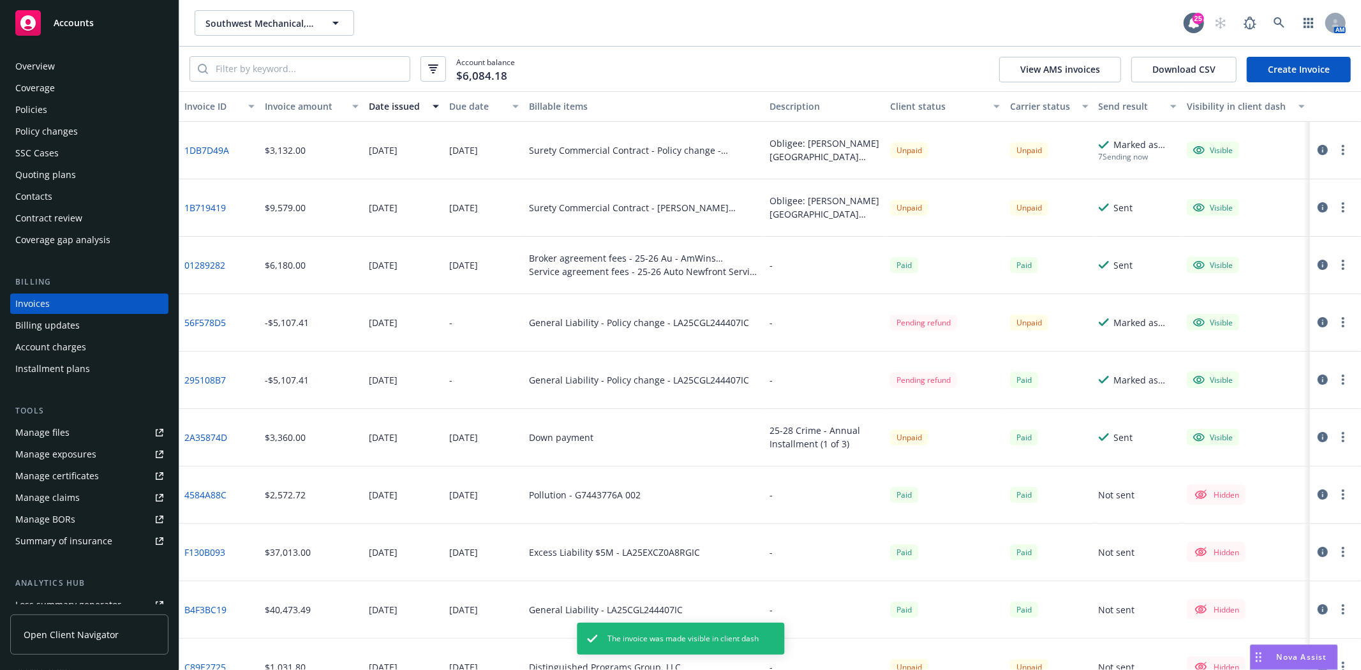
click at [1335, 151] on button "button" at bounding box center [1342, 149] width 15 height 15
click at [1257, 300] on link "Generate invoice PDF" at bounding box center [1258, 305] width 163 height 26
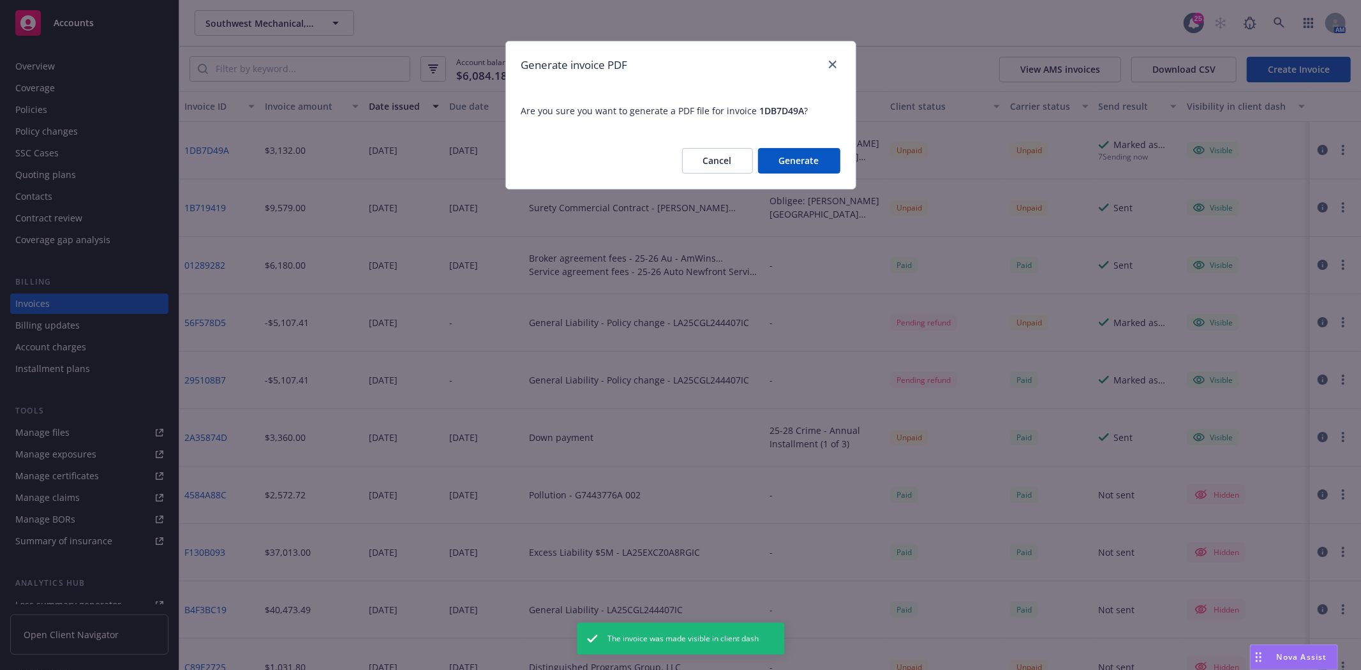
click at [824, 164] on button "Generate" at bounding box center [799, 161] width 82 height 26
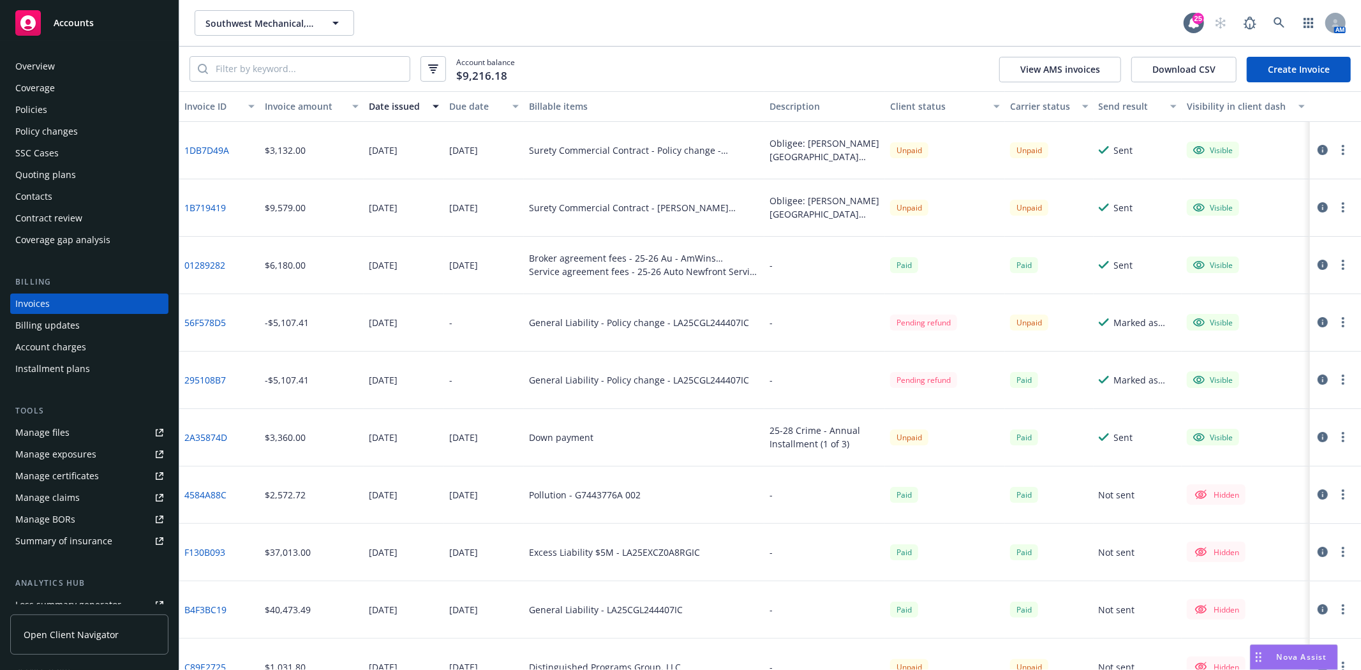
drag, startPoint x: 0, startPoint y: 0, endPoint x: 100, endPoint y: 39, distance: 107.5
click at [96, 40] on link "Accounts" at bounding box center [89, 23] width 158 height 36
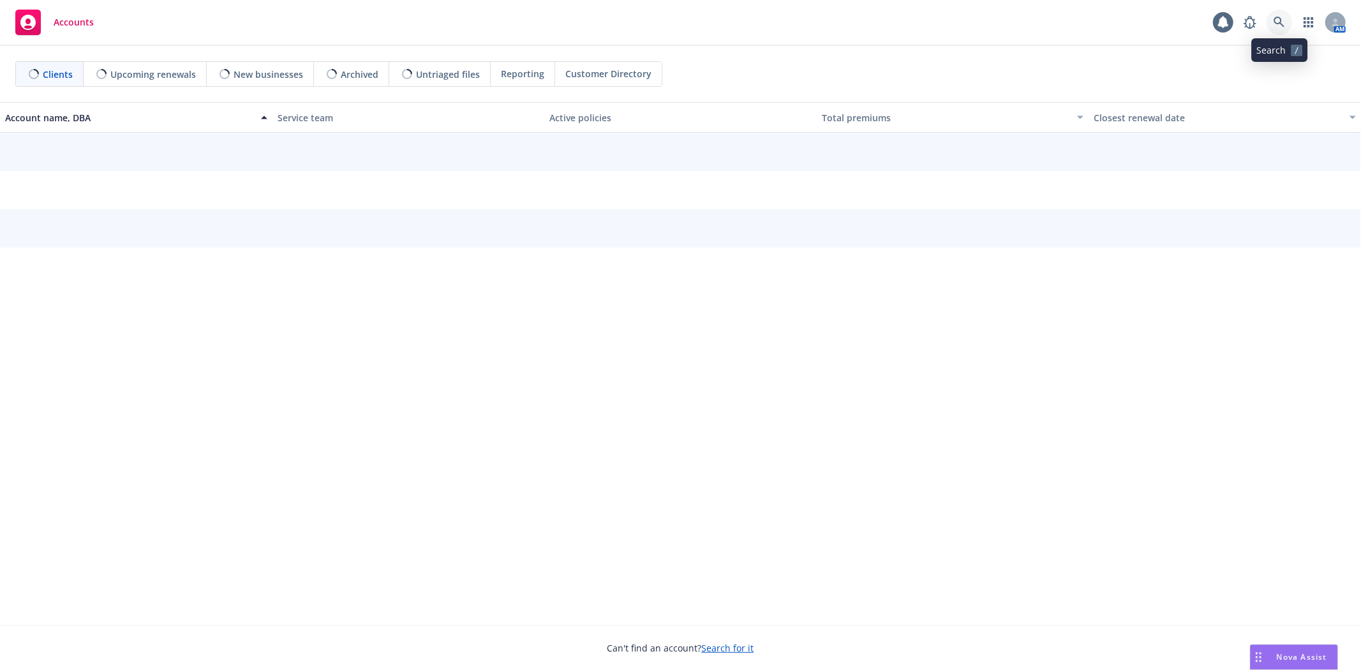
click at [1277, 26] on icon at bounding box center [1278, 22] width 11 height 11
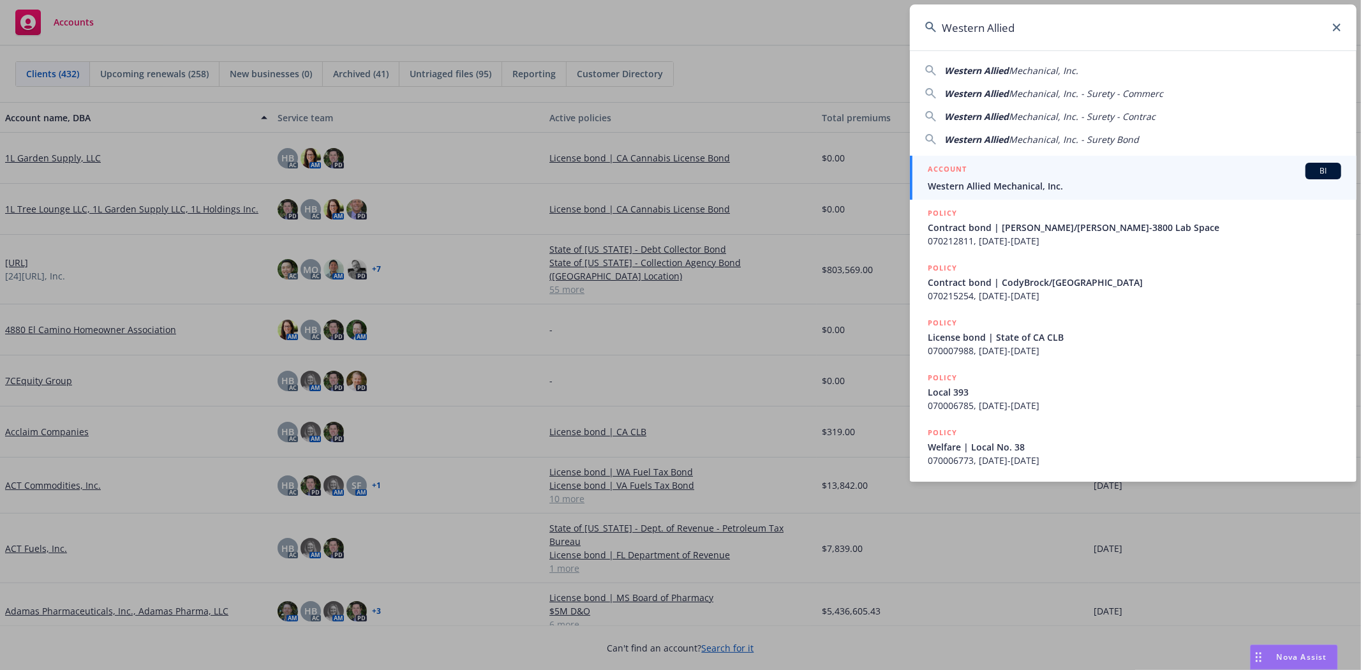
type input "Western Allied"
click at [990, 181] on span "Western Allied Mechanical, Inc." at bounding box center [1134, 185] width 413 height 13
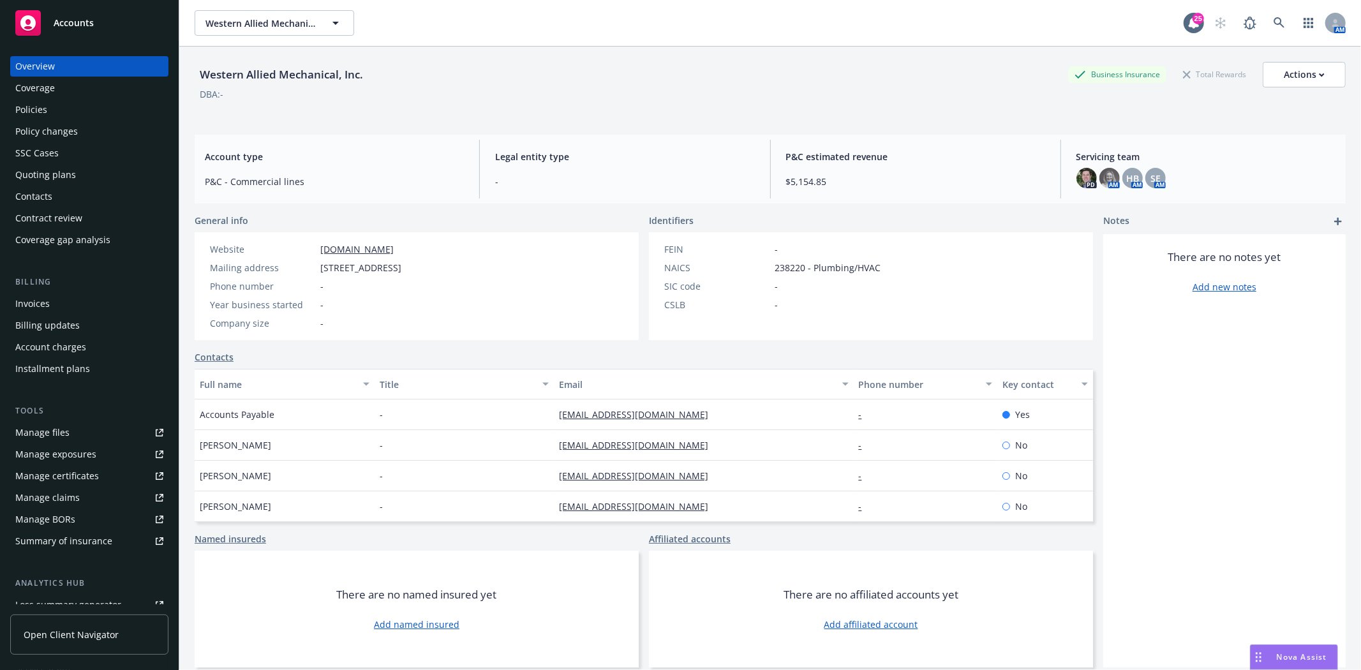
click at [51, 171] on div "Quoting plans" at bounding box center [45, 175] width 61 height 20
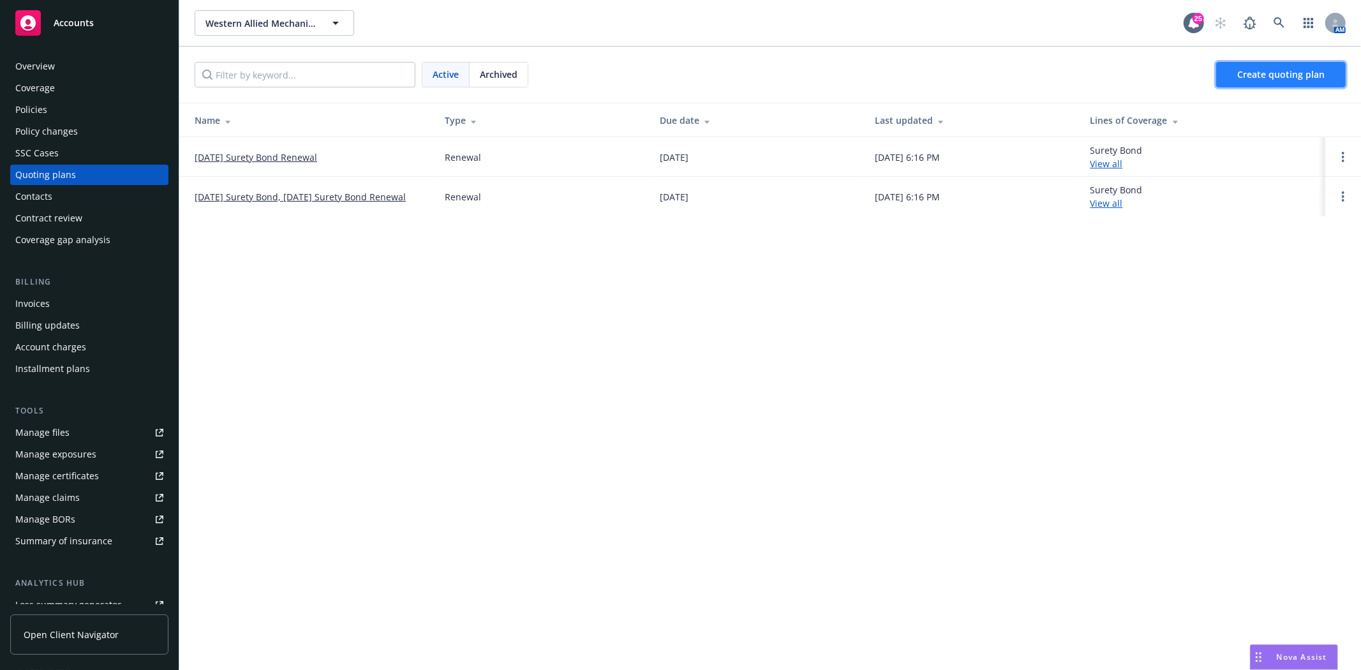
click at [1254, 78] on span "Create quoting plan" at bounding box center [1280, 74] width 87 height 12
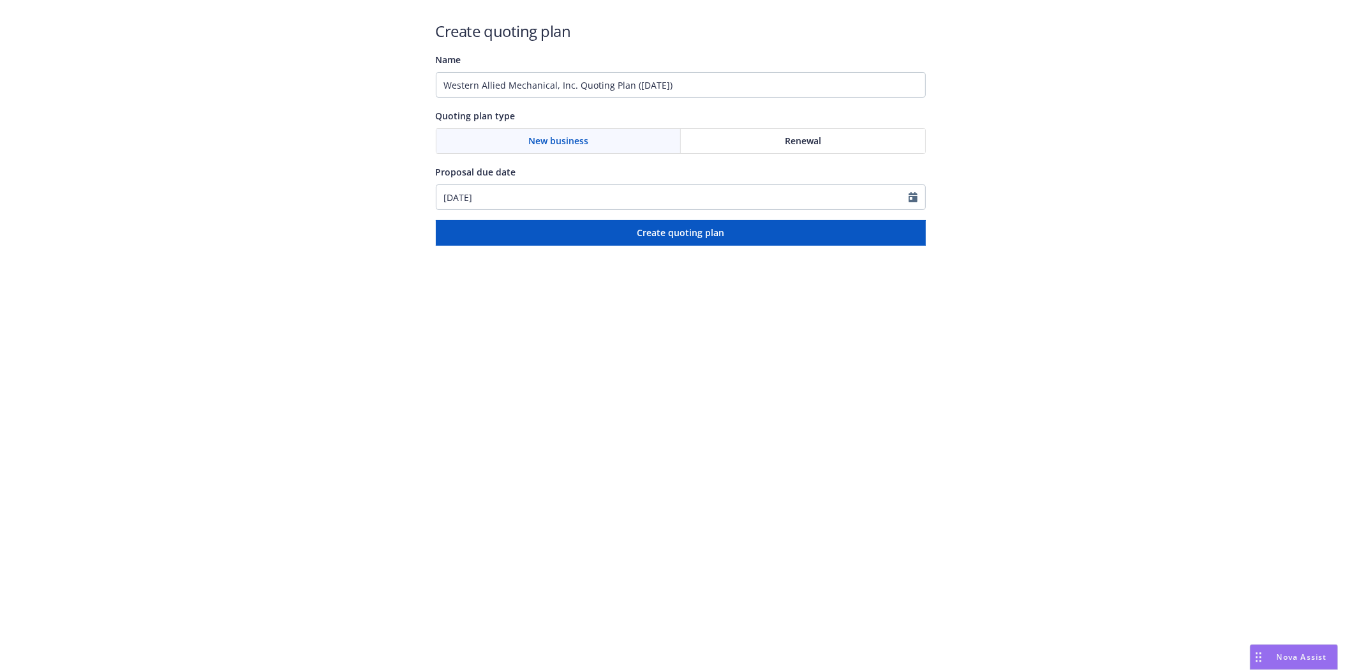
click at [793, 126] on div "Quoting plan type New business Renewal" at bounding box center [681, 131] width 490 height 46
click at [791, 138] on span "Renewal" at bounding box center [803, 140] width 36 height 13
click at [610, 84] on input "Western Allied Mechanical, Inc. Quoting Plan ([DATE])" at bounding box center [681, 85] width 490 height 26
click at [612, 84] on input "Western Allied Mechanical, Inc. Quoting Plan ([DATE])" at bounding box center [681, 85] width 490 height 26
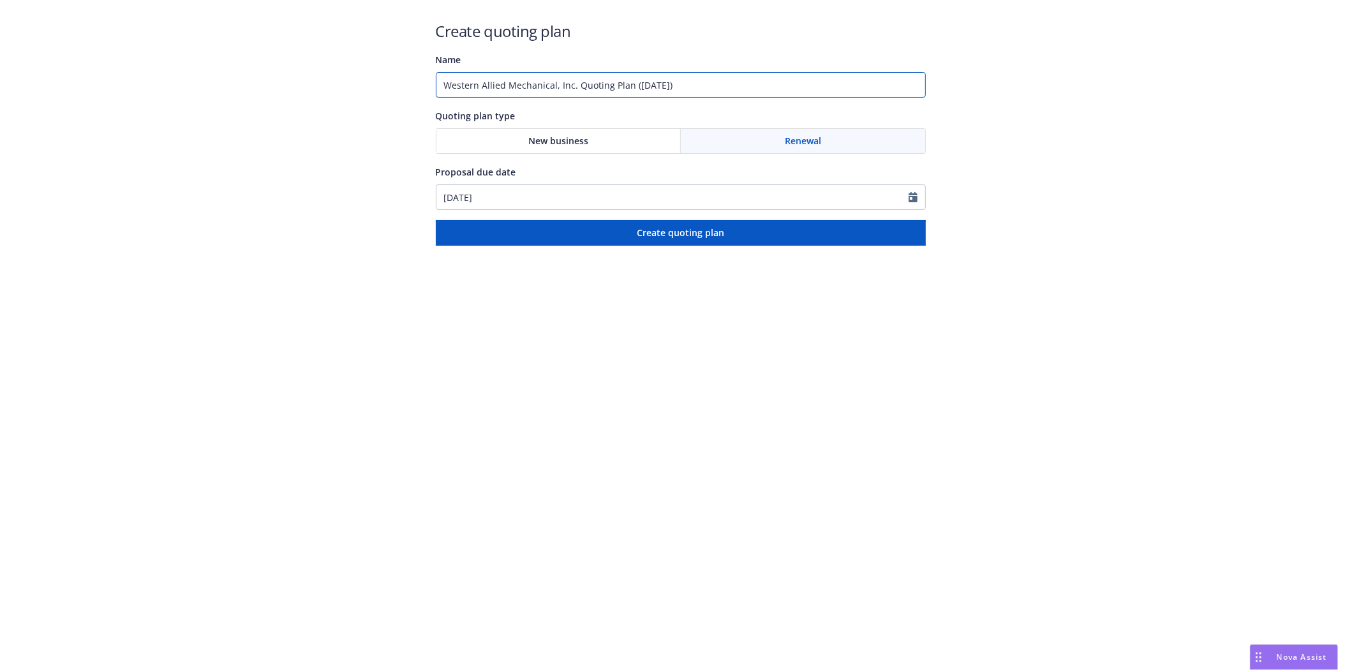
click at [612, 84] on input "Western Allied Mechanical, Inc. Quoting Plan (2025-08-26)" at bounding box center [681, 85] width 490 height 26
paste input "[PERSON_NAME][GEOGRAPHIC_DATA]"
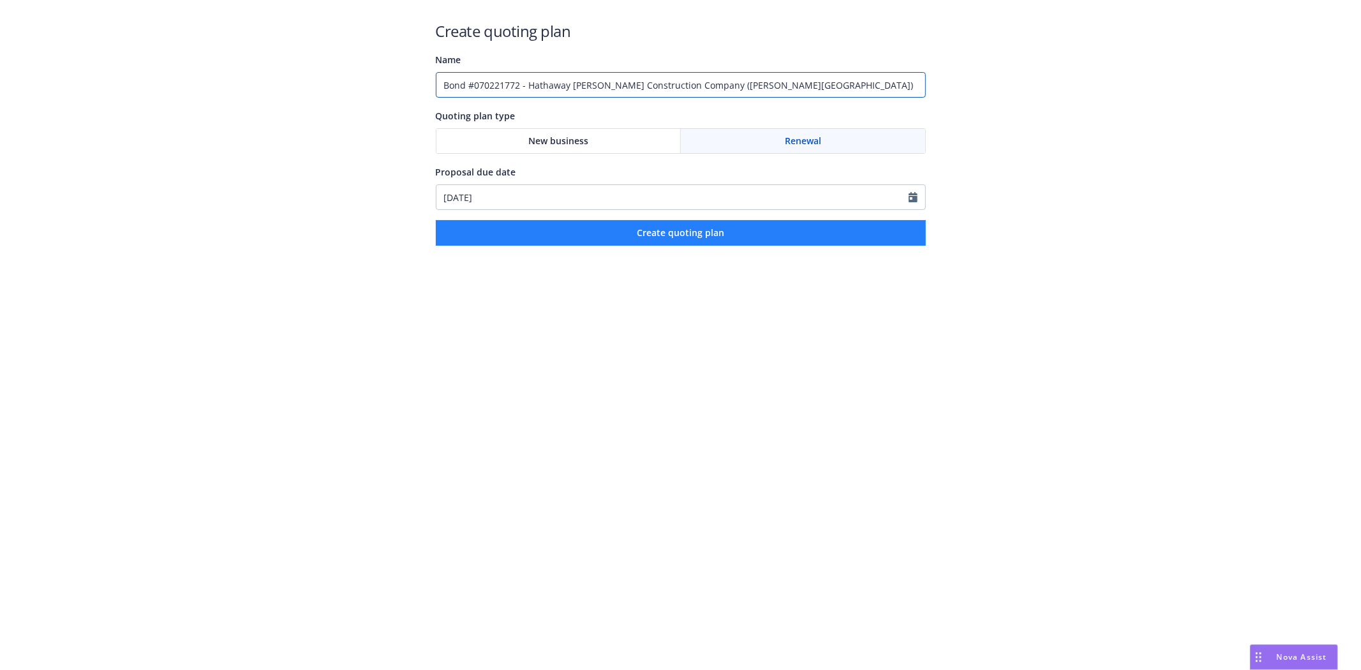
type input "Bond #070221772 - Hathaway Dinwiddie Construction Company (Stanford Wallenberg …"
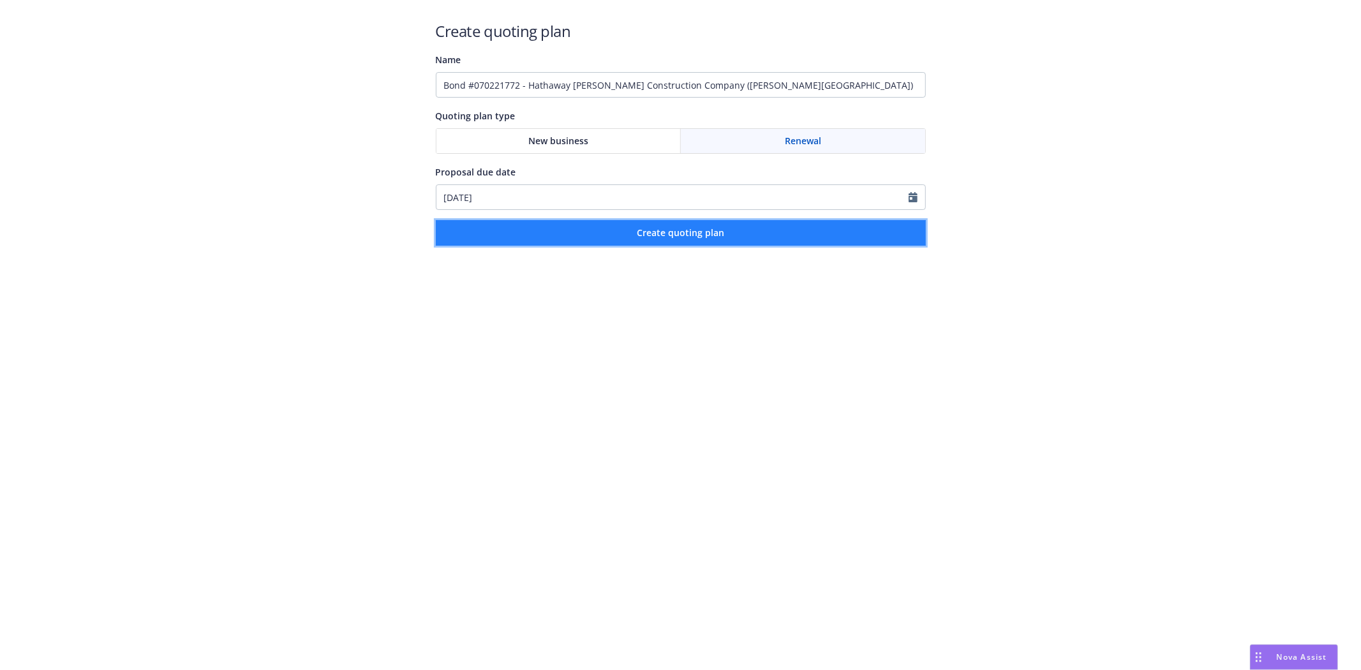
click at [584, 230] on button "Create quoting plan" at bounding box center [681, 233] width 490 height 26
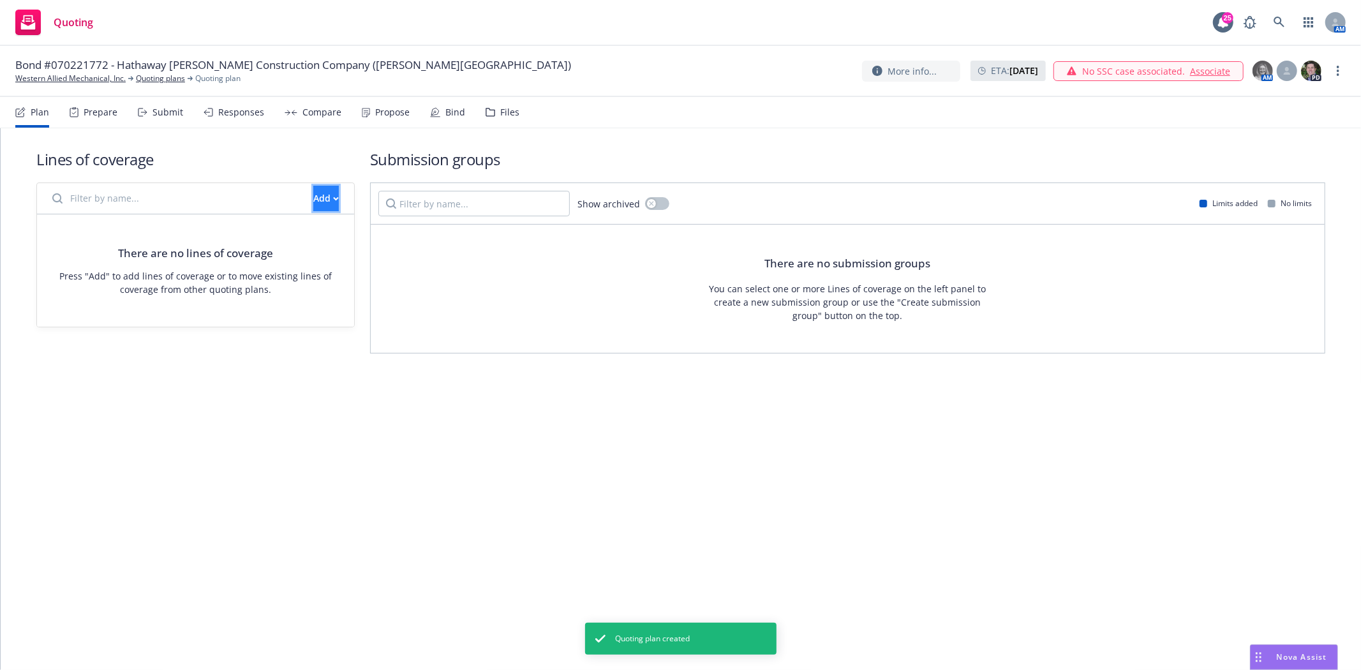
click at [313, 200] on button "Add" at bounding box center [326, 199] width 26 height 26
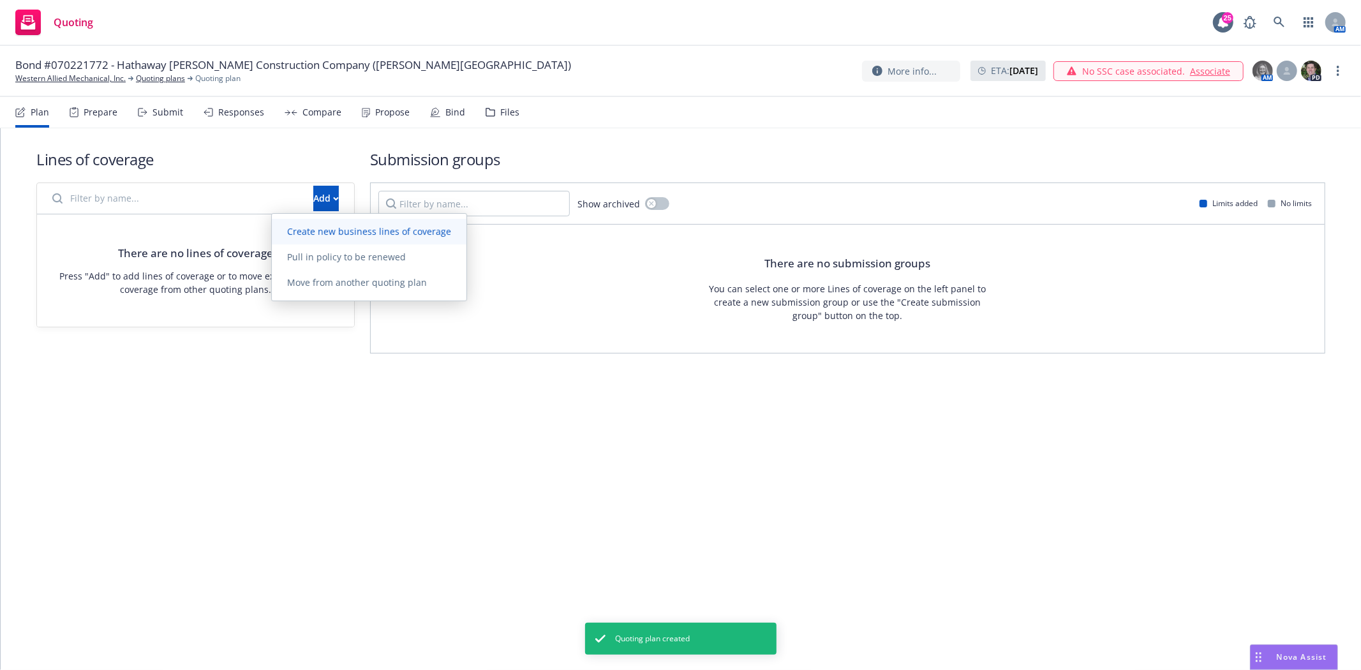
click at [307, 228] on span "Create new business lines of coverage" at bounding box center [369, 231] width 195 height 12
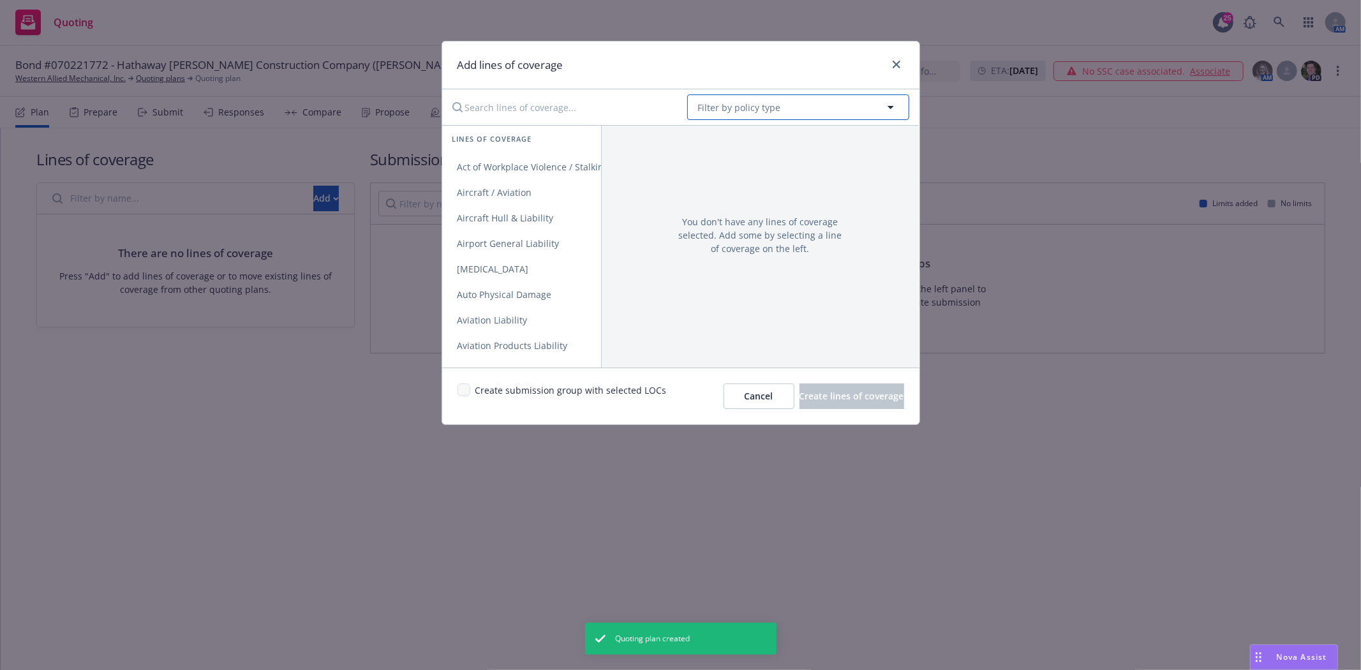
click at [758, 117] on button "Filter by policy type" at bounding box center [798, 107] width 222 height 26
type input "Sure"
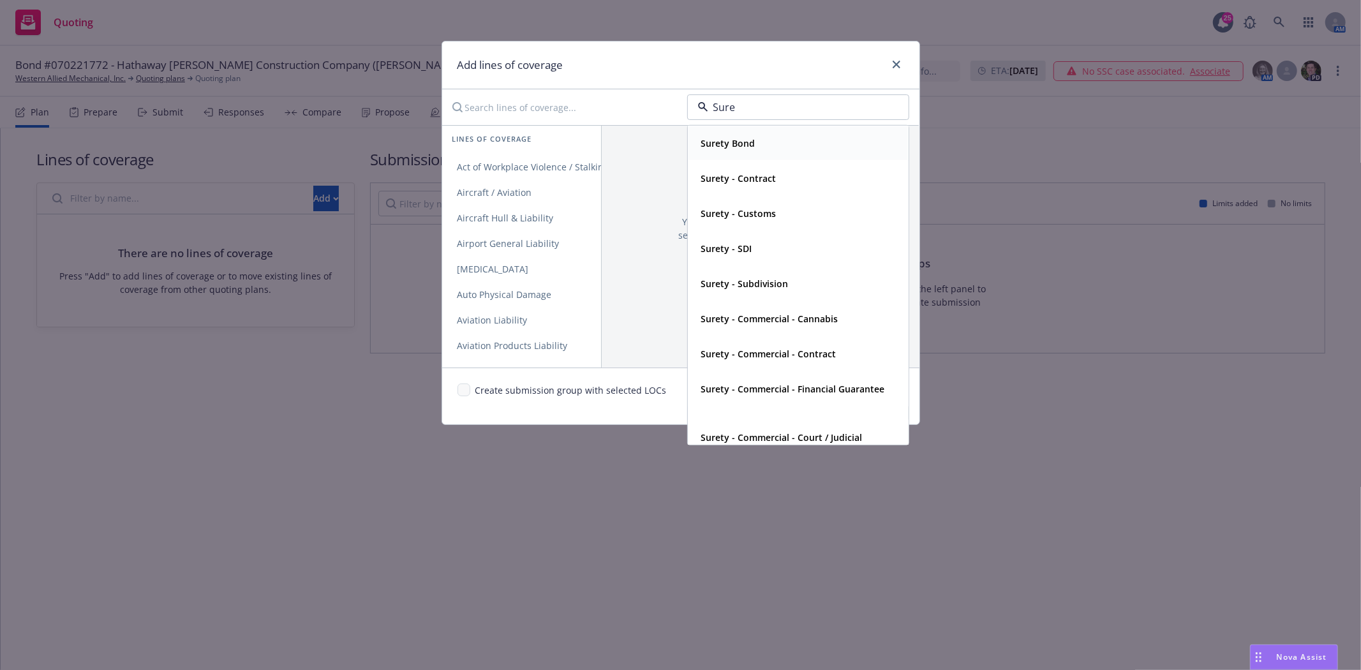
click at [712, 145] on strong "Surety Bond" at bounding box center [728, 143] width 54 height 12
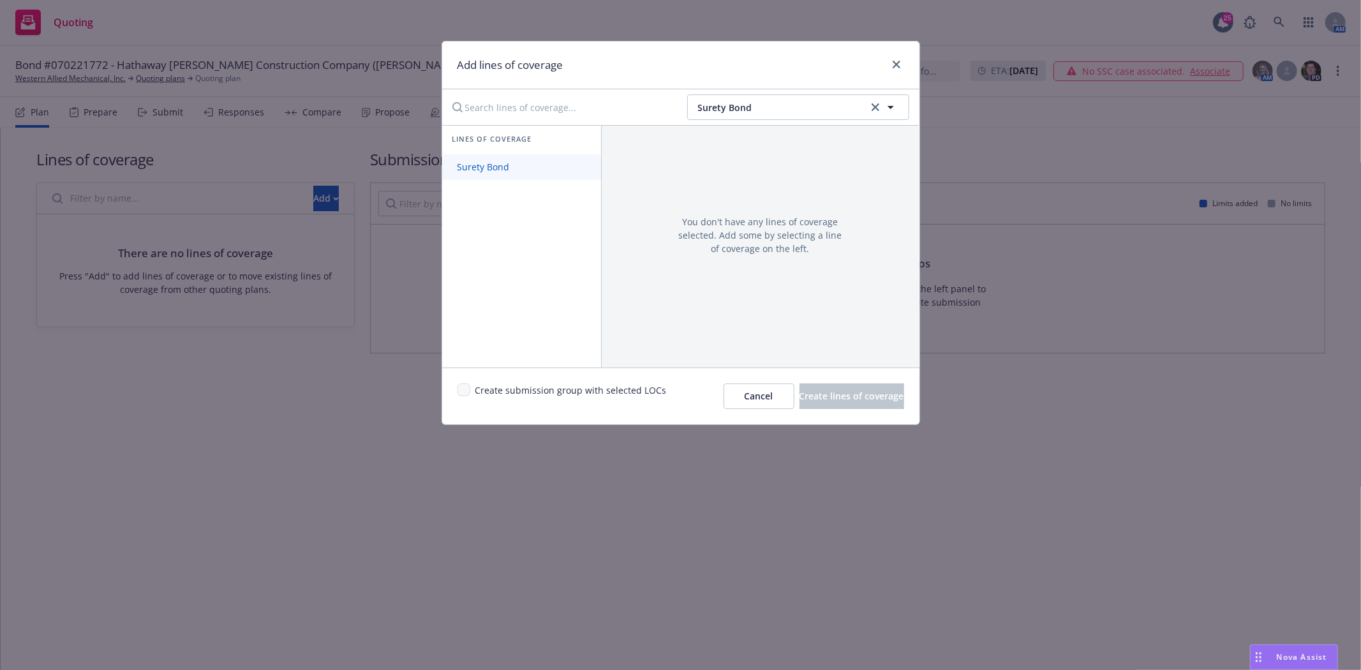
click at [532, 174] on link "Surety Bond" at bounding box center [521, 167] width 159 height 26
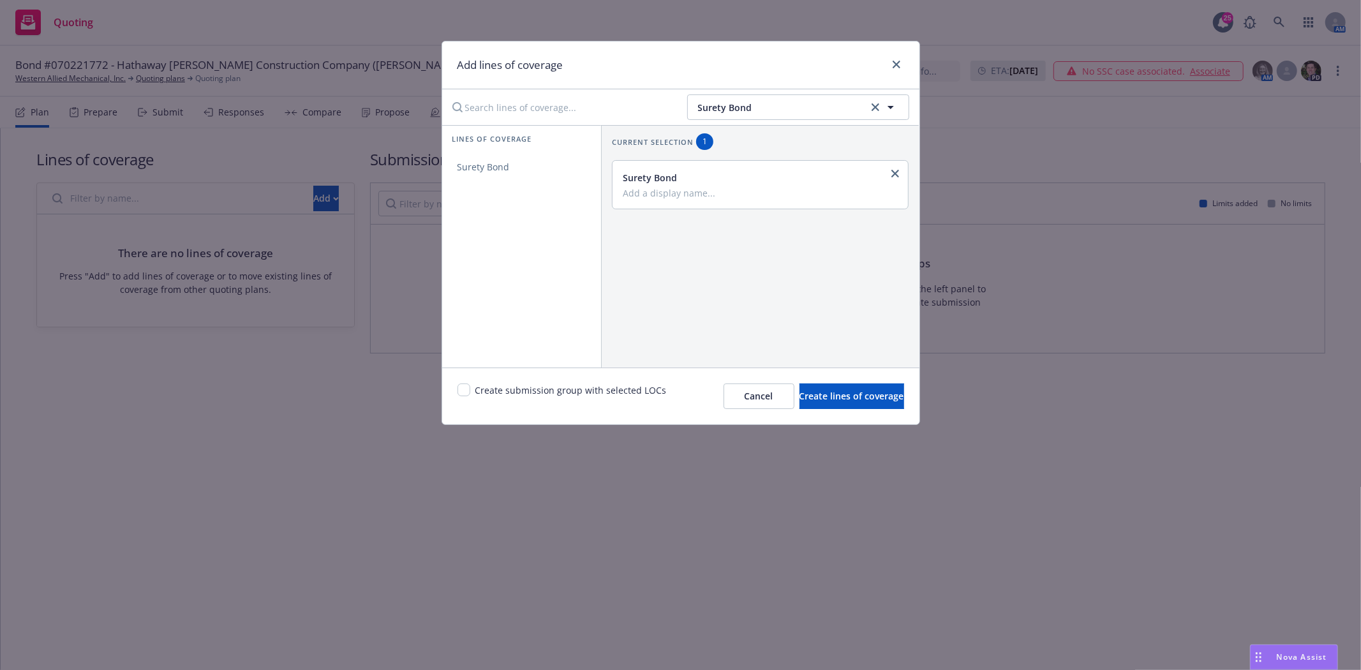
click at [666, 182] on div "Surety Bond" at bounding box center [759, 177] width 273 height 13
click at [662, 189] on input "Add a display name..." at bounding box center [759, 192] width 273 height 11
type input "Contract"
click at [463, 393] on input "checkbox" at bounding box center [463, 389] width 13 height 13
checkbox input "true"
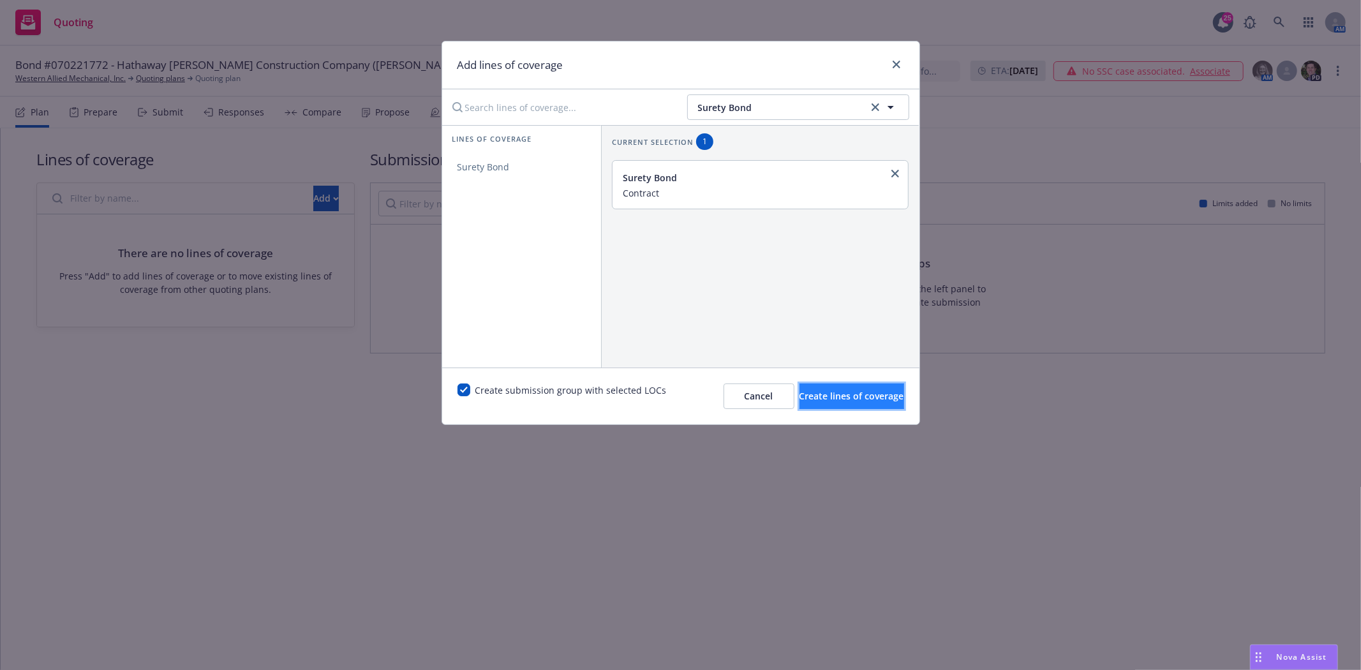
click at [879, 397] on span "Create lines of coverage" at bounding box center [851, 396] width 105 height 12
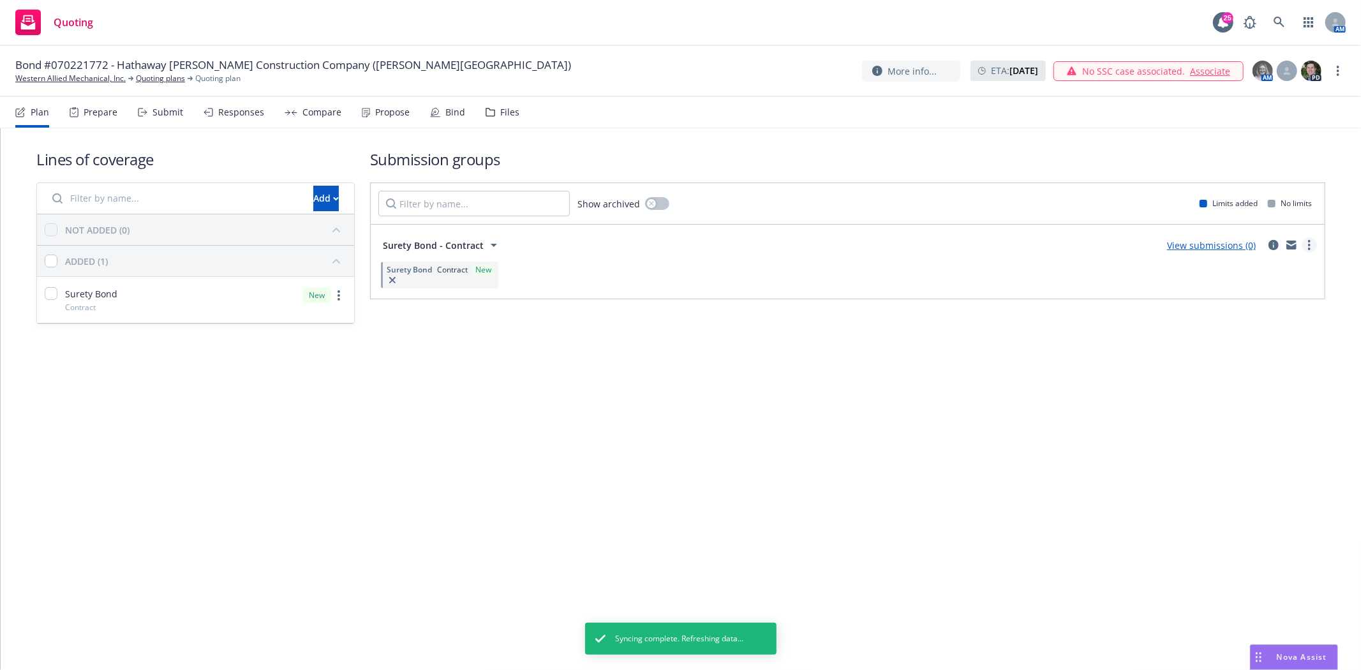
click at [1312, 241] on link "more" at bounding box center [1308, 244] width 15 height 15
click at [1222, 400] on span "Create policy (fast track)" at bounding box center [1248, 403] width 133 height 12
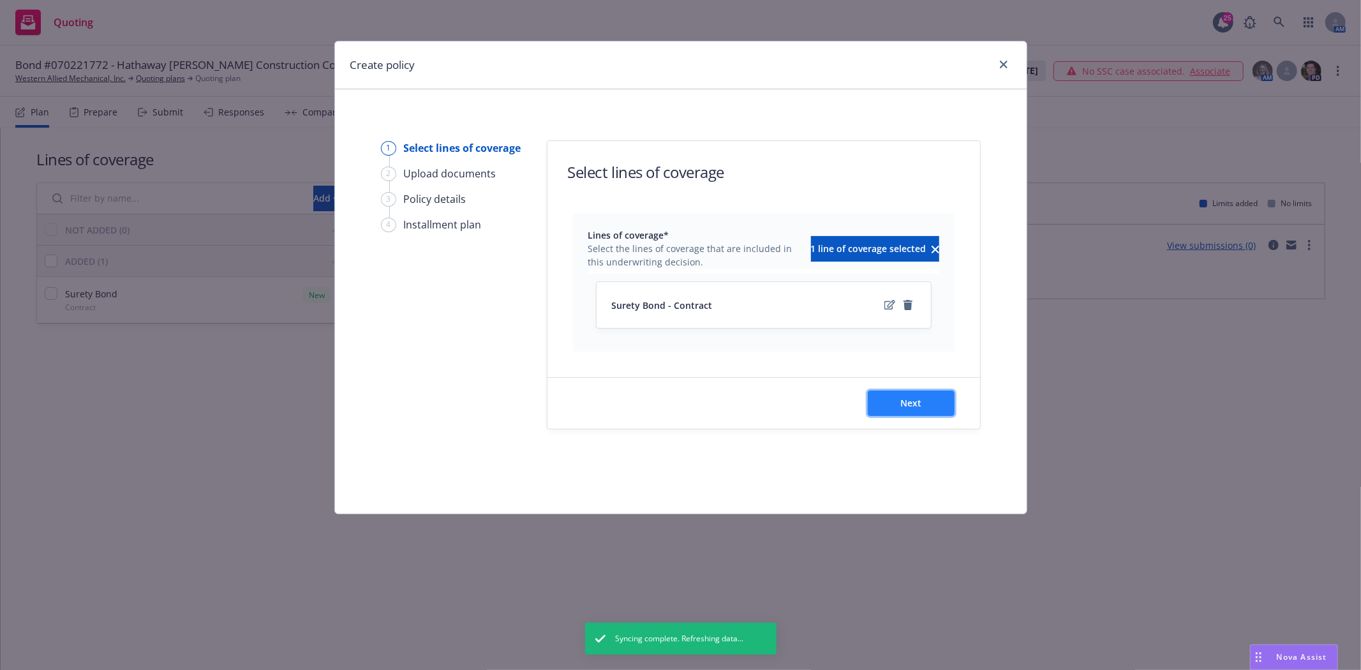
click at [922, 411] on button "Next" at bounding box center [911, 403] width 87 height 26
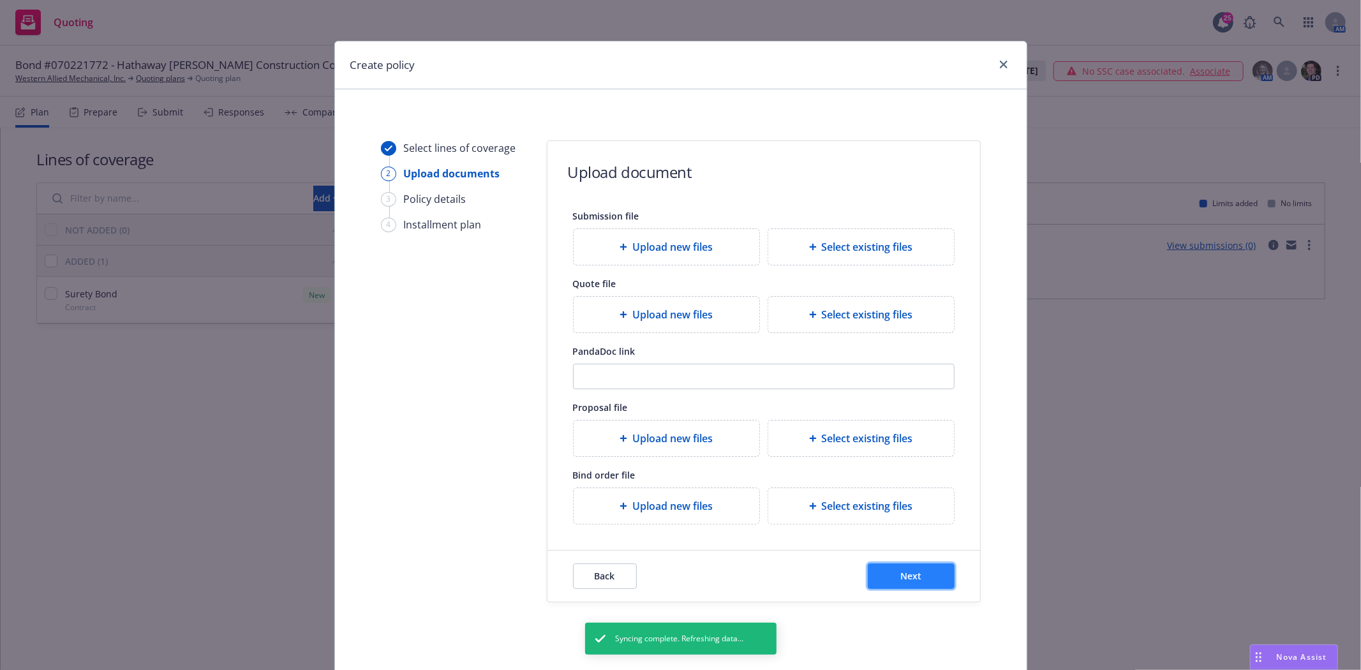
click at [900, 581] on span "Next" at bounding box center [910, 576] width 21 height 12
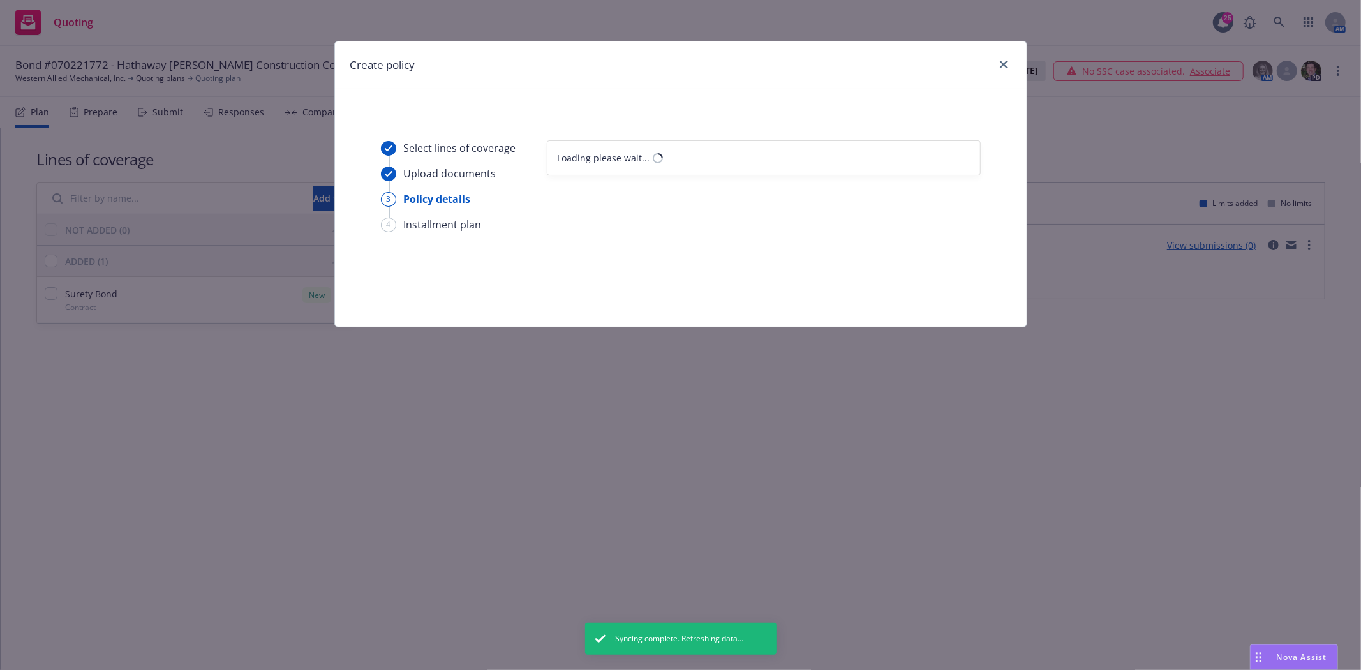
select select "12"
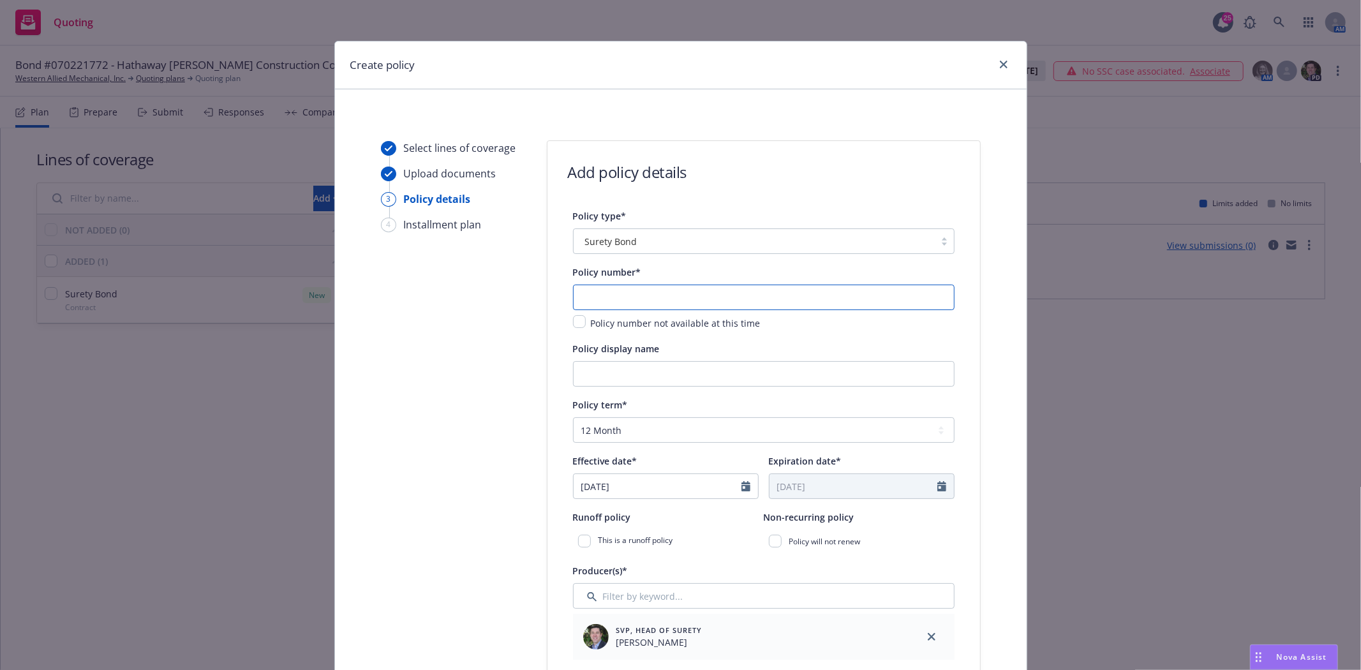
click at [609, 302] on input "text" at bounding box center [764, 298] width 382 height 26
type input "070221772"
click at [636, 367] on input "Policy display name" at bounding box center [764, 374] width 382 height 26
paste input "Stanford Wallenberg Learning Theater"
type input "Hathaway Dinwiddie Construction Company - Stanford Wallenberg Learning Theater"
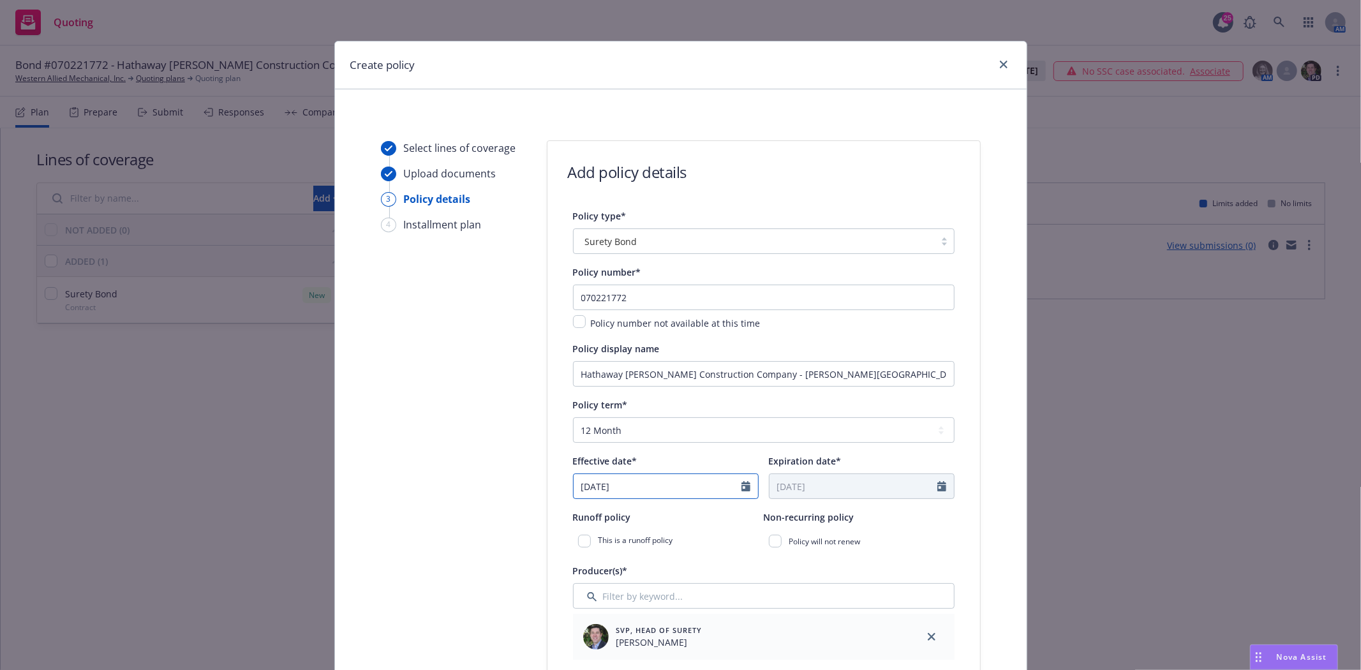
select select "8"
drag, startPoint x: 637, startPoint y: 492, endPoint x: 431, endPoint y: 486, distance: 206.1
type input "06/18/2025"
type input "06/18/2026"
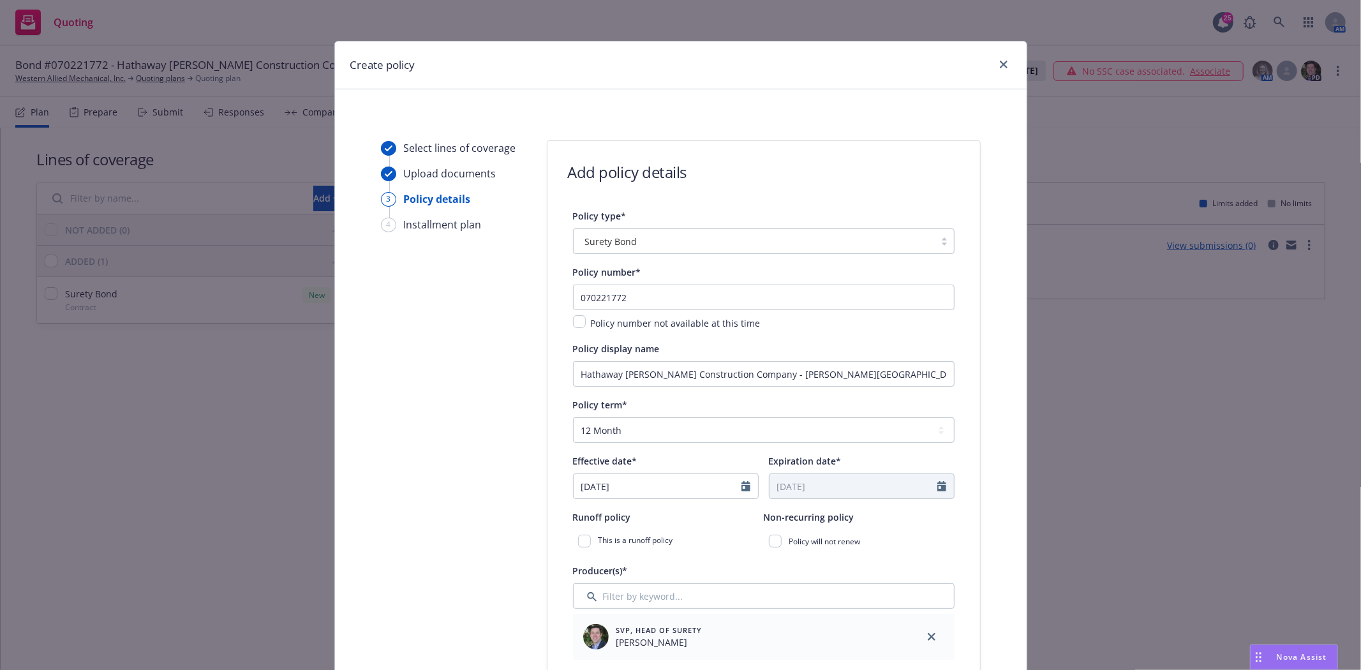
click at [742, 412] on div "Policy term*" at bounding box center [764, 404] width 382 height 15
click at [729, 428] on select "Select policy term 12 Month 6 Month 4 Month 3 Month 2 Month 1 Month 36 Month (3…" at bounding box center [764, 430] width 382 height 26
select select "other"
click at [573, 419] on select "Select policy term 12 Month 6 Month 4 Month 3 Month 2 Month 1 Month 36 Month (3…" at bounding box center [764, 430] width 382 height 26
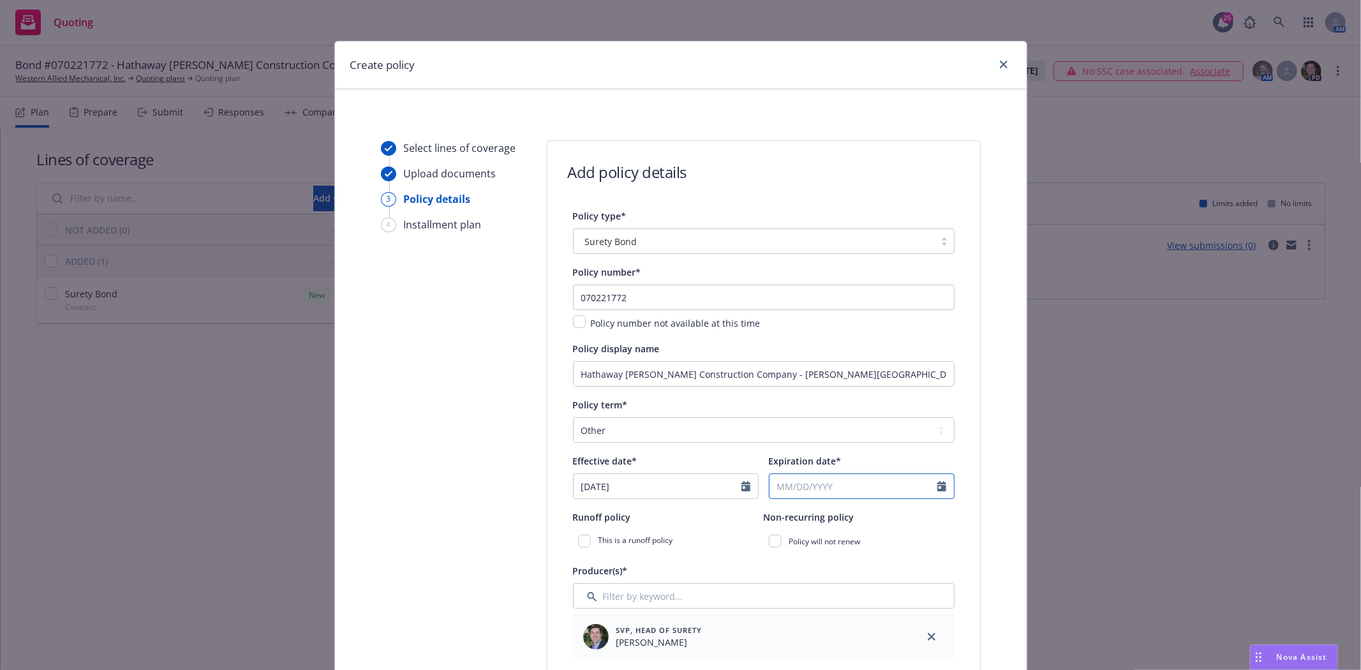
select select "8"
click at [782, 484] on input "Expiration date*" at bounding box center [853, 486] width 168 height 24
type input "12/31/2025"
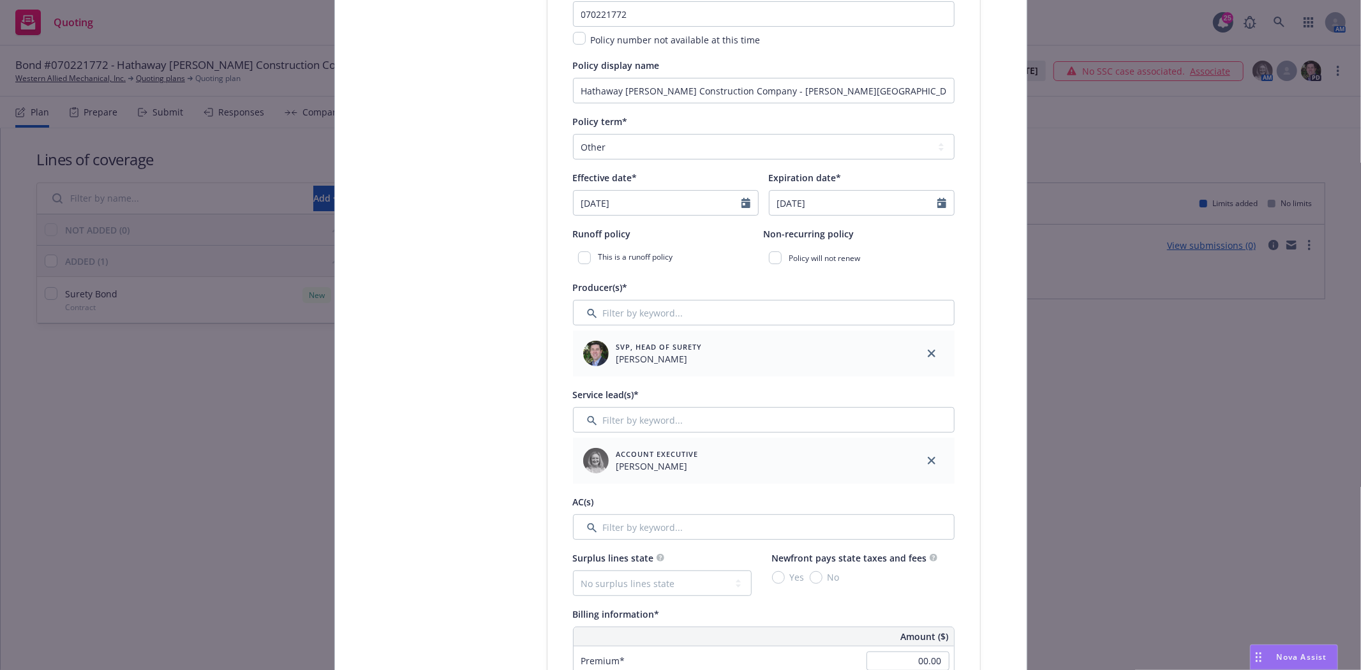
scroll to position [212, 0]
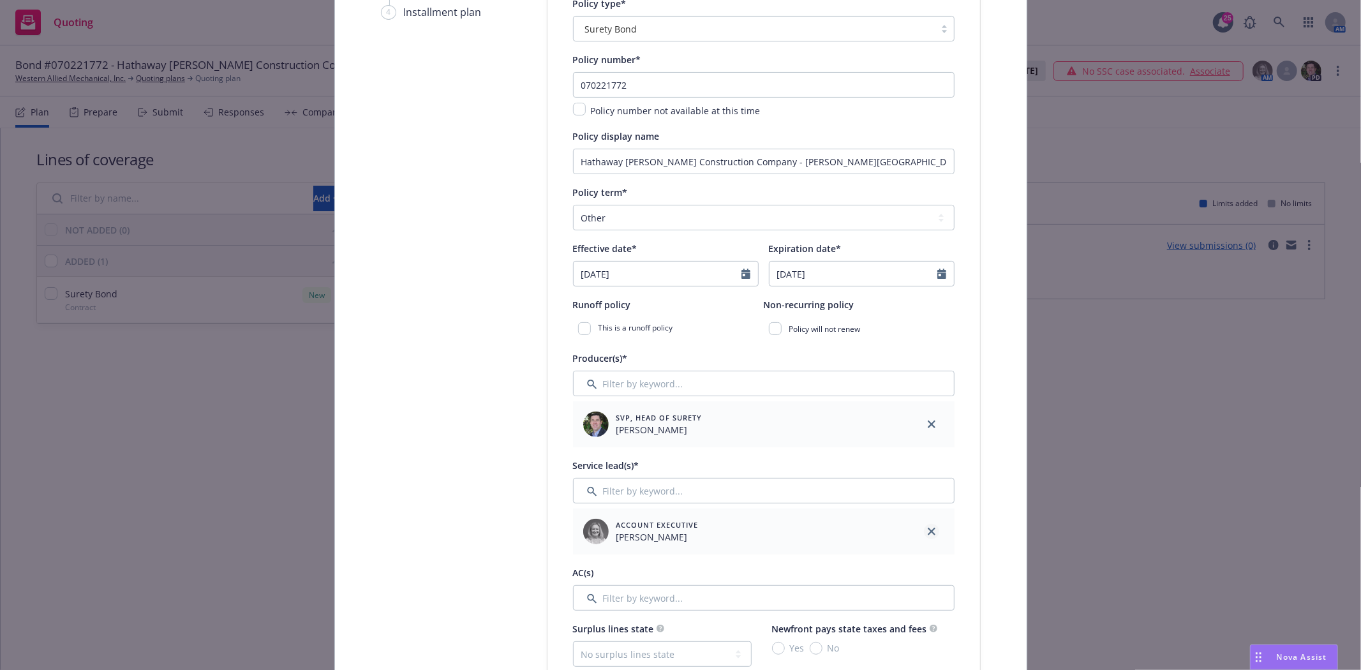
click at [928, 530] on icon "close" at bounding box center [932, 532] width 8 height 8
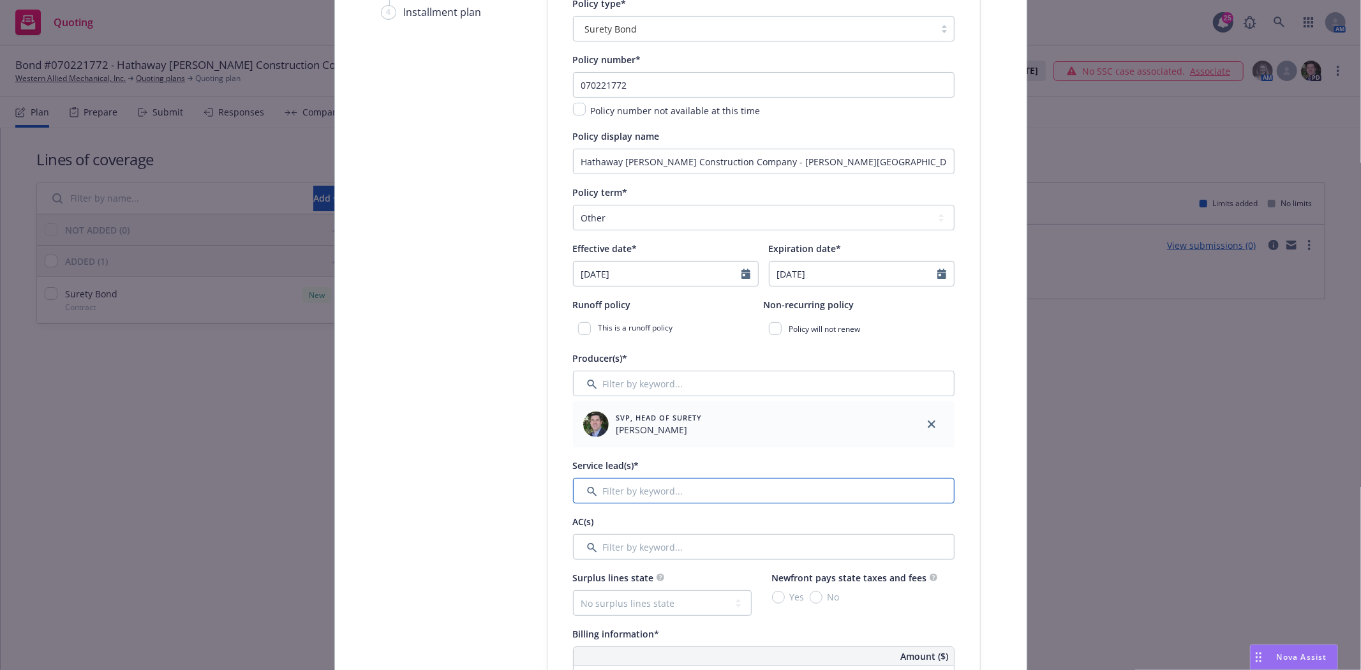
click at [793, 494] on input "Filter by keyword..." at bounding box center [764, 491] width 382 height 26
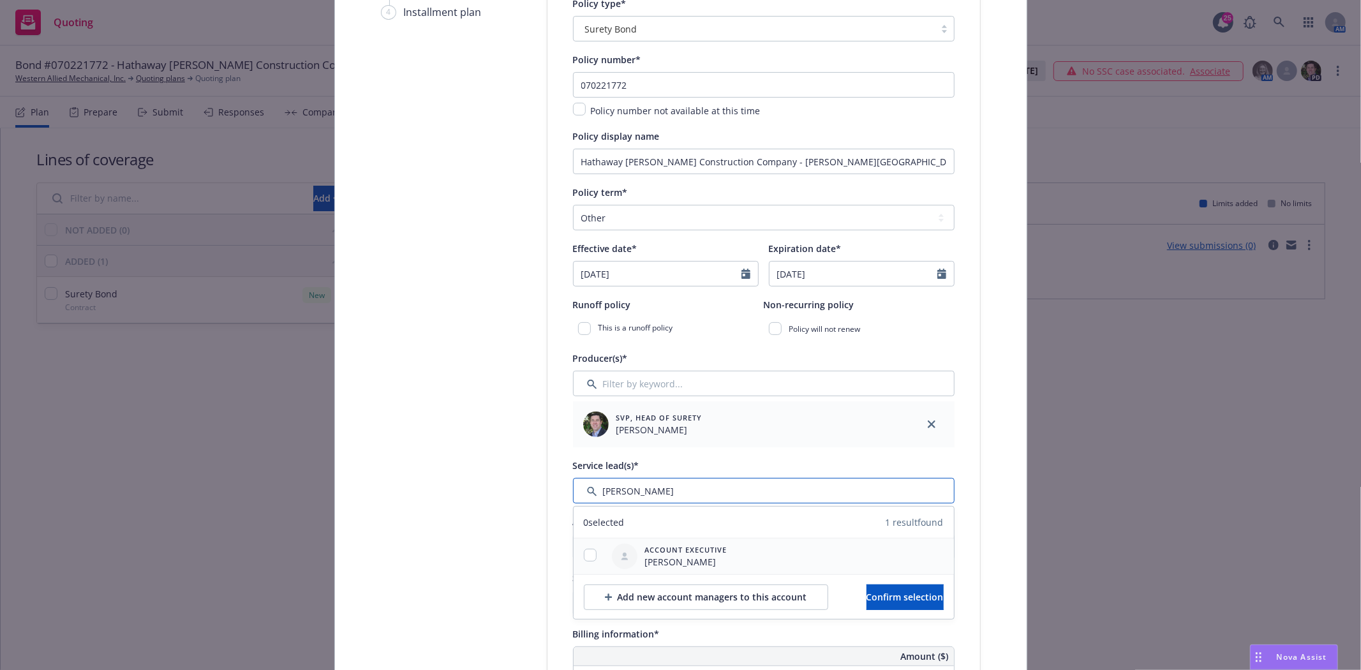
type input "Susan"
click at [584, 558] on input "checkbox" at bounding box center [590, 555] width 13 height 13
checkbox input "true"
click at [869, 603] on span "Confirm selection" at bounding box center [904, 597] width 77 height 12
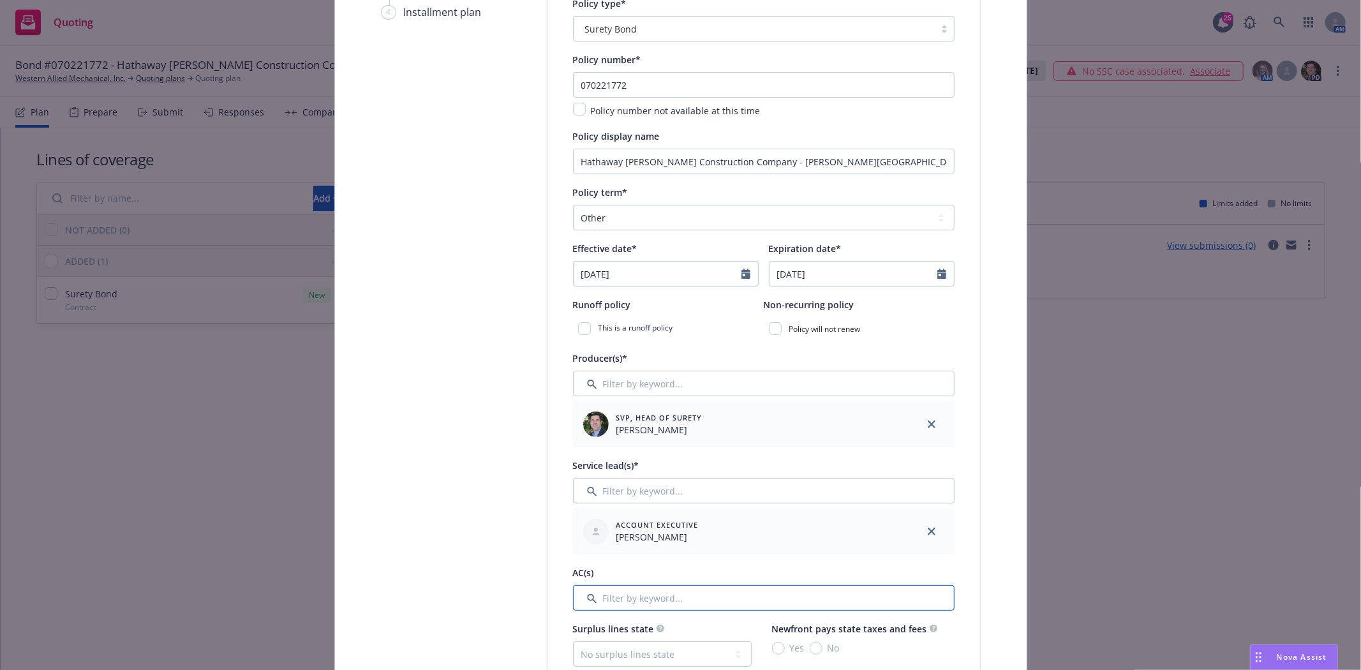
click at [648, 598] on input "Filter by keyword..." at bounding box center [764, 598] width 382 height 26
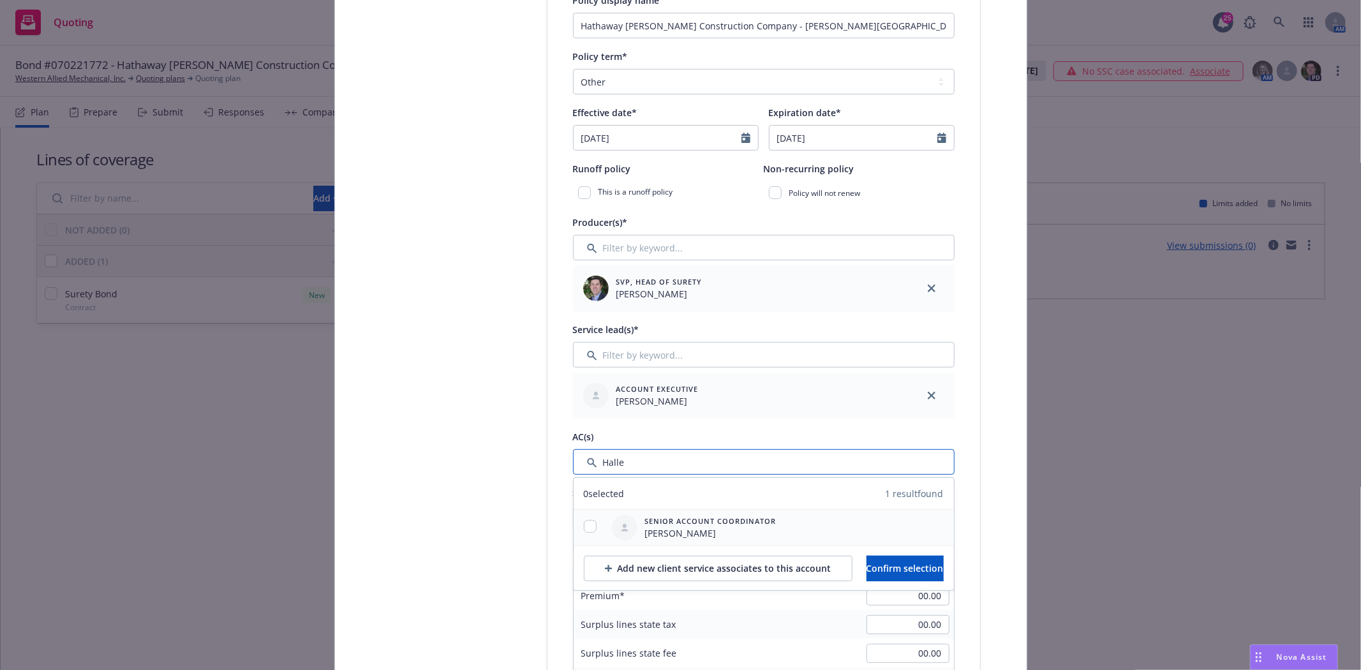
scroll to position [354, 0]
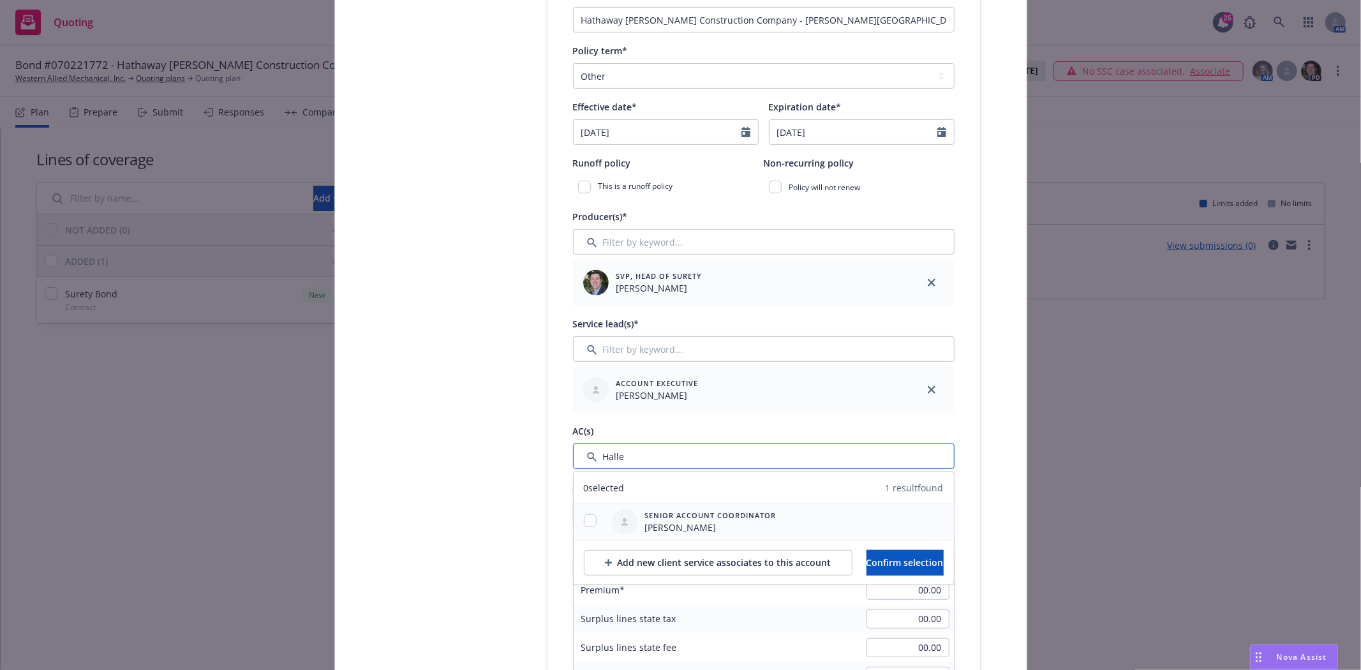
type input "Halle"
click at [584, 522] on input "checkbox" at bounding box center [590, 520] width 13 height 13
checkbox input "true"
click at [884, 567] on span "Confirm selection" at bounding box center [904, 562] width 77 height 12
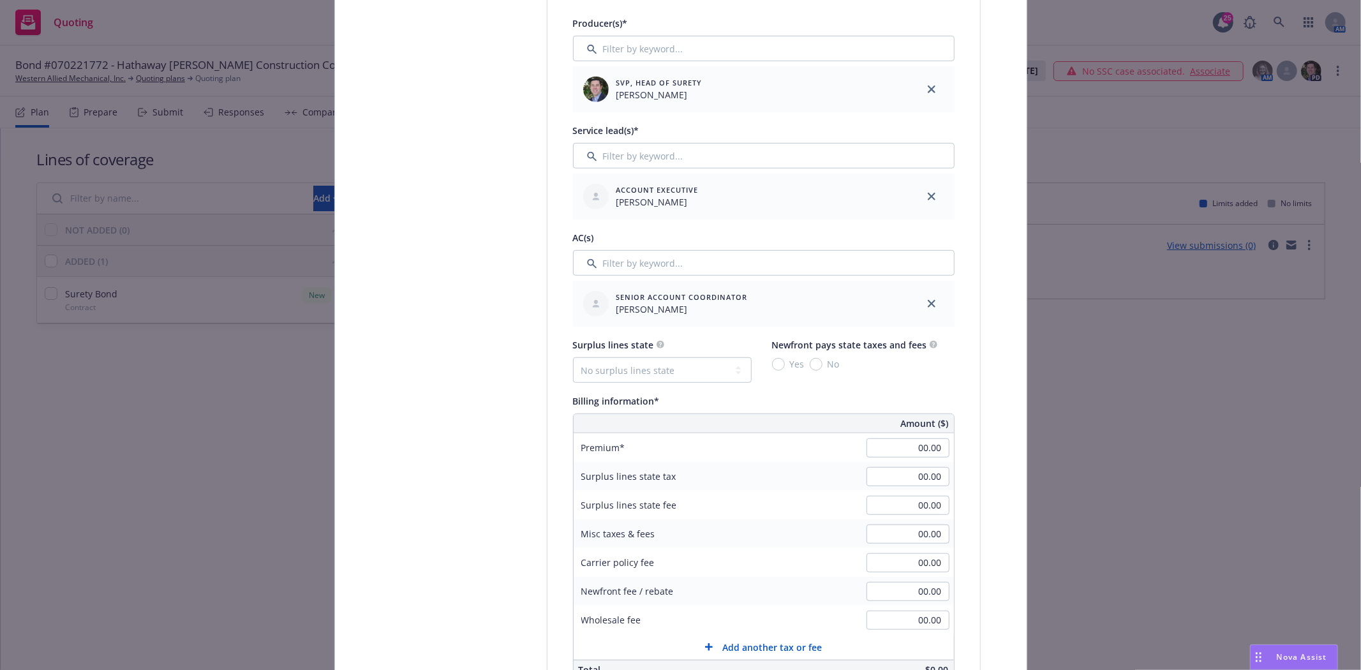
scroll to position [567, 0]
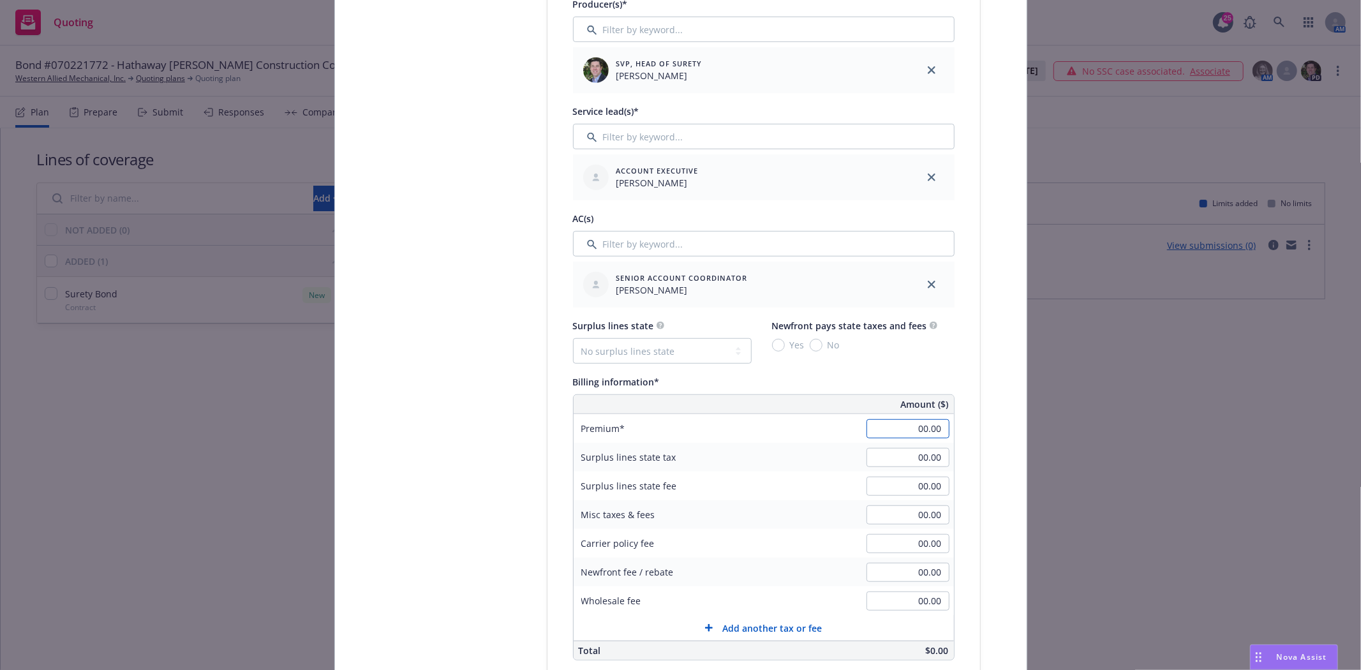
click at [905, 431] on input "00.00" at bounding box center [907, 428] width 83 height 19
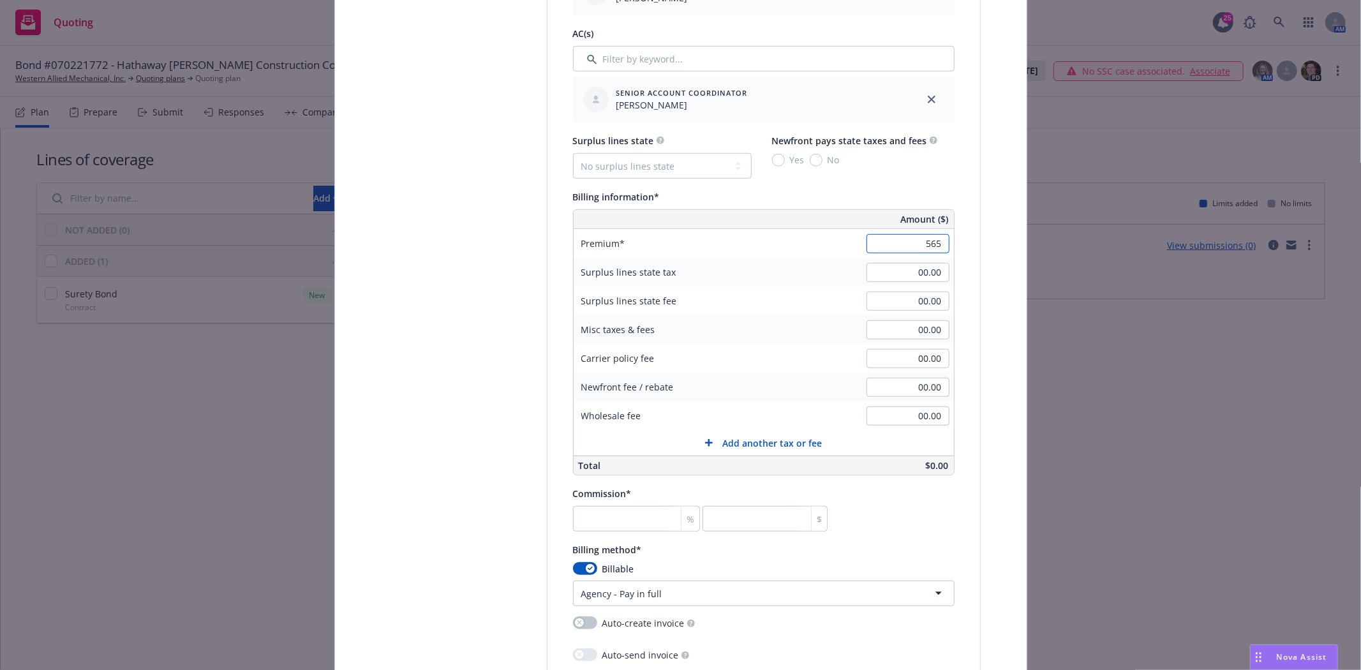
scroll to position [780, 0]
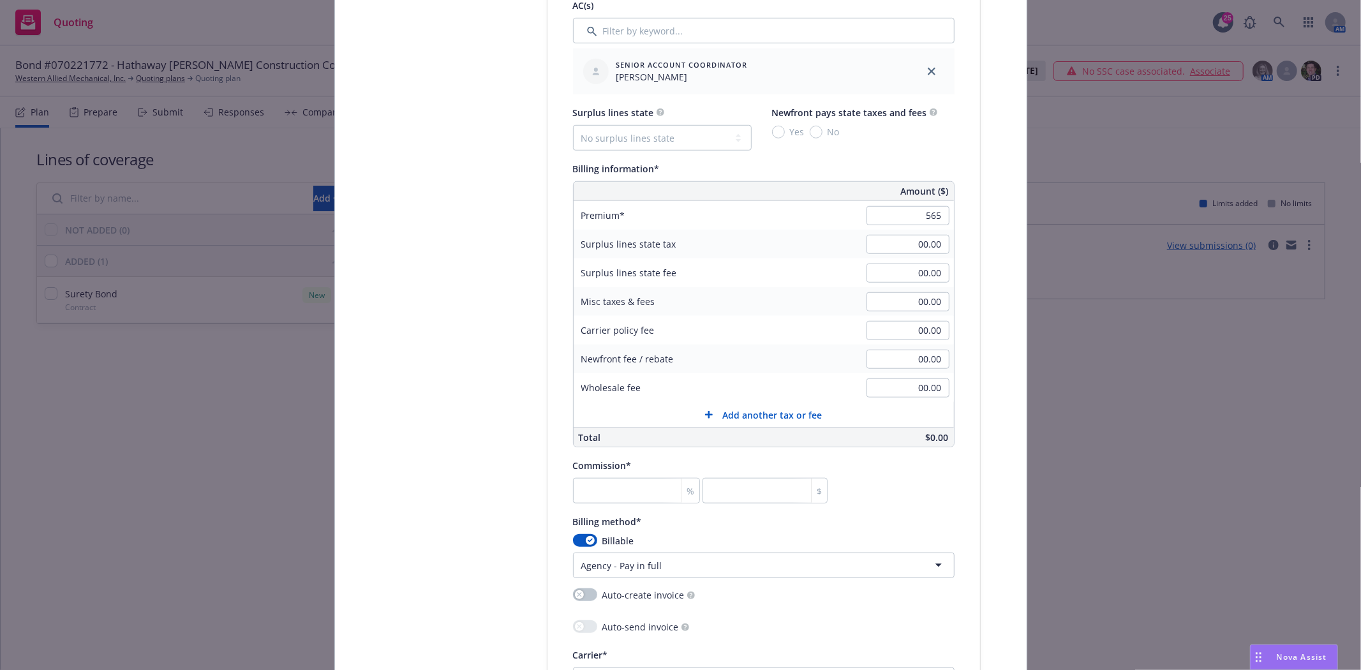
type input "565.00"
click at [617, 477] on div "Commission* % $" at bounding box center [700, 480] width 255 height 46
click at [616, 501] on input "number" at bounding box center [637, 491] width 128 height 26
type input "3"
type input "16.95"
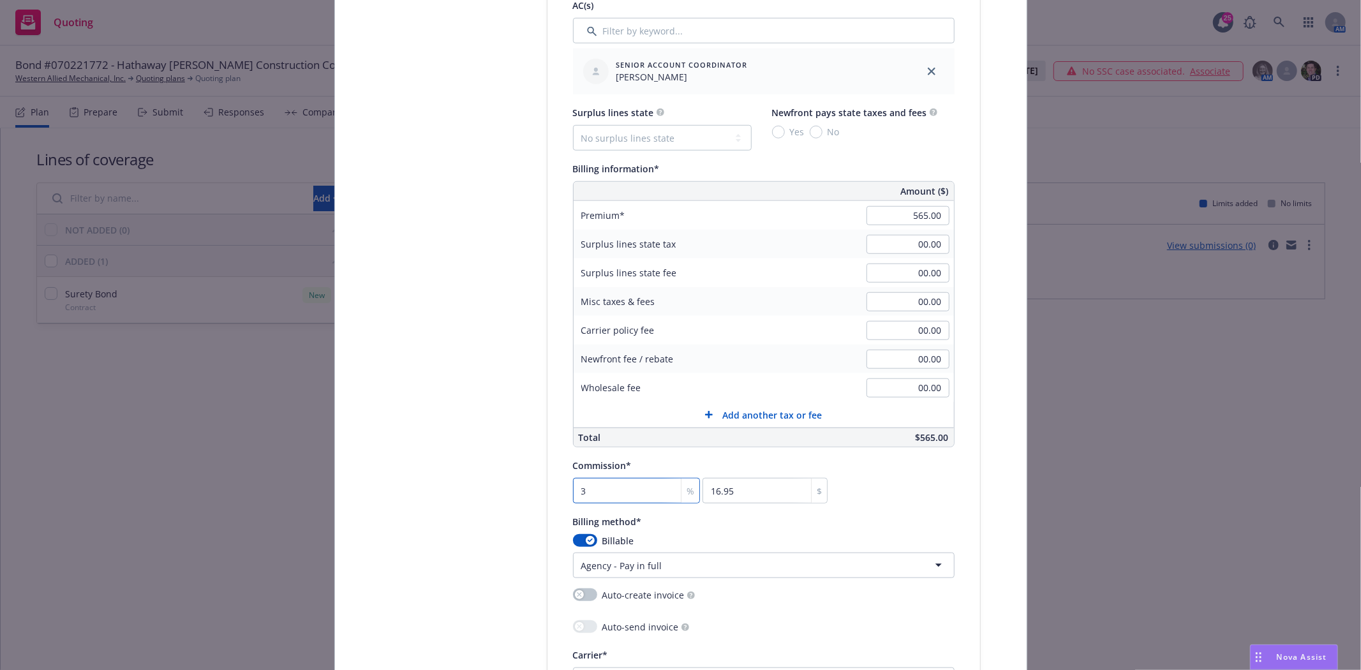
type input "30"
type input "169.5"
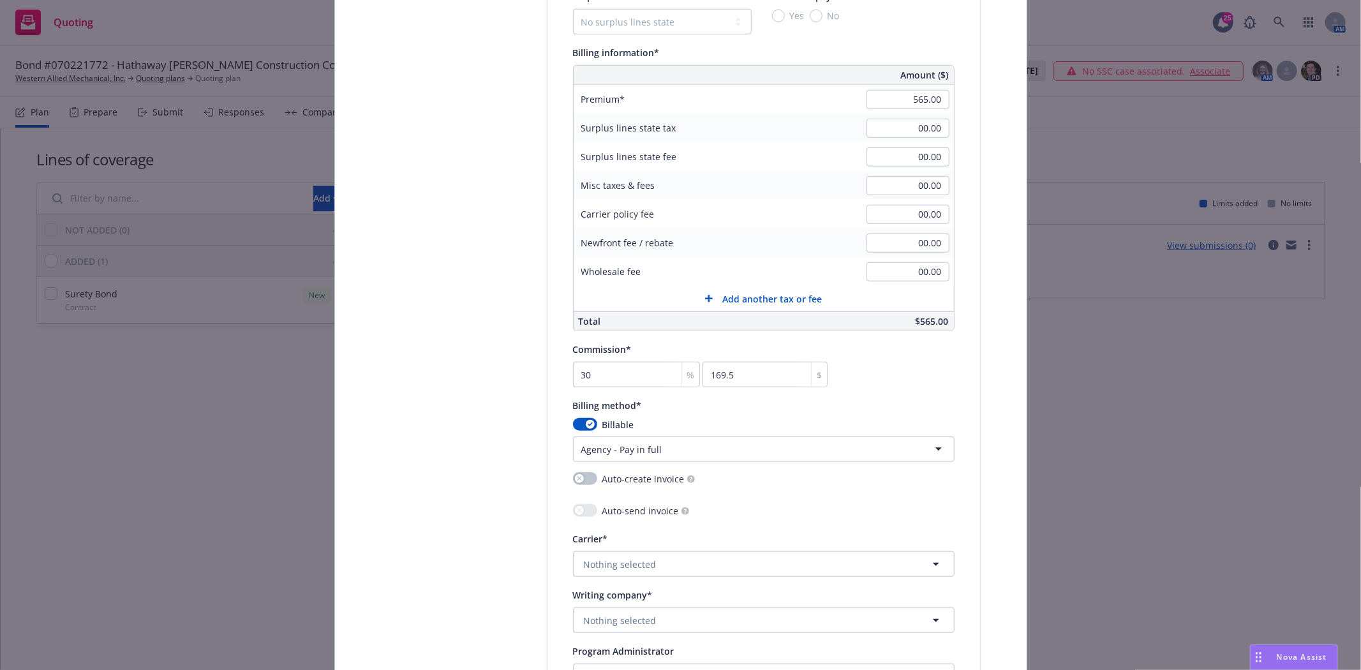
scroll to position [921, 0]
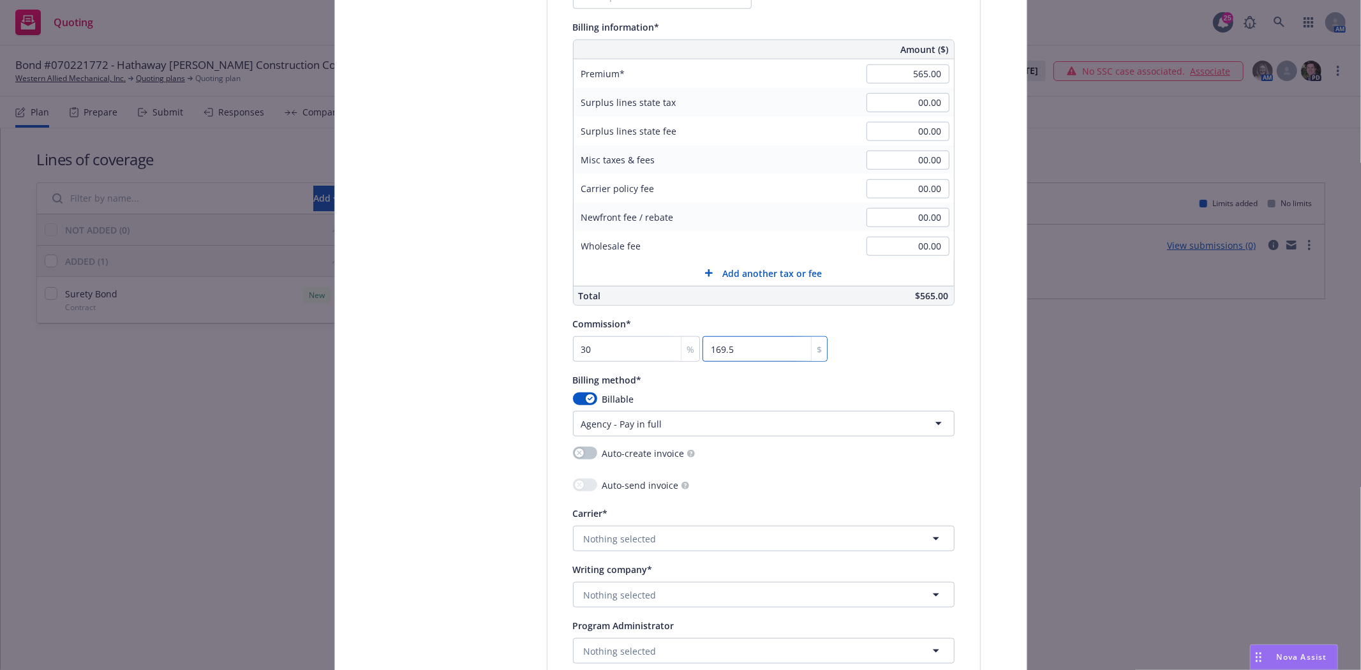
click at [779, 351] on input "169.5" at bounding box center [764, 349] width 125 height 26
type input "0.177"
type input "1"
type input "3.363"
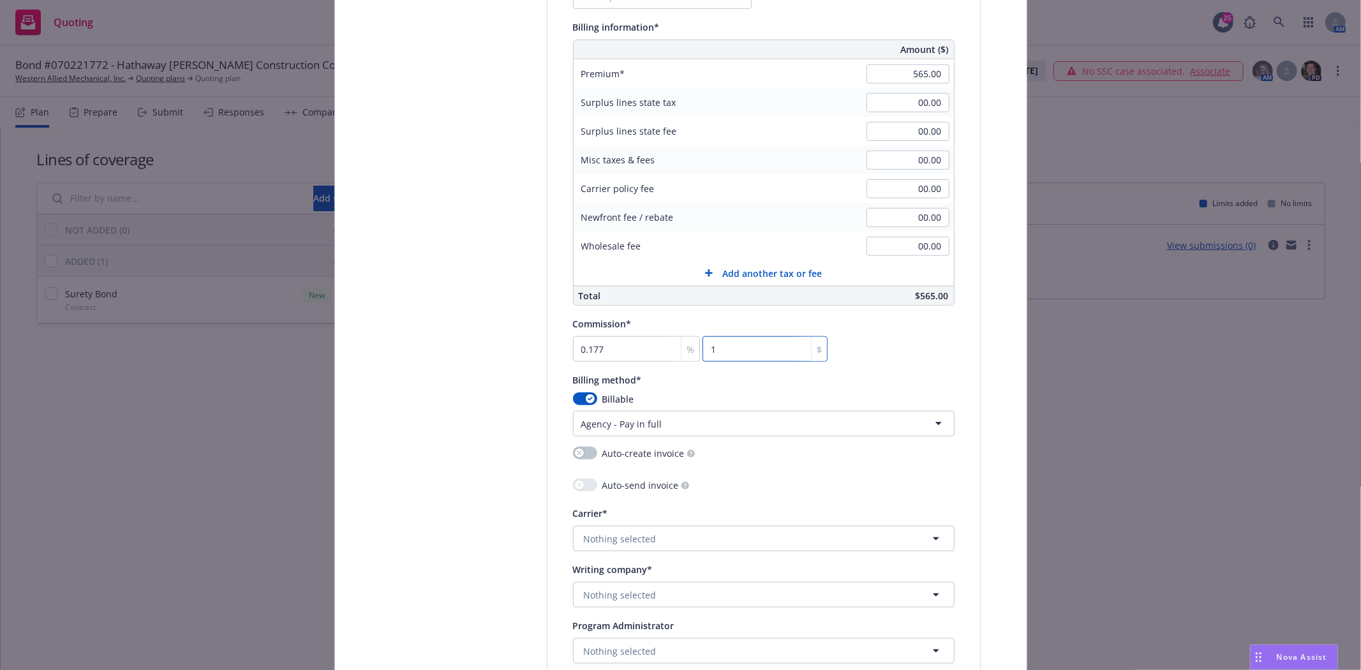
type input "19"
type input "34.867"
type input "197"
type input "34.991"
type input "197.7"
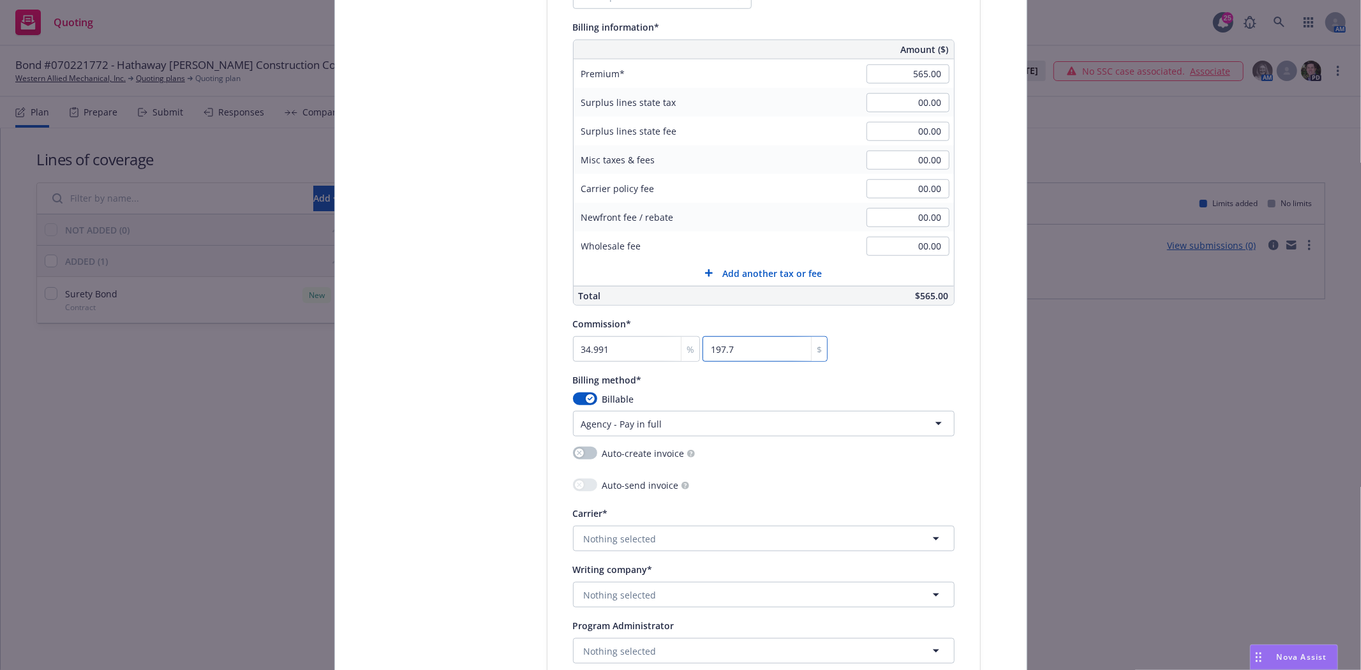
type input "35"
type input "197.75"
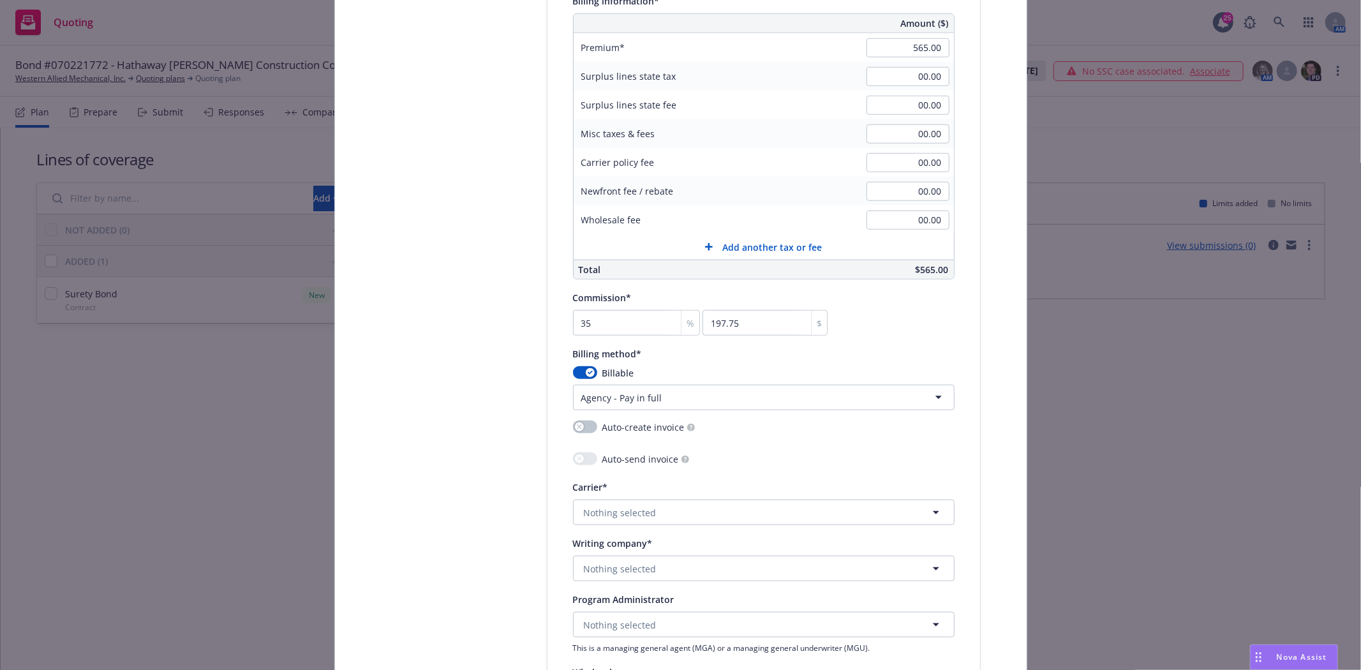
scroll to position [992, 0]
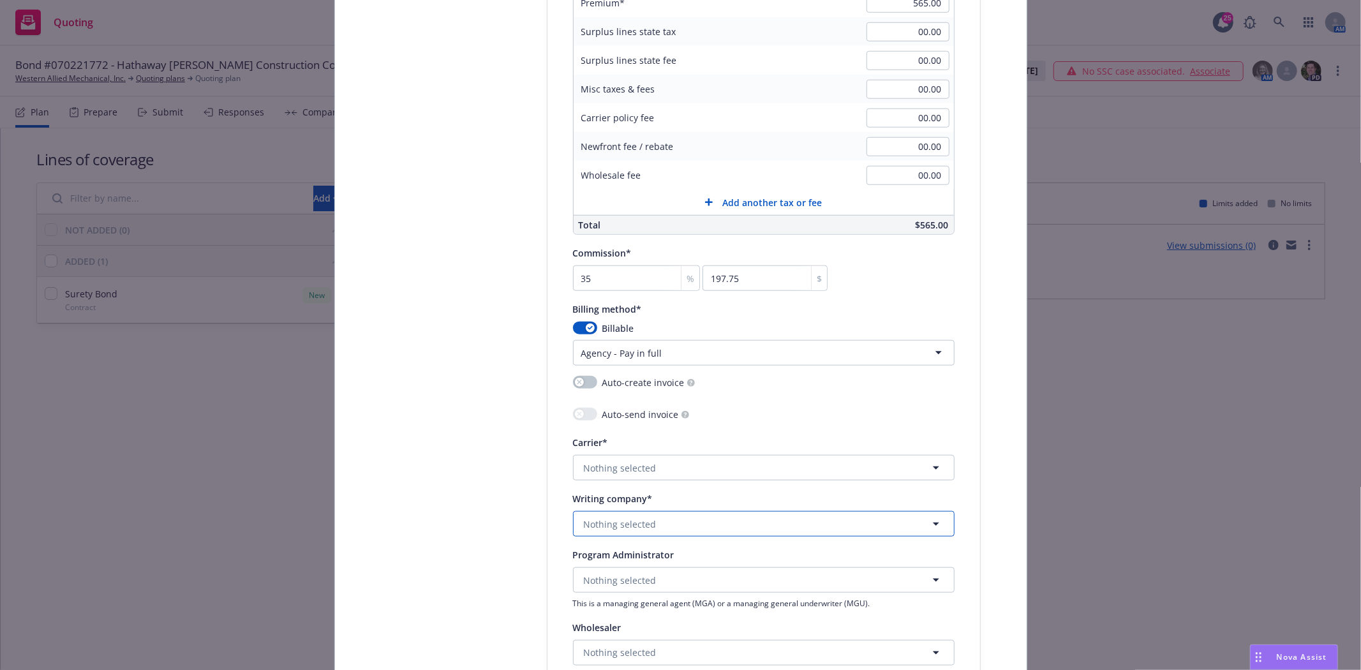
click at [612, 523] on span "Nothing selected" at bounding box center [620, 523] width 73 height 13
type input "Liberty mutu"
click at [748, 449] on div "Liberty Mutual Insurance Company Domestic - 23043" at bounding box center [764, 433] width 364 height 32
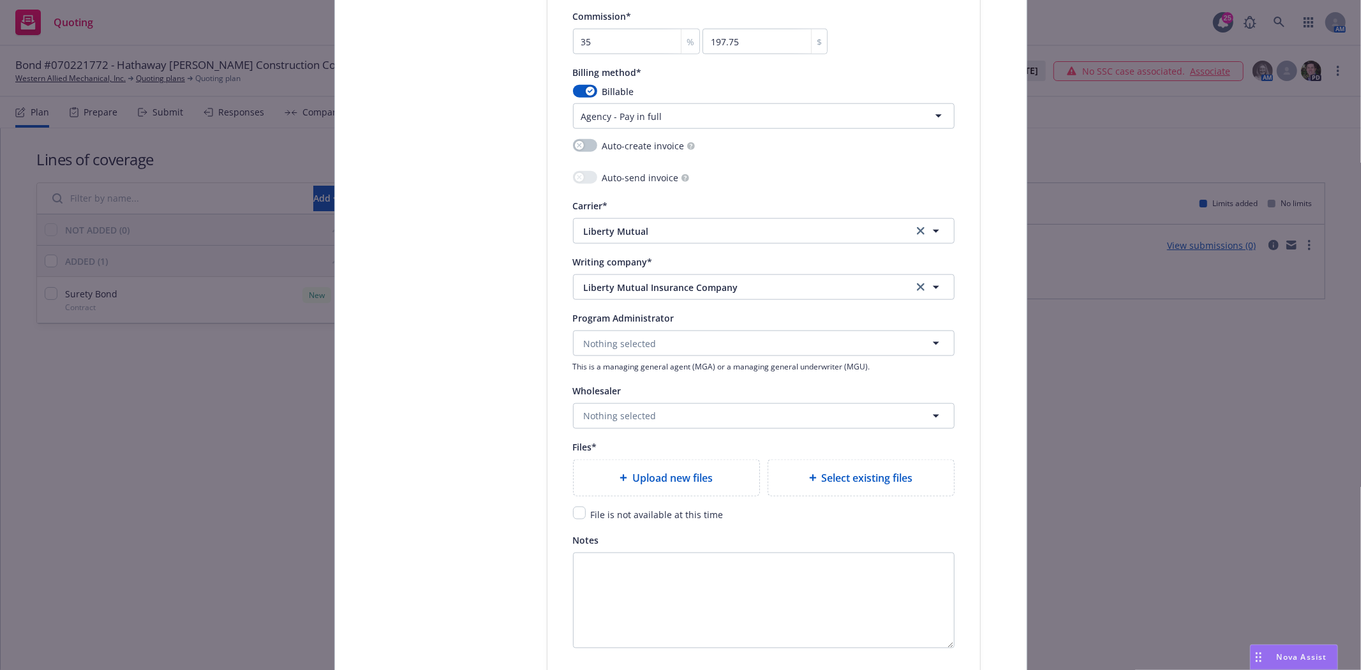
scroll to position [1276, 0]
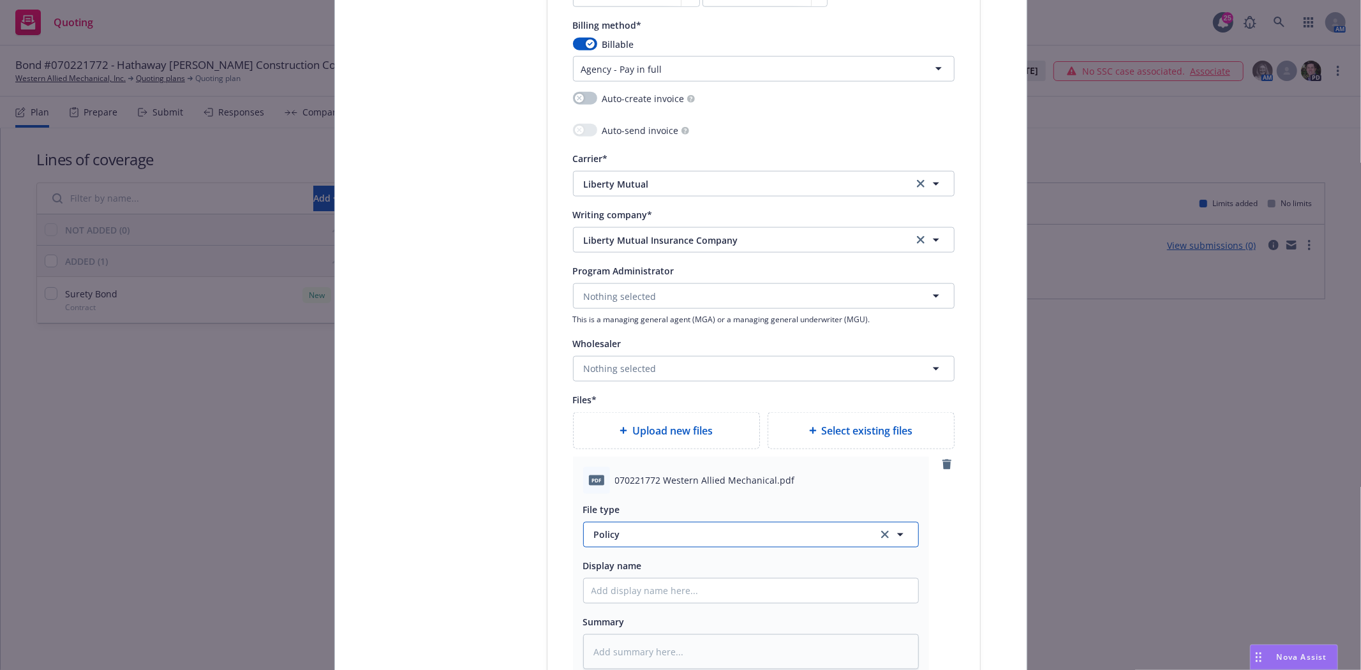
click at [655, 539] on span "Policy" at bounding box center [728, 534] width 269 height 13
type input "Invoic"
click at [639, 494] on div "Invoice - Third Party" at bounding box center [639, 499] width 96 height 19
click at [617, 589] on input "Policy display name" at bounding box center [751, 591] width 334 height 24
type textarea "x"
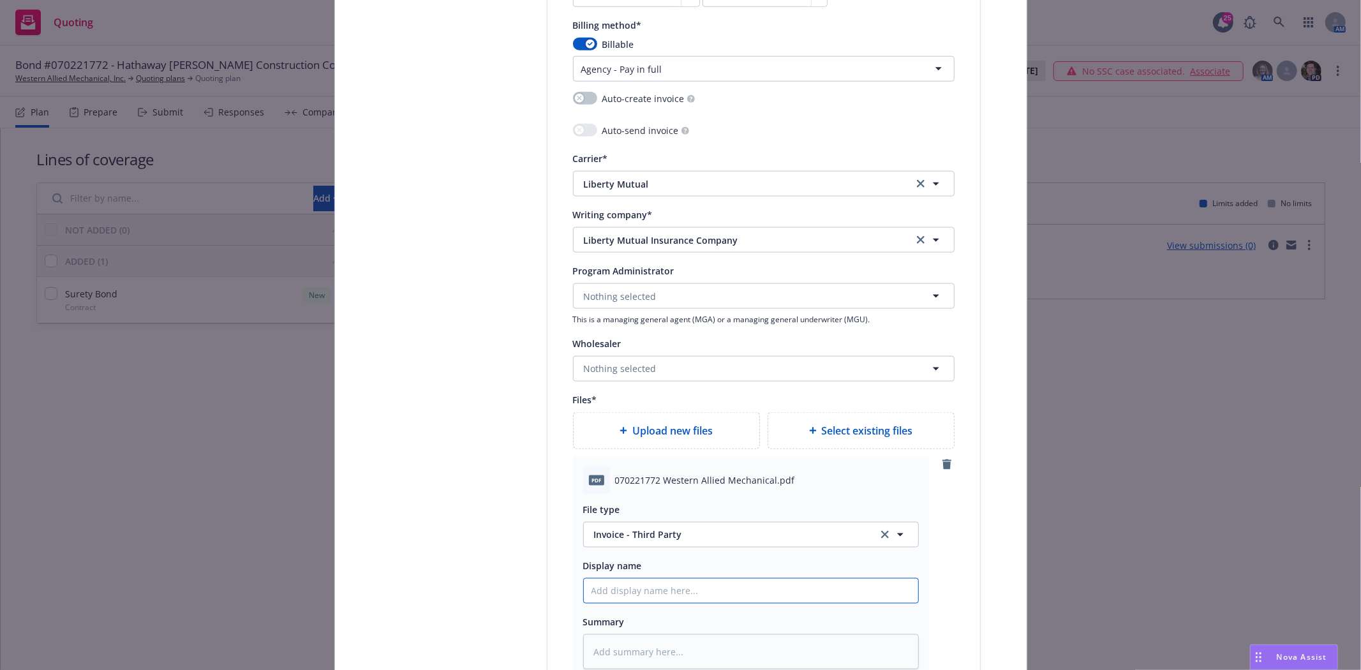
type input "I"
type textarea "x"
type input "L"
type textarea "x"
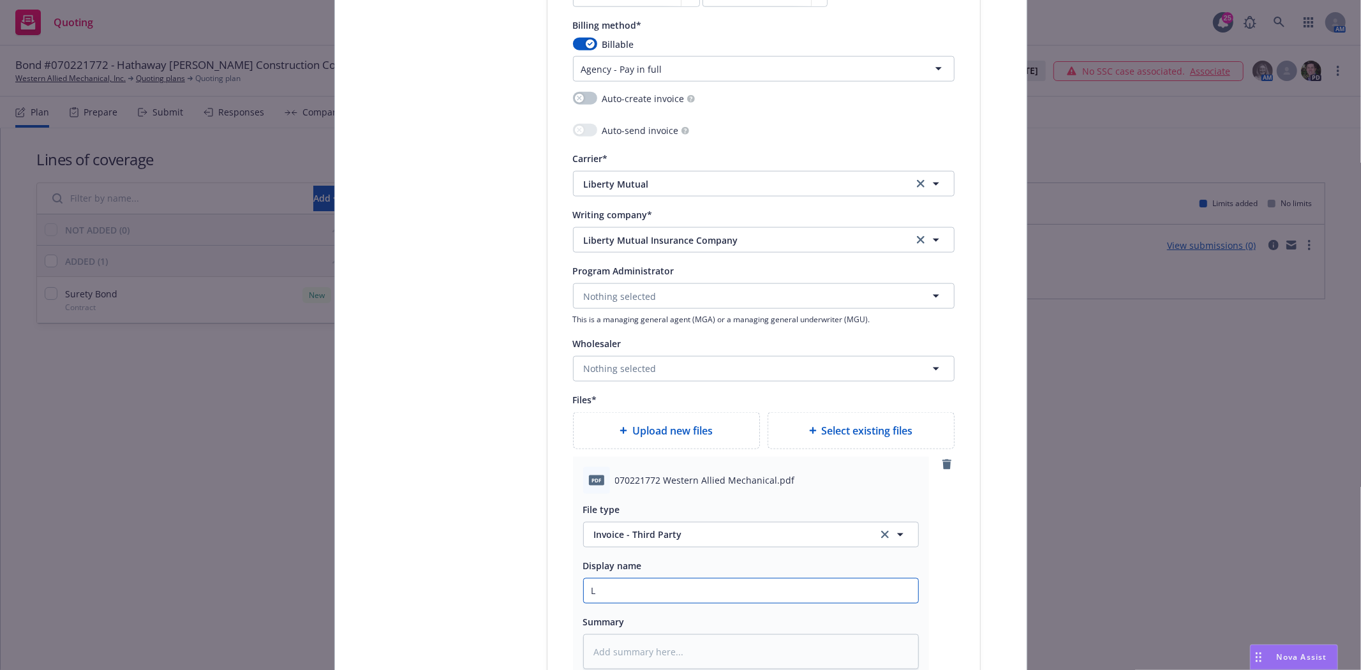
type input "Li"
type textarea "x"
type input "Lib"
type textarea "x"
type input "Libe"
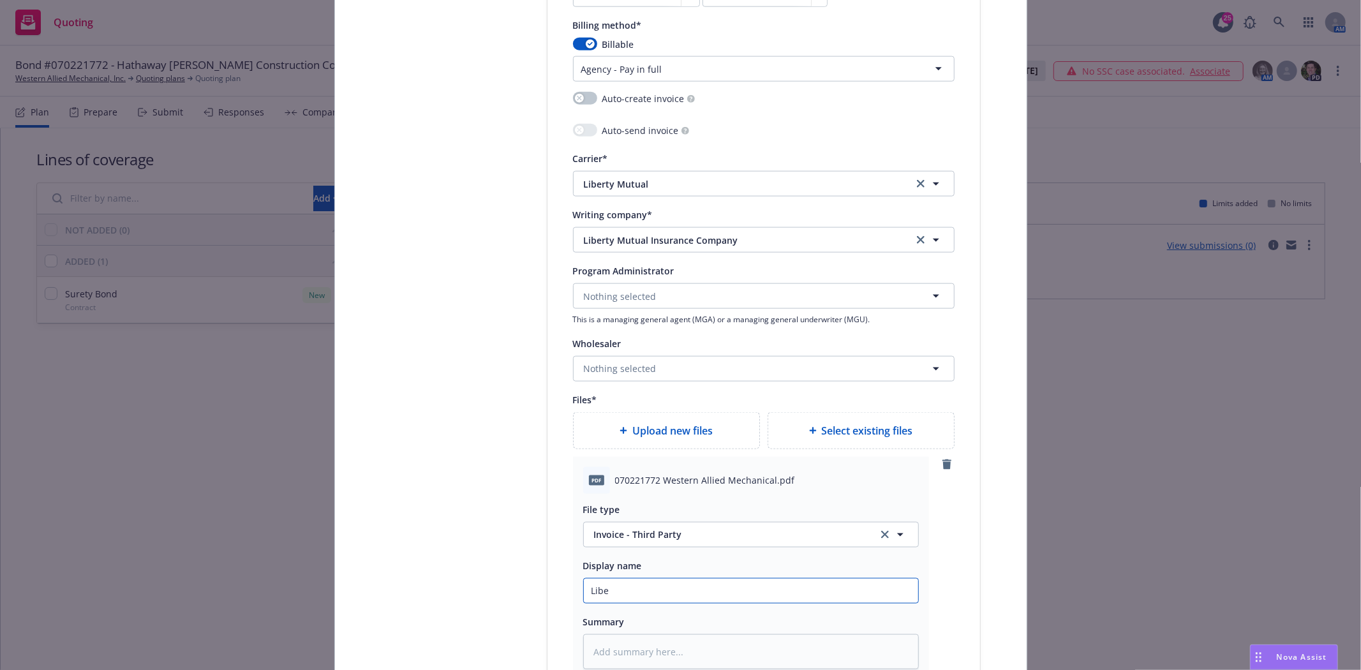
type textarea "x"
type input "Liber"
type textarea "x"
type input "Libert"
type textarea "x"
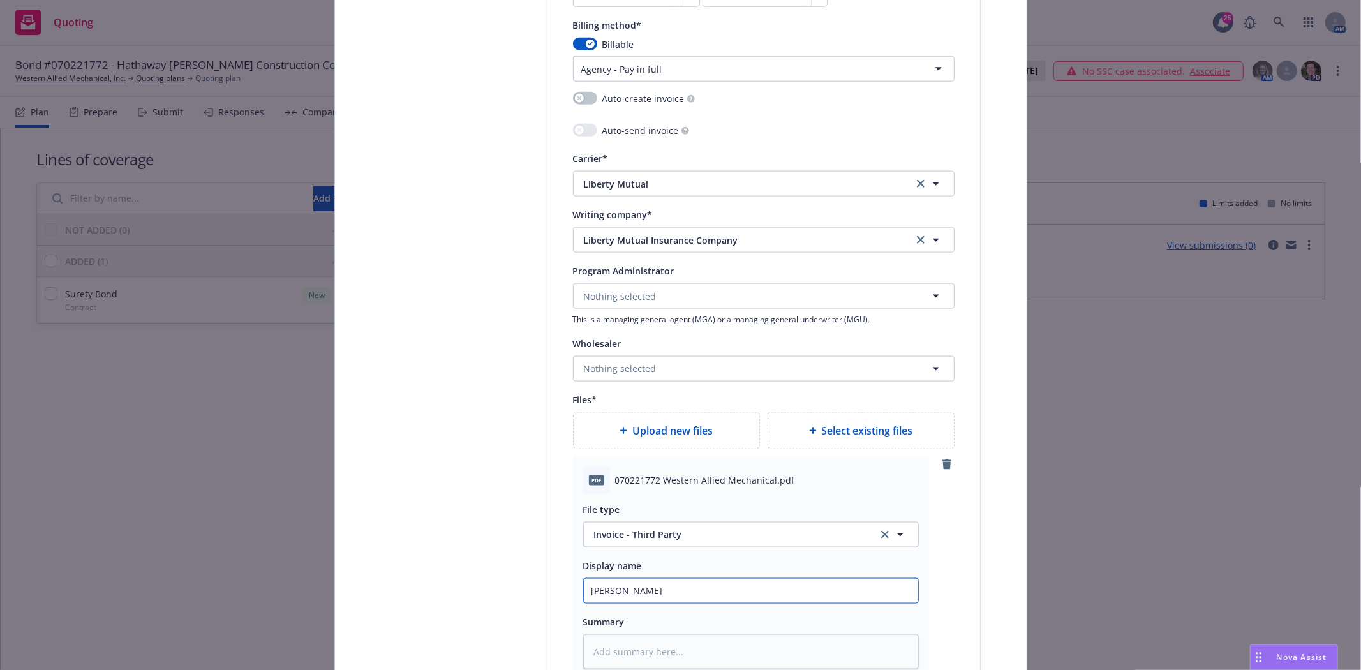
type input "Liberty"
type textarea "x"
type input "Liberty"
type textarea "x"
type input "Liberty I"
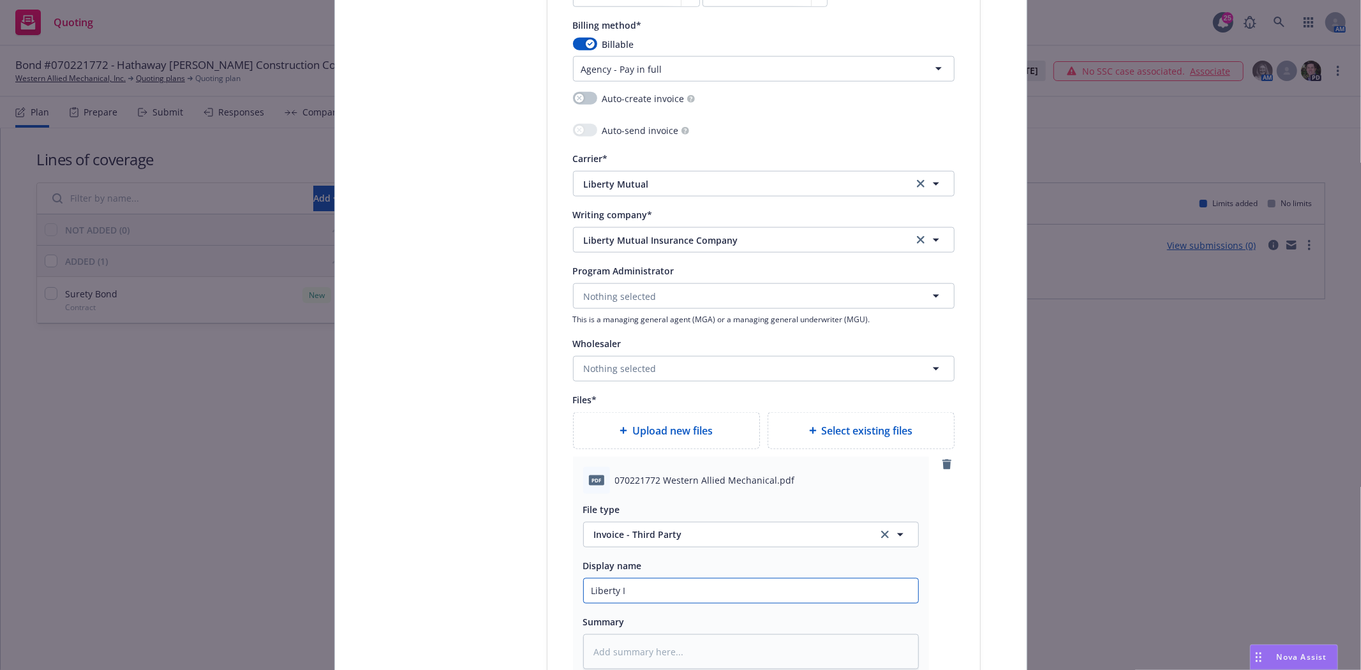
type textarea "x"
type input "Liberty In"
type textarea "x"
type input "Liberty Ino"
type textarea "x"
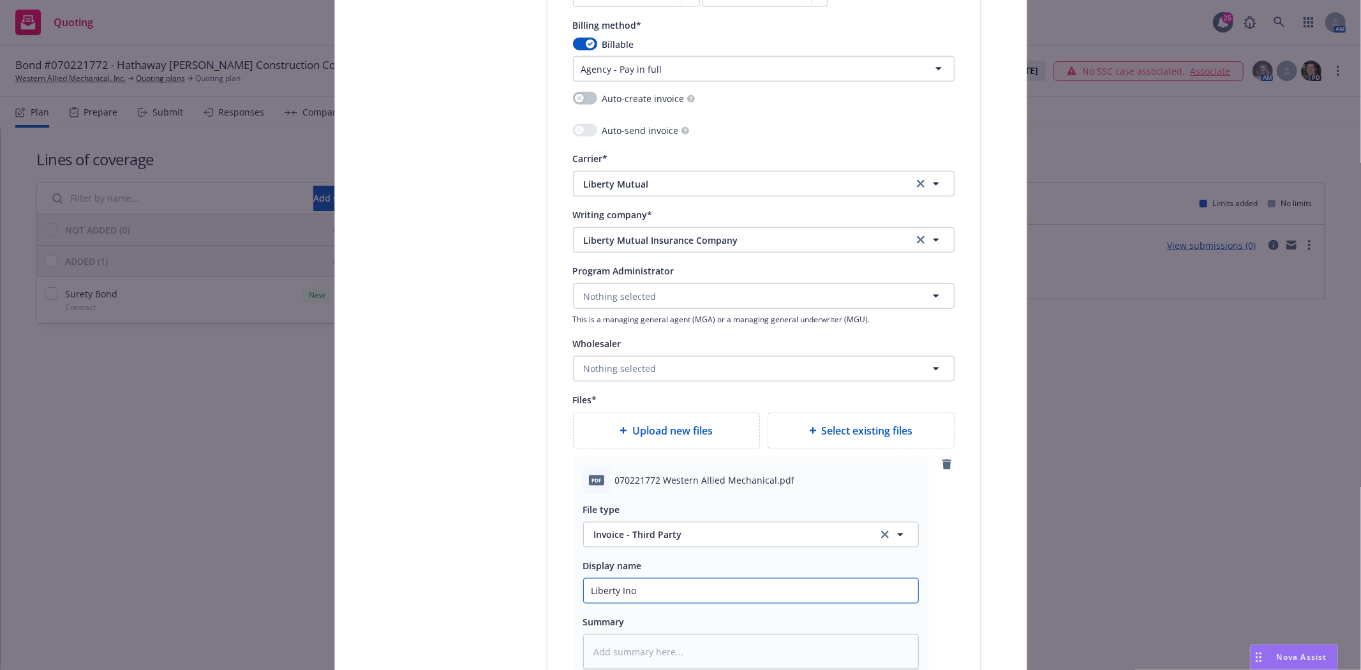
type input "Liberty In"
type textarea "x"
type input "Liberty Inv"
type textarea "x"
type input "Liberty Invo"
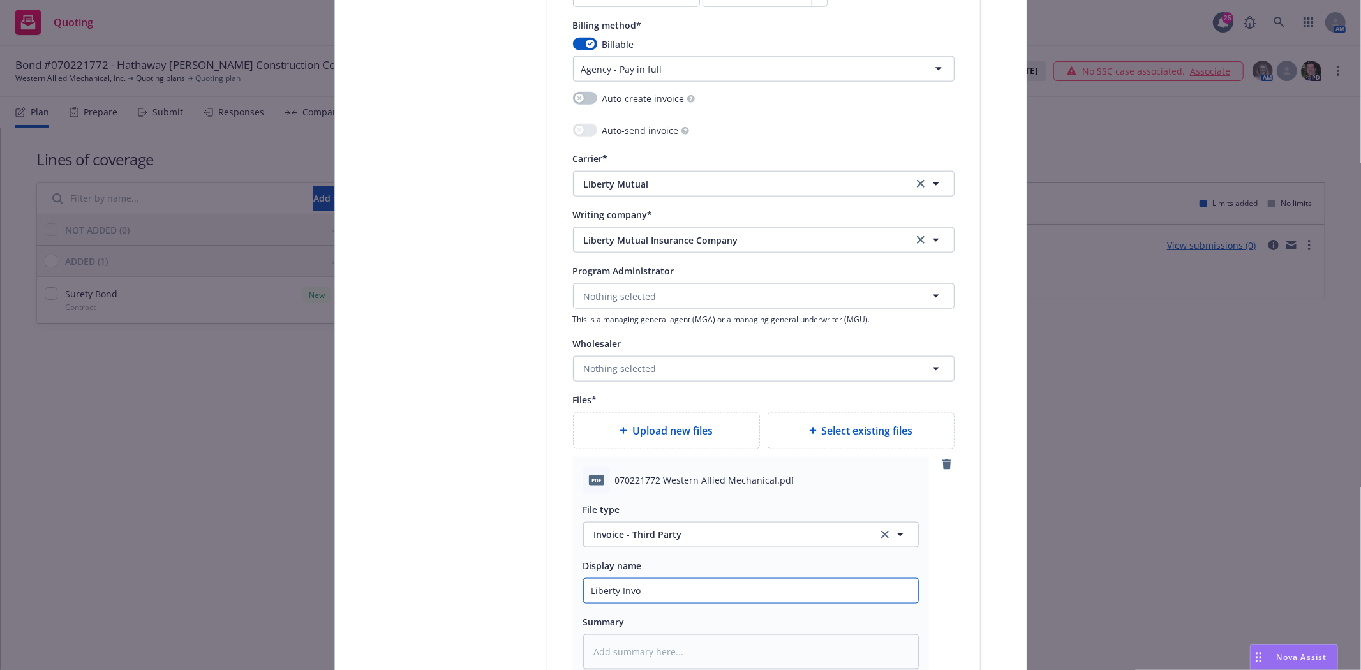
type textarea "x"
type input "Liberty Invoi"
type textarea "x"
type input "Liberty Invoic"
type textarea "x"
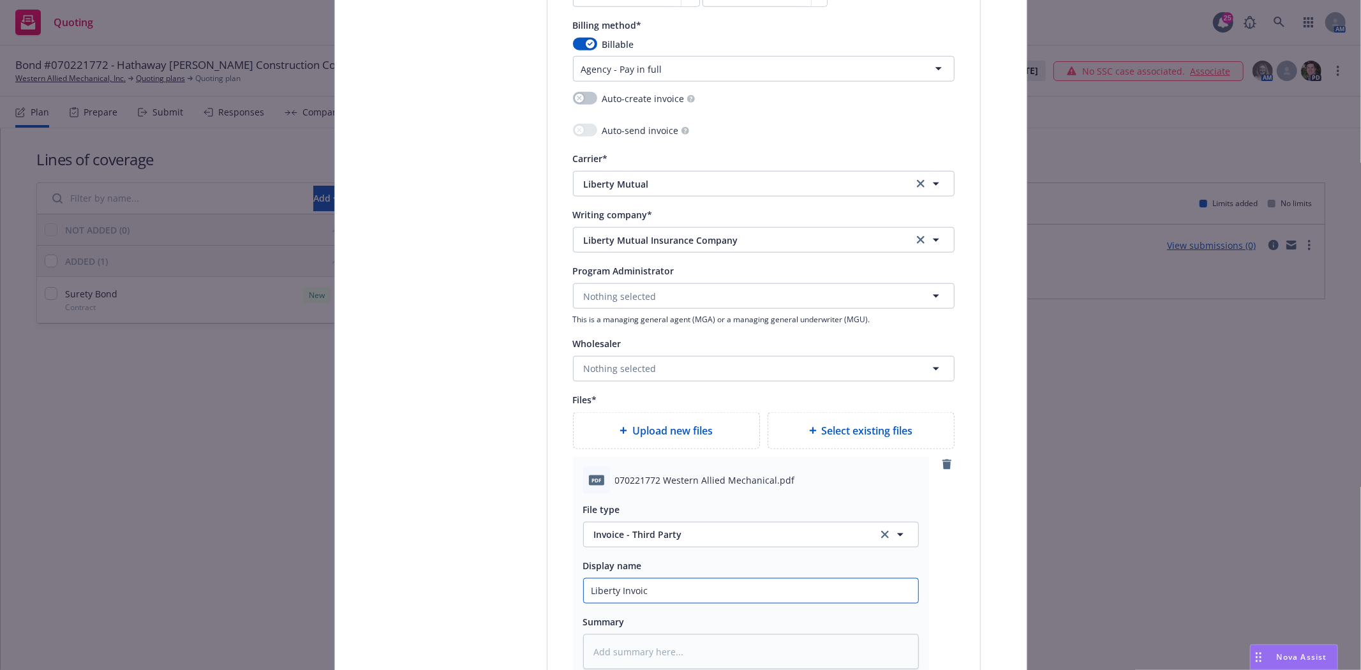
type input "Liberty Invoice"
type textarea "x"
type input "Liberty Invoice"
type textarea "x"
type input "Liberty Invoice B"
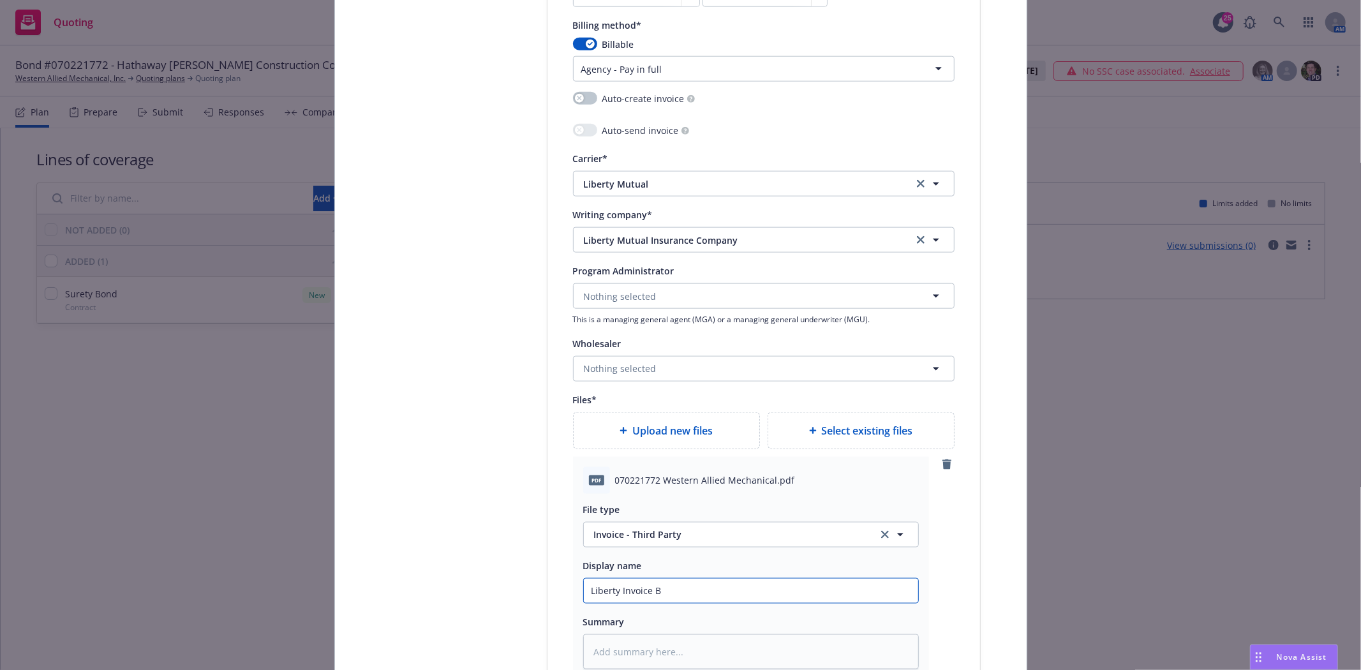
type textarea "x"
type input "Liberty Invoice Bo"
type textarea "x"
type input "Liberty Invoice Bon"
type textarea "x"
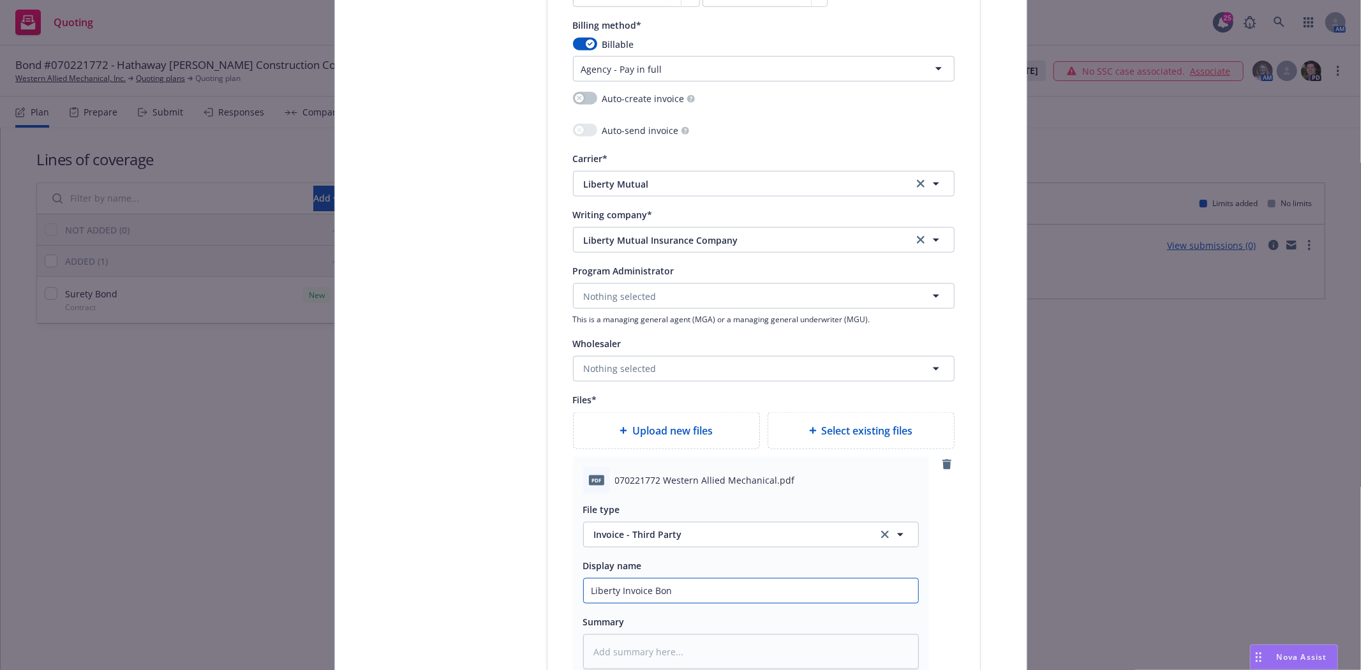
type input "Liberty Invoice Bond"
type textarea "x"
type input "Liberty Invoice Bond"
type textarea "x"
type input "Liberty Invoice Bond #"
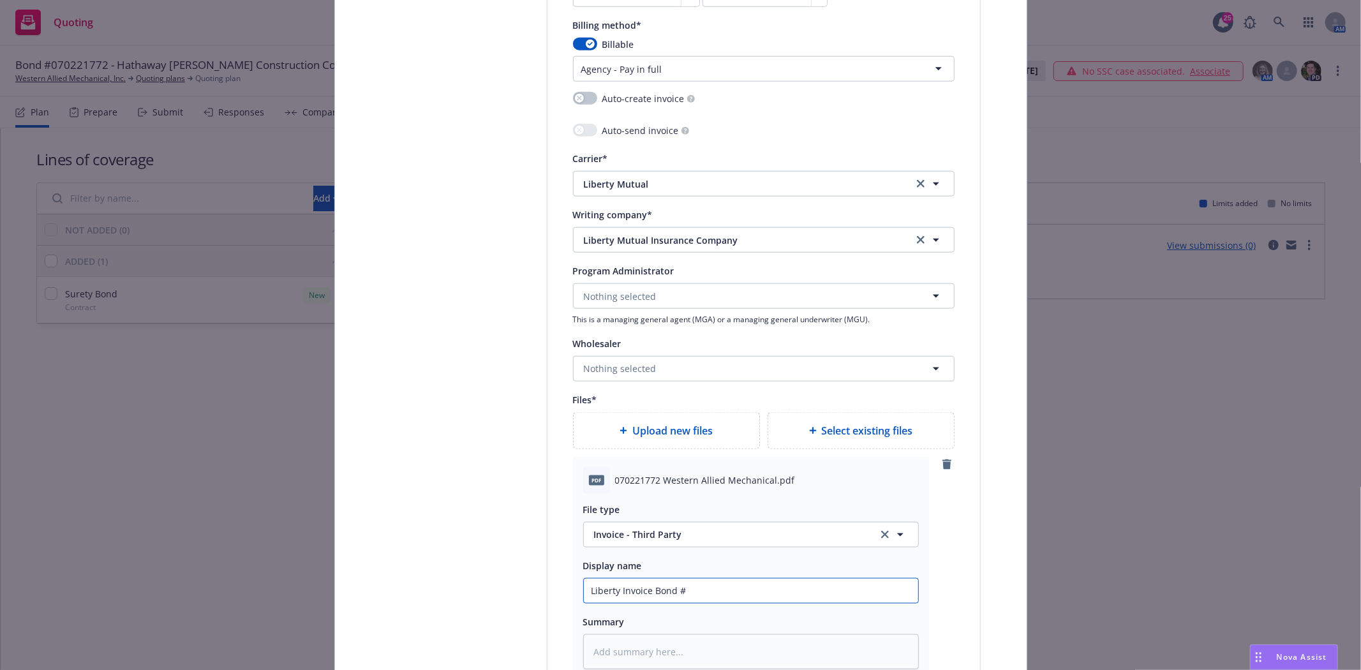
type textarea "x"
type input "Liberty Invoice Bond #0"
type textarea "x"
type input "Liberty Invoice Bond #07"
type textarea "x"
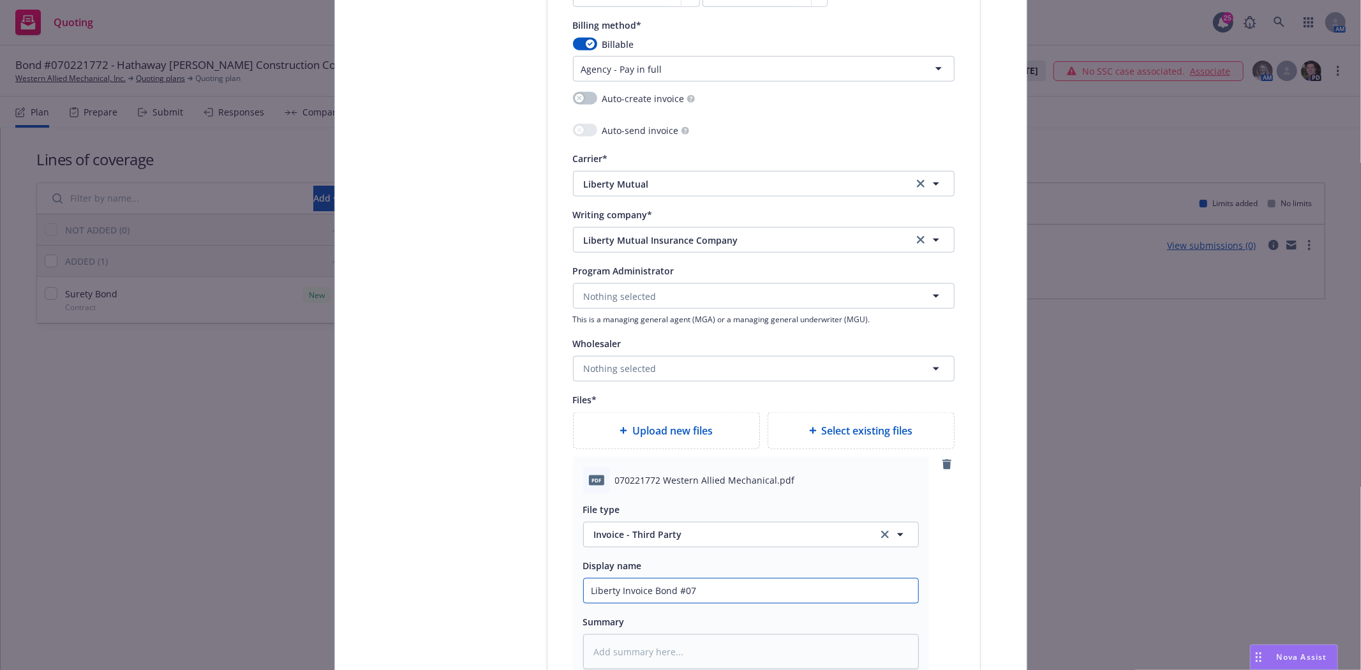
type input "Liberty Invoice Bond #070"
type textarea "x"
type input "Liberty Invoice Bond #0702"
type textarea "x"
type input "Liberty Invoice Bond #07022"
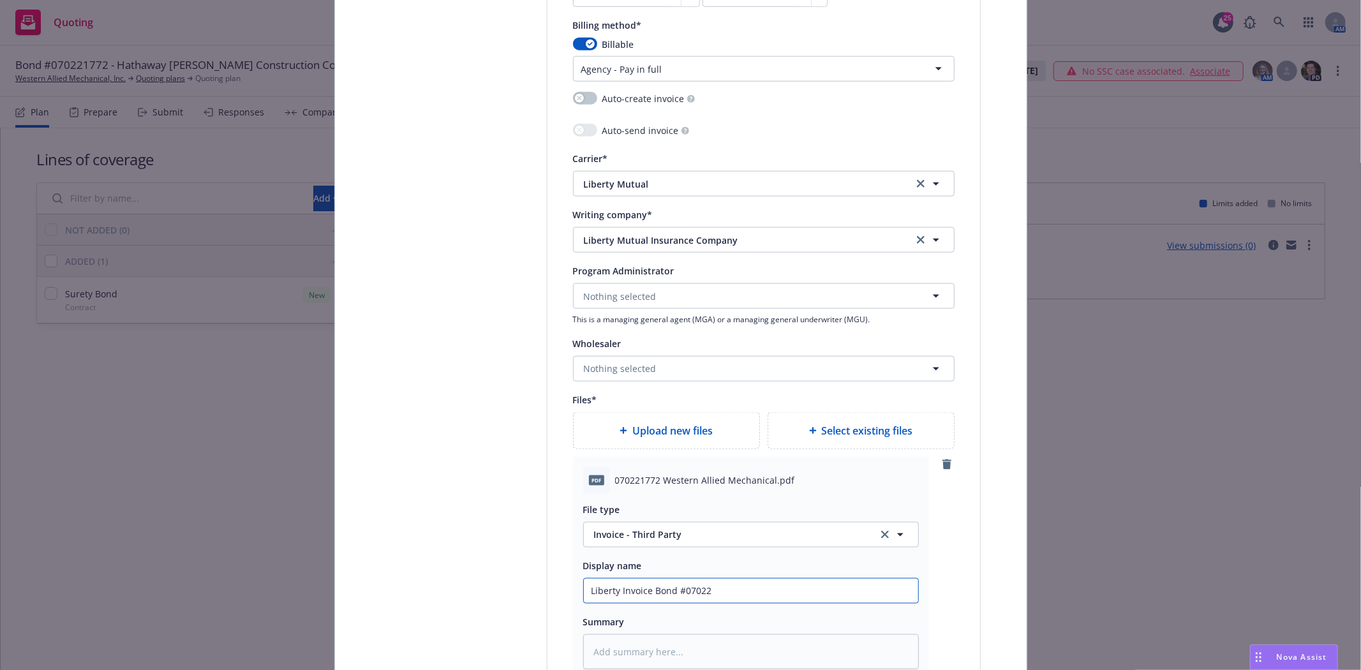
type textarea "x"
type input "Liberty Invoice Bond #070221"
type textarea "x"
type input "Liberty Invoice Bond #0702217"
type textarea "x"
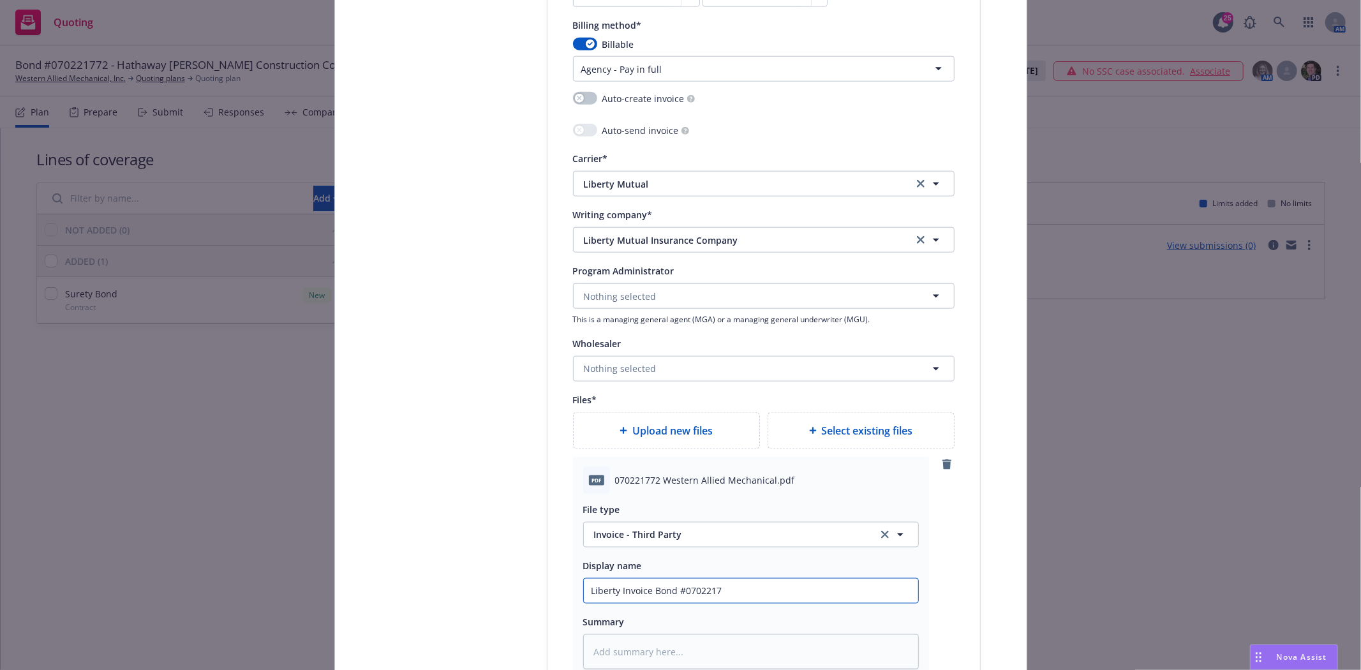
type input "Liberty Invoice Bond #07022177"
type textarea "x"
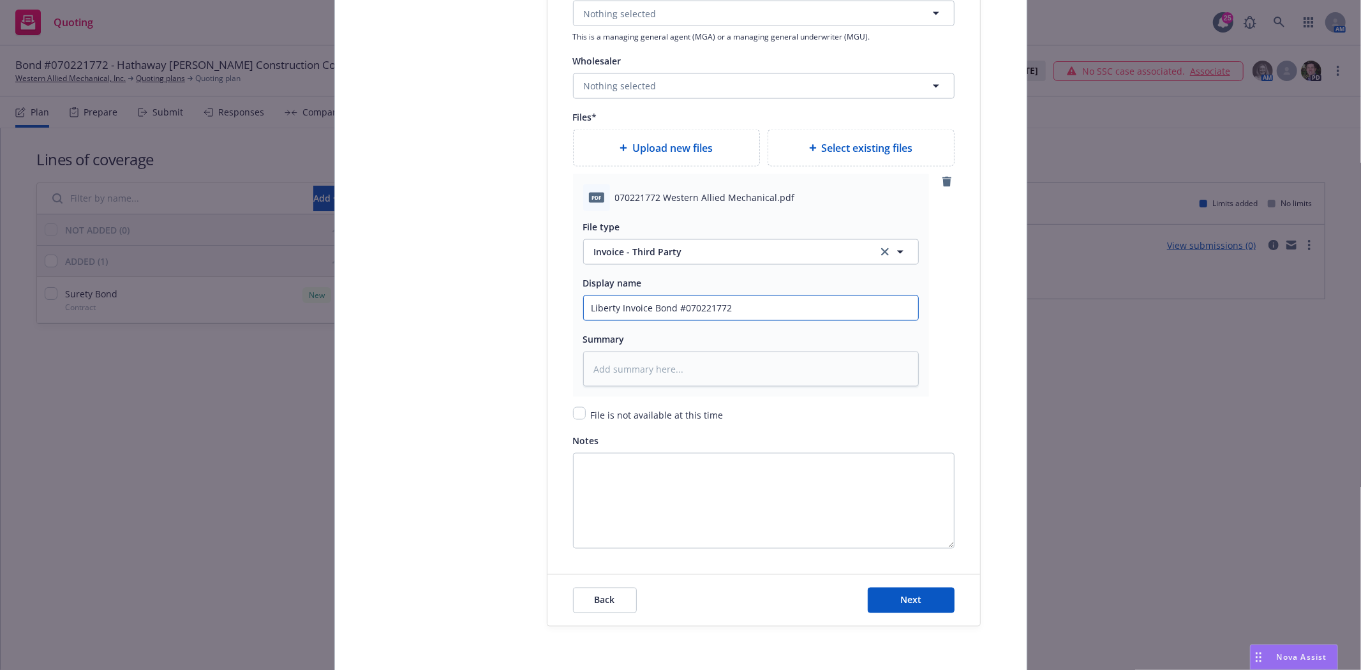
scroll to position [1630, 0]
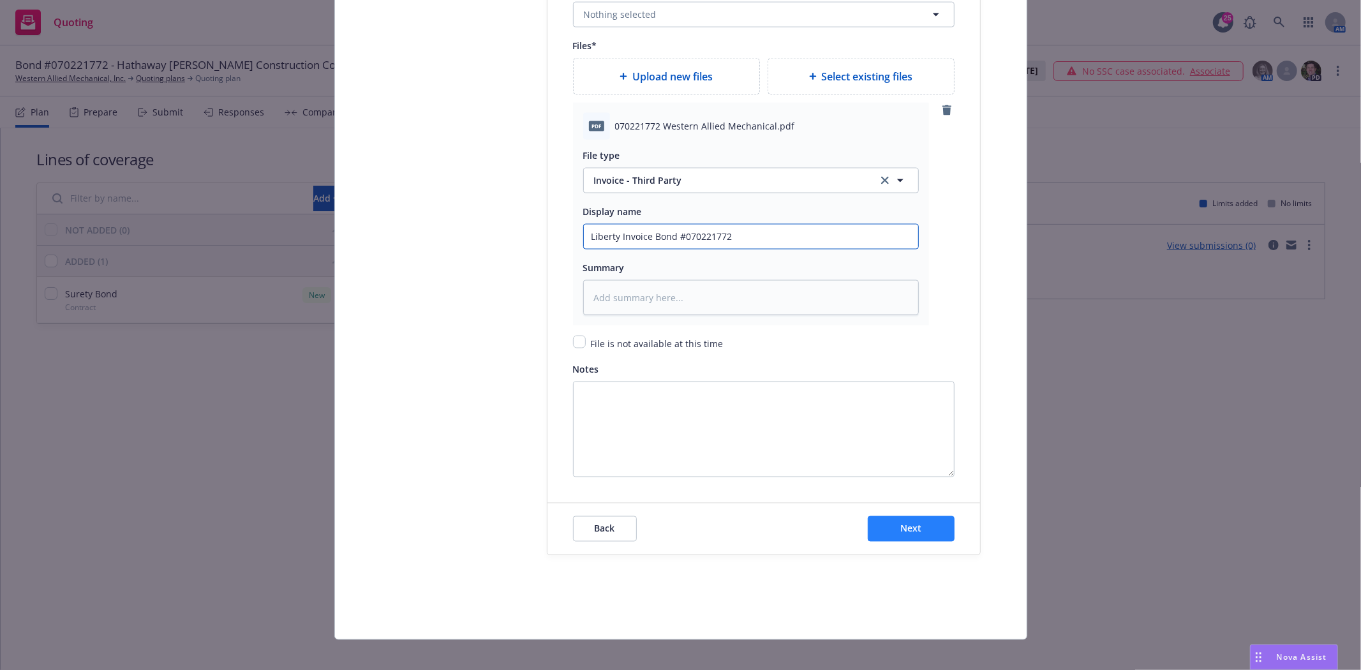
type input "Liberty Invoice Bond #070221772"
click at [919, 533] on button "Next" at bounding box center [911, 529] width 87 height 26
type textarea "x"
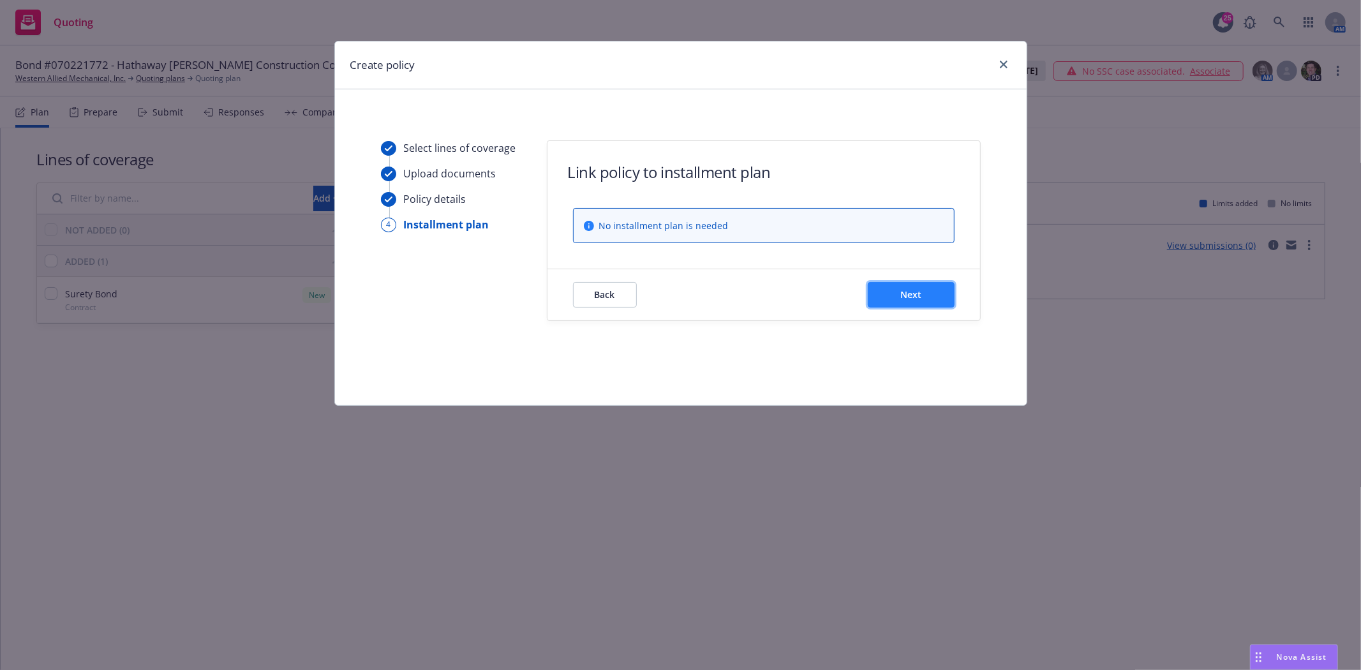
click at [911, 295] on span "Next" at bounding box center [910, 294] width 21 height 12
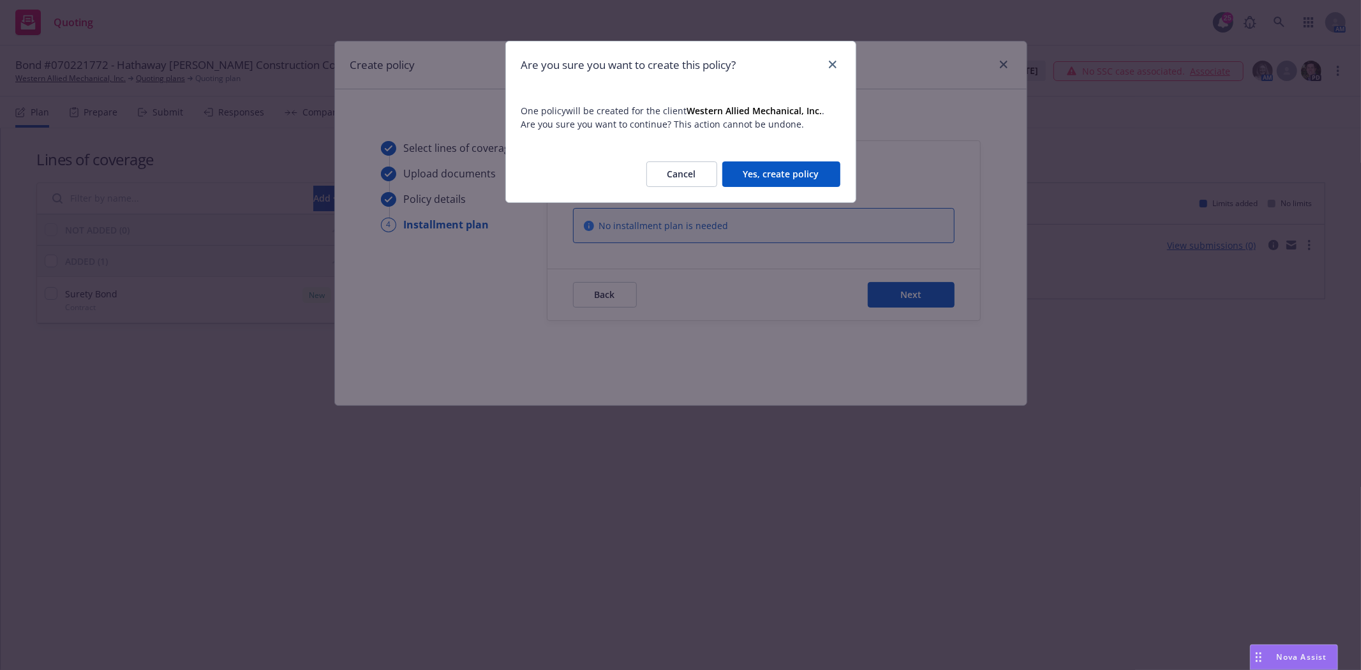
click at [738, 171] on button "Yes, create policy" at bounding box center [781, 174] width 118 height 26
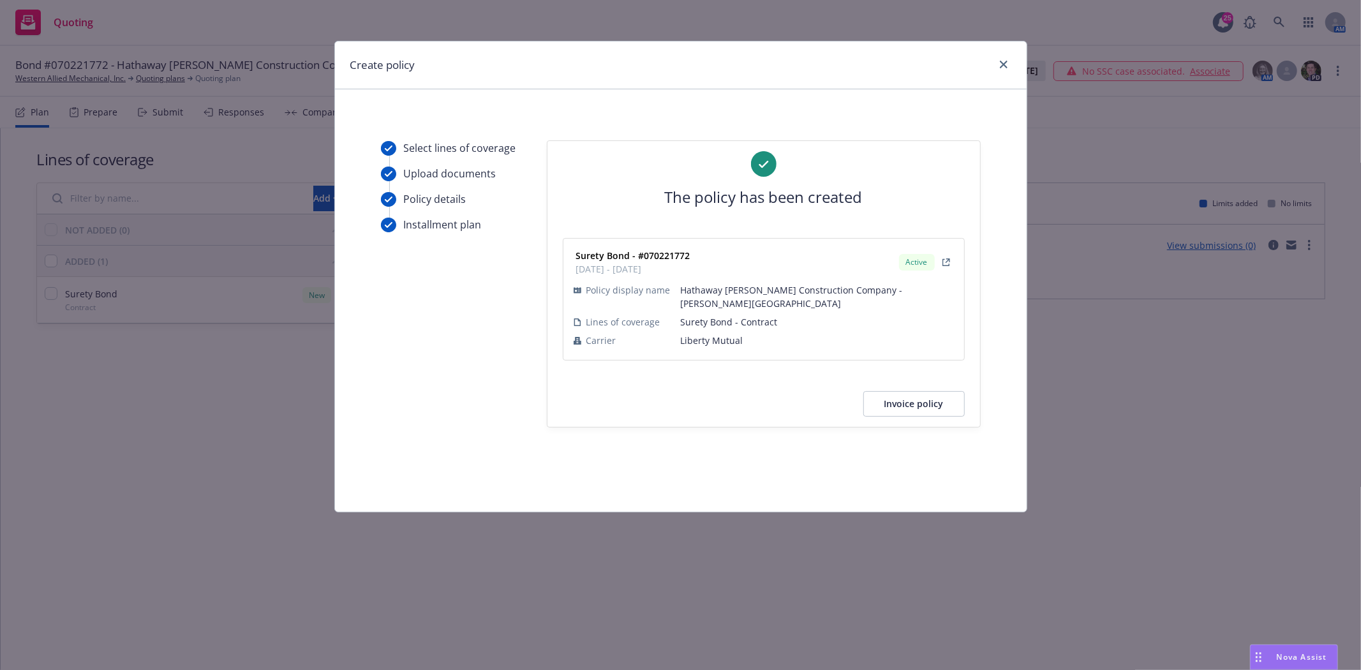
click at [922, 408] on button "Invoice policy" at bounding box center [913, 404] width 101 height 26
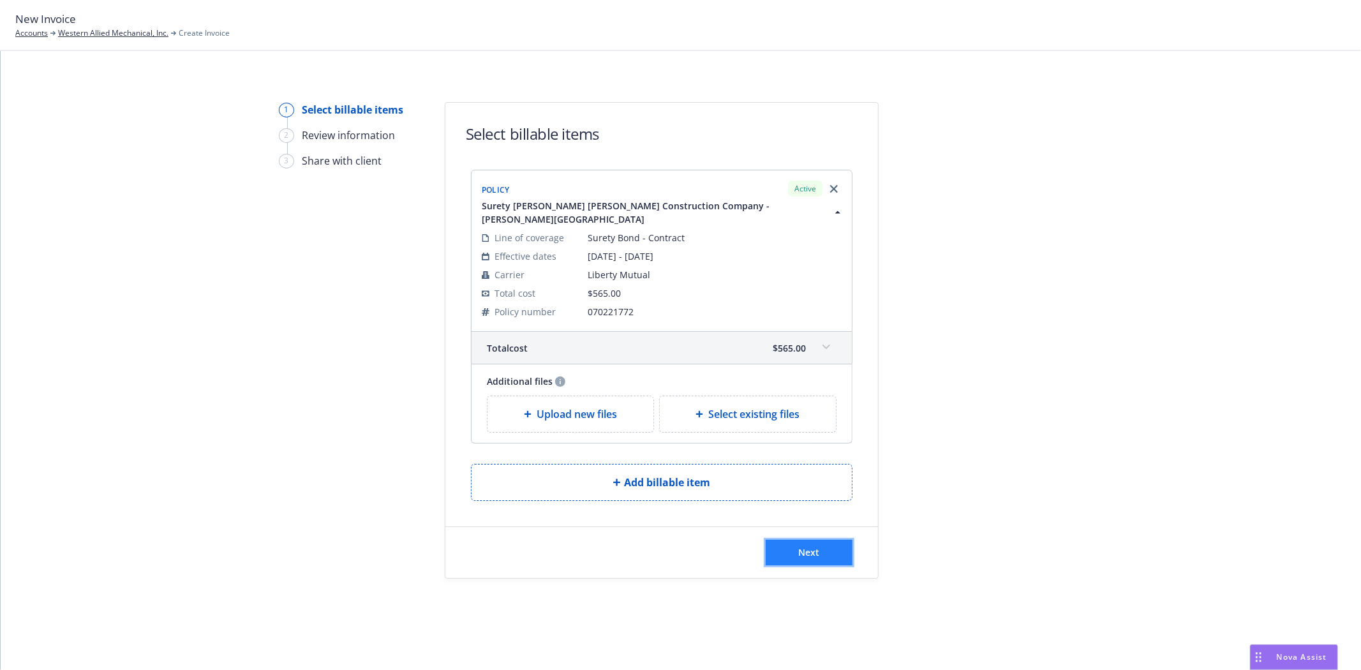
click at [812, 561] on button "Next" at bounding box center [809, 553] width 87 height 26
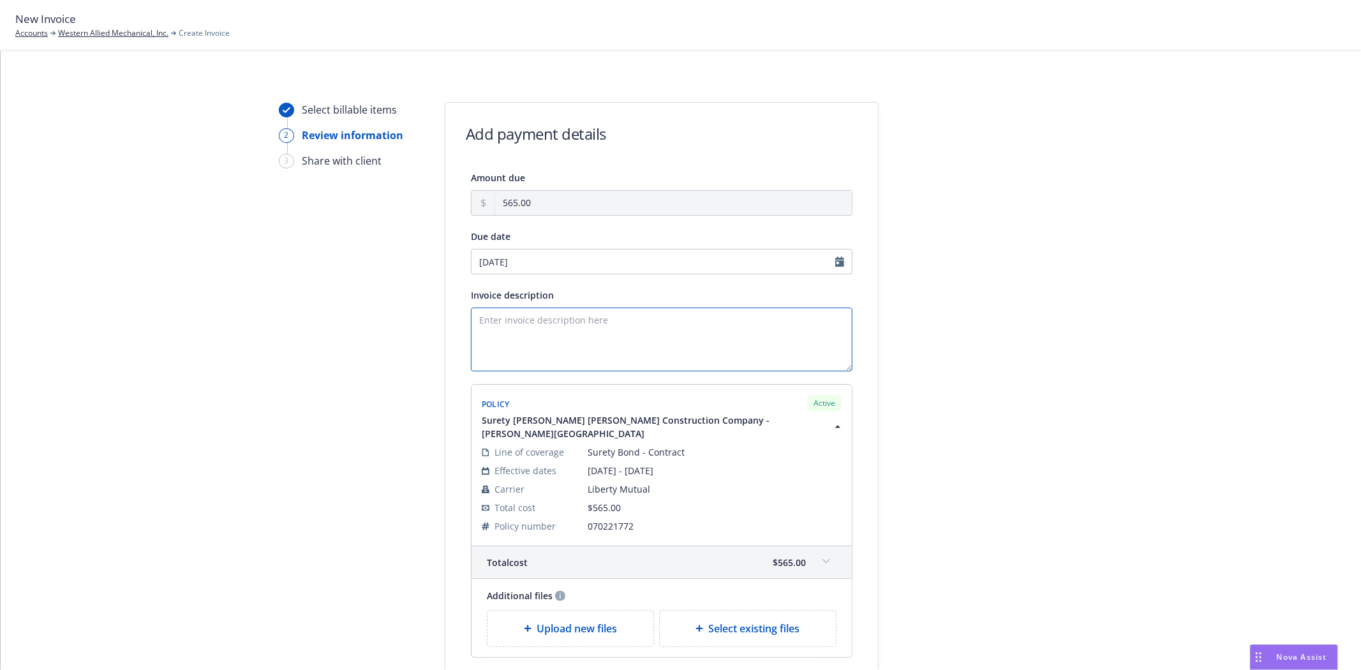
click at [530, 337] on textarea "Invoice description" at bounding box center [662, 339] width 382 height 64
paste textarea "[PERSON_NAME][GEOGRAPHIC_DATA]"
type textarea "Principal: Western Allied Mechanical, Inc. Obligee: Hathaway [PERSON_NAME] Cons…"
click at [1158, 541] on div "Select billable items 2 Review information 3 Share with client Add payment deta…" at bounding box center [681, 418] width 1330 height 633
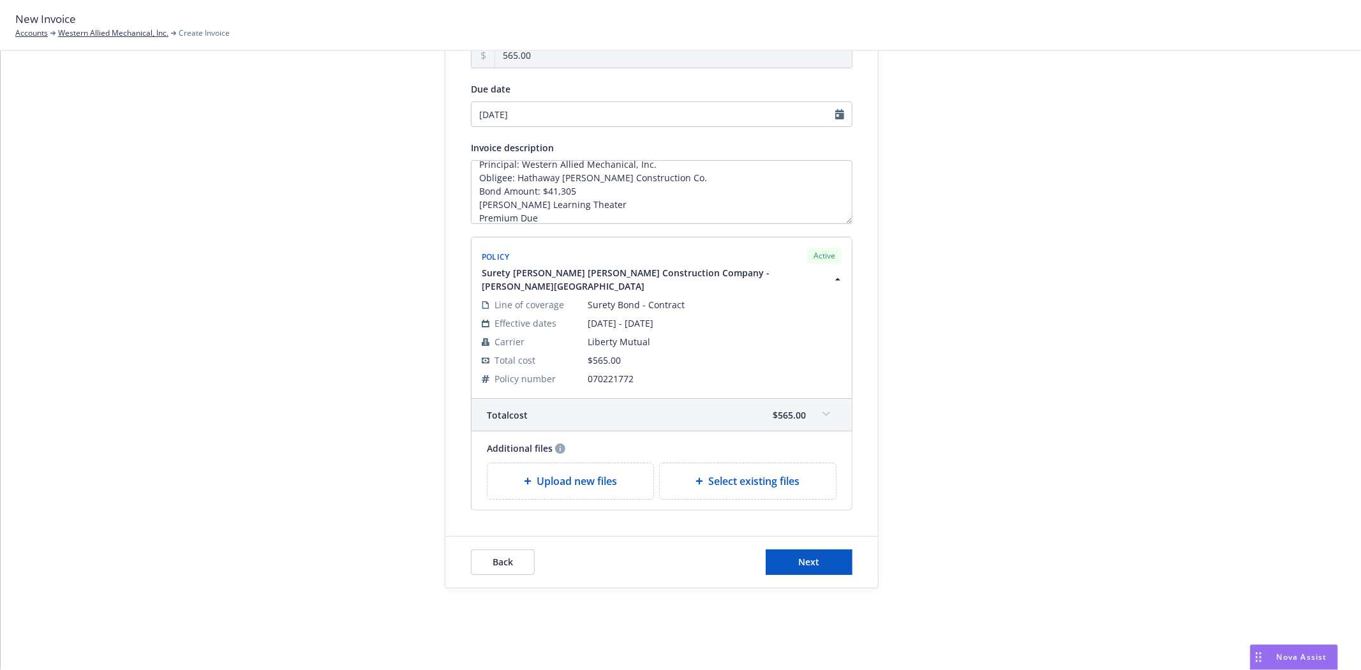
scroll to position [149, 0]
click at [785, 560] on button "Next" at bounding box center [809, 562] width 87 height 26
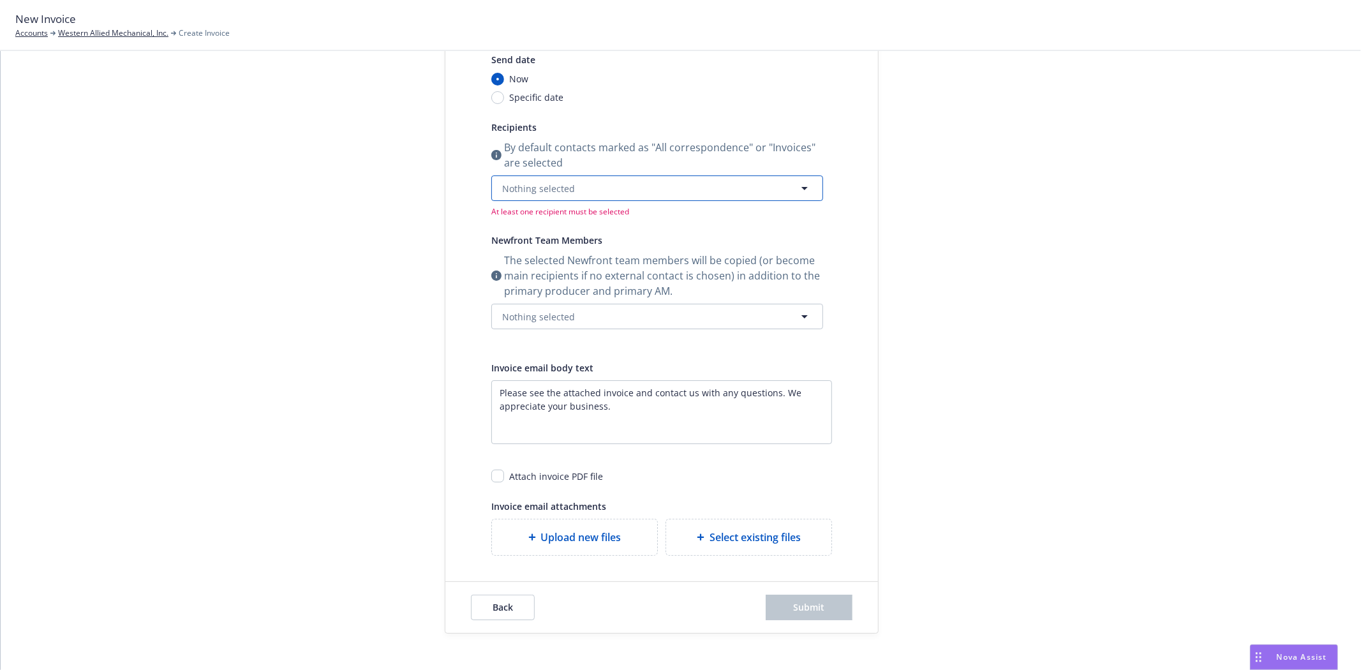
click at [555, 200] on button "Nothing selected" at bounding box center [657, 188] width 332 height 26
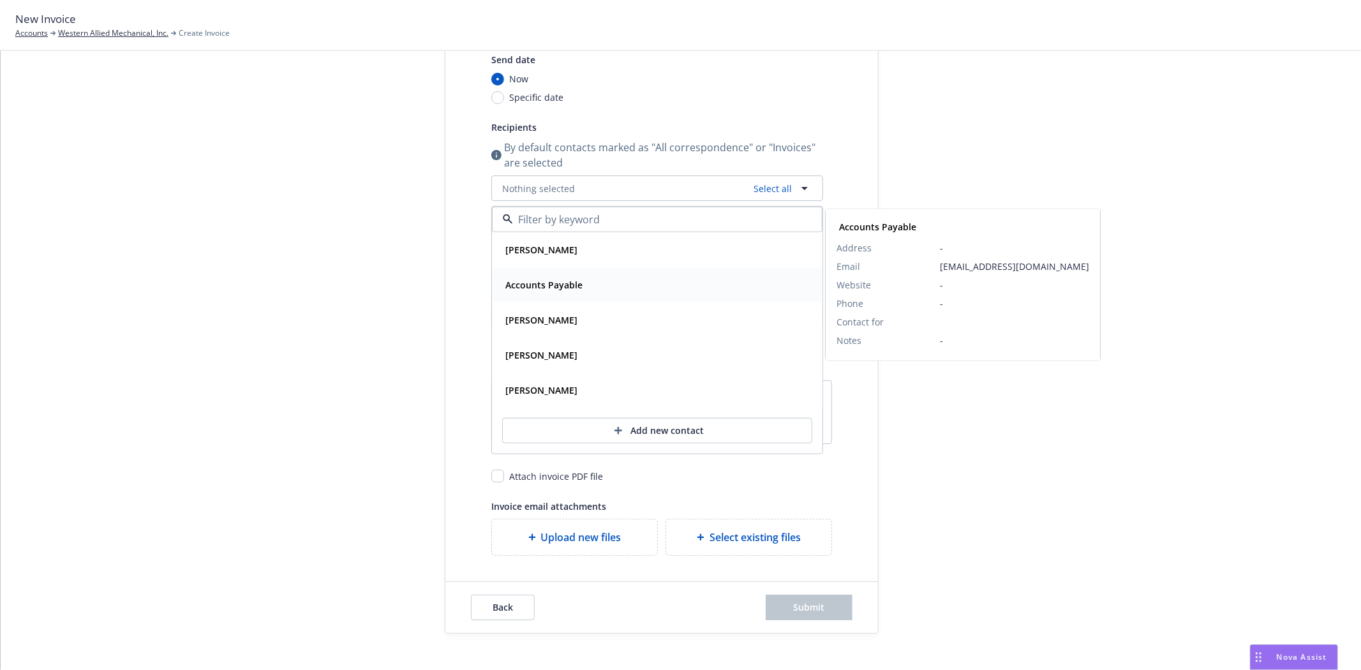
click at [531, 290] on span "Accounts Payable" at bounding box center [543, 284] width 77 height 13
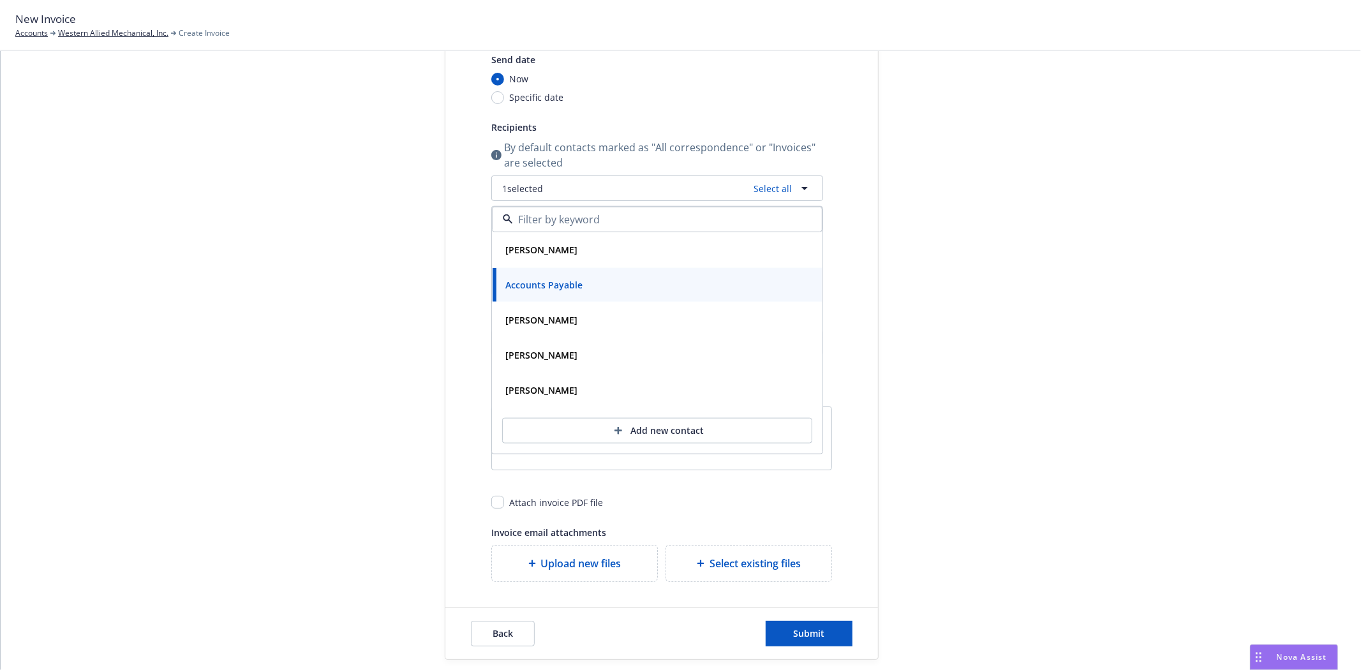
click at [238, 275] on div "Select billable items Review information 3 Share with client Share with client …" at bounding box center [681, 306] width 1330 height 706
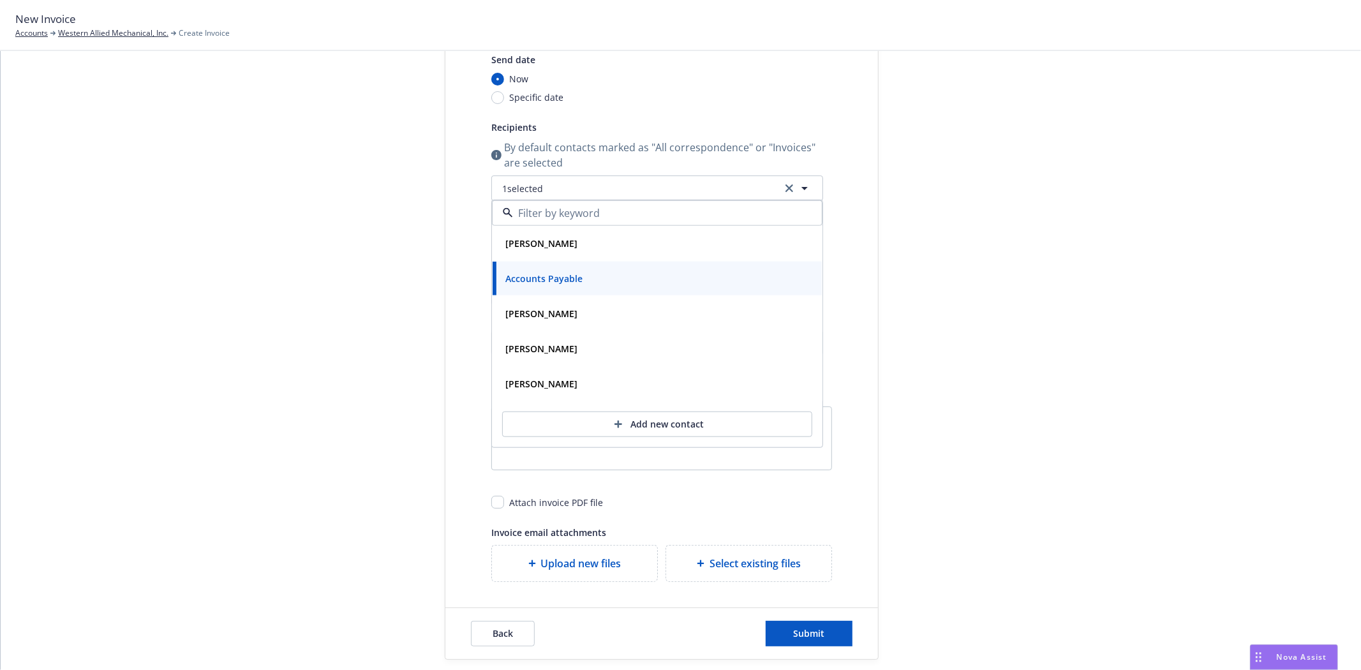
scroll to position [219, 0]
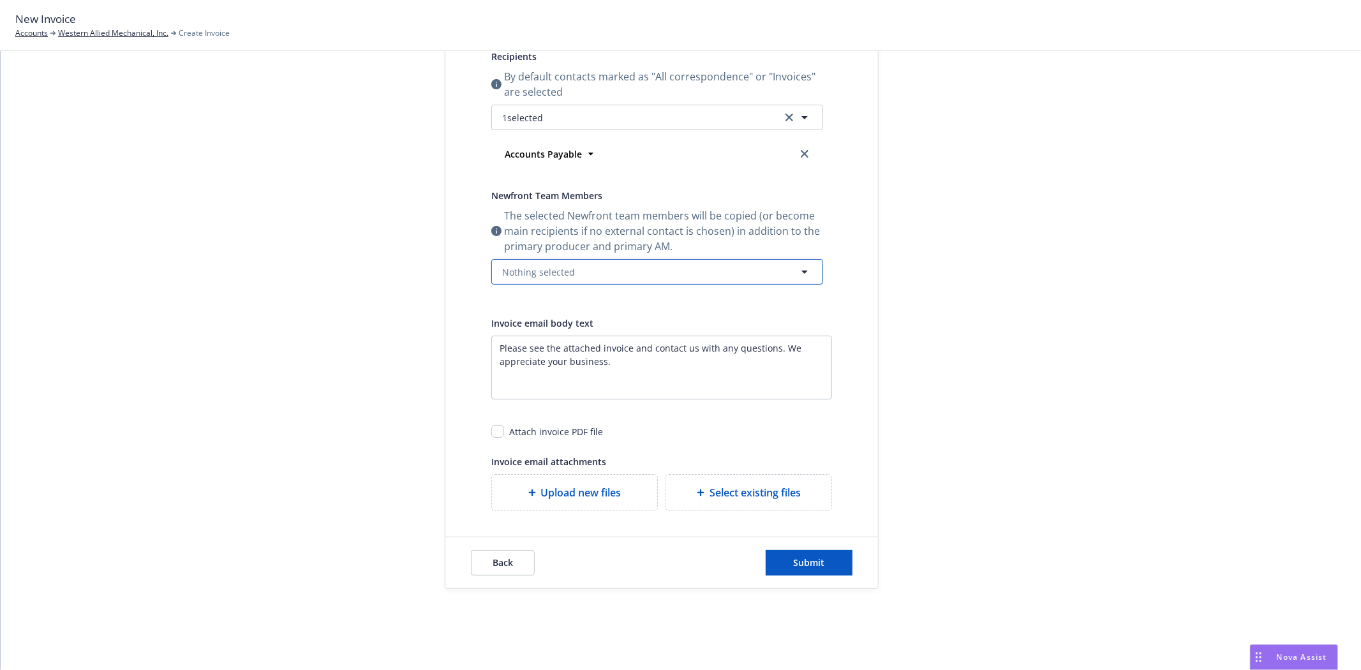
click at [515, 278] on span "Nothing selected" at bounding box center [538, 271] width 73 height 13
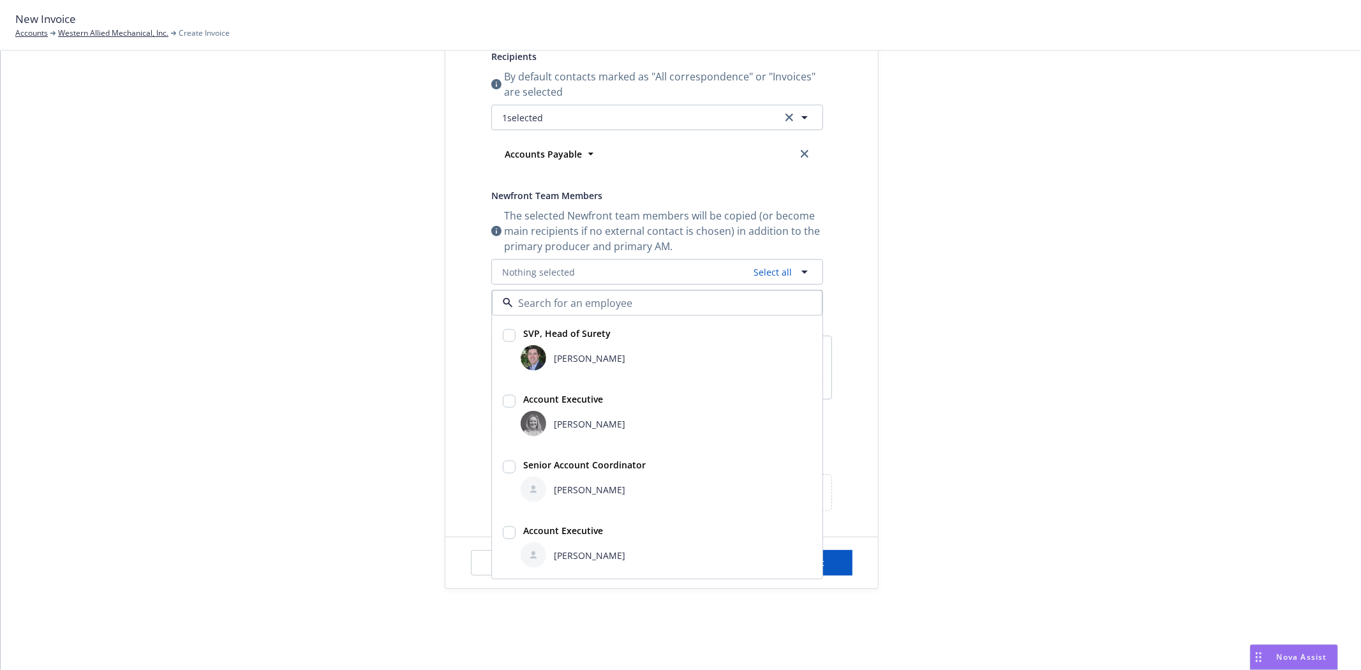
click at [536, 338] on strong "SVP, Head of Surety" at bounding box center [566, 333] width 87 height 12
checkbox input "true"
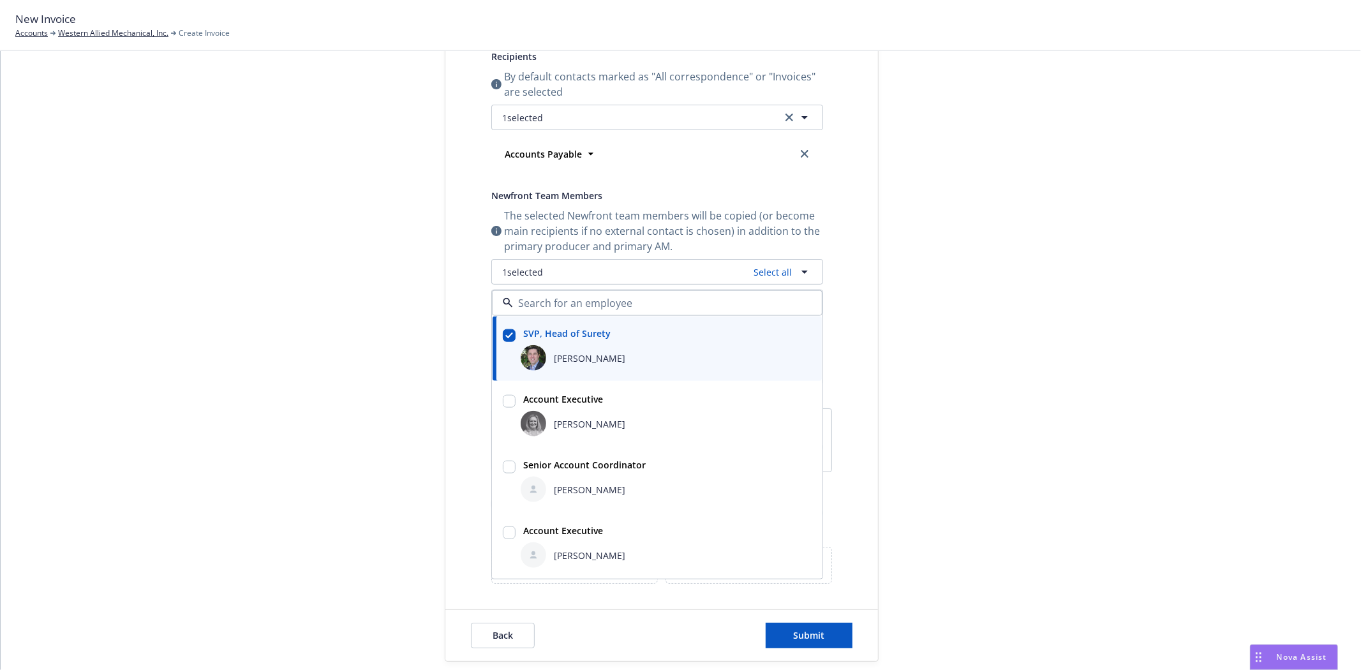
drag, startPoint x: 559, startPoint y: 475, endPoint x: 556, endPoint y: 517, distance: 41.6
click at [560, 480] on div "[PERSON_NAME]" at bounding box center [666, 489] width 296 height 31
checkbox input "true"
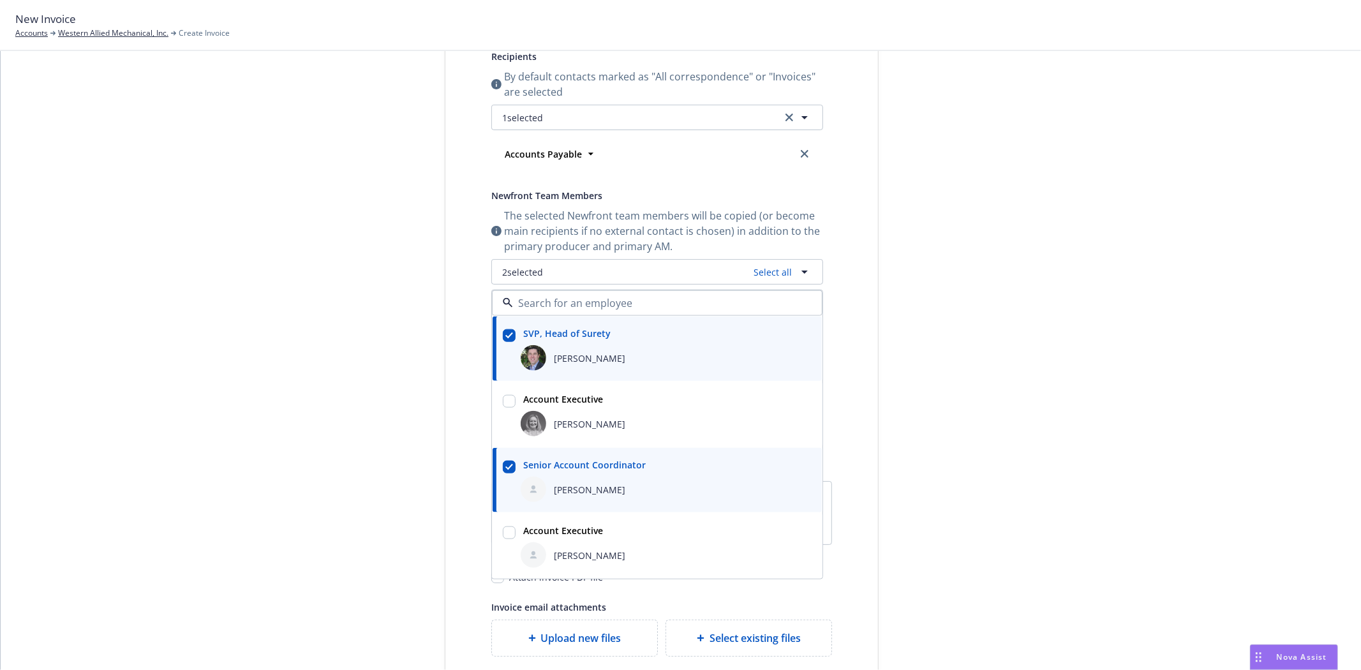
click at [552, 538] on div "Account Executive" at bounding box center [561, 530] width 87 height 19
checkbox input "true"
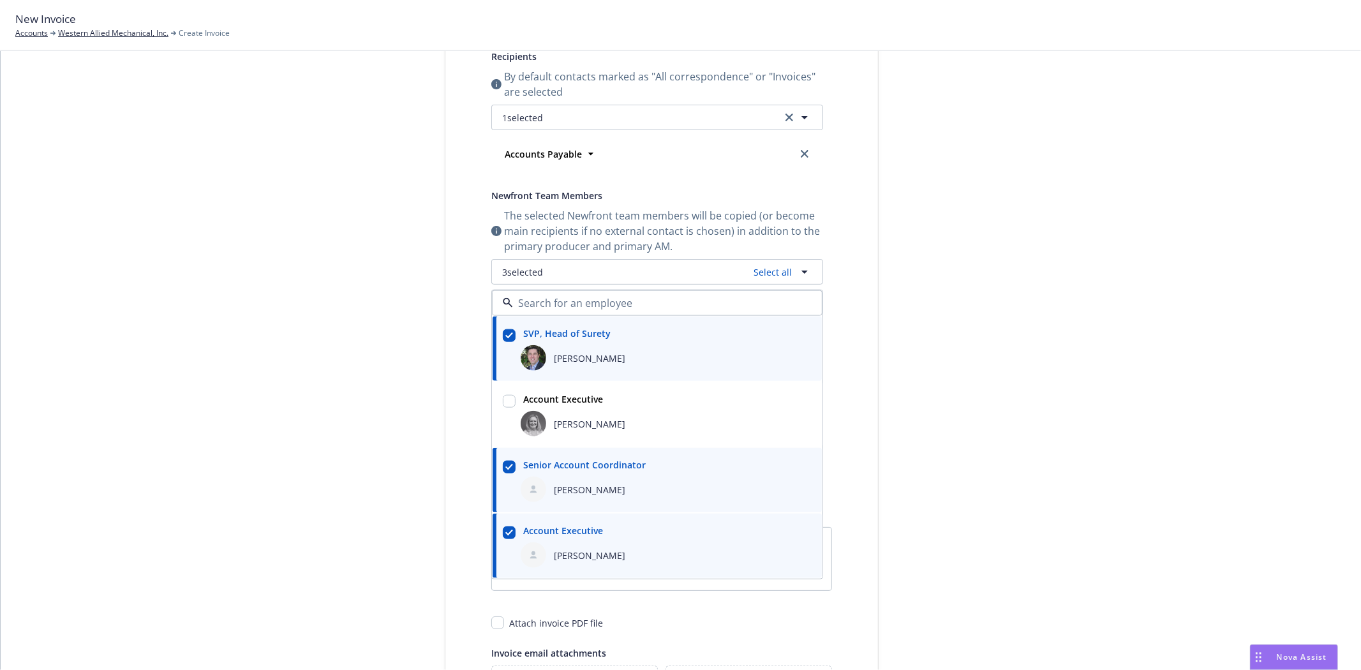
click at [284, 457] on div "Select billable items Review information 3 Share with client" at bounding box center [349, 332] width 140 height 898
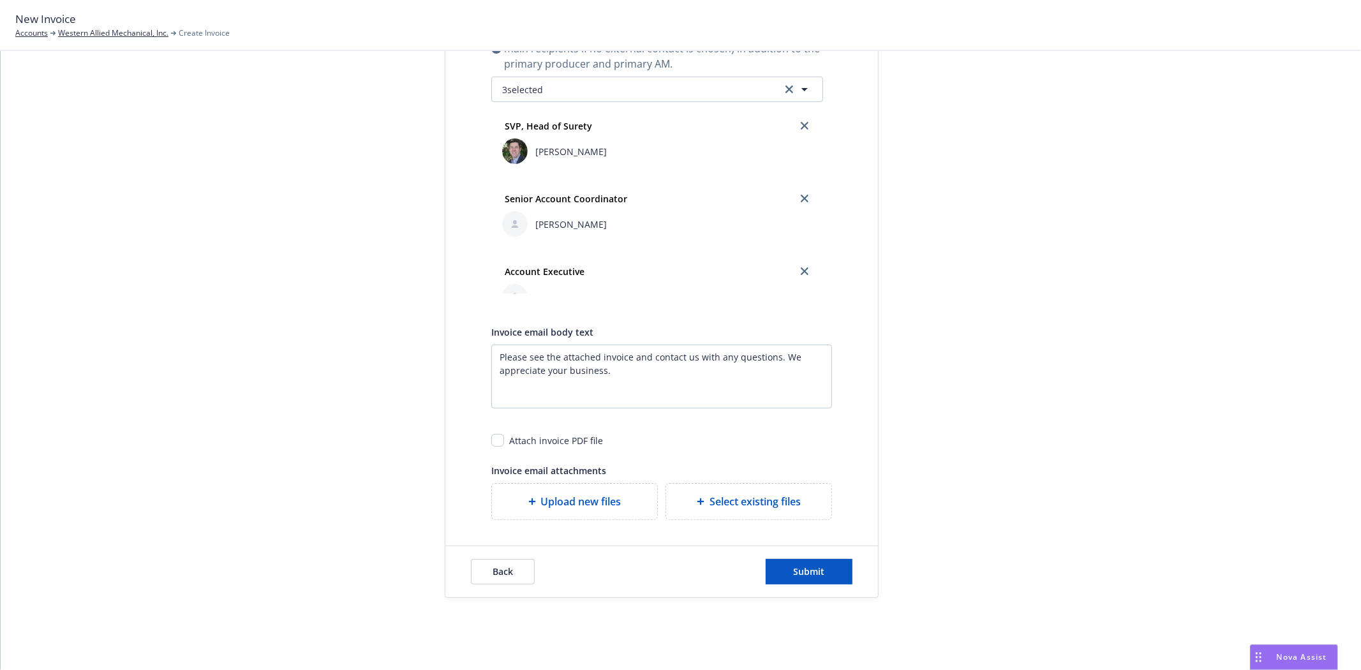
scroll to position [412, 0]
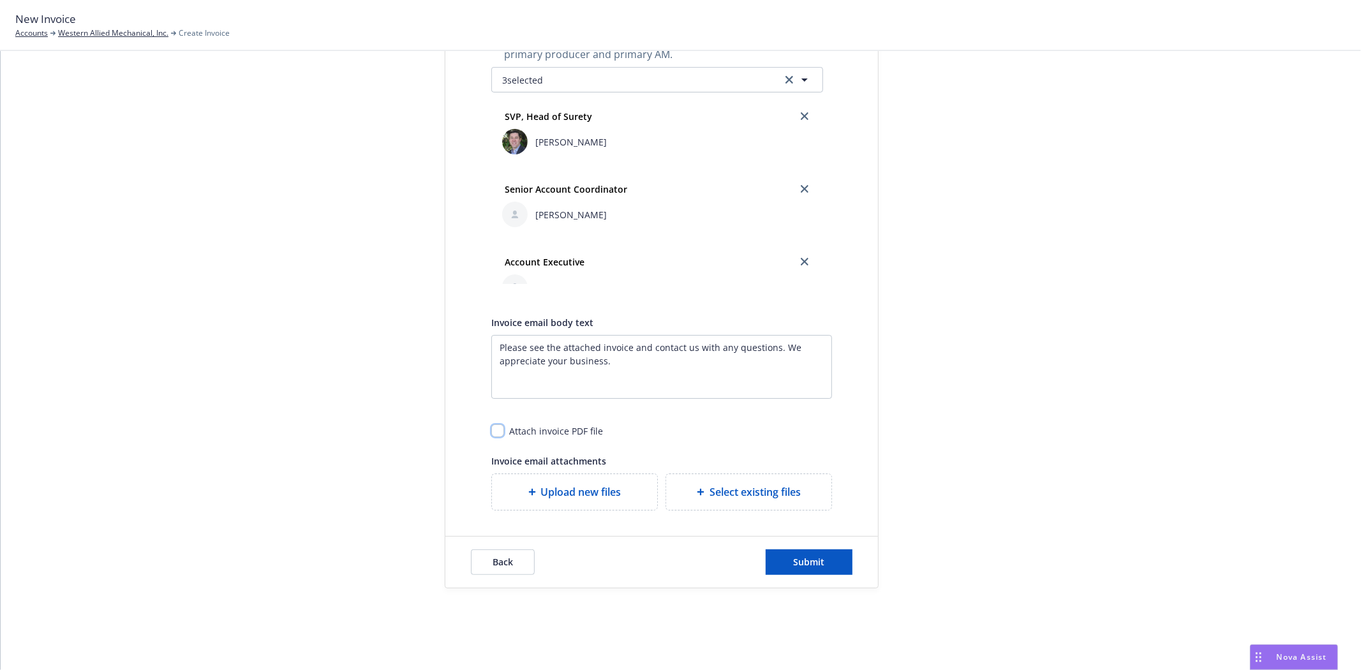
click at [494, 429] on input "checkbox" at bounding box center [497, 430] width 13 height 13
checkbox input "true"
click at [808, 570] on button "Submit" at bounding box center [809, 562] width 87 height 26
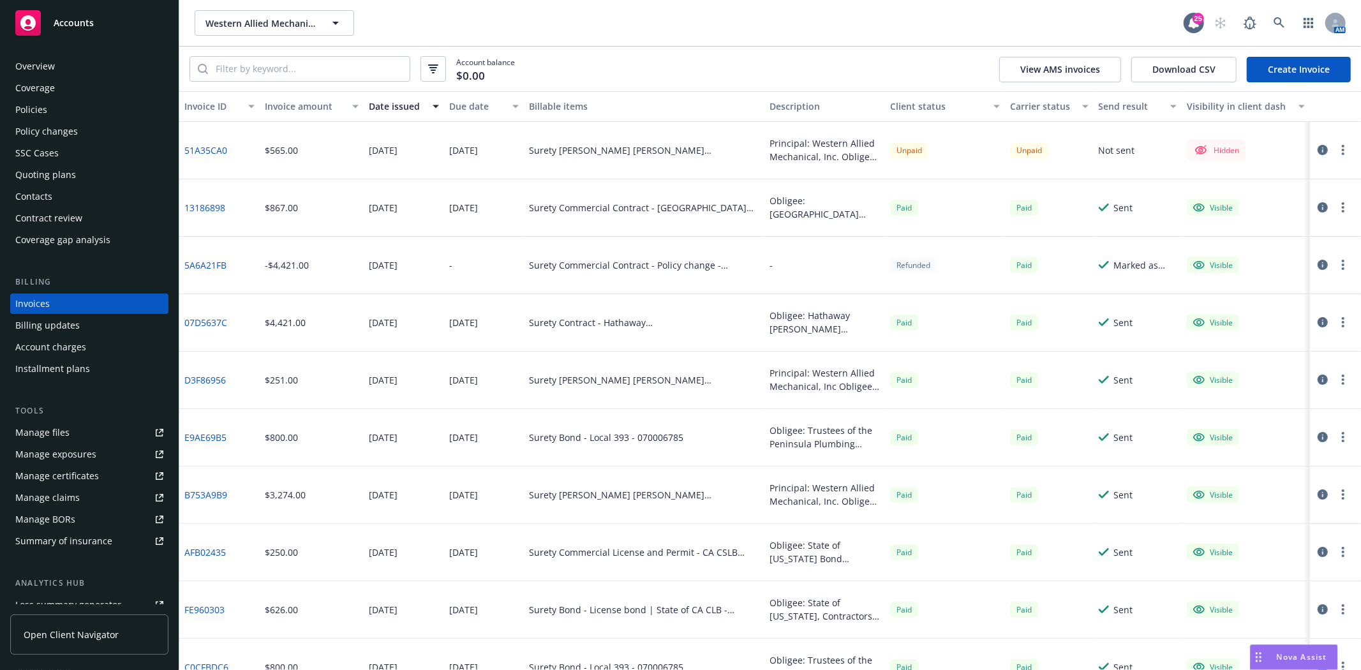
click at [1337, 158] on div at bounding box center [1335, 150] width 51 height 57
click at [1337, 151] on button "button" at bounding box center [1342, 149] width 15 height 15
click at [1270, 249] on link "Make it visible in client dash" at bounding box center [1258, 254] width 163 height 26
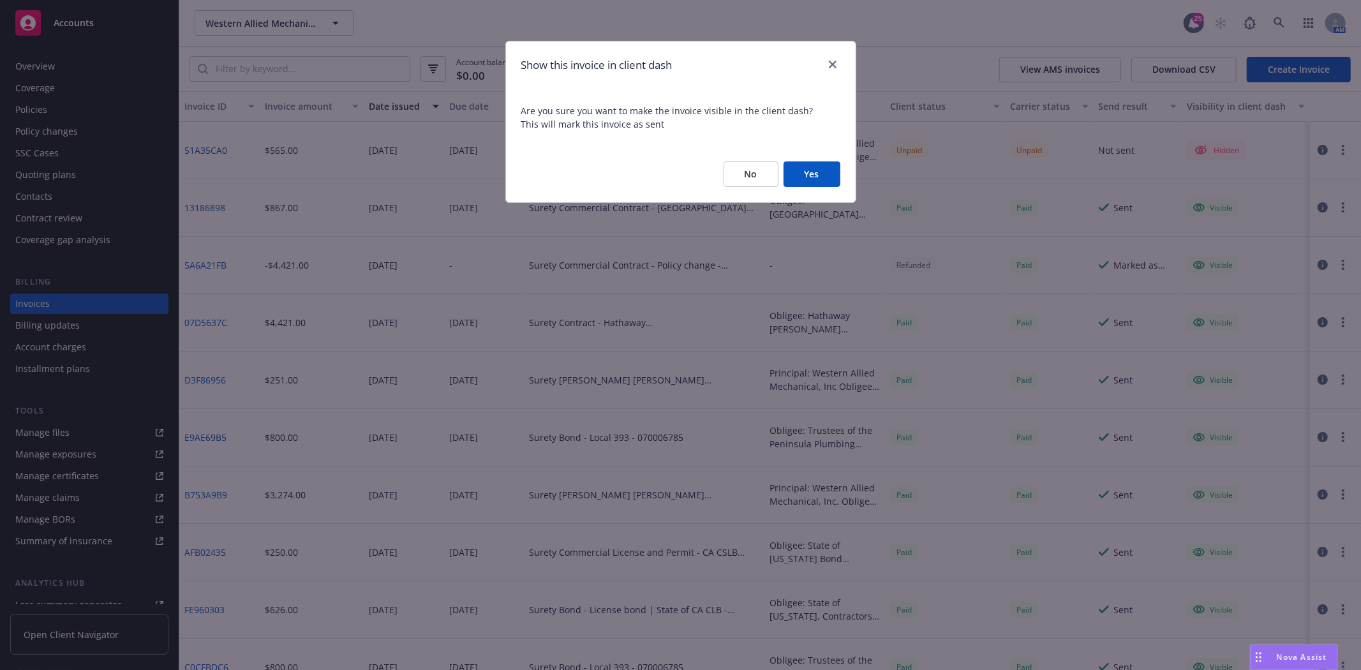
click at [792, 167] on button "Yes" at bounding box center [811, 174] width 57 height 26
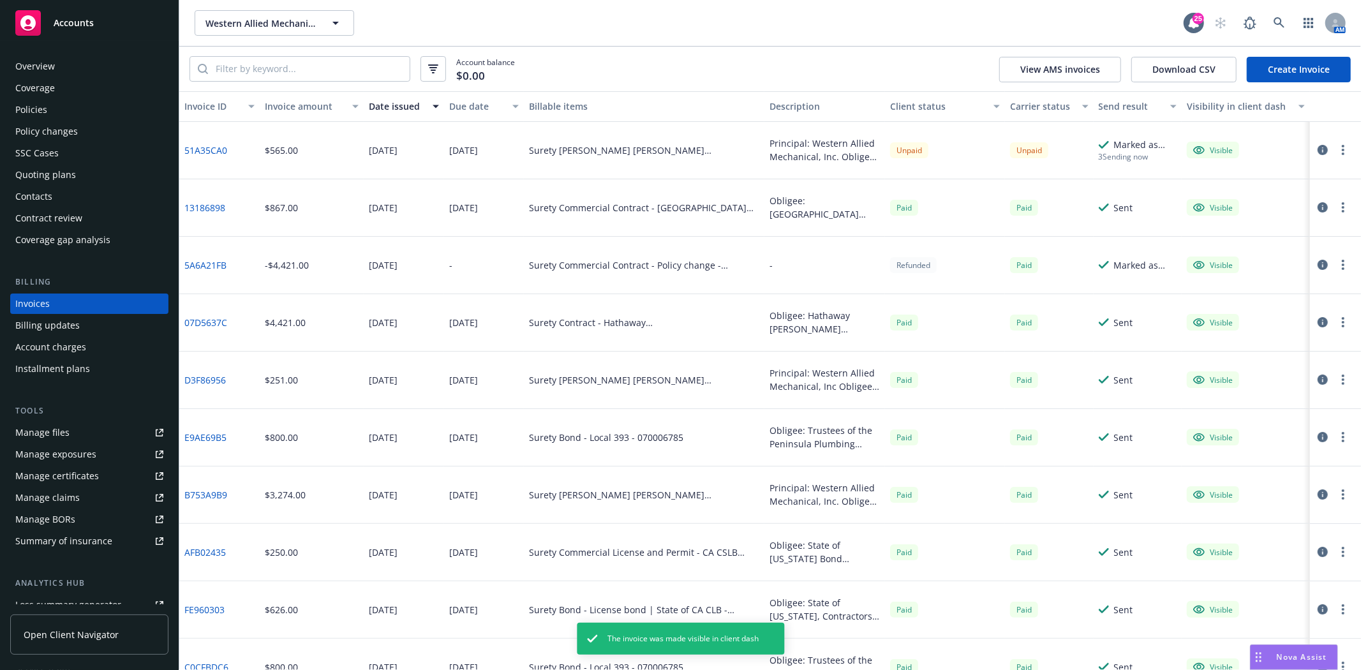
click at [1335, 145] on button "button" at bounding box center [1342, 149] width 15 height 15
click at [1222, 292] on link "Generate invoice PDF" at bounding box center [1258, 305] width 163 height 26
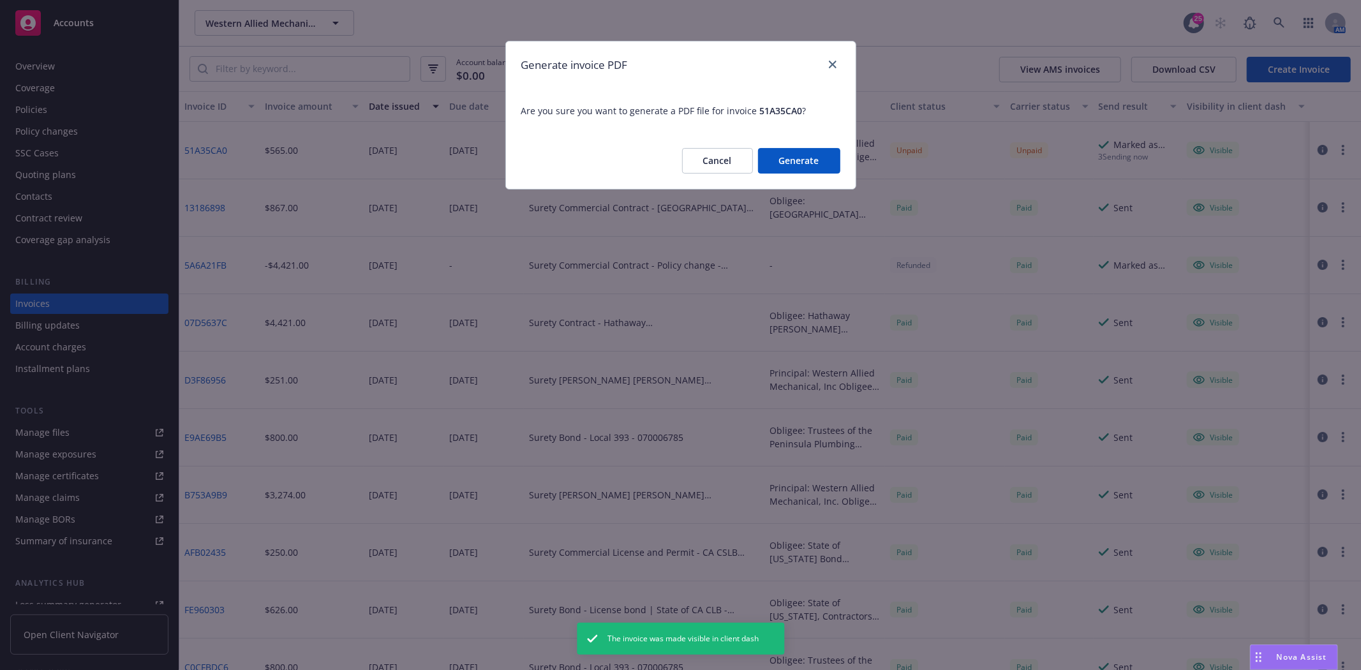
click at [828, 174] on div "Cancel Generate" at bounding box center [681, 161] width 350 height 56
click at [810, 167] on button "Generate" at bounding box center [799, 161] width 82 height 26
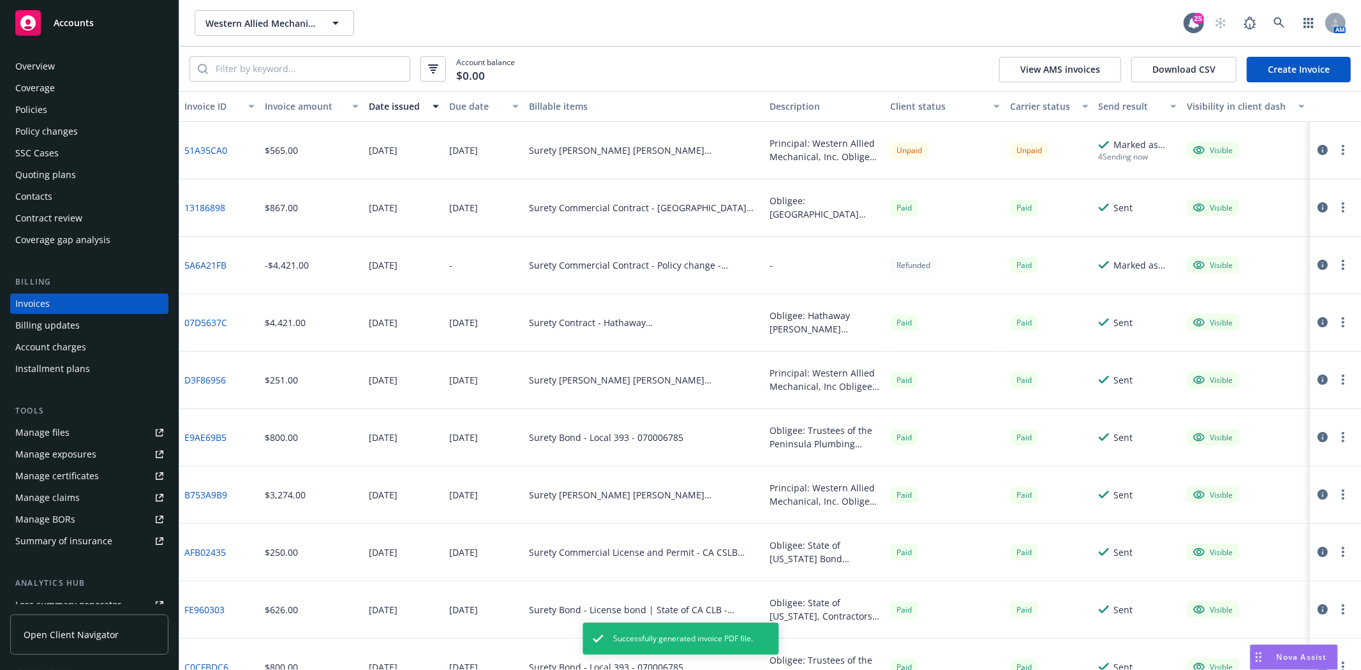
click at [1342, 147] on circle "button" at bounding box center [1343, 146] width 3 height 3
click at [1245, 301] on link "Download invoice PDF" at bounding box center [1258, 305] width 163 height 26
